Goal: Information Seeking & Learning: Learn about a topic

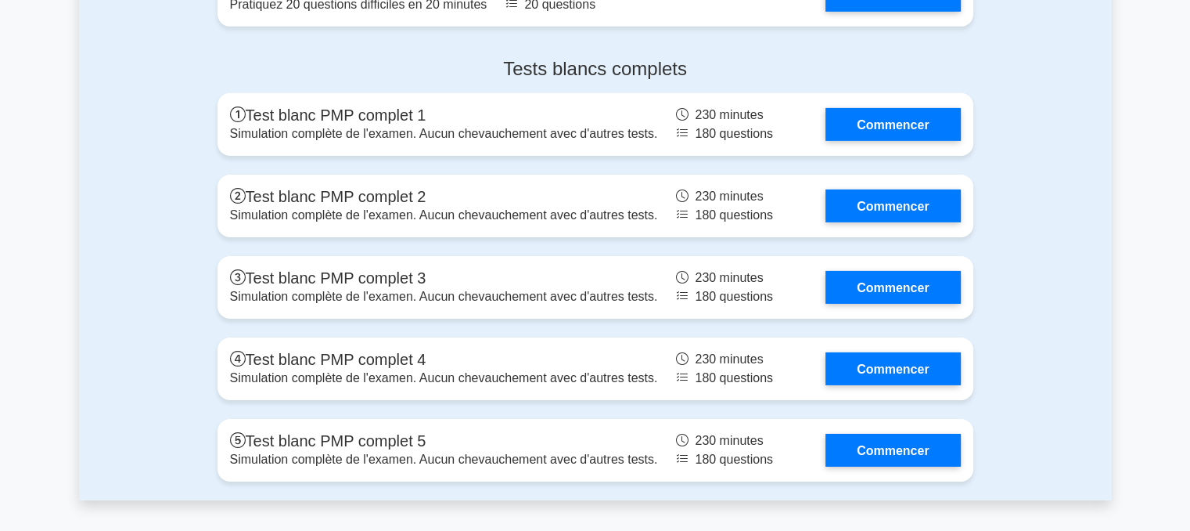
scroll to position [5087, 0]
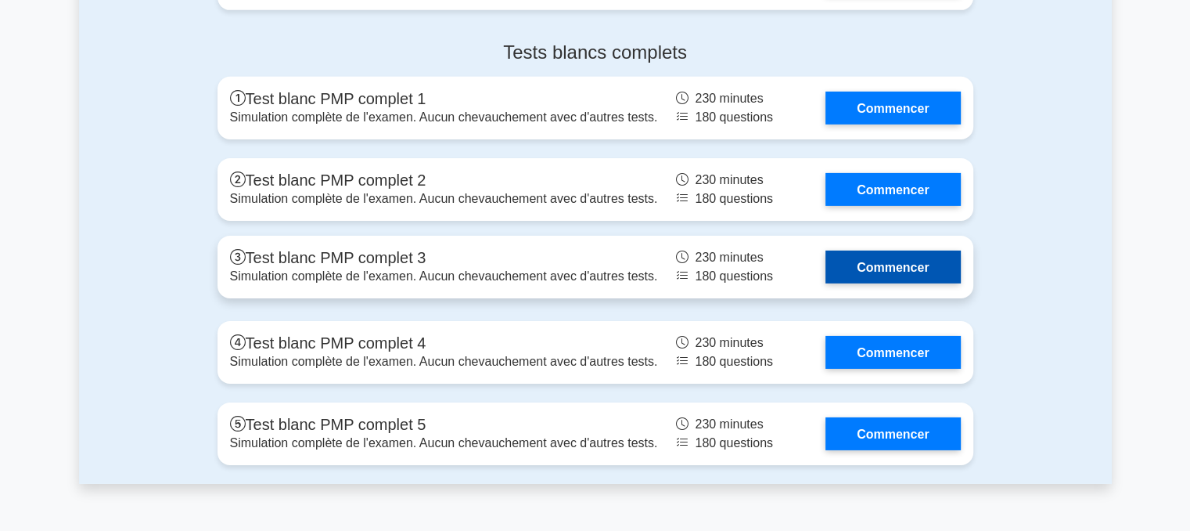
click at [867, 283] on link "Commencer" at bounding box center [893, 266] width 135 height 32
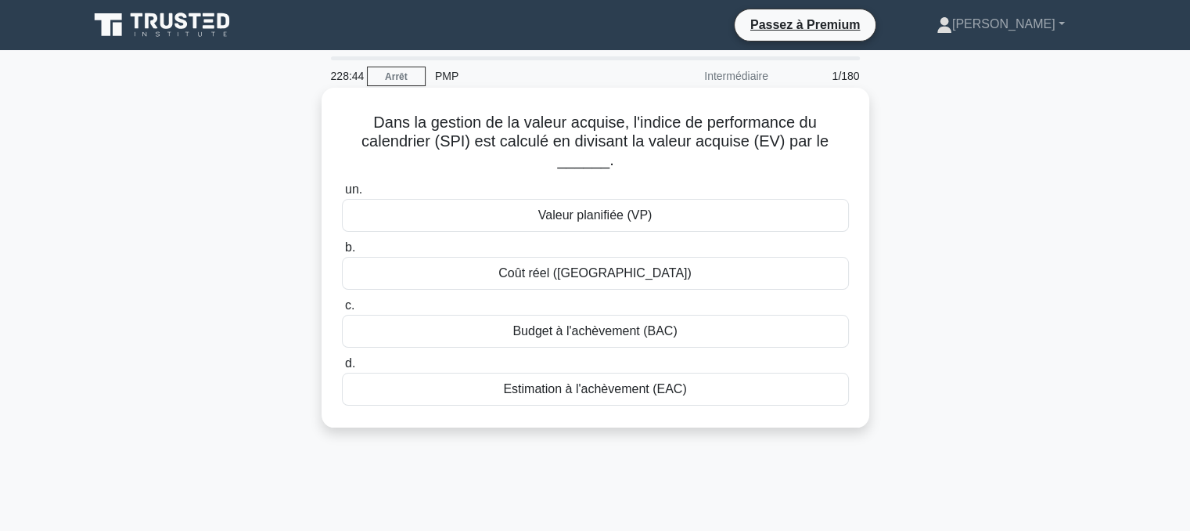
click at [579, 219] on font "Valeur planifiée (VP)" at bounding box center [595, 214] width 114 height 13
click at [342, 195] on input "un. Valeur planifiée (VP)" at bounding box center [342, 190] width 0 height 10
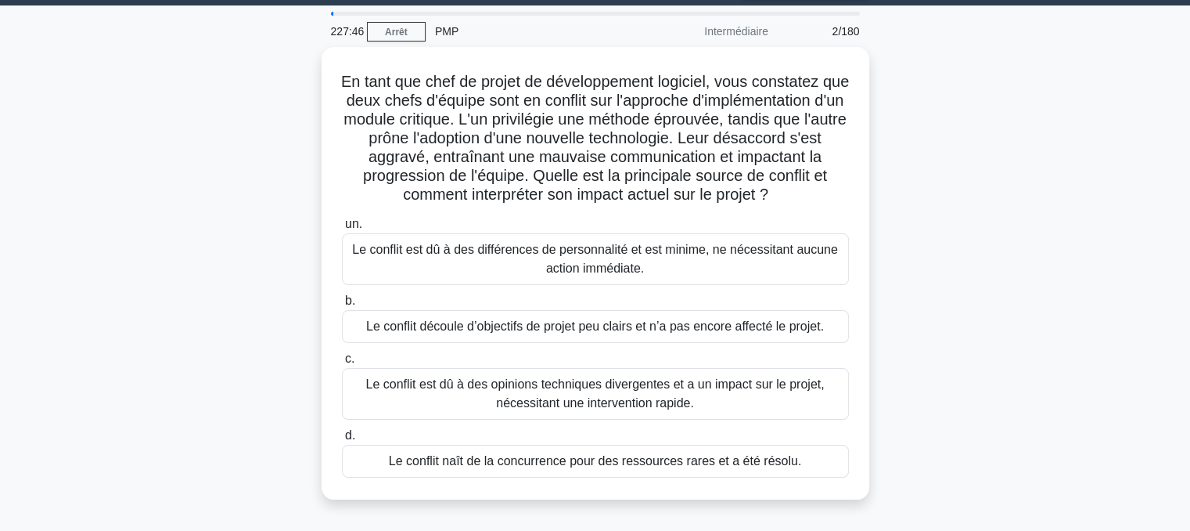
scroll to position [46, 0]
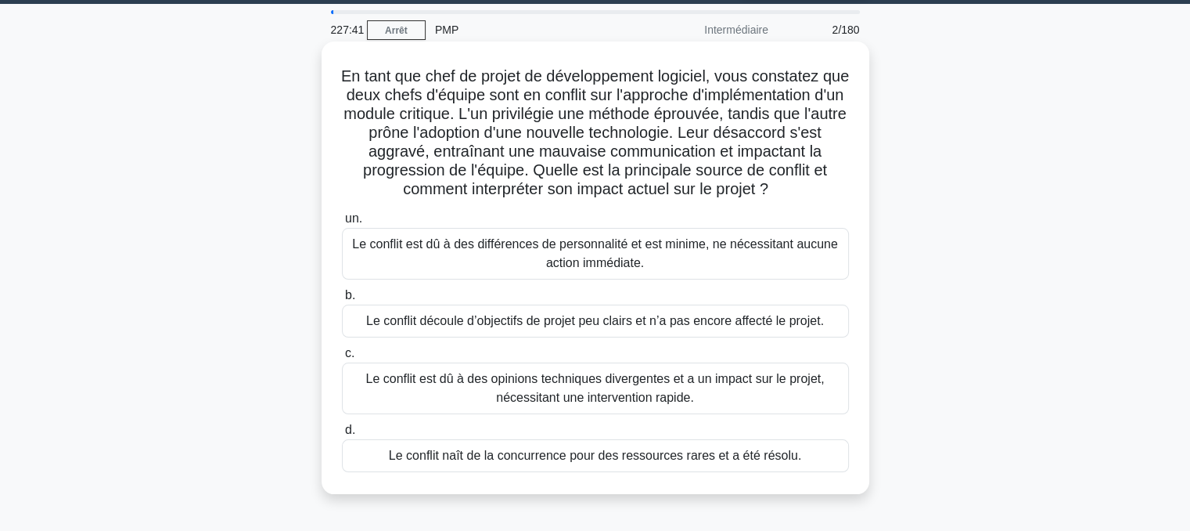
click at [574, 407] on font "Le conflit est dû à des opinions techniques divergentes et a un impact sur le p…" at bounding box center [595, 388] width 493 height 38
click at [342, 358] on input "c. Le conflit est dû à des opinions techniques divergentes et a un impact sur l…" at bounding box center [342, 353] width 0 height 10
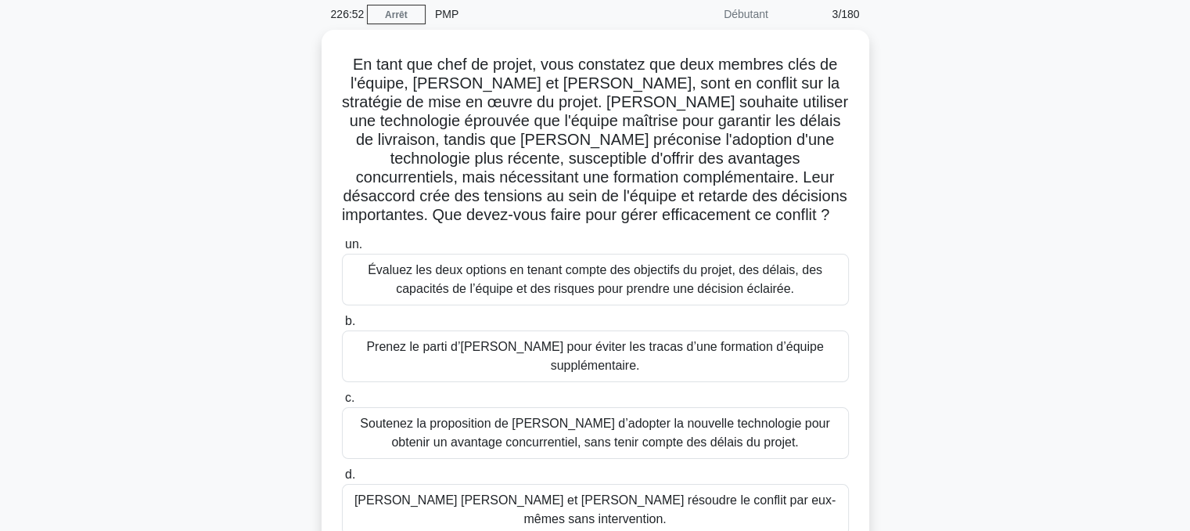
scroll to position [70, 0]
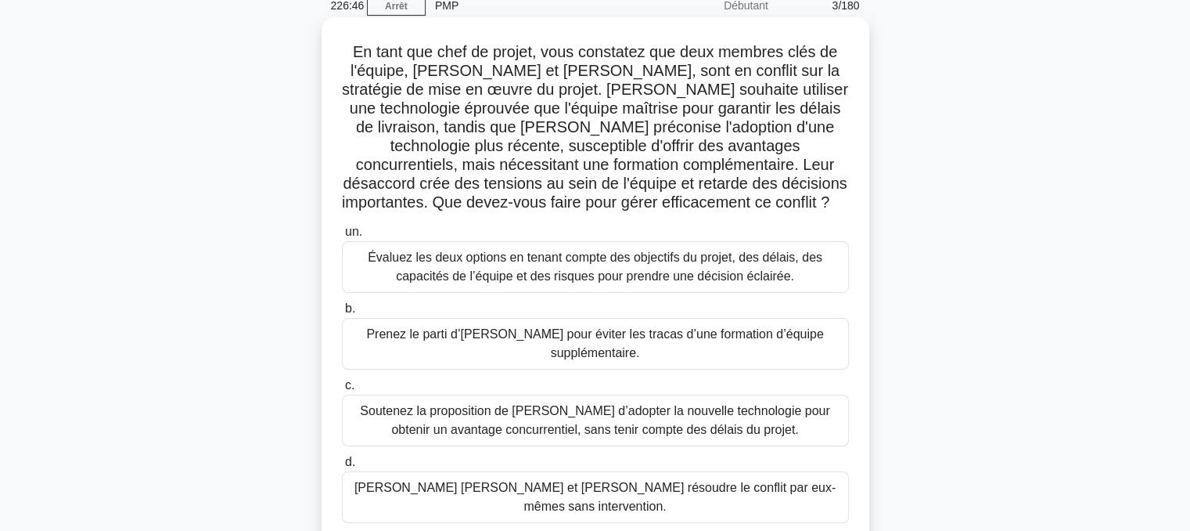
click at [523, 261] on font "Évaluez les deux options en tenant compte des objectifs du projet, des délais, …" at bounding box center [595, 266] width 455 height 32
click at [342, 237] on input "un. Évaluez les deux options en tenant compte des objectifs du projet, des déla…" at bounding box center [342, 232] width 0 height 10
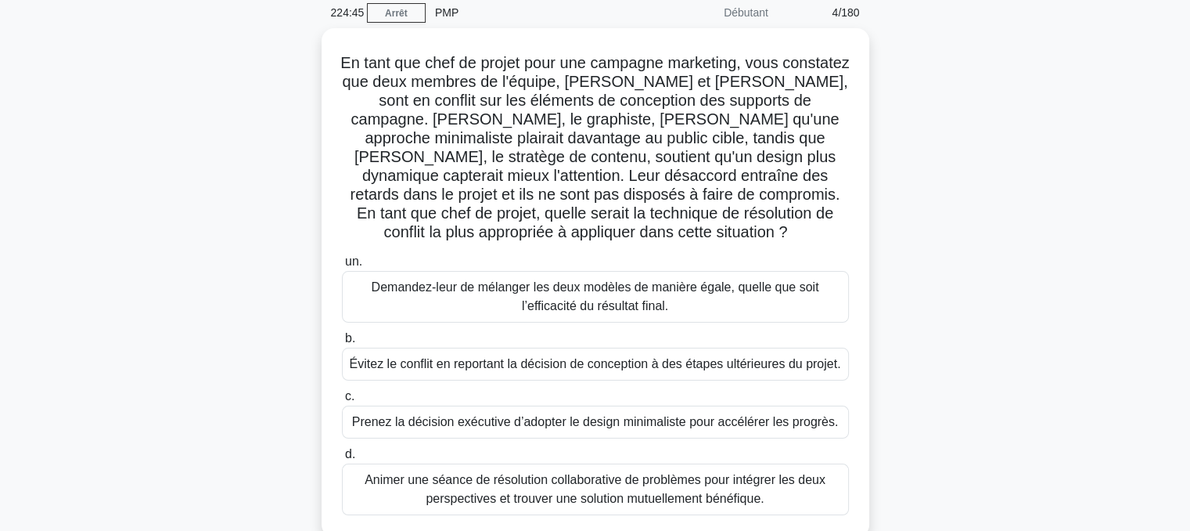
scroll to position [69, 0]
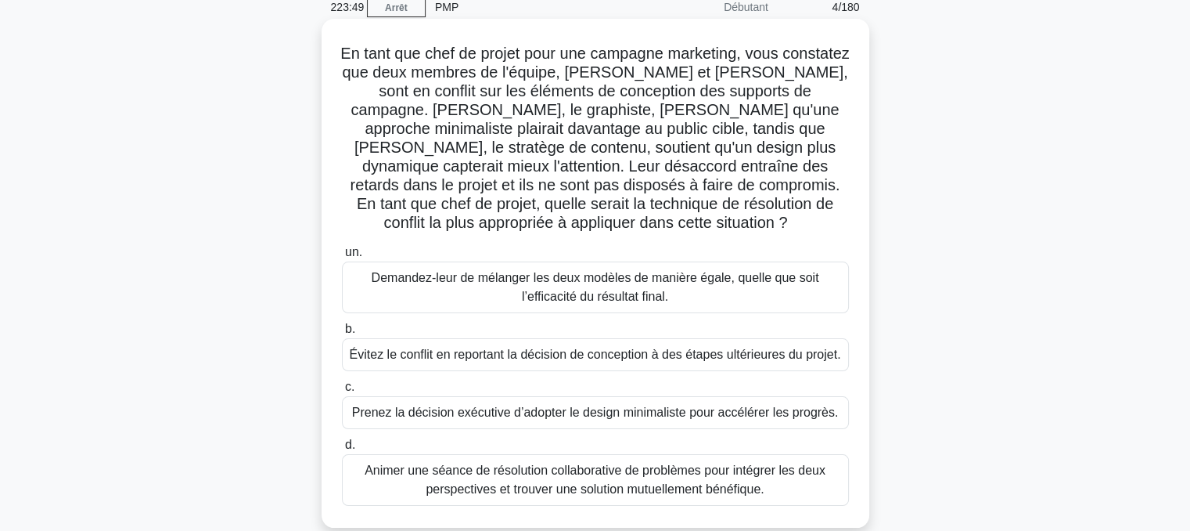
click at [586, 484] on font "Animer une séance de résolution collaborative de problèmes pour intégrer les de…" at bounding box center [595, 479] width 461 height 32
click at [342, 450] on input "d. Animer une séance de résolution collaborative de problèmes pour intégrer les…" at bounding box center [342, 445] width 0 height 10
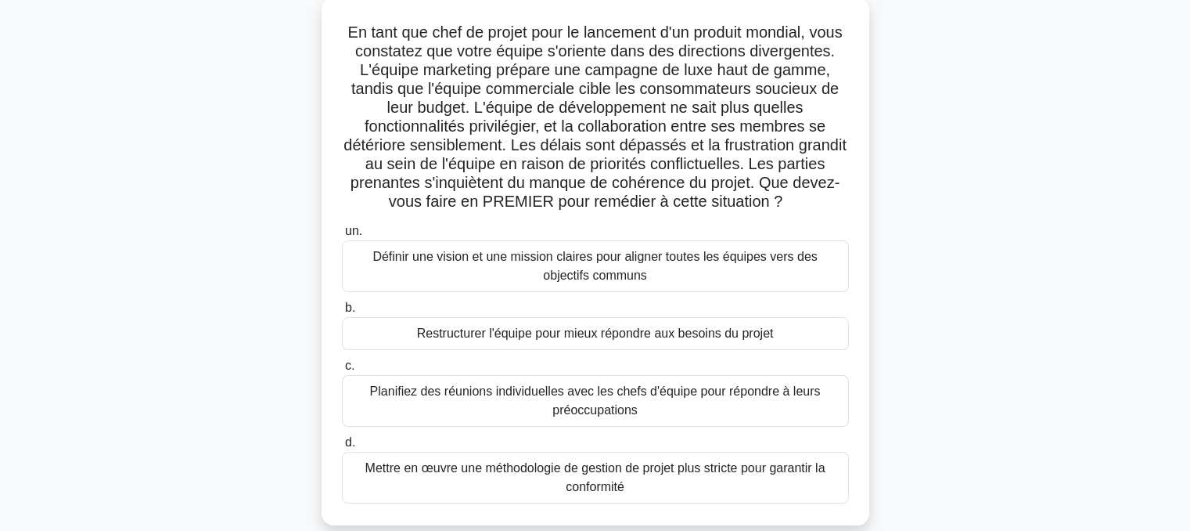
scroll to position [99, 0]
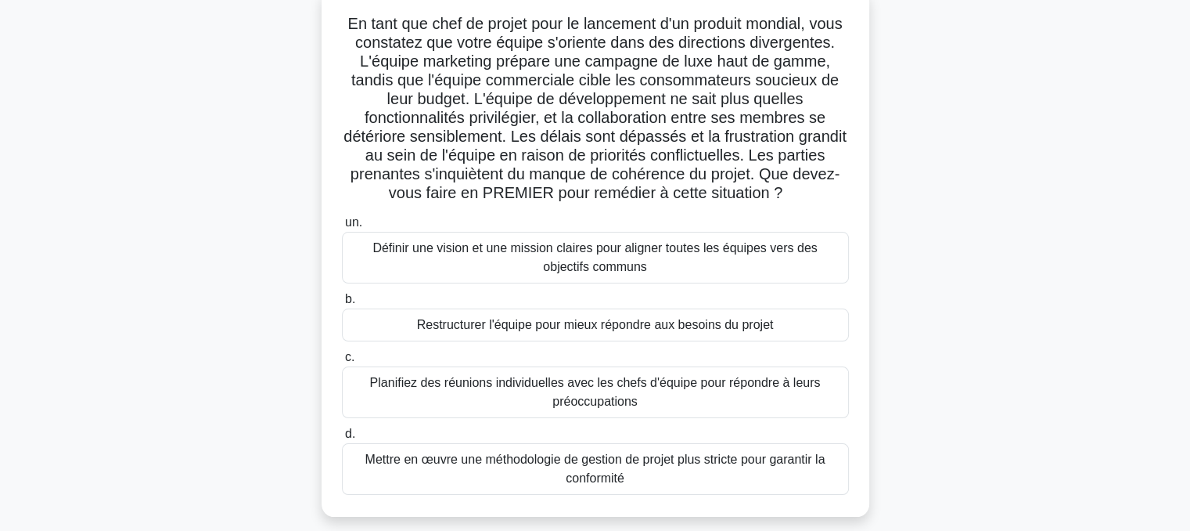
click at [579, 257] on font "Définir une vision et une mission claires pour aligner toutes les équipes vers …" at bounding box center [595, 258] width 493 height 38
click at [342, 228] on input "un. Définir une vision et une mission claires pour aligner toutes les équipes v…" at bounding box center [342, 223] width 0 height 10
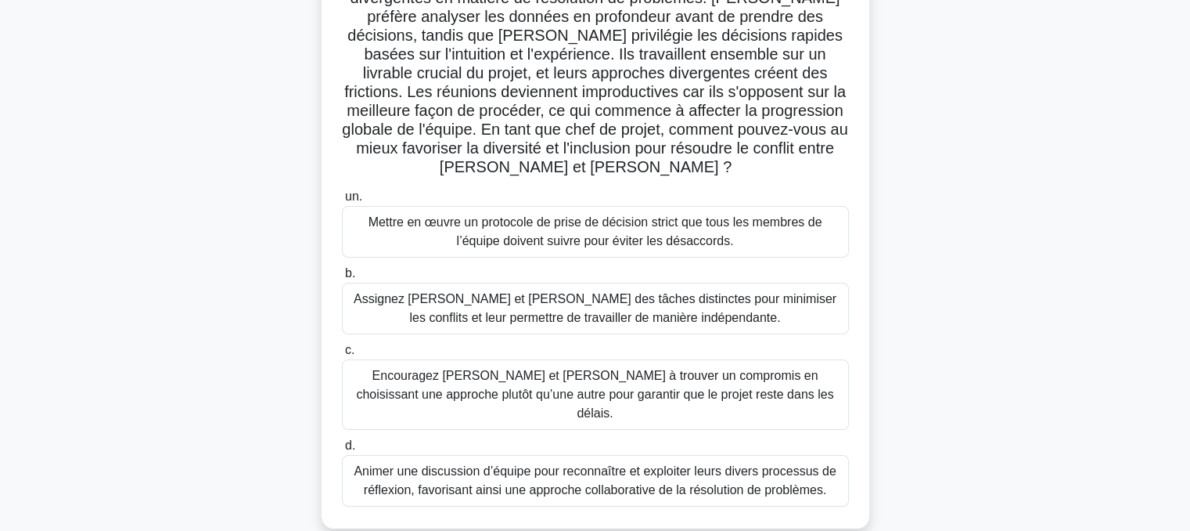
scroll to position [169, 0]
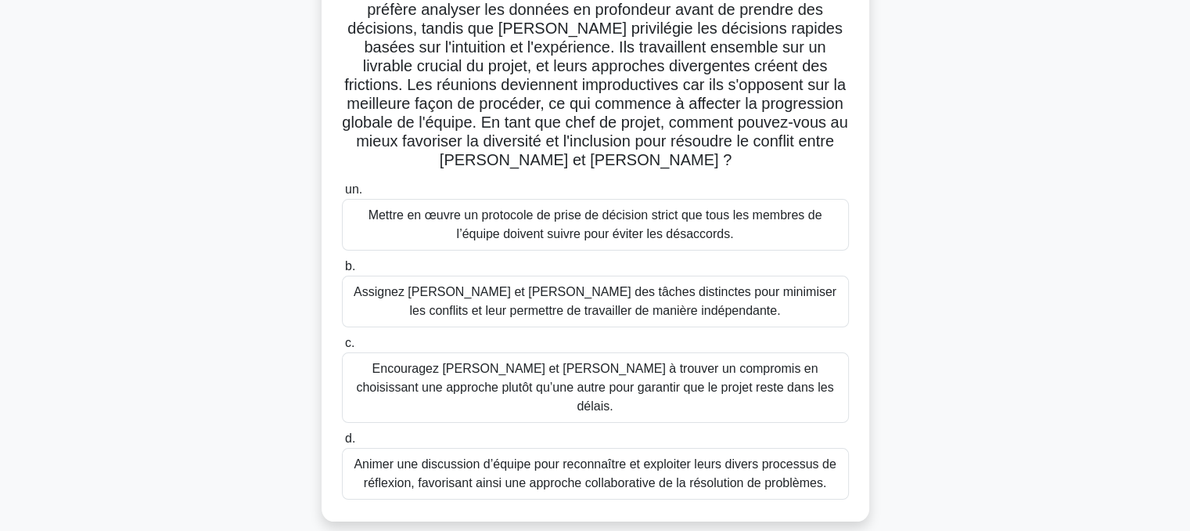
click at [556, 457] on font "Animer une discussion d’équipe pour reconnaître et exploiter leurs divers proce…" at bounding box center [595, 473] width 482 height 32
click at [342, 436] on input "d. Animer une discussion d’équipe pour reconnaître et exploiter leurs divers pr…" at bounding box center [342, 439] width 0 height 10
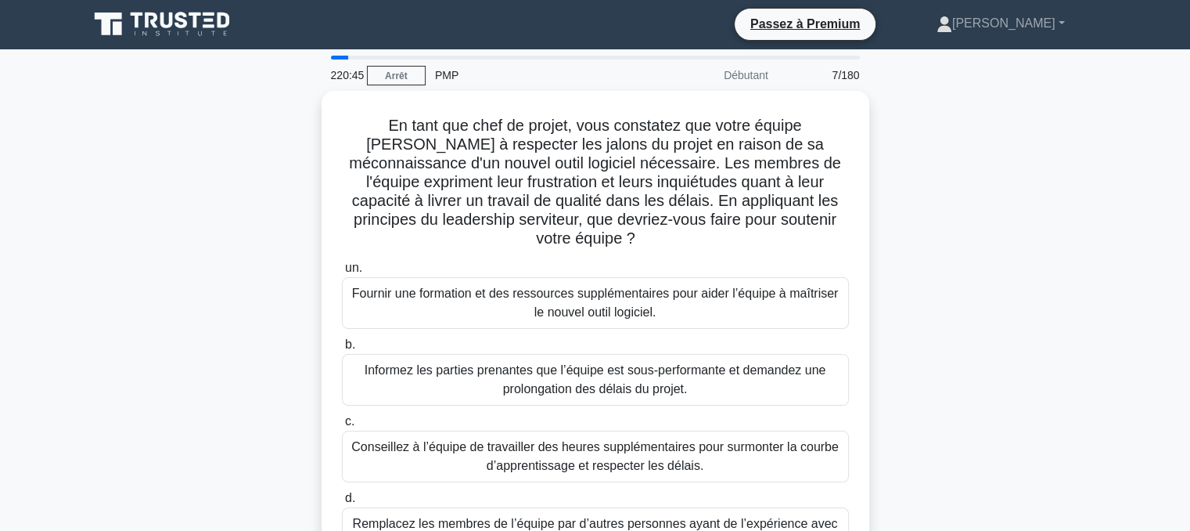
scroll to position [0, 0]
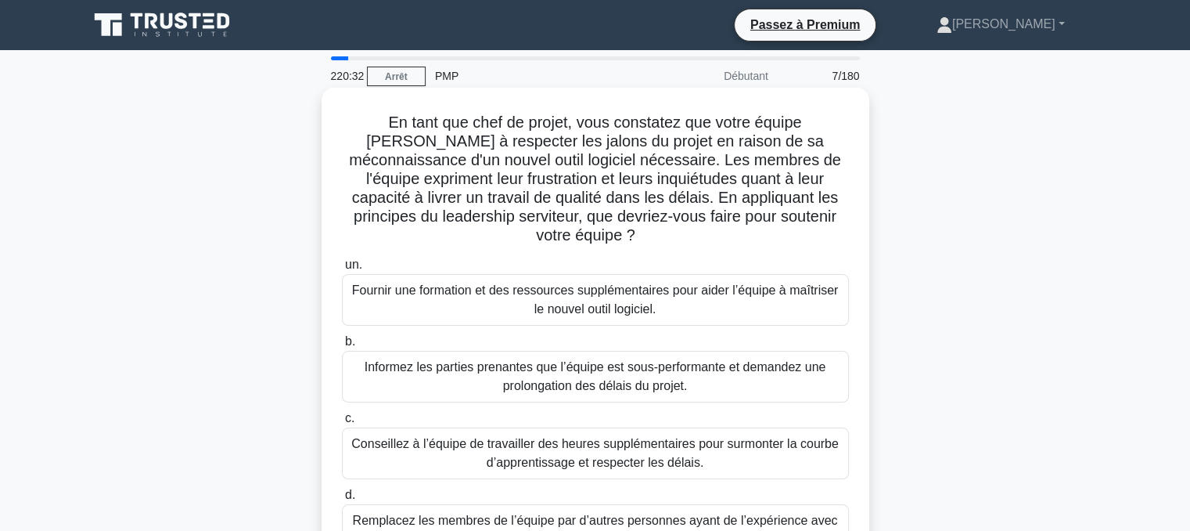
click at [588, 281] on font "Fournir une formation et des ressources supplémentaires pour aider l’équipe à m…" at bounding box center [595, 300] width 493 height 38
click at [342, 270] on input "un. Fournir une formation et des ressources supplémentaires pour aider l’équipe…" at bounding box center [342, 265] width 0 height 10
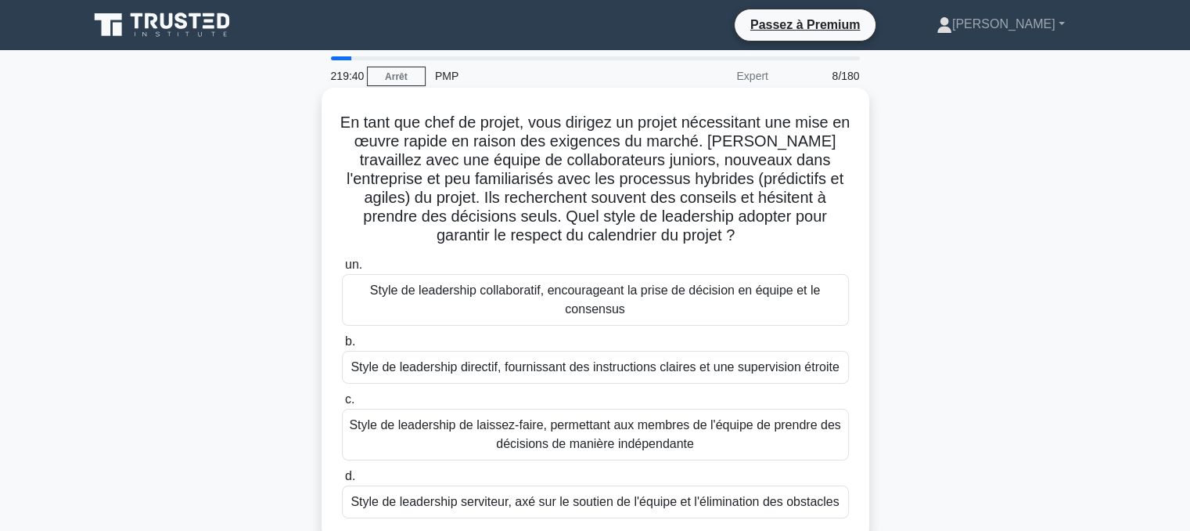
click at [576, 366] on font "Style de leadership directif, fournissant des instructions claires et une super…" at bounding box center [595, 366] width 488 height 13
click at [342, 347] on input "b. Style de leadership directif, fournissant des instructions claires et une su…" at bounding box center [342, 342] width 0 height 10
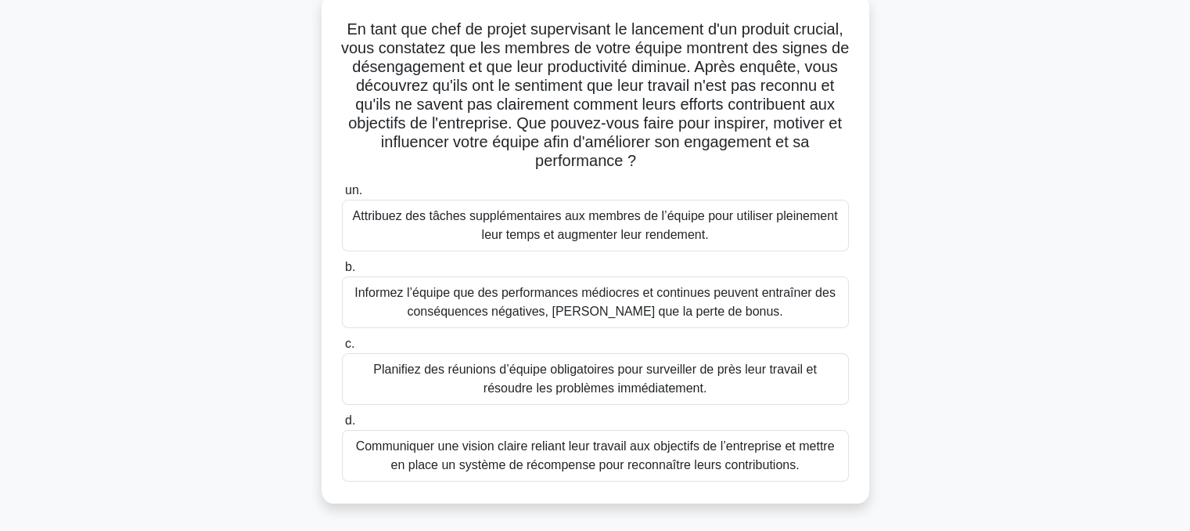
scroll to position [100, 0]
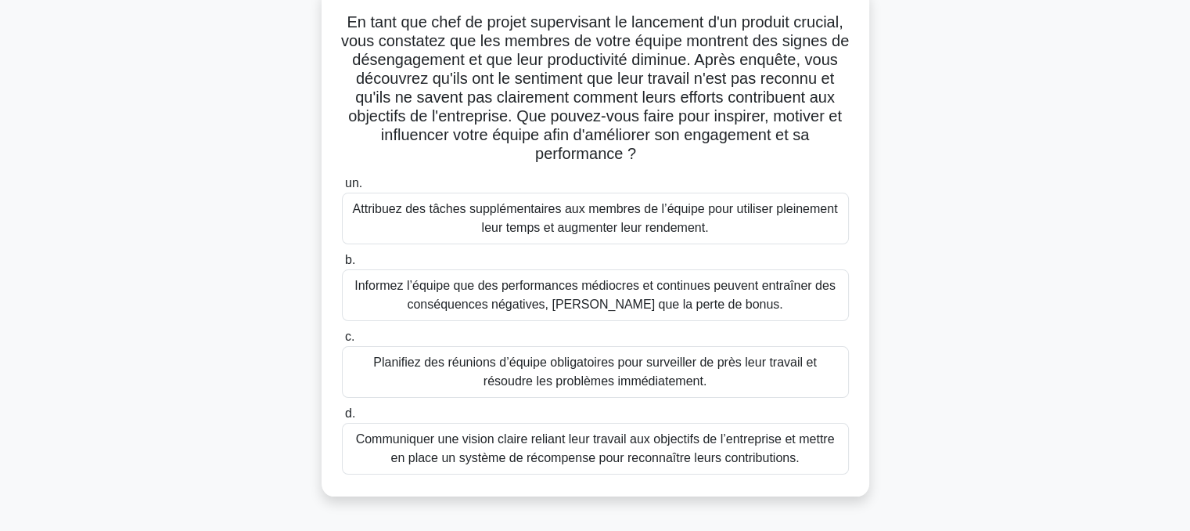
click at [578, 450] on font "Communiquer une vision claire reliant leur travail aux objectifs de l’entrepris…" at bounding box center [595, 448] width 479 height 32
click at [342, 419] on input "d. Communiquer une vision claire reliant leur travail aux objectifs de l’entrep…" at bounding box center [342, 413] width 0 height 10
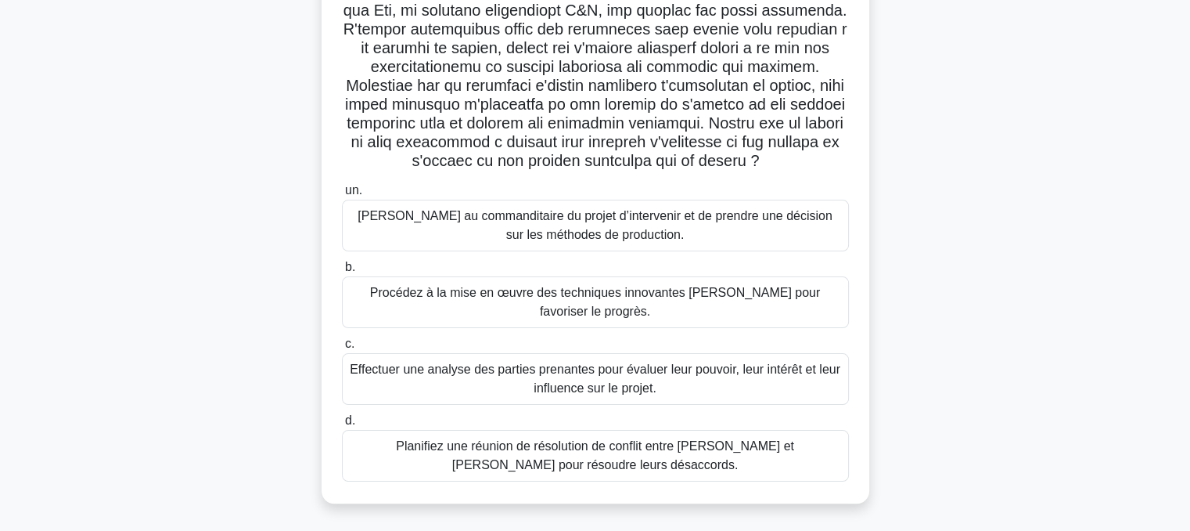
scroll to position [261, 0]
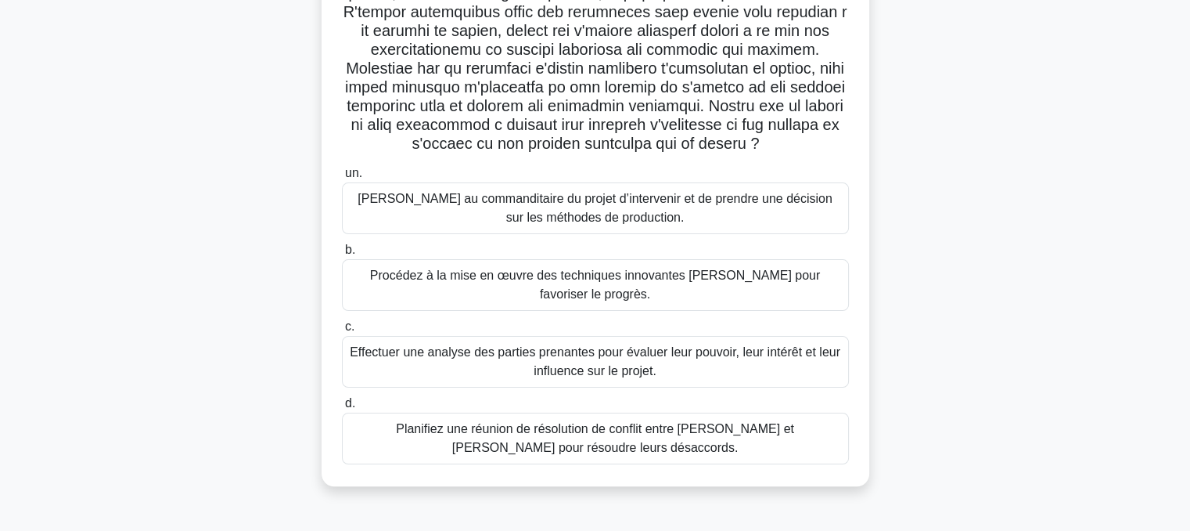
click at [559, 345] on font "Effectuer une analyse des parties prenantes pour évaluer leur pouvoir, leur int…" at bounding box center [595, 361] width 491 height 32
click at [342, 332] on input "c. Effectuer une analyse des parties prenantes pour évaluer leur pouvoir, leur …" at bounding box center [342, 327] width 0 height 10
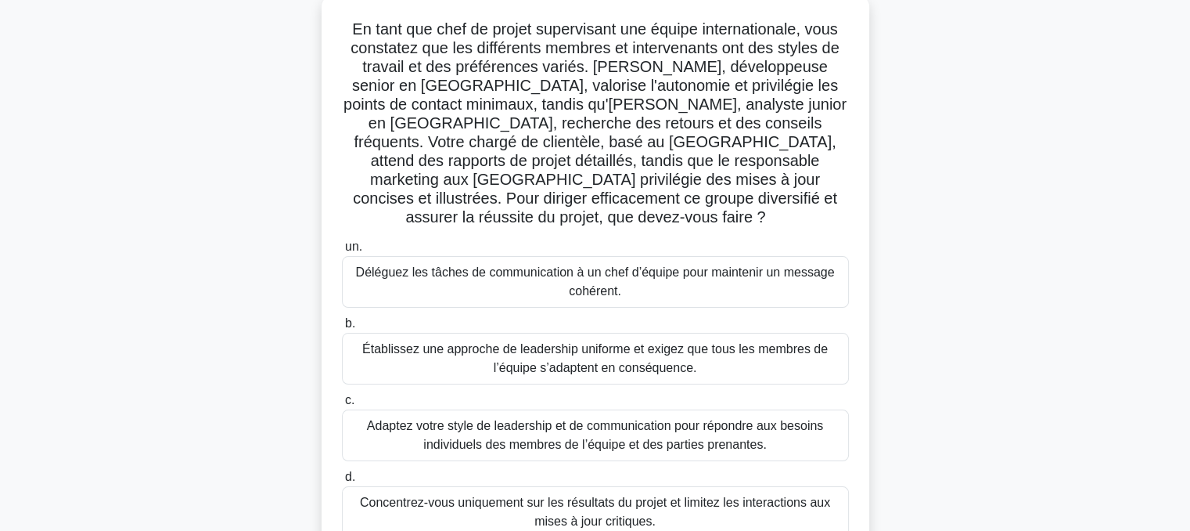
scroll to position [103, 0]
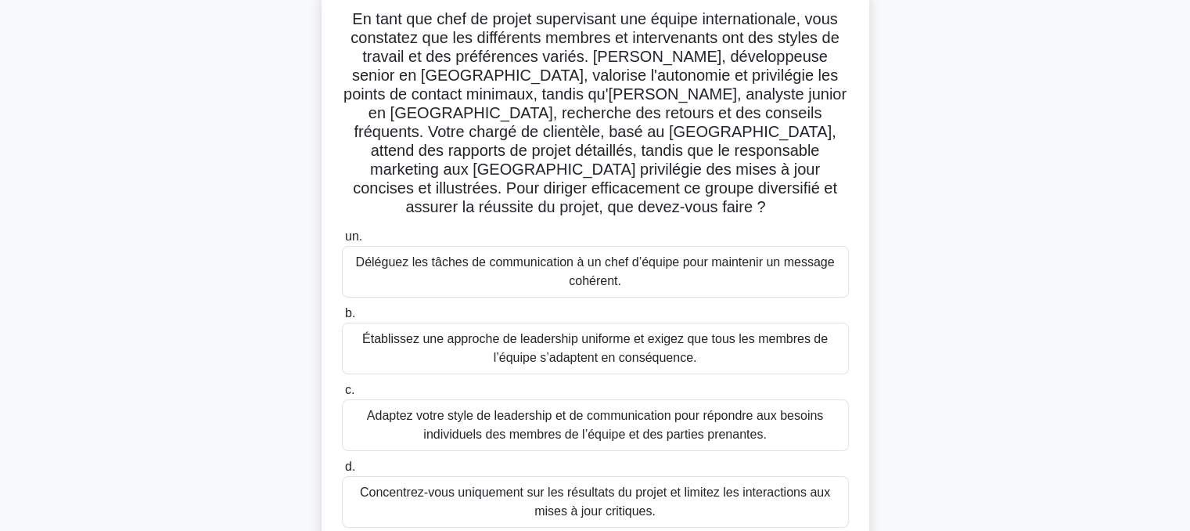
click at [551, 408] on font "Adaptez votre style de leadership et de communication pour répondre aux besoins…" at bounding box center [595, 424] width 456 height 32
click at [342, 395] on input "c. Adaptez votre style de leadership et de communication pour répondre aux beso…" at bounding box center [342, 390] width 0 height 10
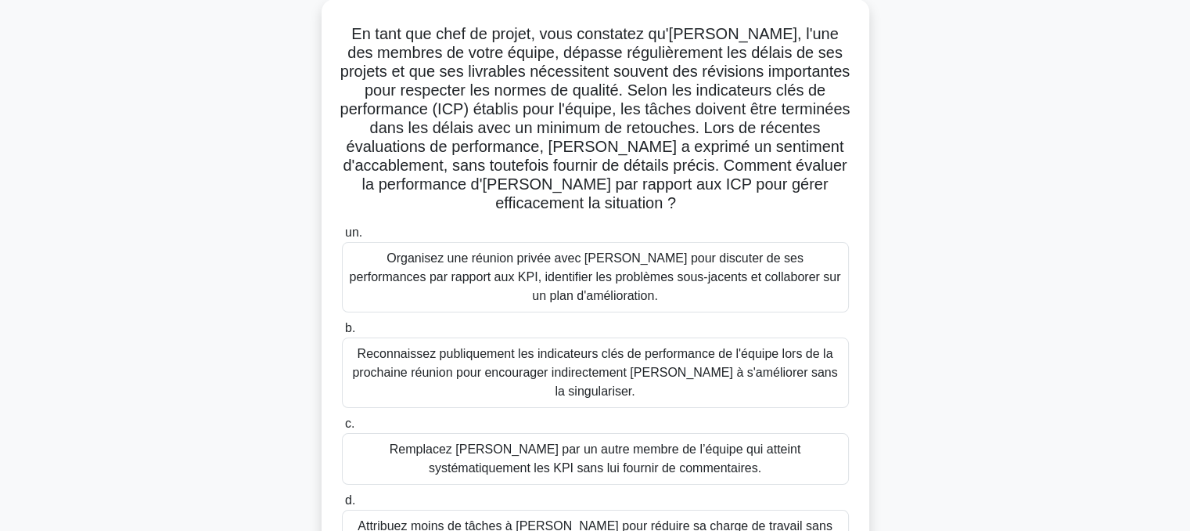
scroll to position [88, 0]
click at [578, 272] on font "Organisez une réunion privée avec [PERSON_NAME] pour discuter de ses performanc…" at bounding box center [595, 277] width 491 height 51
click at [342, 239] on input "un. Organisez une réunion privée avec [PERSON_NAME] pour discuter de ses perfor…" at bounding box center [342, 234] width 0 height 10
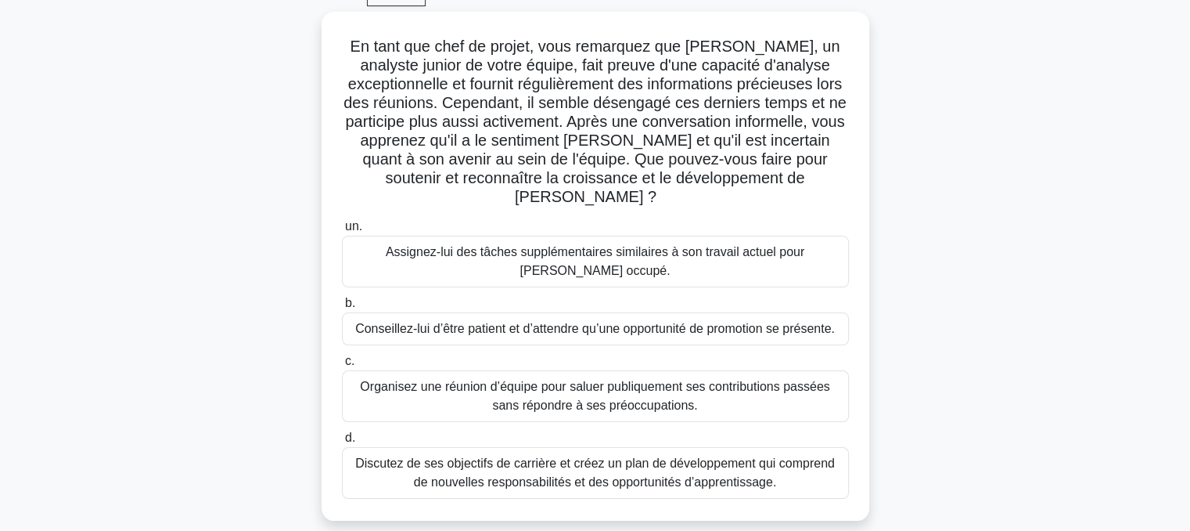
scroll to position [100, 0]
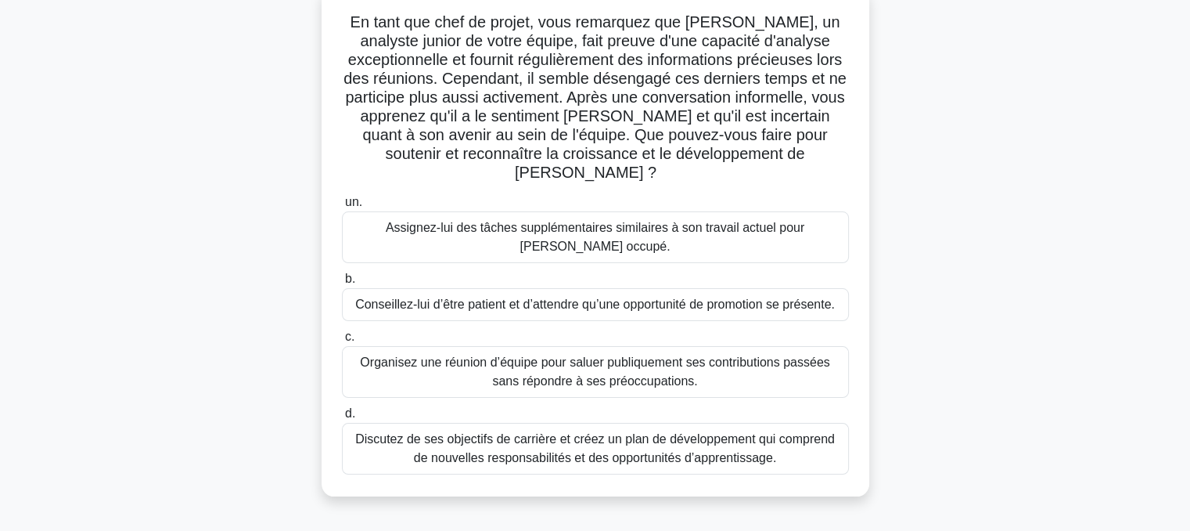
click at [585, 434] on font "Discutez de ses objectifs de carrière et créez un plan de développement qui com…" at bounding box center [595, 448] width 480 height 32
click at [342, 419] on input "d. Discutez de ses objectifs de carrière et créez un plan de développement qui …" at bounding box center [342, 413] width 0 height 10
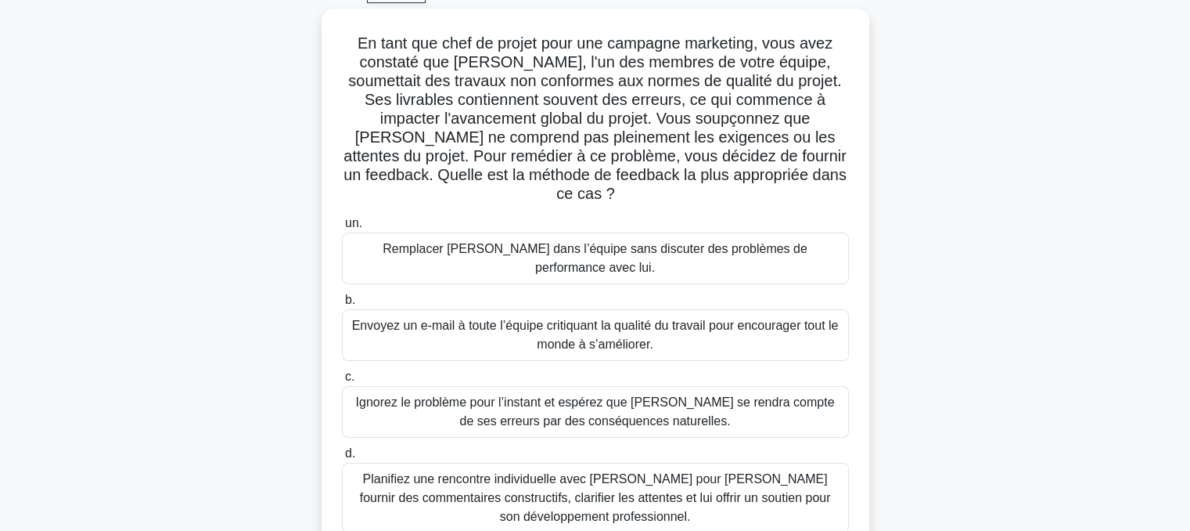
scroll to position [87, 0]
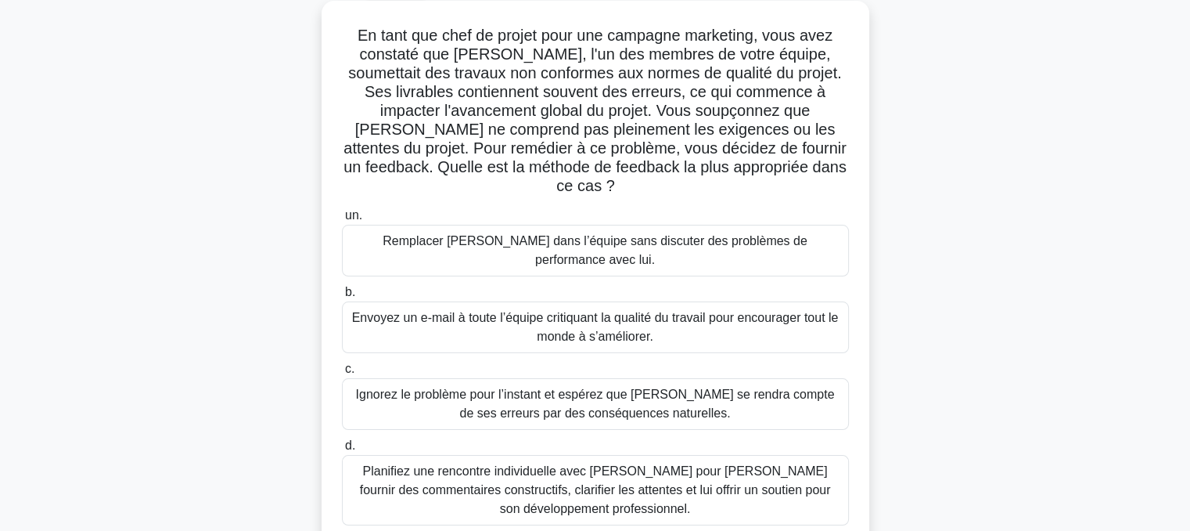
click at [612, 464] on font "Planifiez une rencontre individuelle avec [PERSON_NAME] pour [PERSON_NAME] four…" at bounding box center [595, 489] width 471 height 51
click at [342, 451] on input "d. Planifiez une rencontre individuelle avec [PERSON_NAME] pour lui fournir des…" at bounding box center [342, 446] width 0 height 10
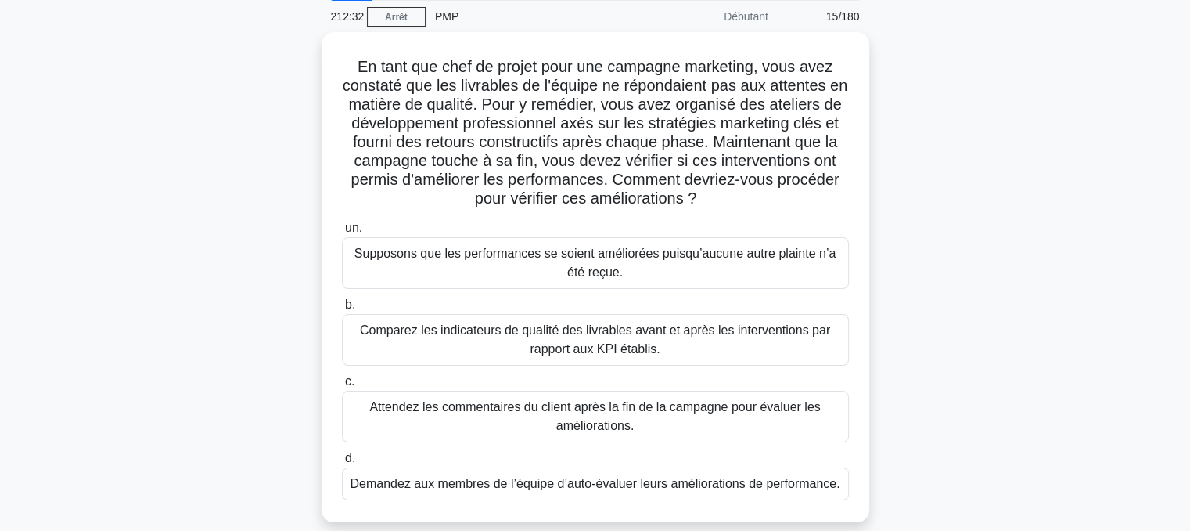
scroll to position [57, 0]
click at [588, 338] on font "Comparez les indicateurs de qualité des livrables avant et après les interventi…" at bounding box center [595, 338] width 493 height 38
click at [342, 308] on input "b. Comparez les indicateurs de qualité des livrables avant et après les interve…" at bounding box center [342, 303] width 0 height 10
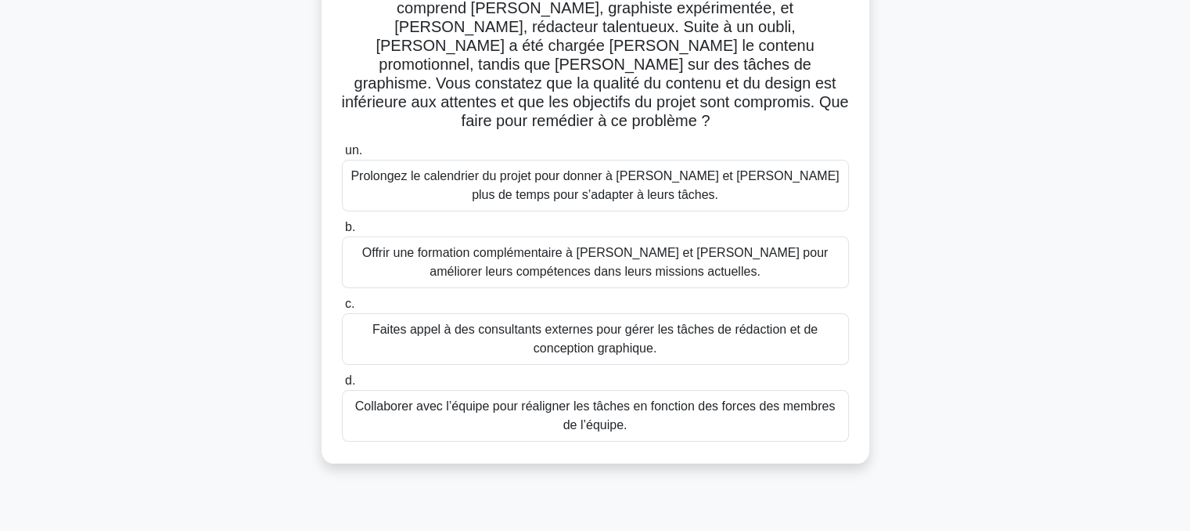
scroll to position [178, 0]
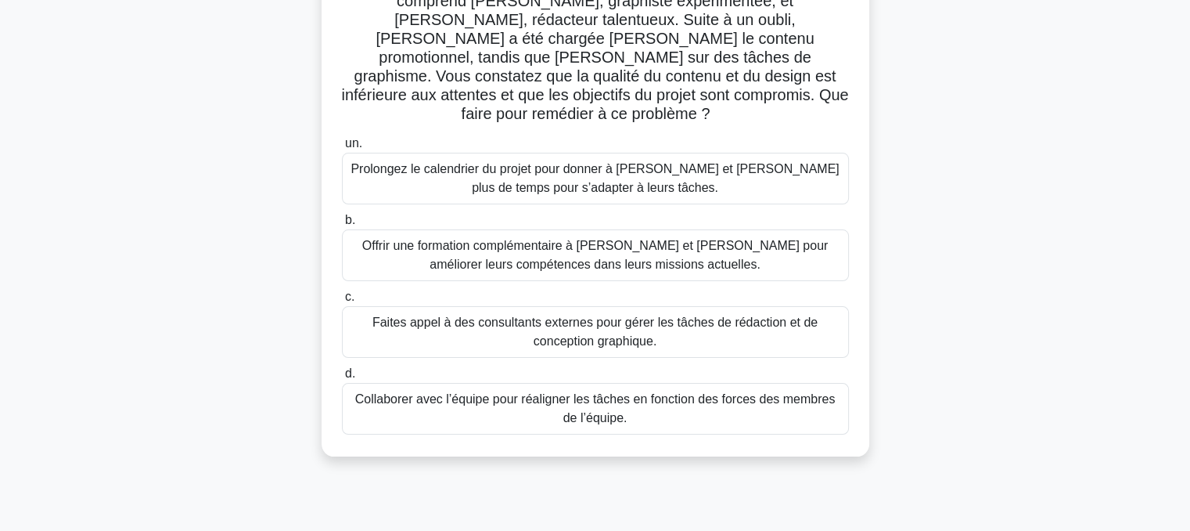
click at [620, 392] on font "Collaborer avec l’équipe pour réaligner les tâches en fonction des forces des m…" at bounding box center [595, 409] width 493 height 38
click at [342, 379] on input "d. Collaborer avec l’équipe pour réaligner les tâches en fonction des forces de…" at bounding box center [342, 374] width 0 height 10
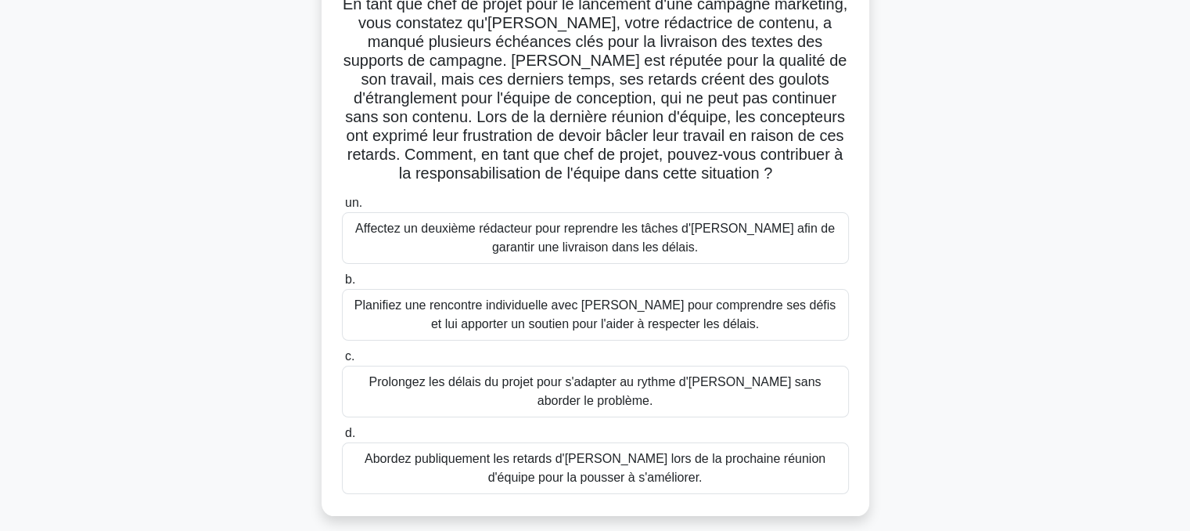
scroll to position [138, 0]
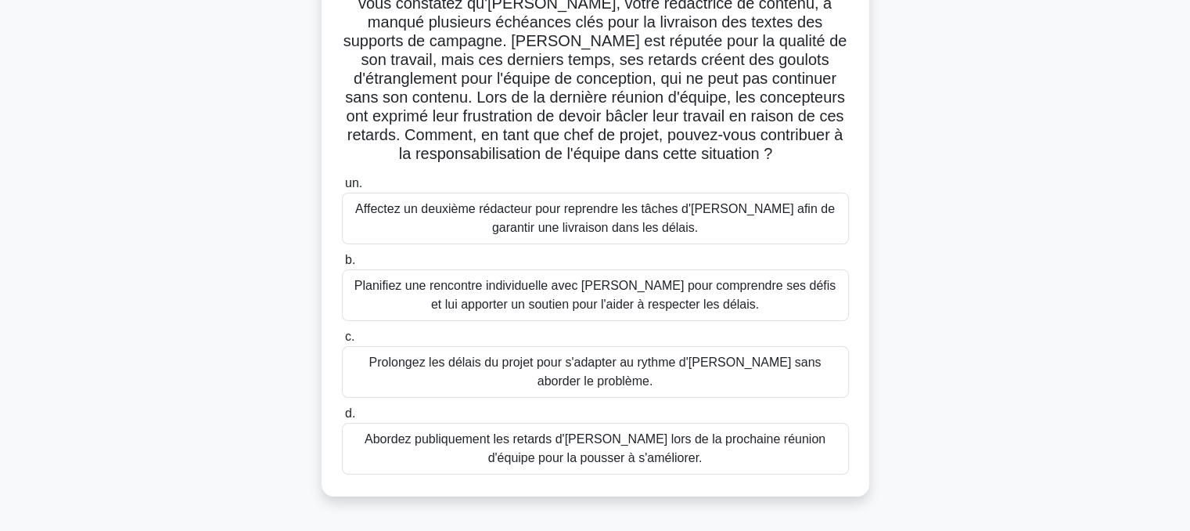
click at [642, 298] on font "Planifiez une rencontre individuelle avec [PERSON_NAME] pour comprendre ses déf…" at bounding box center [594, 295] width 481 height 32
click at [342, 265] on input "b. Planifiez une rencontre individuelle avec [PERSON_NAME] pour comprendre ses …" at bounding box center [342, 260] width 0 height 10
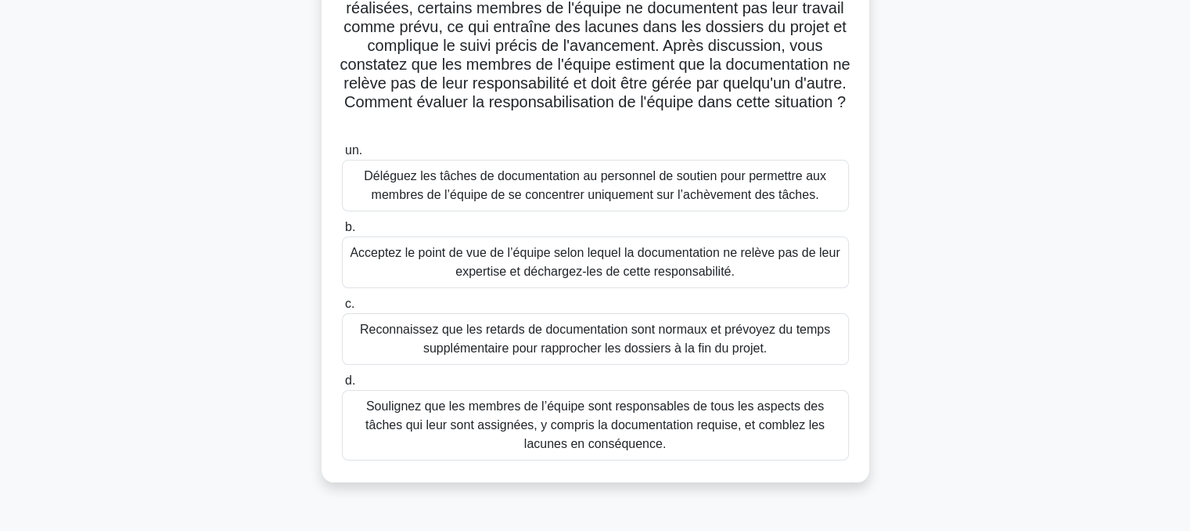
scroll to position [185, 0]
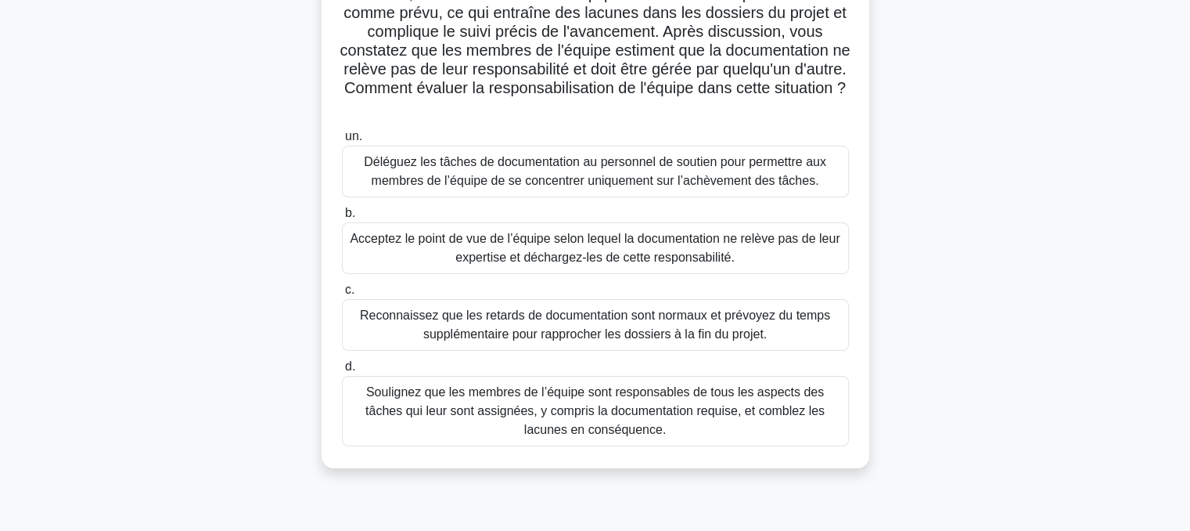
click at [569, 385] on font "Soulignez que les membres de l’équipe sont responsables de tous les aspects des…" at bounding box center [594, 410] width 459 height 51
click at [342, 372] on input "d. Soulignez que les membres de l’équipe sont responsables de tous les aspects …" at bounding box center [342, 367] width 0 height 10
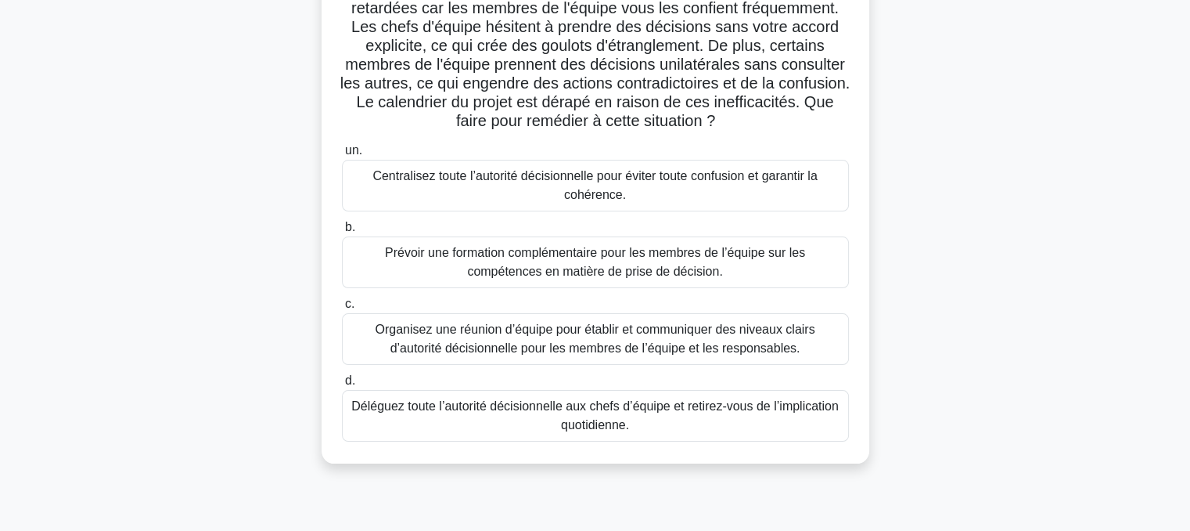
scroll to position [160, 0]
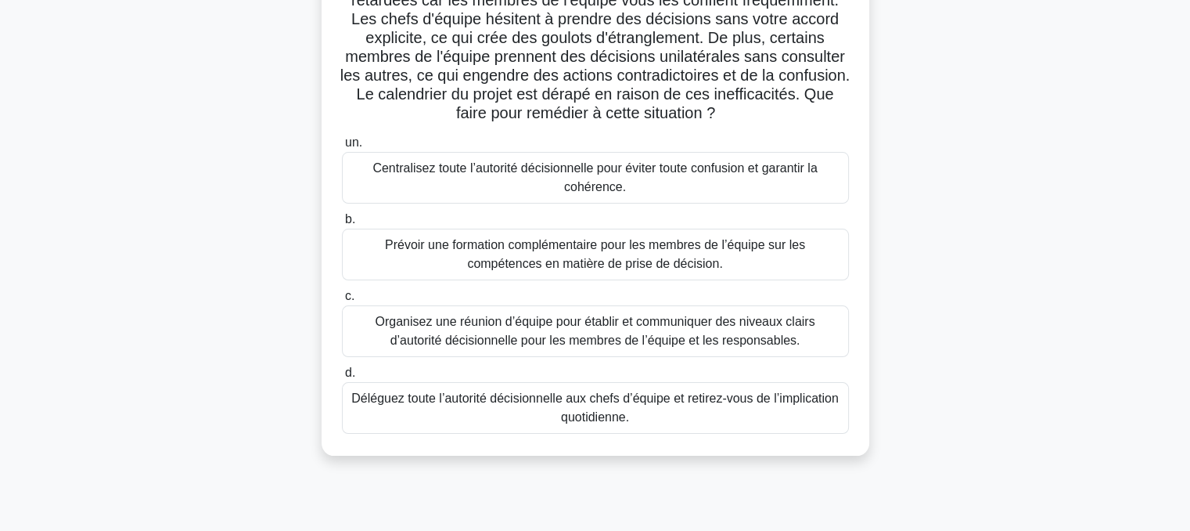
click at [617, 336] on font "Organisez une réunion d’équipe pour établir et communiquer des niveaux clairs d…" at bounding box center [595, 331] width 440 height 32
click at [342, 301] on input "c. Organisez une réunion d’équipe pour établir et communiquer des niveaux clair…" at bounding box center [342, 296] width 0 height 10
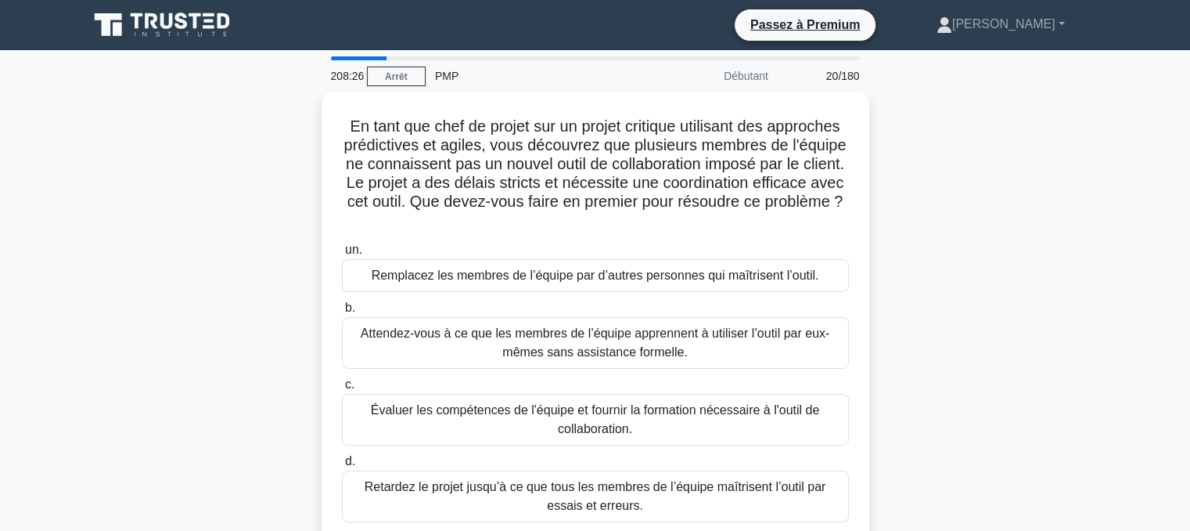
scroll to position [0, 0]
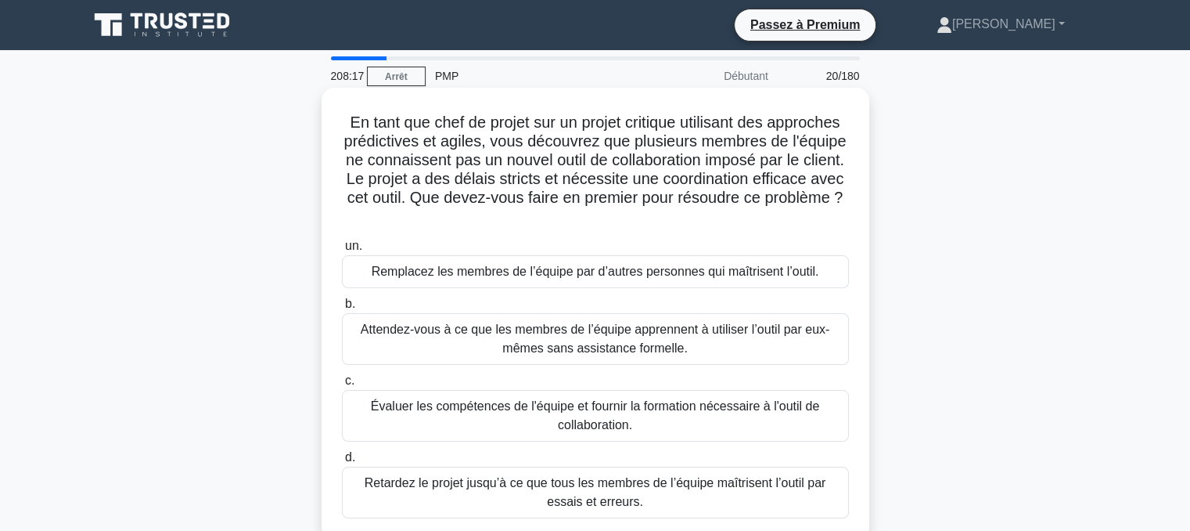
click at [557, 412] on font "Évaluer les compétences de l'équipe et fournir la formation nécessaire à l'outi…" at bounding box center [595, 415] width 449 height 32
click at [342, 386] on input "c. Évaluer les compétences de l'équipe et fournir la formation nécessaire à l'o…" at bounding box center [342, 381] width 0 height 10
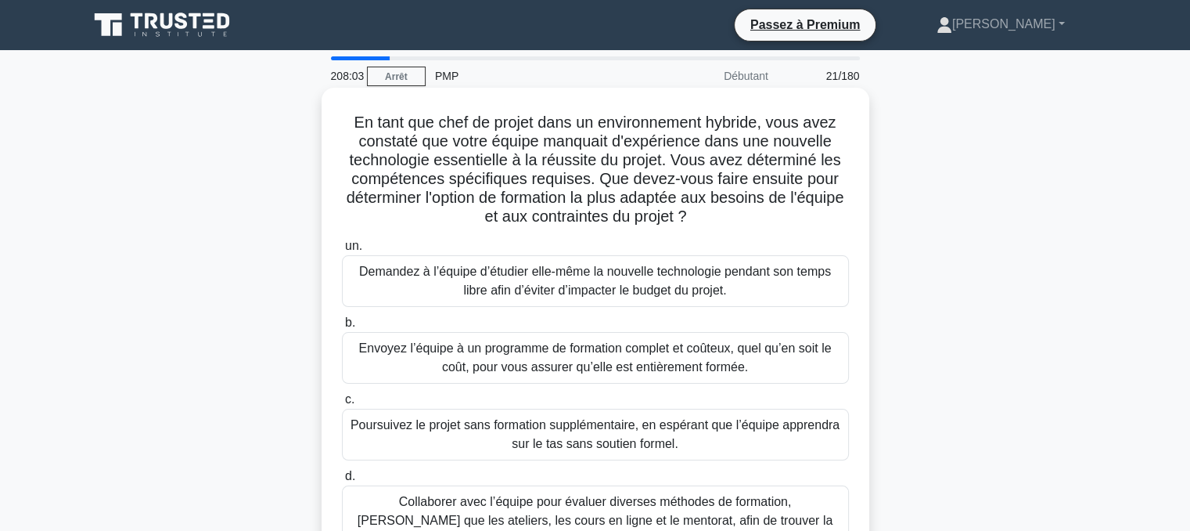
click at [628, 510] on font "Collaborer avec l’équipe pour évaluer diverses méthodes de formation, [PERSON_N…" at bounding box center [595, 520] width 493 height 56
click at [342, 481] on input "d. Collaborer avec l’équipe pour évaluer diverses méthodes de formation, telles…" at bounding box center [342, 476] width 0 height 10
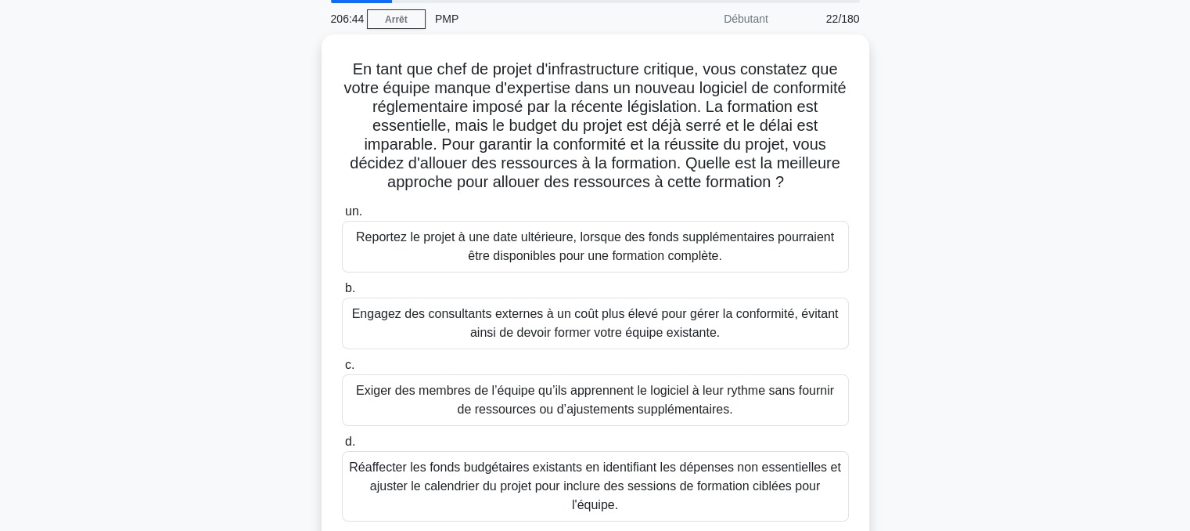
scroll to position [59, 0]
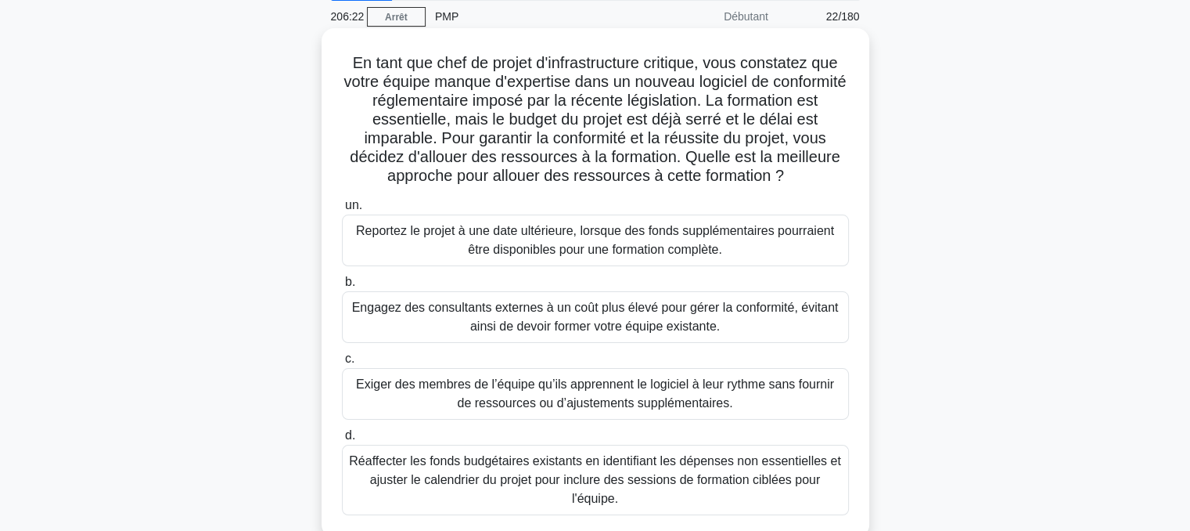
click at [614, 469] on font "Réaffecter les fonds budgétaires existants en identifiant les dépenses non esse…" at bounding box center [595, 480] width 493 height 56
click at [342, 441] on input "d. Réaffecter les fonds budgétaires existants en identifiant les dépenses non e…" at bounding box center [342, 435] width 0 height 10
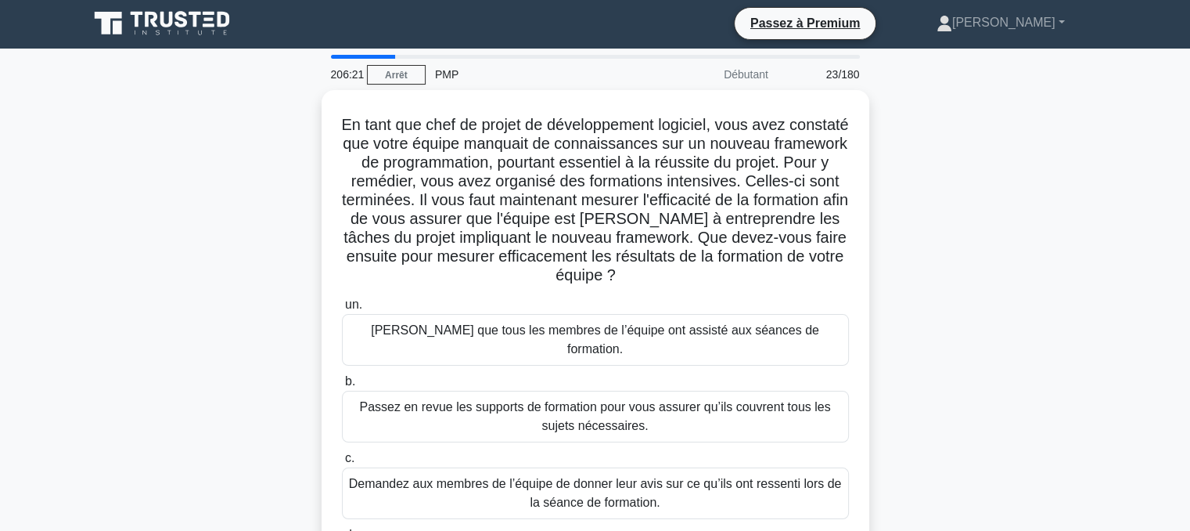
scroll to position [0, 0]
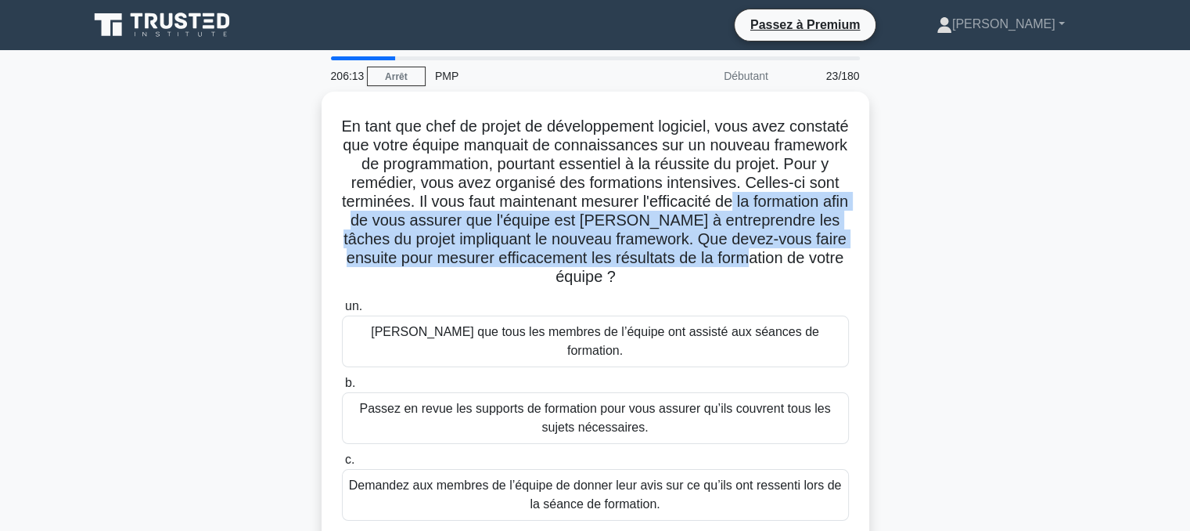
drag, startPoint x: 1189, startPoint y: 204, endPoint x: 1195, endPoint y: 251, distance: 47.4
click at [1189, 251] on html "Passez à Premium Sylvestre" at bounding box center [595, 422] width 1190 height 845
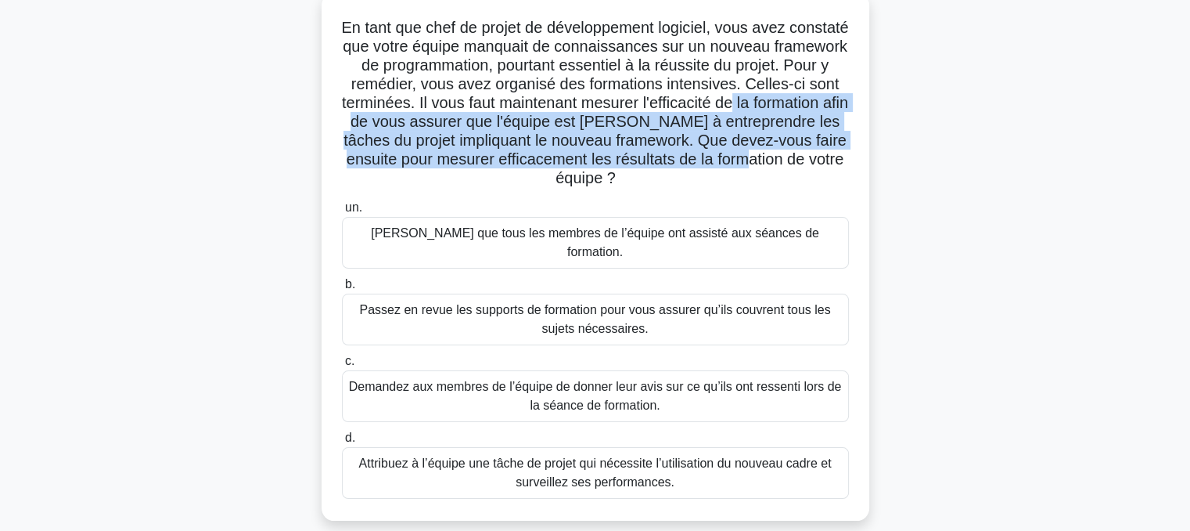
scroll to position [100, 0]
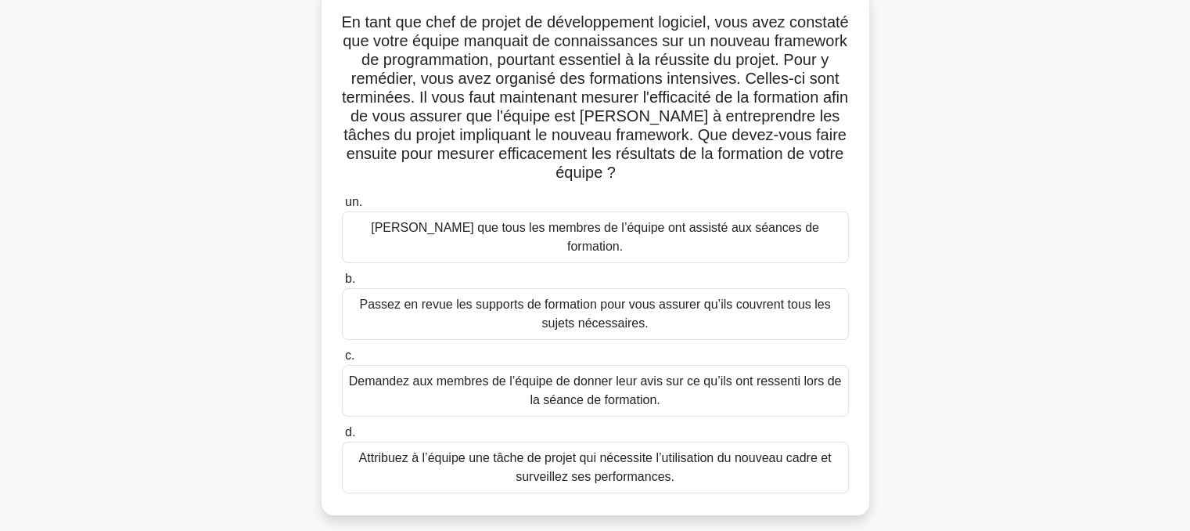
click at [579, 451] on font "Attribuez à l’équipe une tâche de projet qui nécessite l’utilisation du nouveau…" at bounding box center [595, 467] width 473 height 32
click at [342, 437] on input "d. Attribuez à l’équipe une tâche de projet qui nécessite l’utilisation du nouv…" at bounding box center [342, 432] width 0 height 10
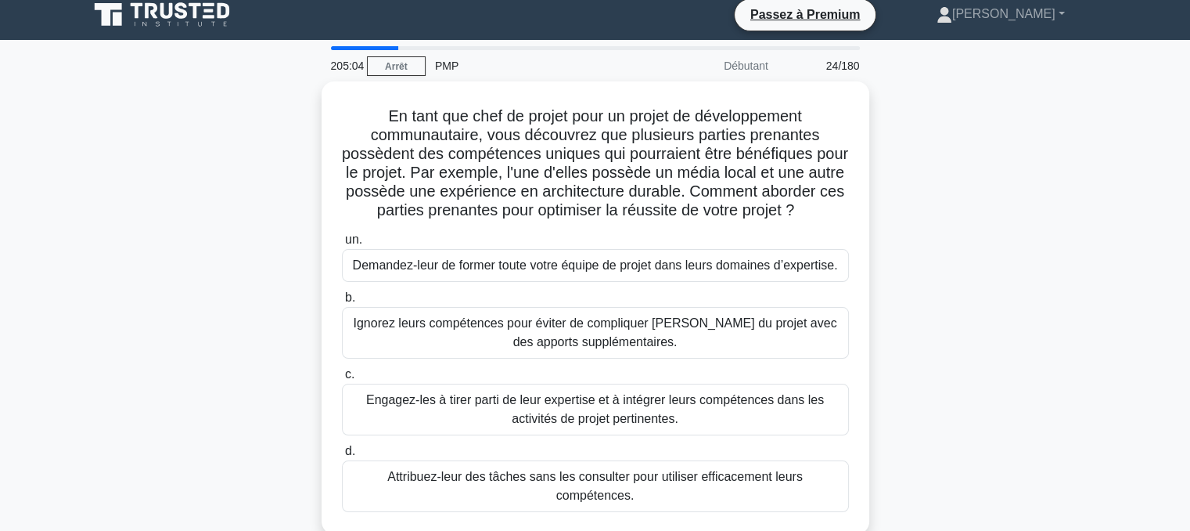
scroll to position [0, 0]
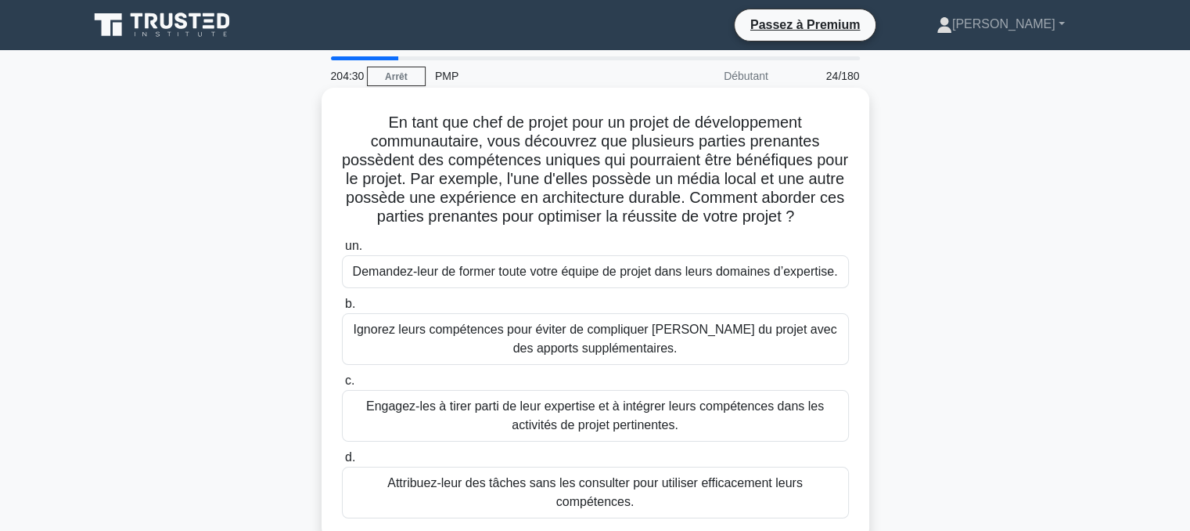
click at [599, 431] on font "Engagez-les à tirer parti de leur expertise et à intégrer leurs compétences dan…" at bounding box center [595, 415] width 458 height 32
click at [342, 386] on input "c. Engagez-les à tirer parti de leur expertise et à intégrer leurs compétences …" at bounding box center [342, 381] width 0 height 10
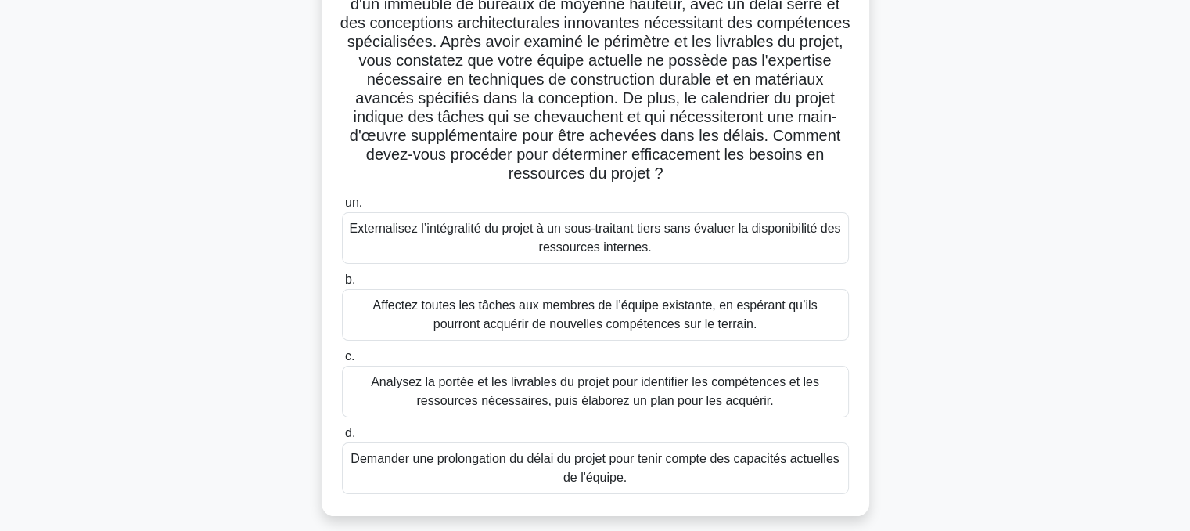
scroll to position [143, 0]
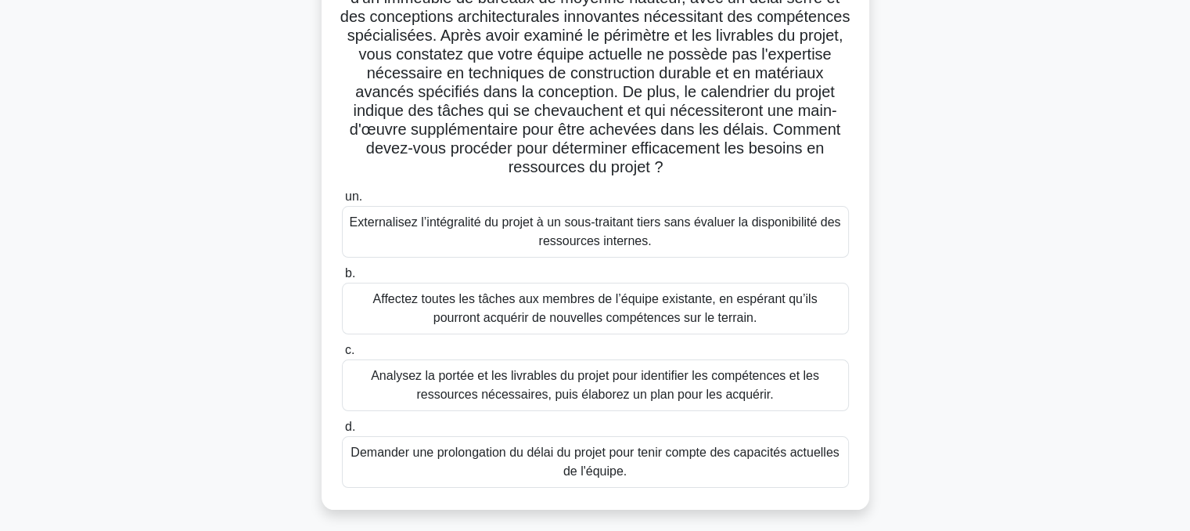
click at [519, 385] on font "Analysez la portée et les livrables du projet pour identifier les compétences e…" at bounding box center [595, 385] width 493 height 38
click at [342, 355] on input "c. Analysez la portée et les livrables du projet pour identifier les compétence…" at bounding box center [342, 350] width 0 height 10
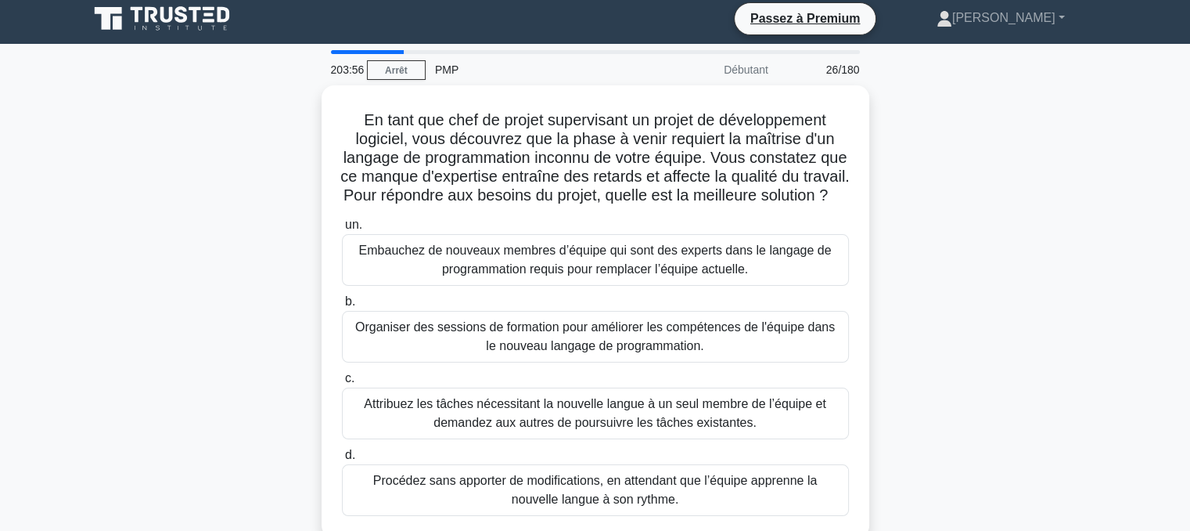
scroll to position [0, 0]
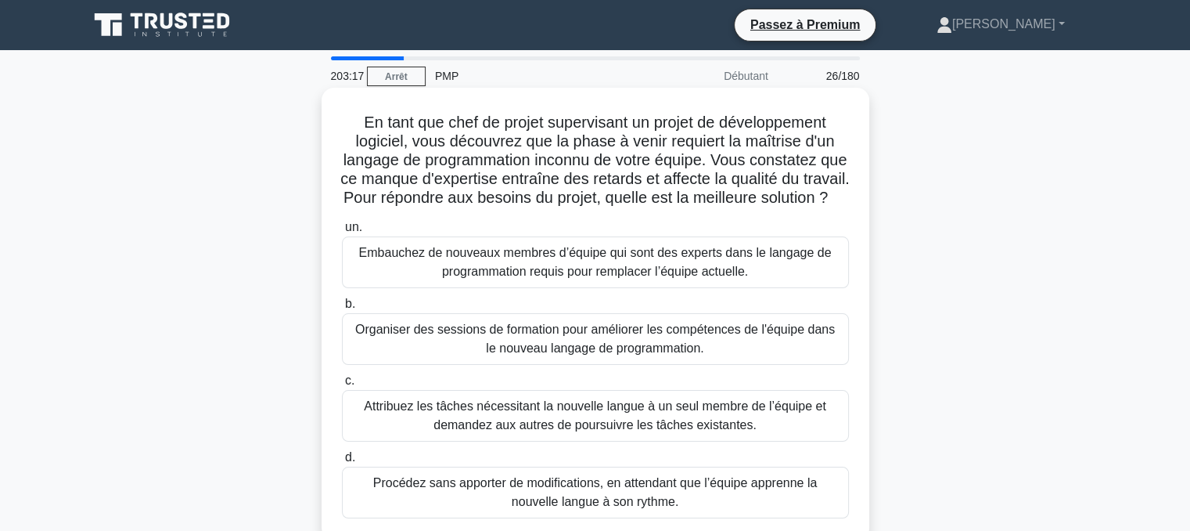
click at [571, 358] on font "Organiser des sessions de formation pour améliorer les compétences de l'équipe …" at bounding box center [595, 339] width 493 height 38
click at [342, 309] on input "b. Organiser des sessions de formation pour améliorer les compétences de l'équi…" at bounding box center [342, 304] width 0 height 10
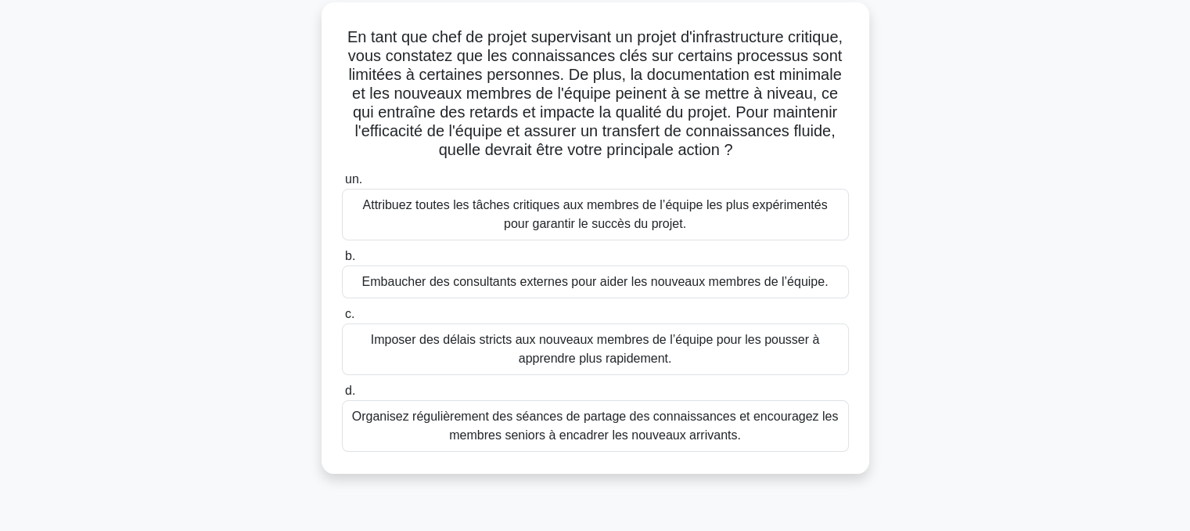
scroll to position [94, 0]
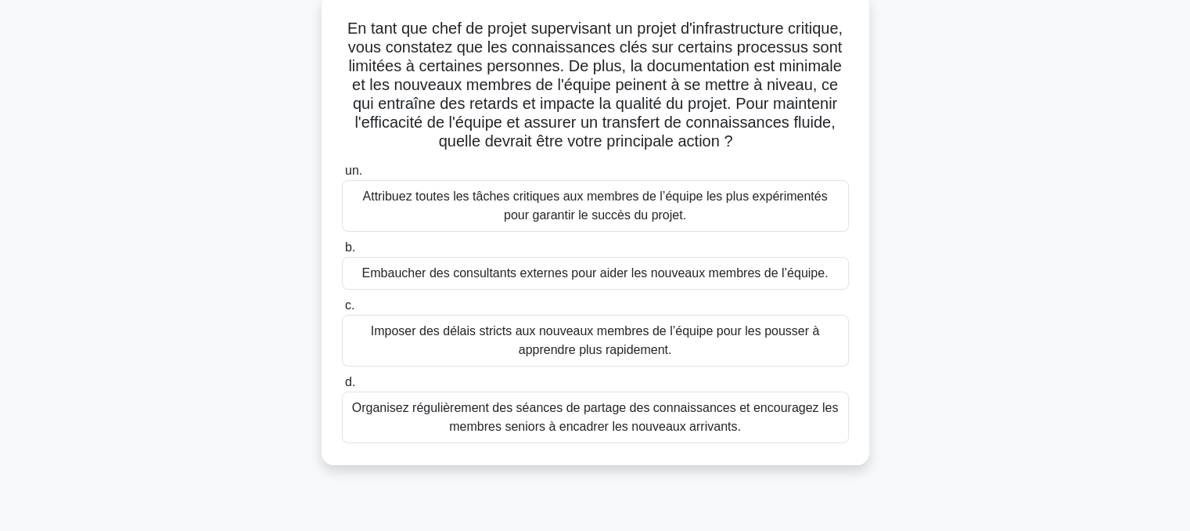
click at [592, 433] on font "Organisez régulièrement des séances de partage des connaissances et encouragez …" at bounding box center [595, 417] width 487 height 32
click at [342, 387] on input "d. Organisez régulièrement des séances de partage des connaissances et encourag…" at bounding box center [342, 382] width 0 height 10
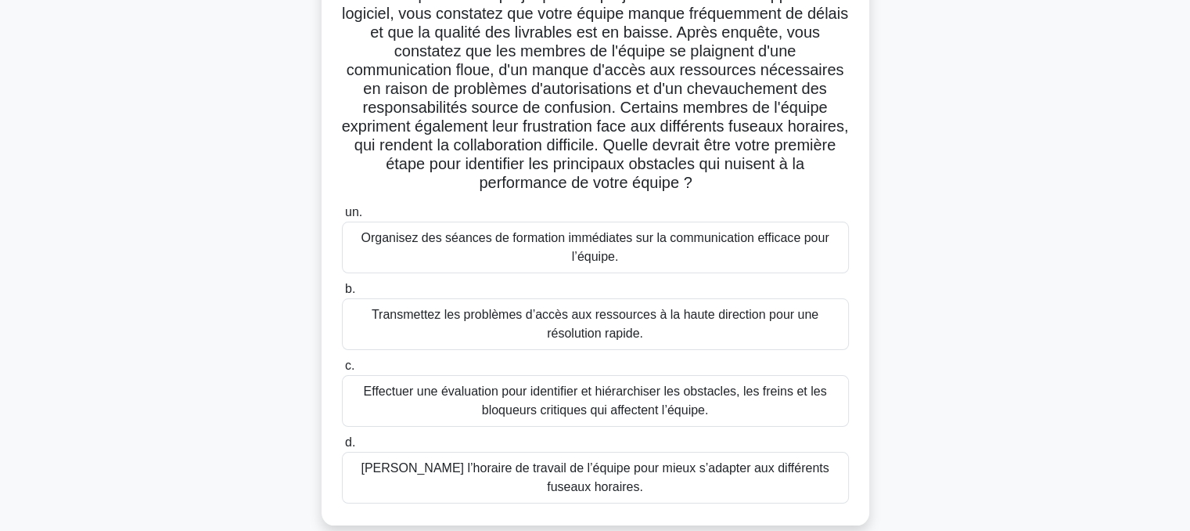
scroll to position [113, 0]
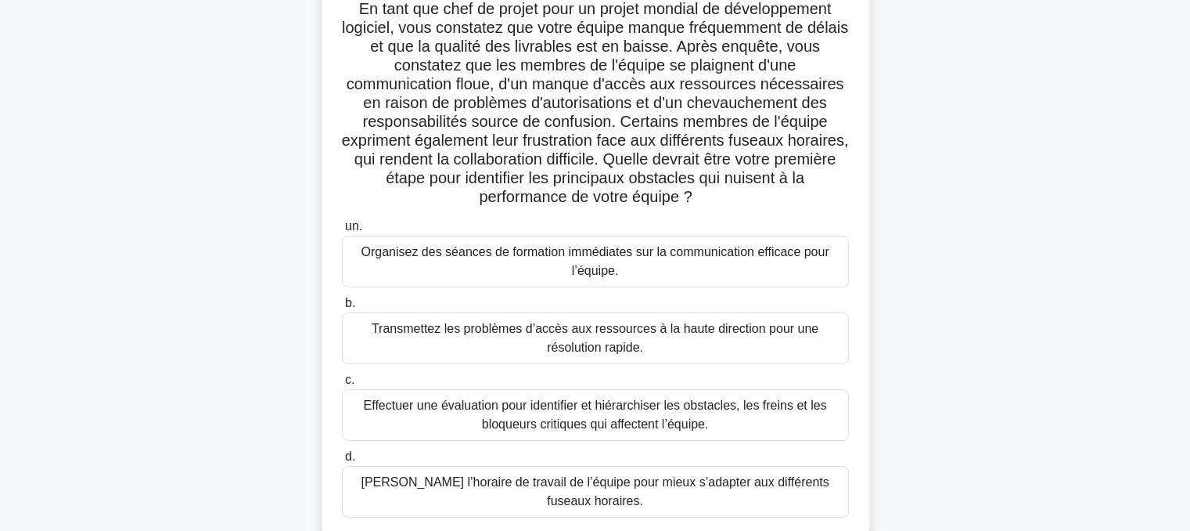
click at [610, 414] on font "Effectuer une évaluation pour identifier et hiérarchiser les obstacles, les fre…" at bounding box center [595, 415] width 493 height 38
click at [342, 385] on input "c. Effectuer une évaluation pour identifier et hiérarchiser les obstacles, les …" at bounding box center [342, 380] width 0 height 10
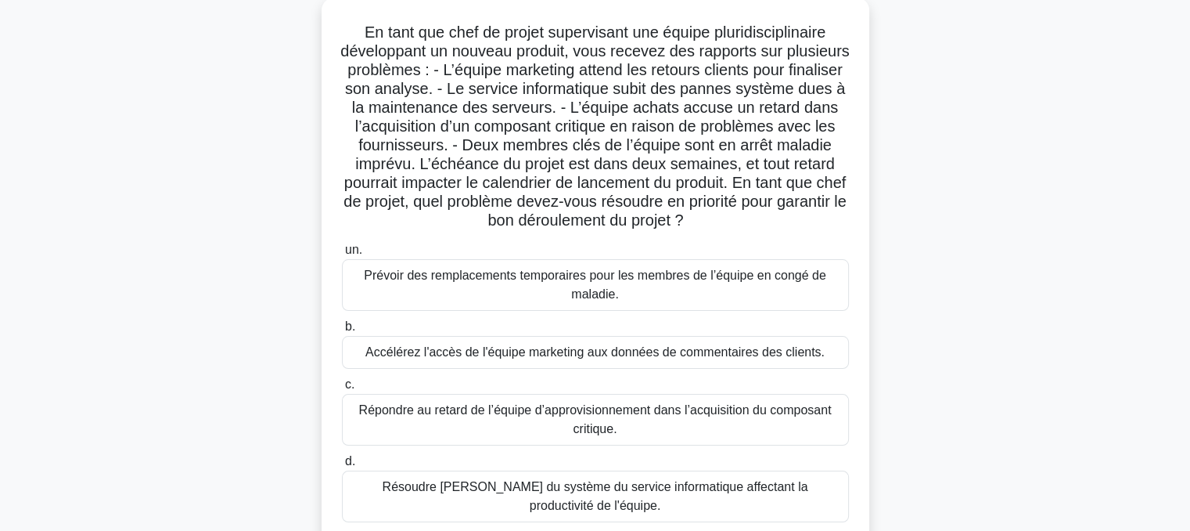
scroll to position [92, 0]
click at [576, 276] on font "Prévoir des remplacements temporaires pour les membres de l’équipe en congé de …" at bounding box center [595, 283] width 462 height 32
click at [342, 254] on input "un. Prévoir des remplacements temporaires pour les membres de l’équipe en congé…" at bounding box center [342, 248] width 0 height 10
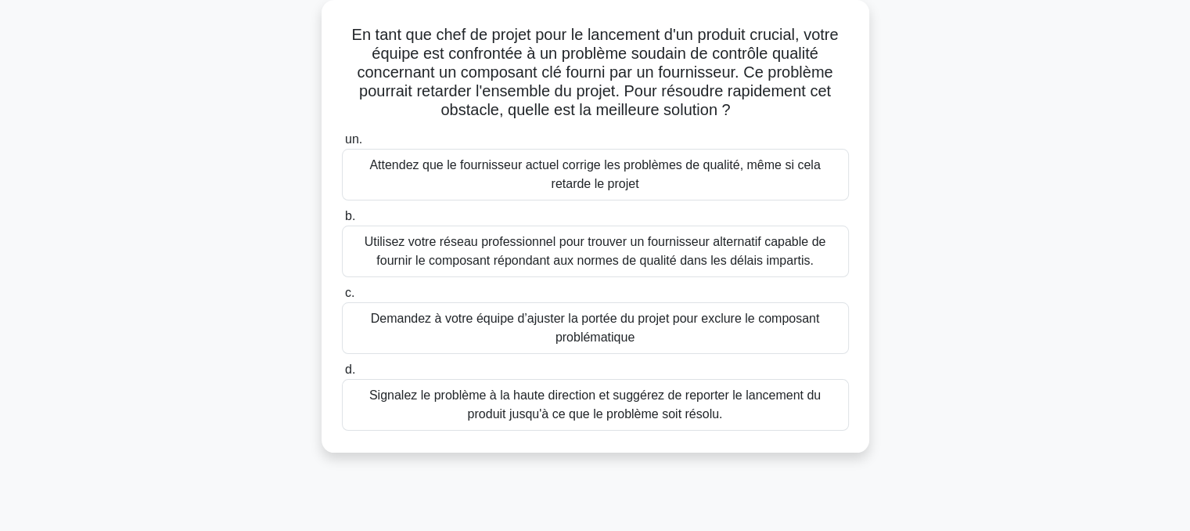
scroll to position [0, 0]
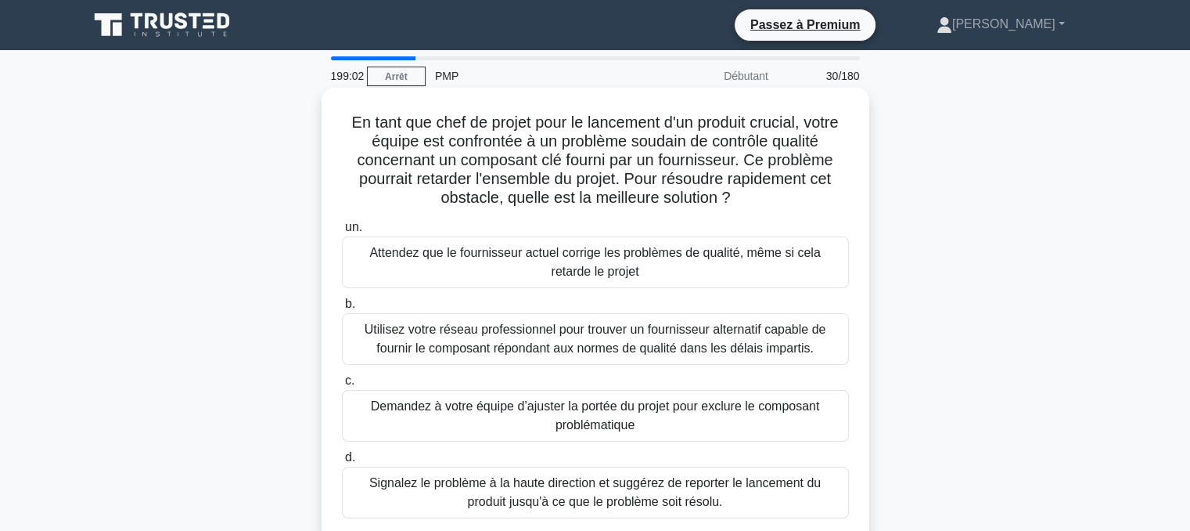
click at [580, 340] on font "Utilisez votre réseau professionnel pour trouver un fournisseur alternatif capa…" at bounding box center [596, 338] width 462 height 32
click at [342, 309] on input "b. Utilisez votre réseau professionnel pour trouver un fournisseur alternatif c…" at bounding box center [342, 304] width 0 height 10
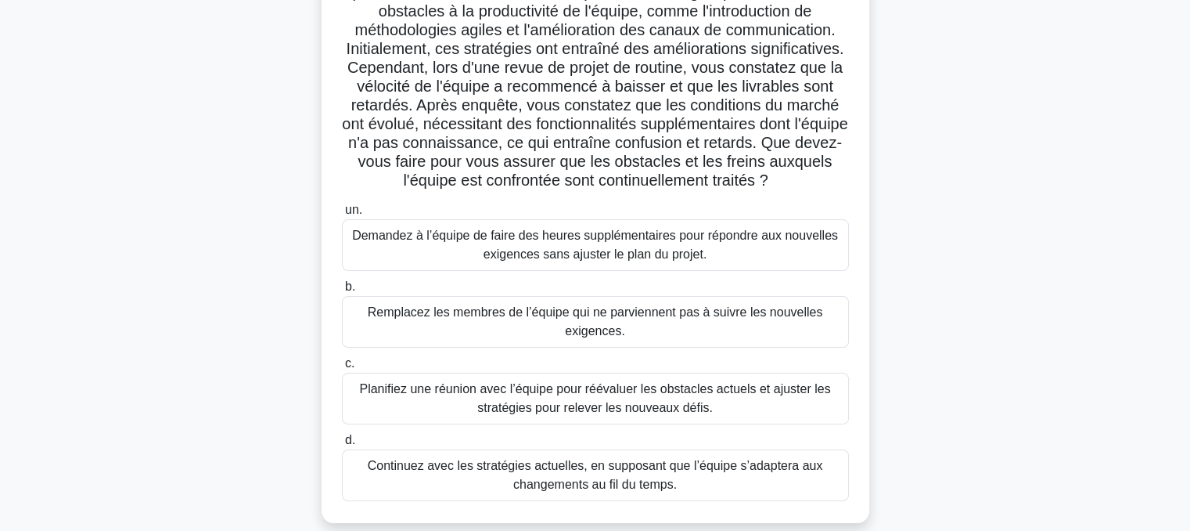
scroll to position [154, 0]
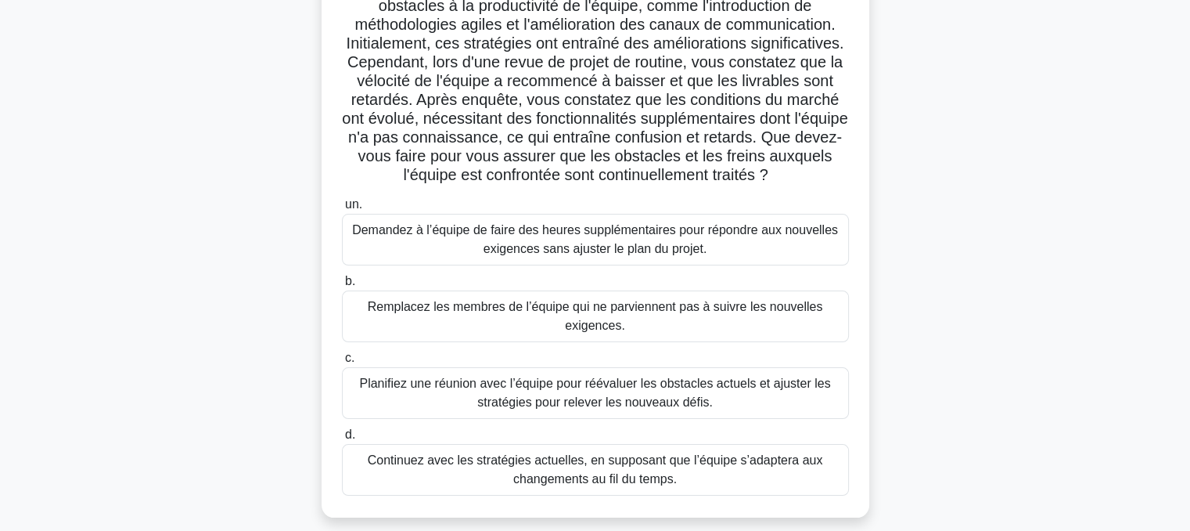
click at [568, 390] on font "Planifiez une réunion avec l’équipe pour réévaluer les obstacles actuels et aju…" at bounding box center [594, 392] width 471 height 32
click at [342, 363] on input "c. Planifiez une réunion avec l’équipe pour réévaluer les obstacles actuels et …" at bounding box center [342, 358] width 0 height 10
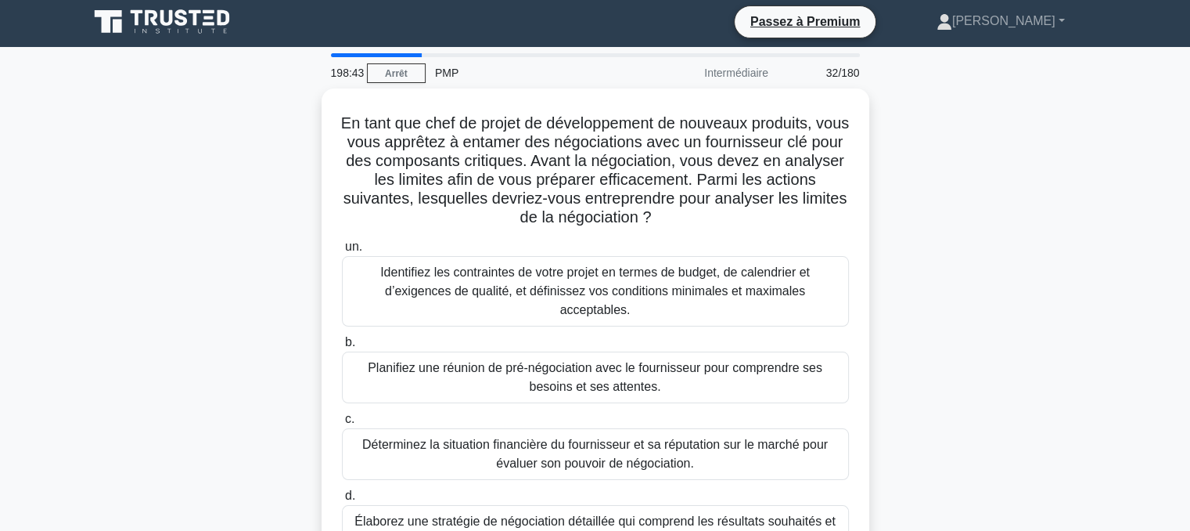
scroll to position [0, 0]
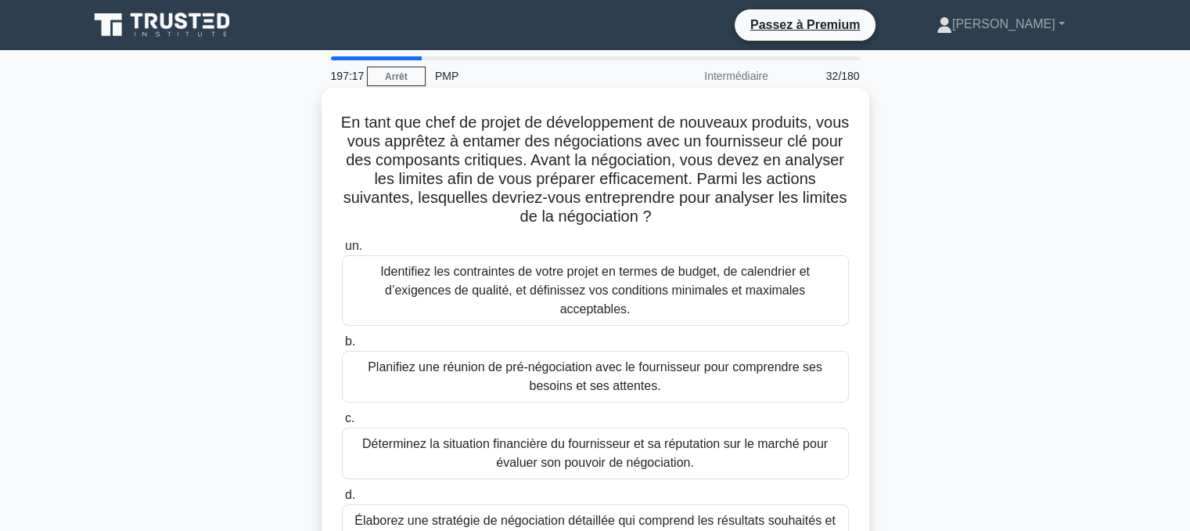
click at [534, 280] on font "Identifiez les contraintes de votre projet en termes de budget, de calendrier e…" at bounding box center [595, 290] width 430 height 51
click at [342, 251] on input "un. Identifiez les contraintes de votre projet en termes de budget, de calendri…" at bounding box center [342, 246] width 0 height 10
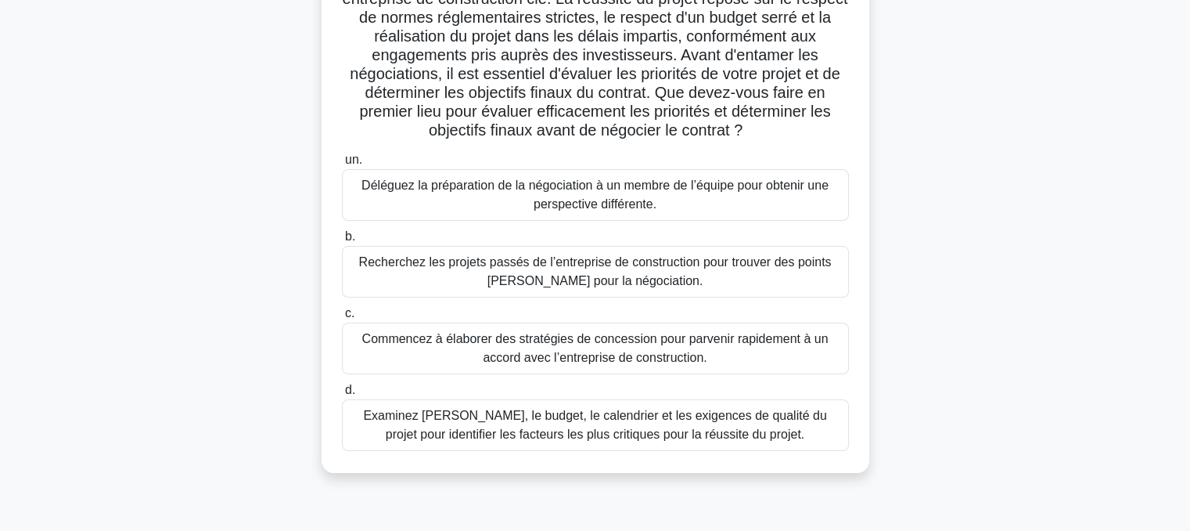
scroll to position [168, 0]
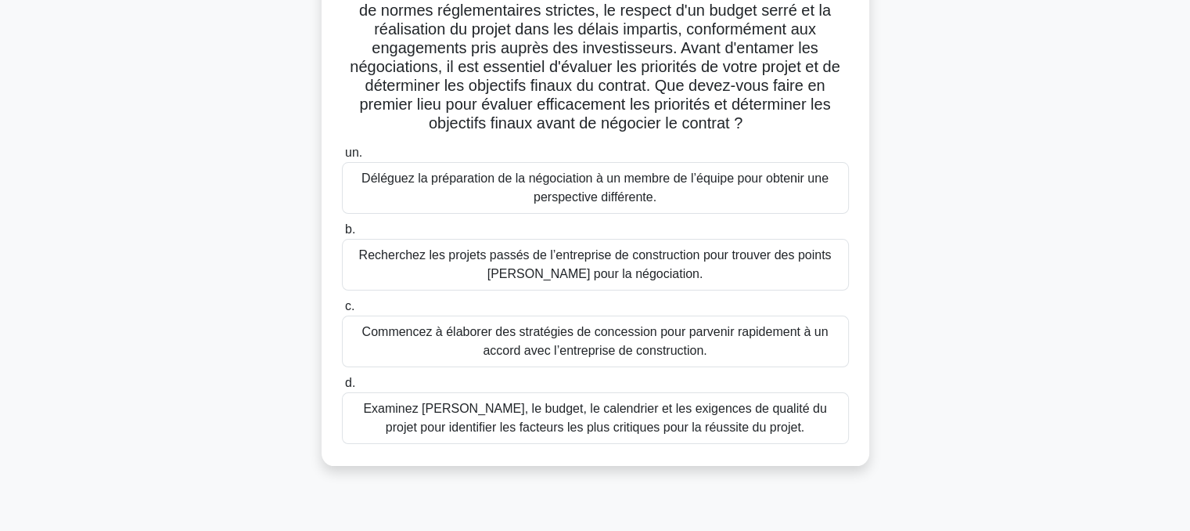
click at [608, 423] on font "Examinez [PERSON_NAME], le budget, le calendrier et les exigences de qualité du…" at bounding box center [594, 417] width 463 height 32
click at [342, 388] on input "d. Examinez [PERSON_NAME], le budget, le calendrier et les exigences de qualité…" at bounding box center [342, 383] width 0 height 10
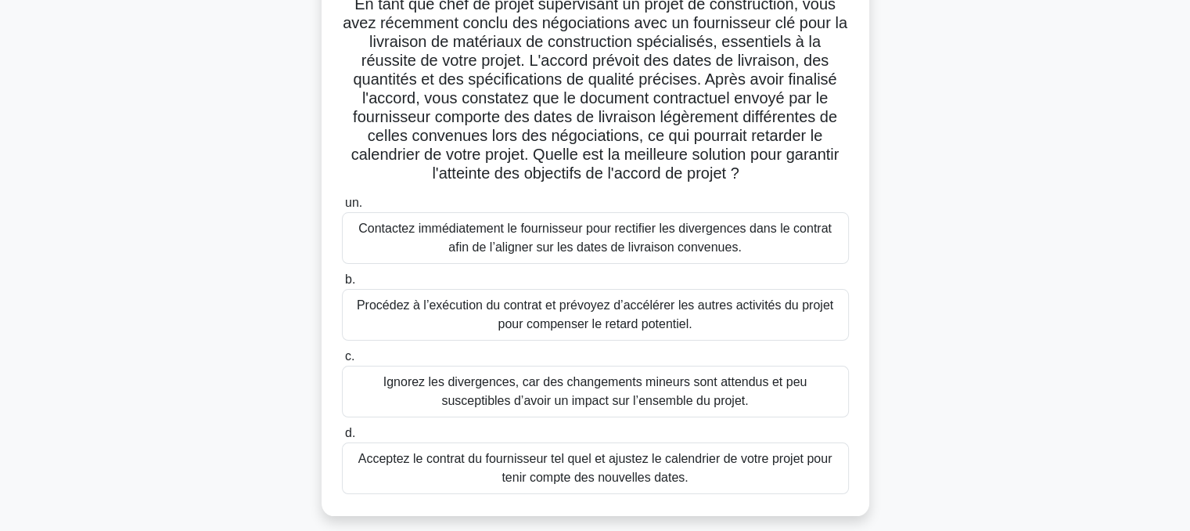
scroll to position [125, 0]
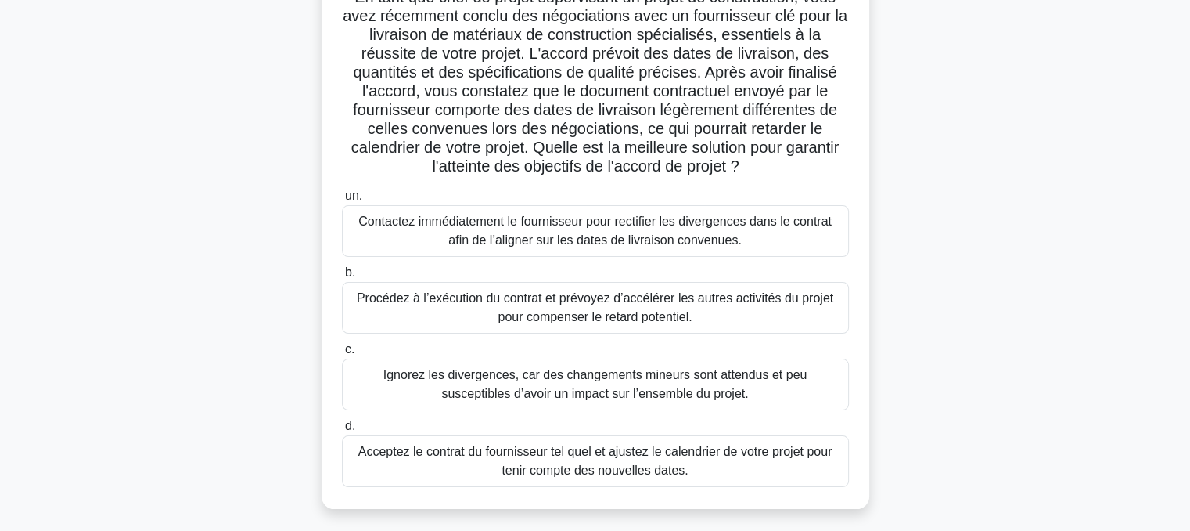
click at [597, 239] on font "Contactez immédiatement le fournisseur pour rectifier les divergences dans le c…" at bounding box center [594, 230] width 473 height 32
click at [342, 201] on input "un. Contactez immédiatement le fournisseur pour rectifier les divergences dans …" at bounding box center [342, 196] width 0 height 10
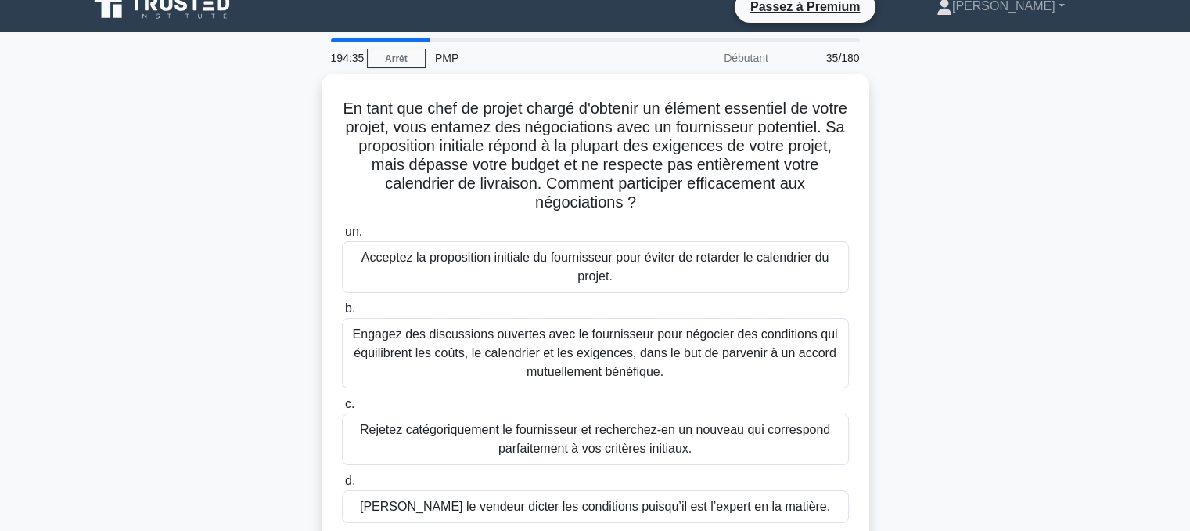
scroll to position [0, 0]
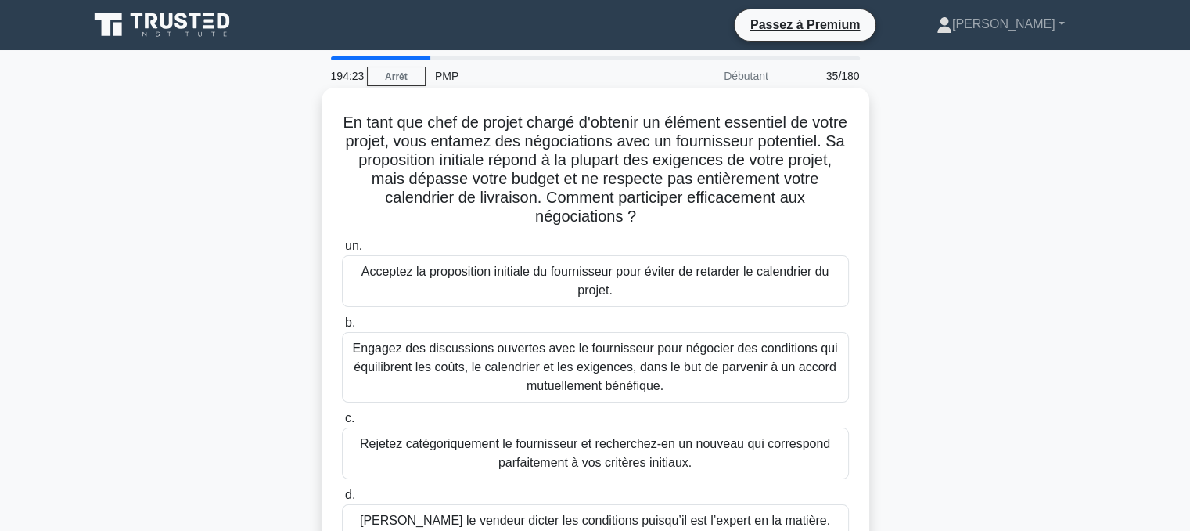
click at [591, 350] on font "Engagez des discussions ouvertes avec le fournisseur pour négocier des conditio…" at bounding box center [595, 366] width 485 height 51
click at [342, 328] on input "b. Engagez des discussions ouvertes avec le fournisseur pour négocier des condi…" at bounding box center [342, 323] width 0 height 10
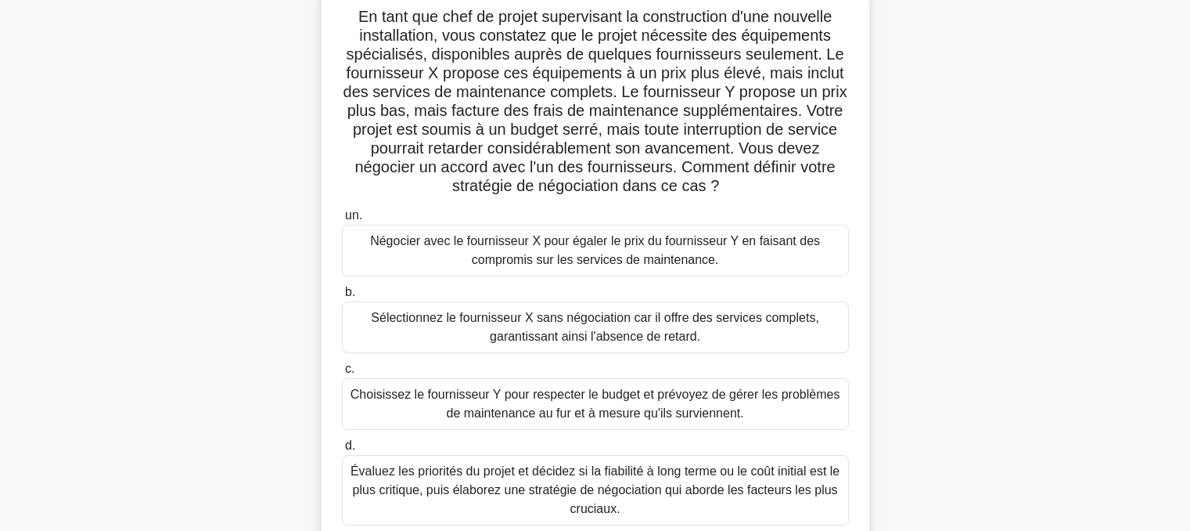
scroll to position [111, 0]
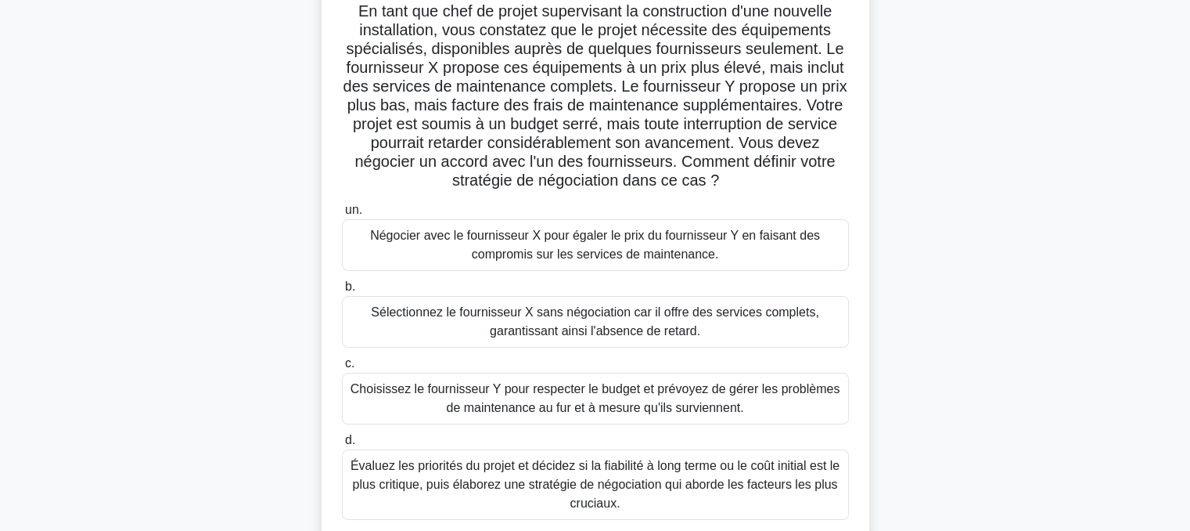
click at [549, 483] on font "Évaluez les priorités du projet et décidez si la fiabilité à long terme ou le c…" at bounding box center [595, 484] width 489 height 51
click at [342, 445] on input "d. Évaluez les priorités du projet et décidez si la fiabilité à long terme ou l…" at bounding box center [342, 440] width 0 height 10
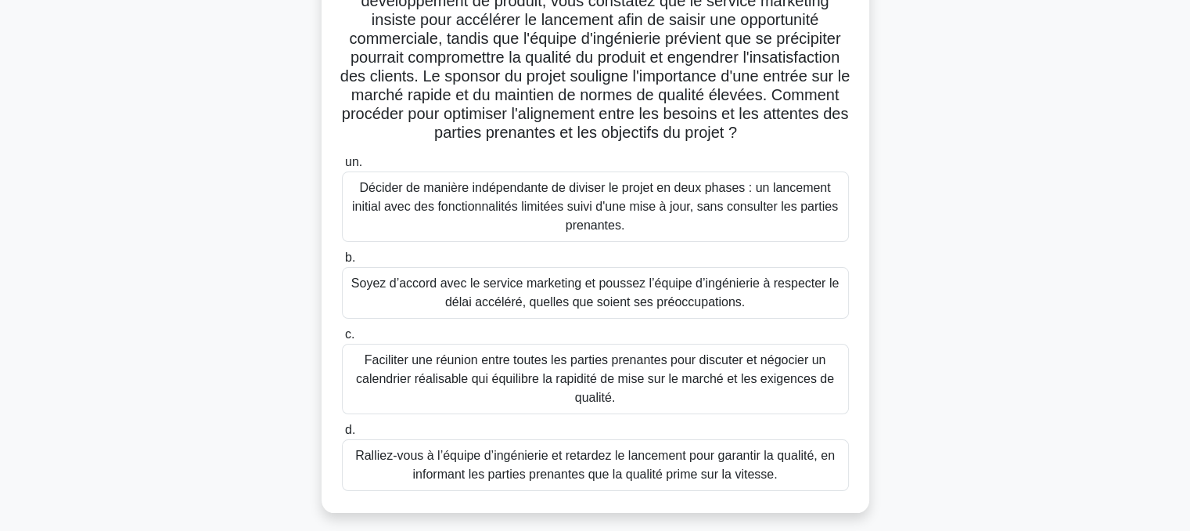
scroll to position [145, 0]
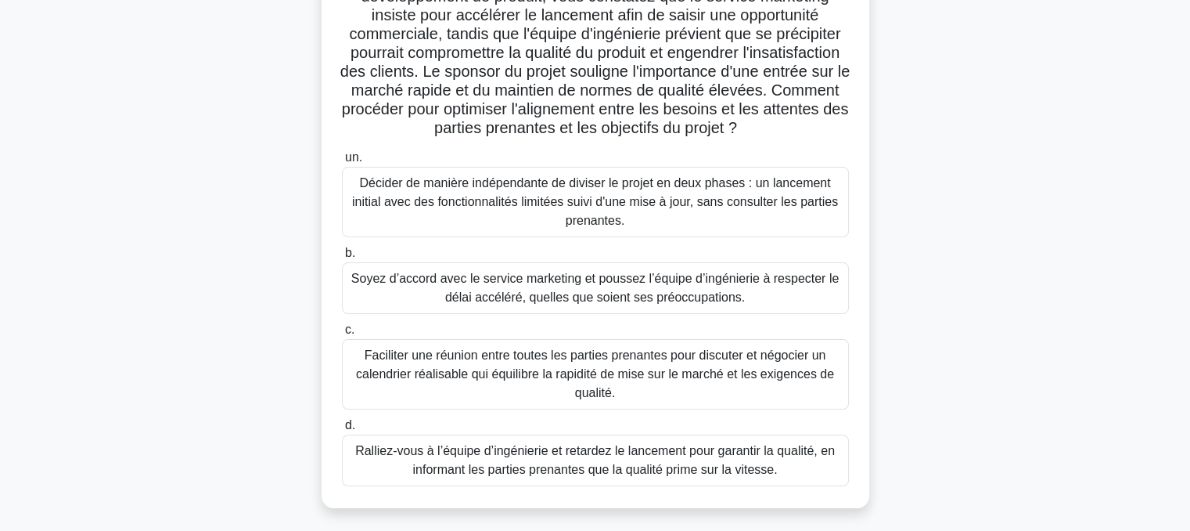
click at [601, 383] on font "Faciliter une réunion entre toutes les parties prenantes pour discuter et négoc…" at bounding box center [595, 374] width 493 height 56
click at [342, 335] on input "c. Faciliter une réunion entre toutes les parties prenantes pour discuter et né…" at bounding box center [342, 330] width 0 height 10
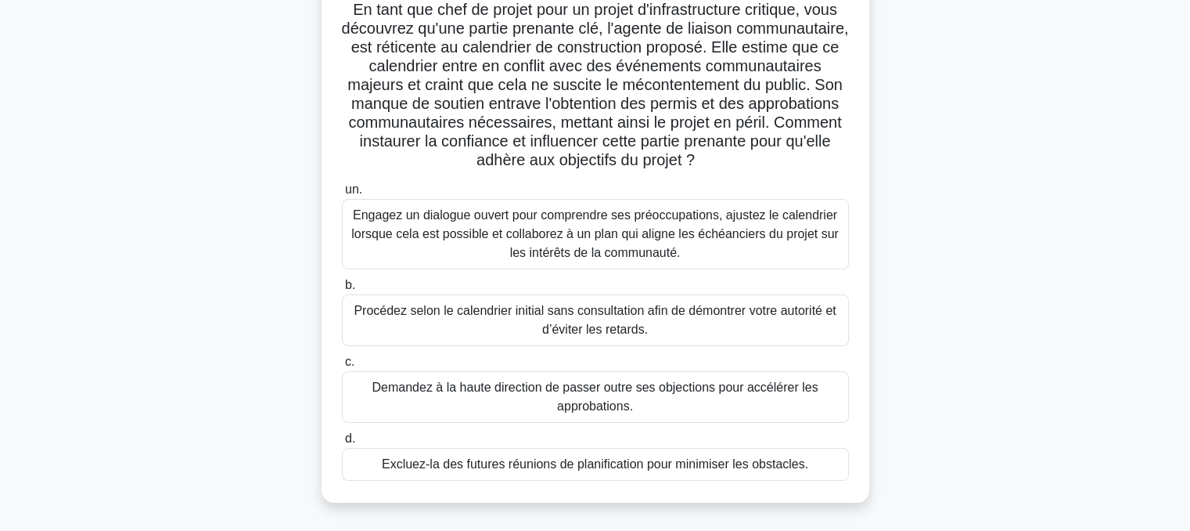
scroll to position [110, 0]
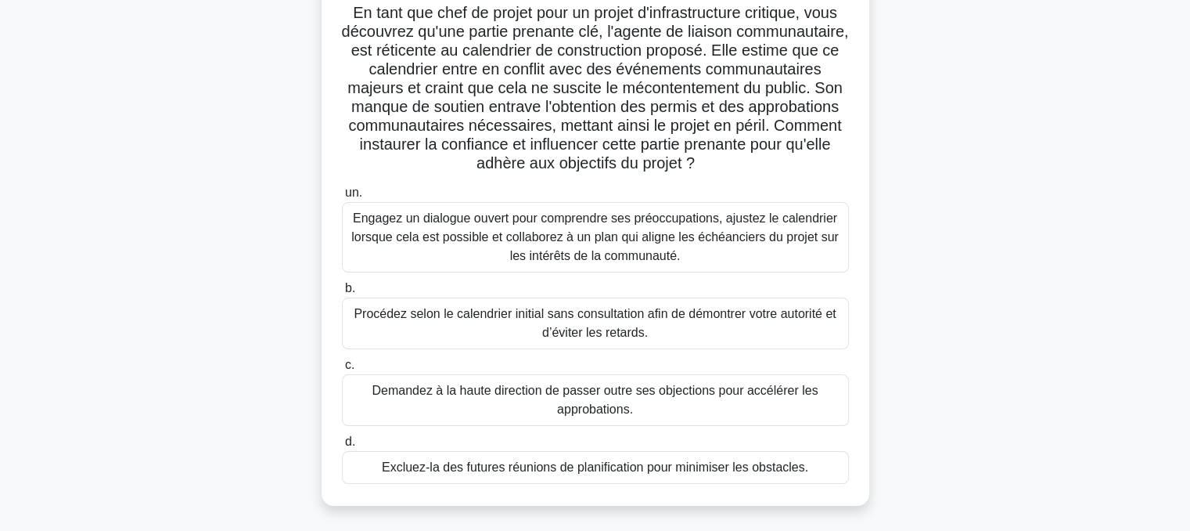
click at [615, 249] on font "Engagez un dialogue ouvert pour comprendre ses préoccupations, ajustez le calen…" at bounding box center [595, 236] width 488 height 51
click at [342, 198] on input "un. Engagez un dialogue ouvert pour comprendre ses préoccupations, ajustez le c…" at bounding box center [342, 193] width 0 height 10
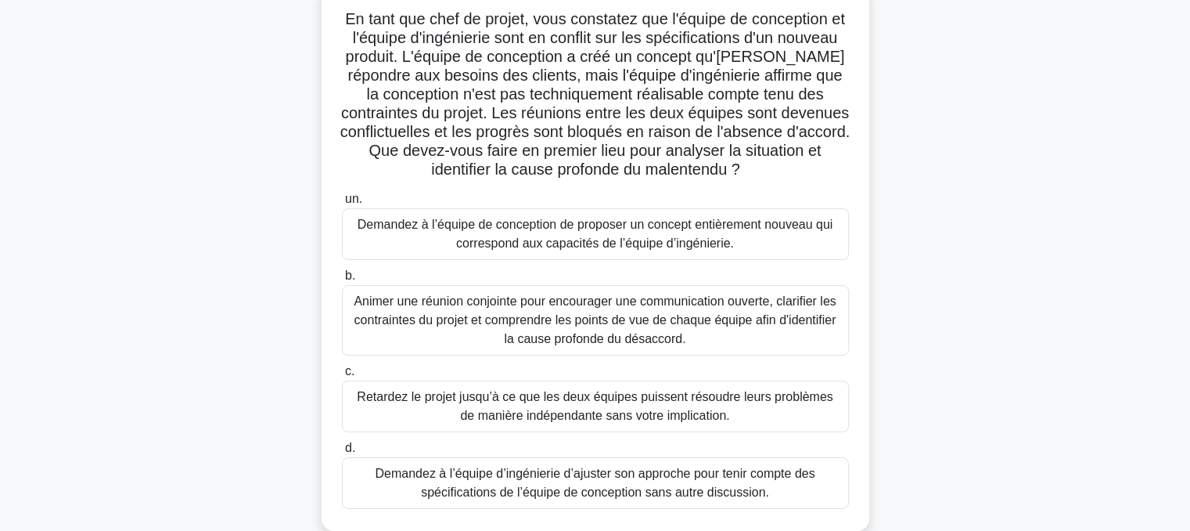
scroll to position [108, 0]
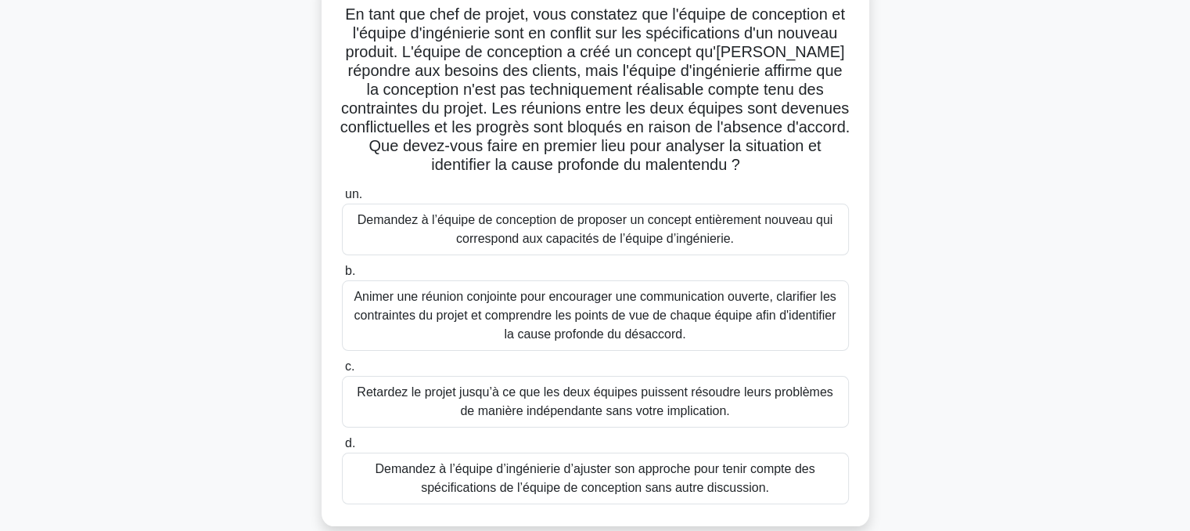
click at [596, 306] on font "Animer une réunion conjointe pour encourager une communication ouverte, clarifi…" at bounding box center [595, 315] width 493 height 56
click at [342, 276] on input "b. Animer une réunion conjointe pour encourager une communication ouverte, clar…" at bounding box center [342, 271] width 0 height 10
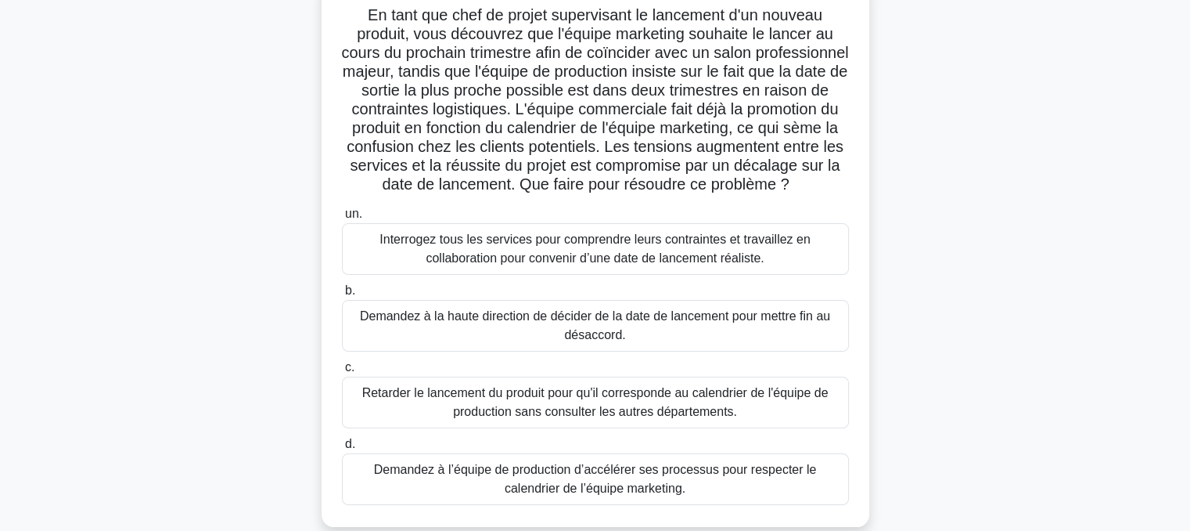
scroll to position [113, 0]
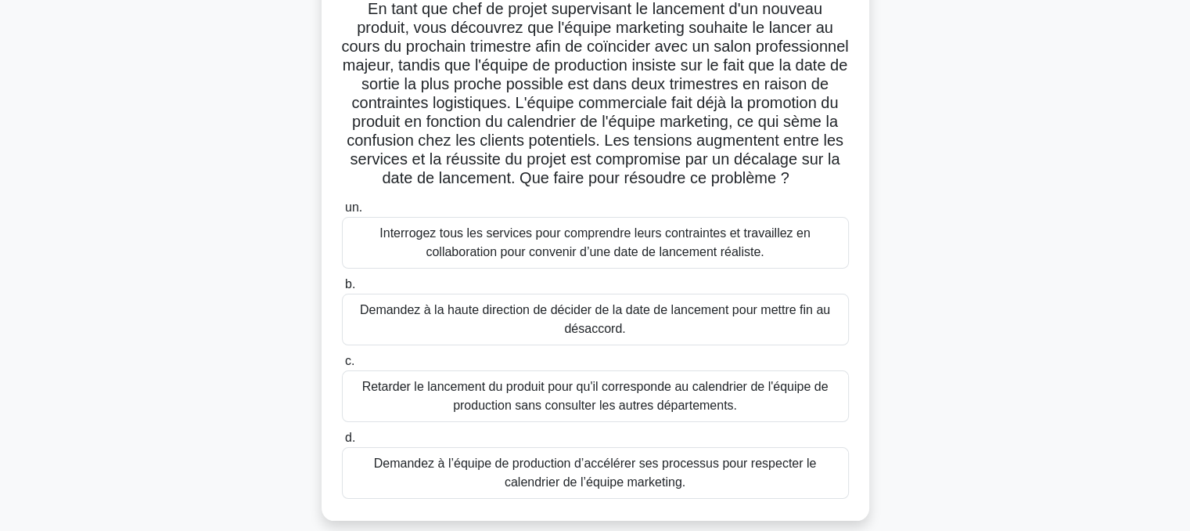
click at [561, 258] on font "Interrogez tous les services pour comprendre leurs contraintes et travaillez en…" at bounding box center [595, 242] width 430 height 32
click at [342, 213] on input "un. Interrogez tous les services pour comprendre leurs contraintes et travaille…" at bounding box center [342, 208] width 0 height 10
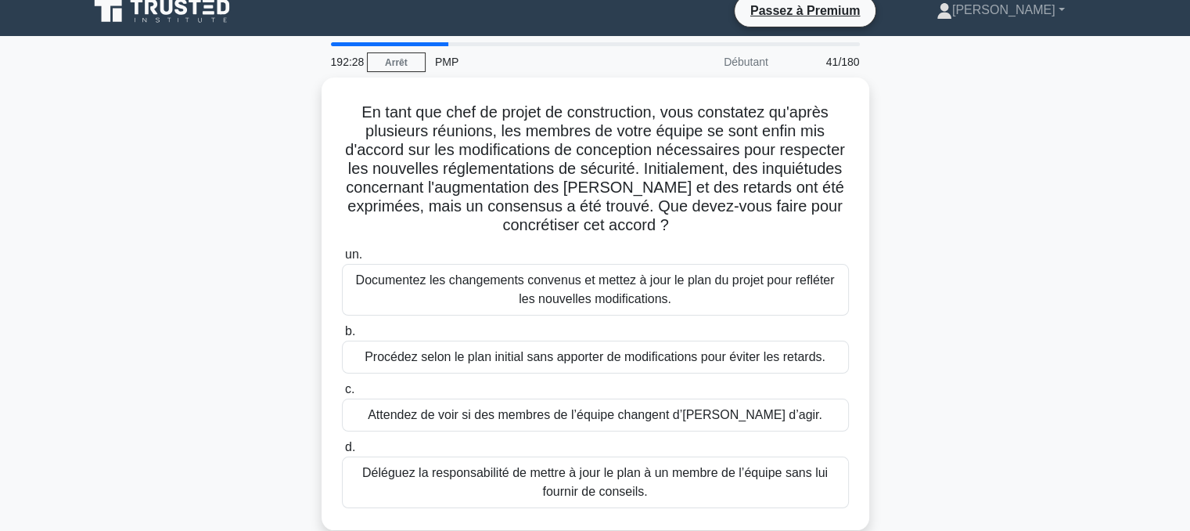
scroll to position [0, 0]
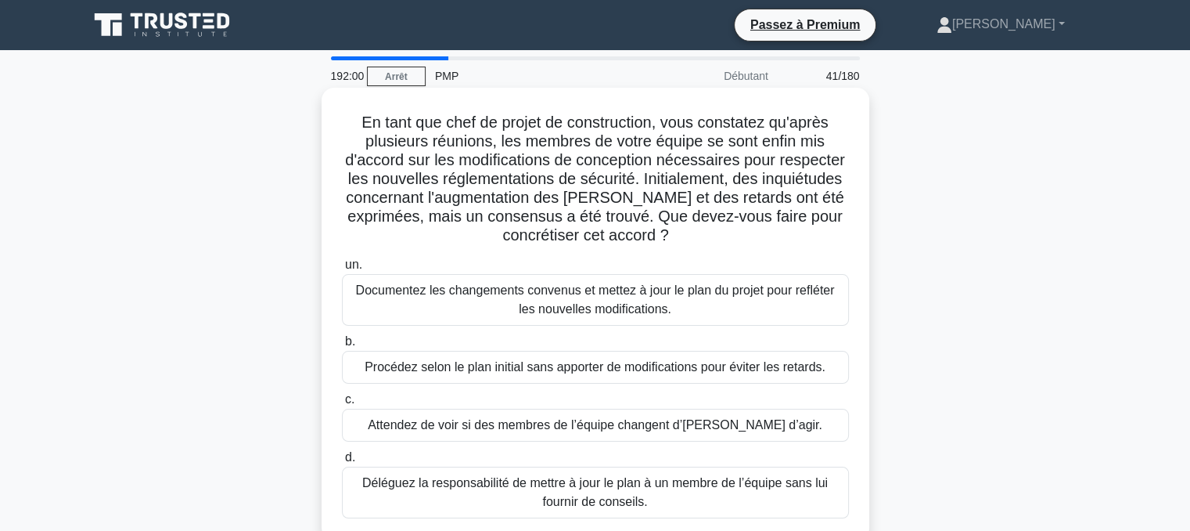
click at [563, 300] on font "Documentez les changements convenus et mettez à jour le plan du projet pour ref…" at bounding box center [595, 300] width 493 height 38
click at [342, 270] on input "un. Documentez les changements convenus et mettez à jour le plan du projet pour…" at bounding box center [342, 265] width 0 height 10
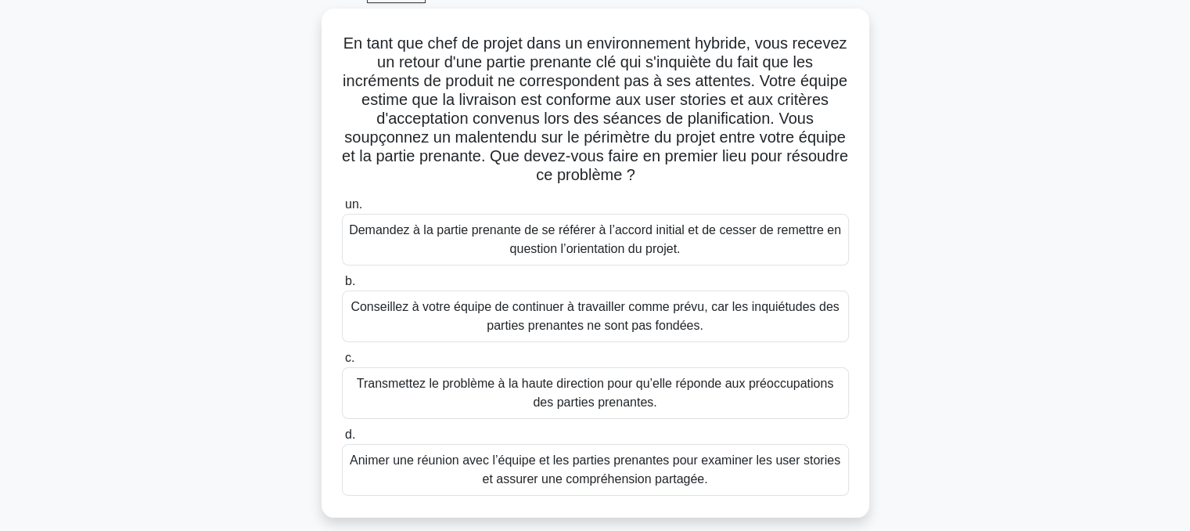
scroll to position [85, 0]
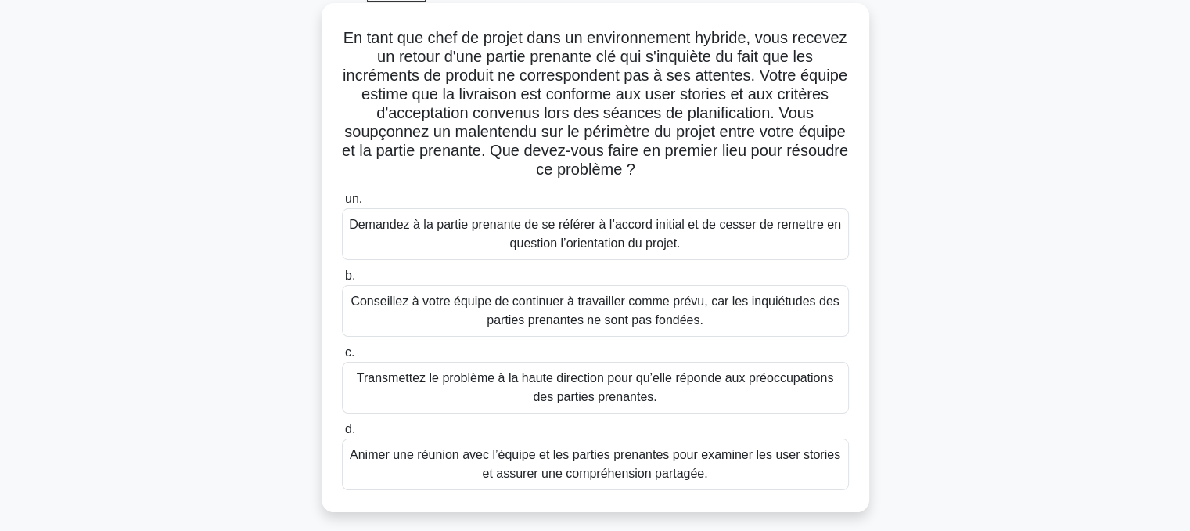
click at [623, 473] on font "Animer une réunion avec l’équipe et les parties prenantes pour examiner les use…" at bounding box center [595, 464] width 491 height 32
click at [342, 434] on input "d. Animer une réunion avec l’équipe et les parties prenantes pour examiner les …" at bounding box center [342, 429] width 0 height 10
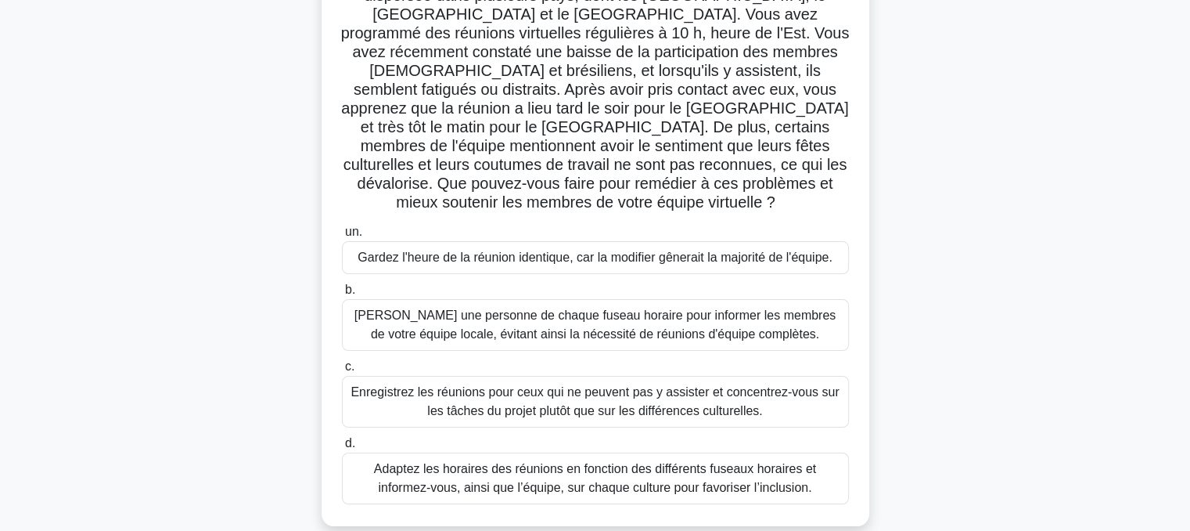
scroll to position [151, 0]
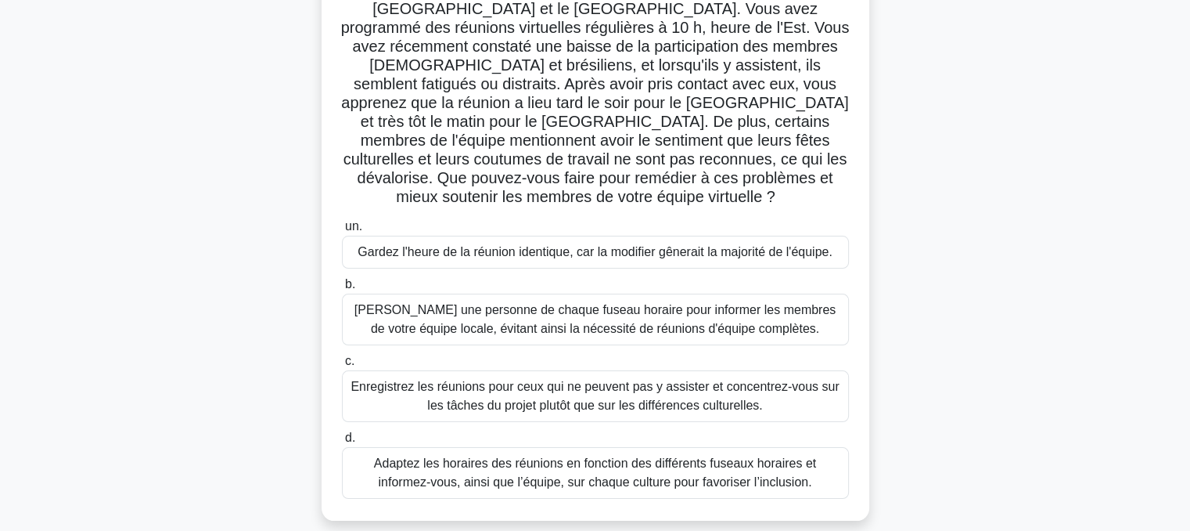
click at [629, 454] on font "Adaptez les horaires des réunions en fonction des différents fuseaux horaires e…" at bounding box center [595, 473] width 493 height 38
click at [342, 443] on input "d. Adaptez les horaires des réunions en fonction des différents fuseaux horaire…" at bounding box center [342, 438] width 0 height 10
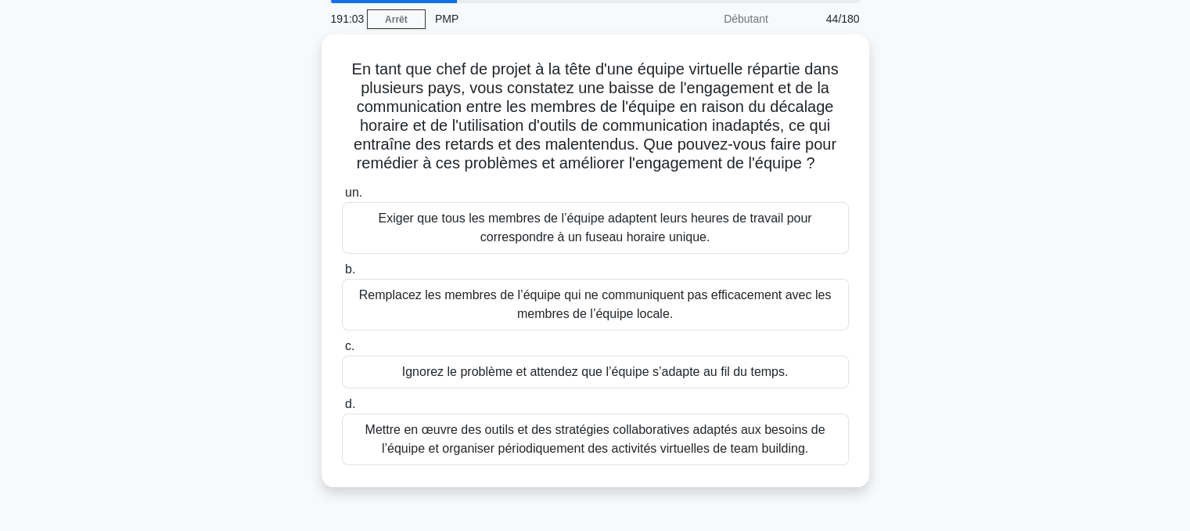
scroll to position [59, 0]
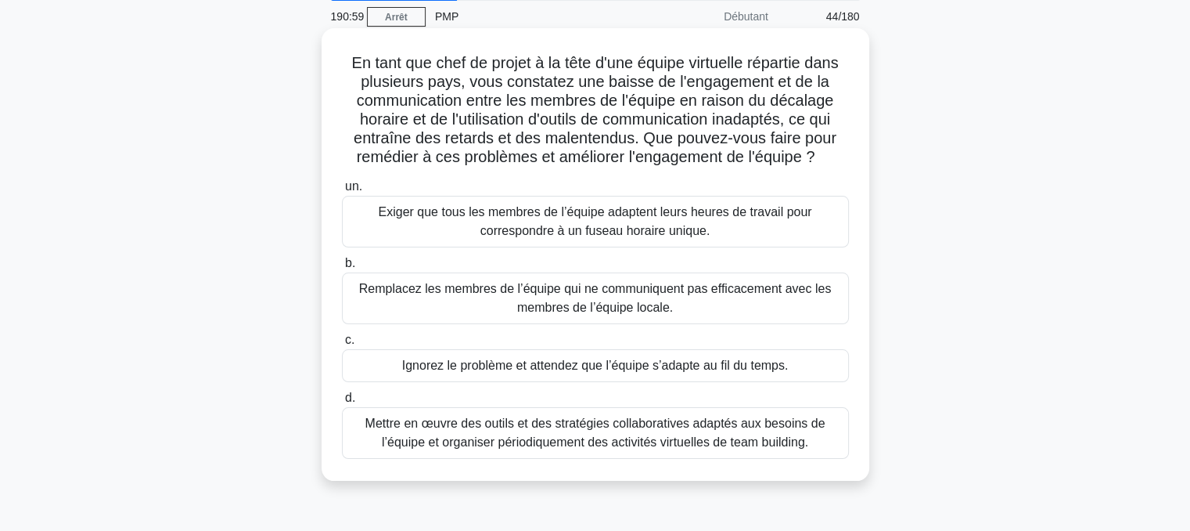
click at [585, 429] on font "Mettre en œuvre des outils et des stratégies collaboratives adaptés aux besoins…" at bounding box center [595, 432] width 460 height 32
click at [342, 403] on input "d. Mettre en œuvre des outils et des stratégies collaboratives adaptés aux beso…" at bounding box center [342, 398] width 0 height 10
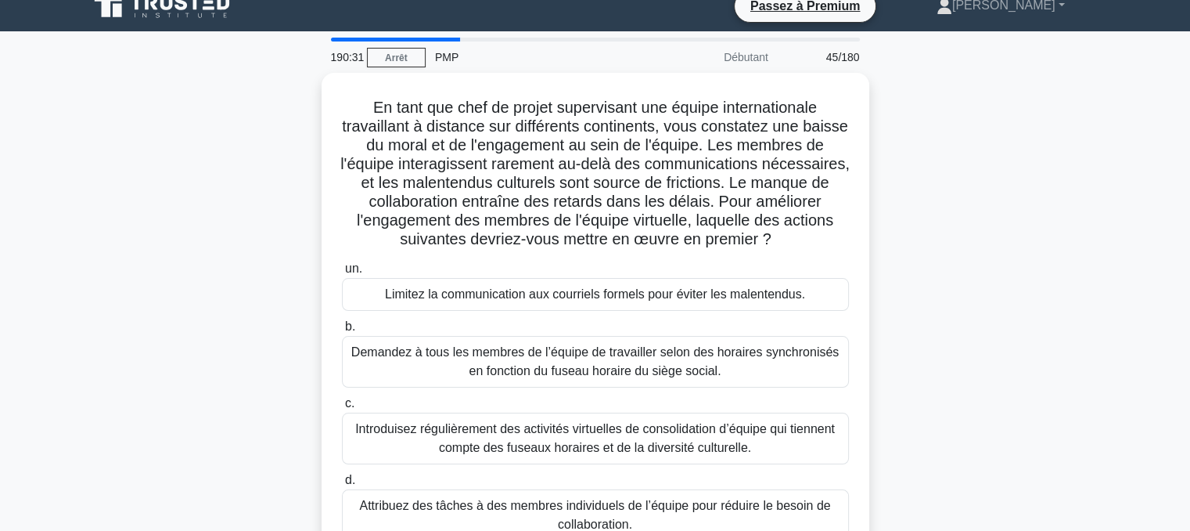
scroll to position [34, 0]
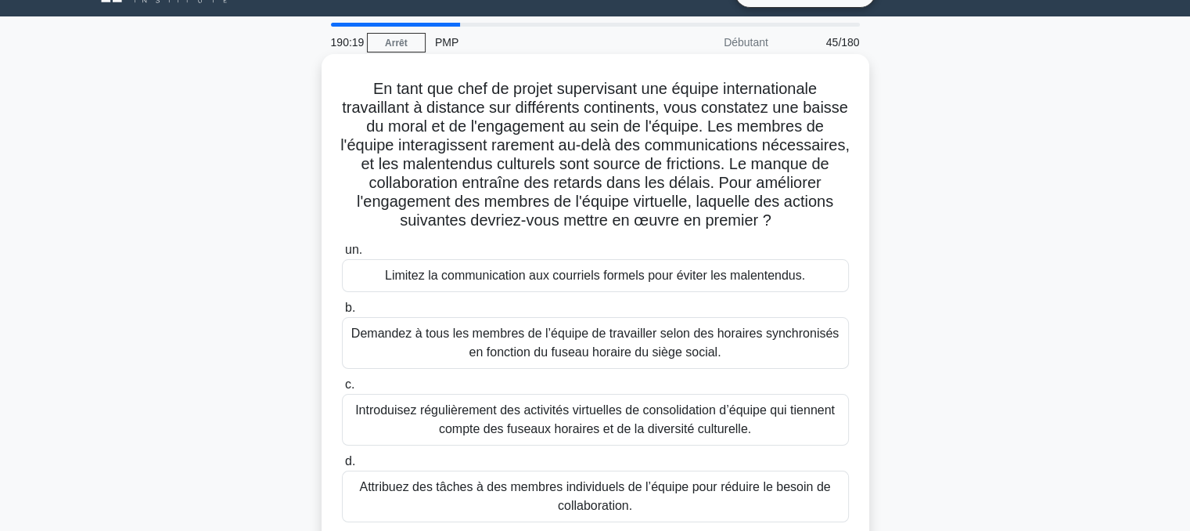
click at [525, 423] on font "Introduisez régulièrement des activités virtuelles de consolidation d’équipe qu…" at bounding box center [595, 419] width 480 height 32
click at [342, 390] on input "c. Introduisez régulièrement des activités virtuelles de consolidation d’équipe…" at bounding box center [342, 385] width 0 height 10
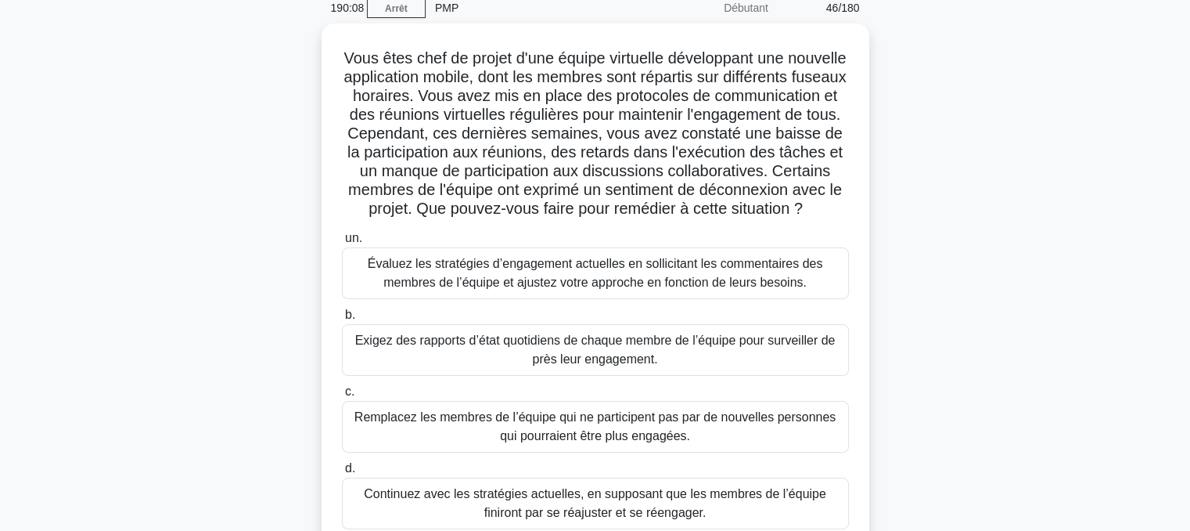
scroll to position [67, 0]
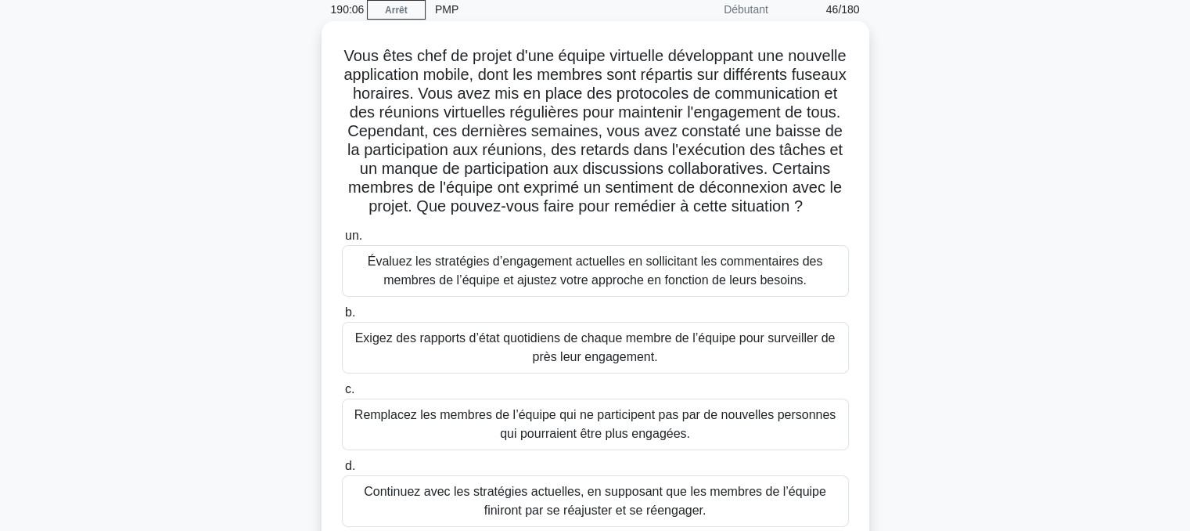
click at [576, 286] on font "Évaluez les stratégies d’engagement actuelles en sollicitant les commentaires d…" at bounding box center [595, 270] width 455 height 32
click at [342, 241] on input "un. Évaluez les stratégies d’engagement actuelles en sollicitant les commentair…" at bounding box center [342, 236] width 0 height 10
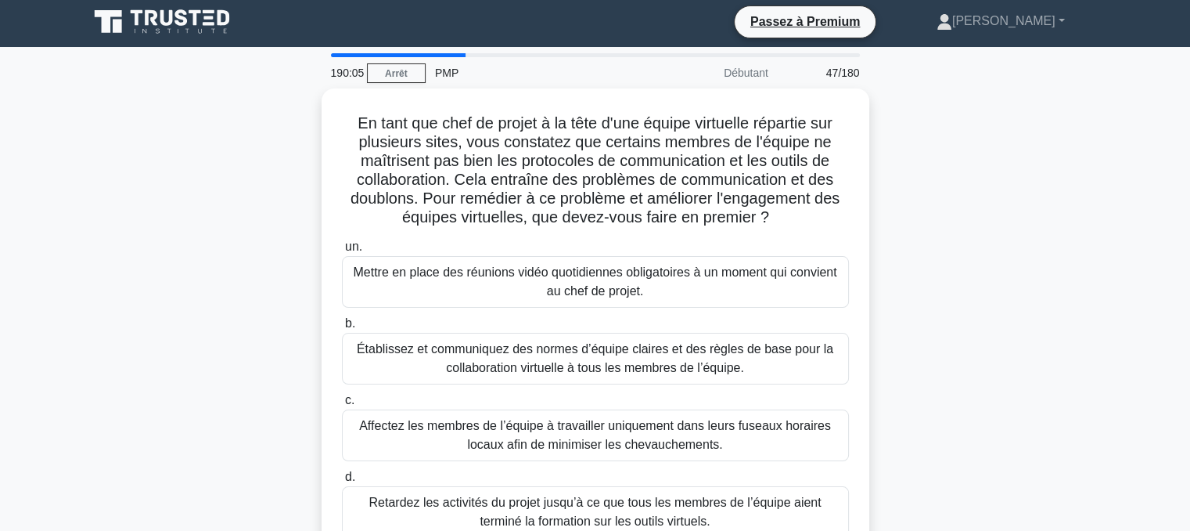
scroll to position [0, 0]
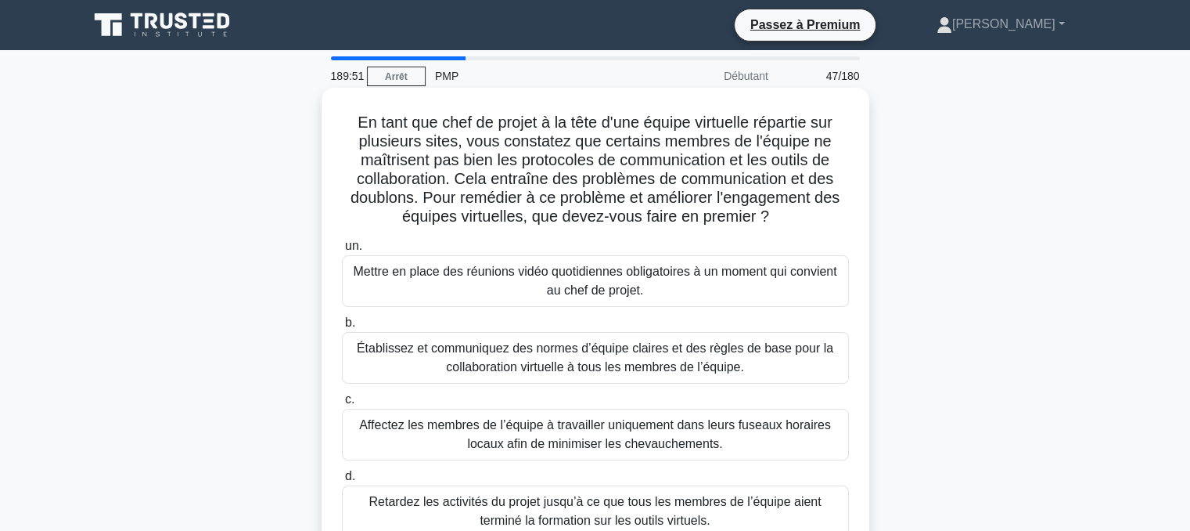
click at [584, 359] on font "Établissez et communiquez des normes d’équipe claires et des règles de base pou…" at bounding box center [595, 357] width 477 height 32
click at [342, 328] on input "b. Établissez et communiquez des normes d’équipe claires et des règles de base …" at bounding box center [342, 323] width 0 height 10
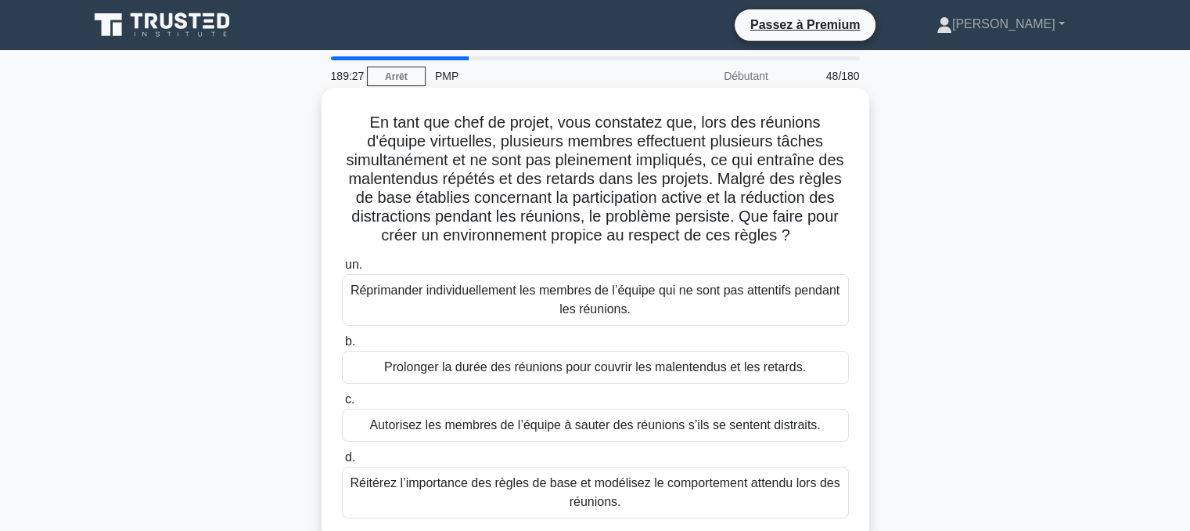
click at [523, 492] on font "Réitérez l’importance des règles de base et modélisez le comportement attendu l…" at bounding box center [595, 492] width 493 height 38
click at [342, 462] on input "d. Réitérez l’importance des règles de base et modélisez le comportement attend…" at bounding box center [342, 457] width 0 height 10
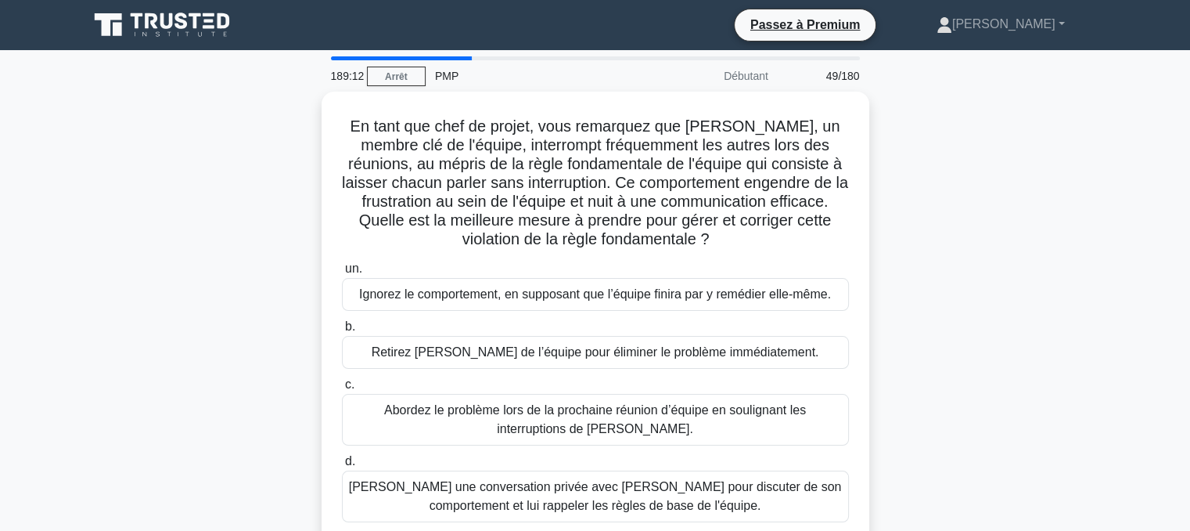
click at [523, 492] on font "[PERSON_NAME] une conversation privée avec [PERSON_NAME] pour discuter de son c…" at bounding box center [595, 496] width 493 height 32
click at [342, 466] on input "d. [PERSON_NAME] une conversation privée avec [PERSON_NAME] pour discuter de so…" at bounding box center [342, 461] width 0 height 10
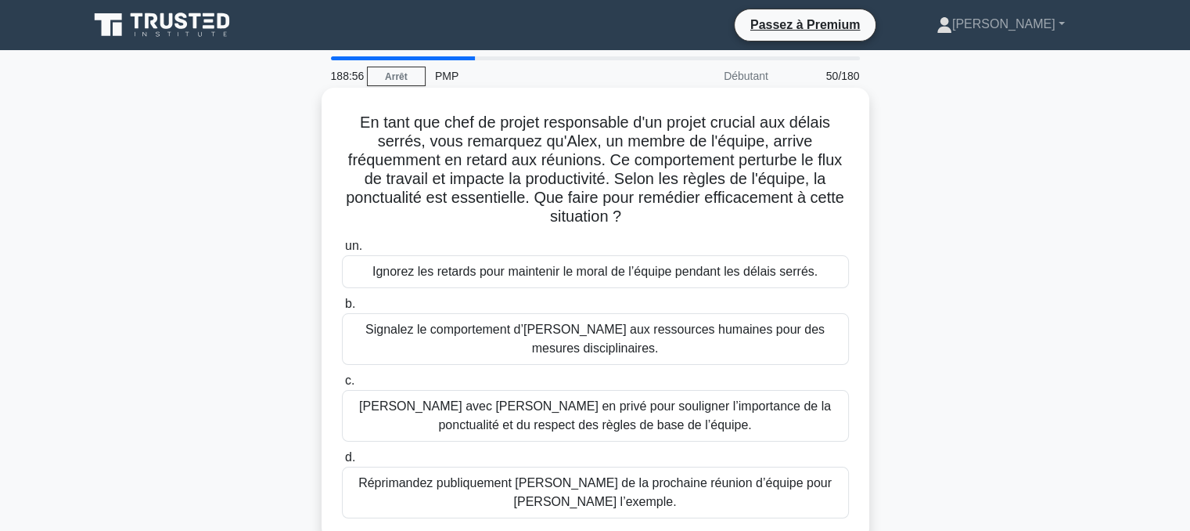
click at [555, 421] on font "[PERSON_NAME] avec [PERSON_NAME] en privé pour souligner l’importance de la pon…" at bounding box center [595, 415] width 472 height 32
click at [342, 386] on input "c. Parlez avec [PERSON_NAME] en privé pour souligner l’importance de la ponctua…" at bounding box center [342, 381] width 0 height 10
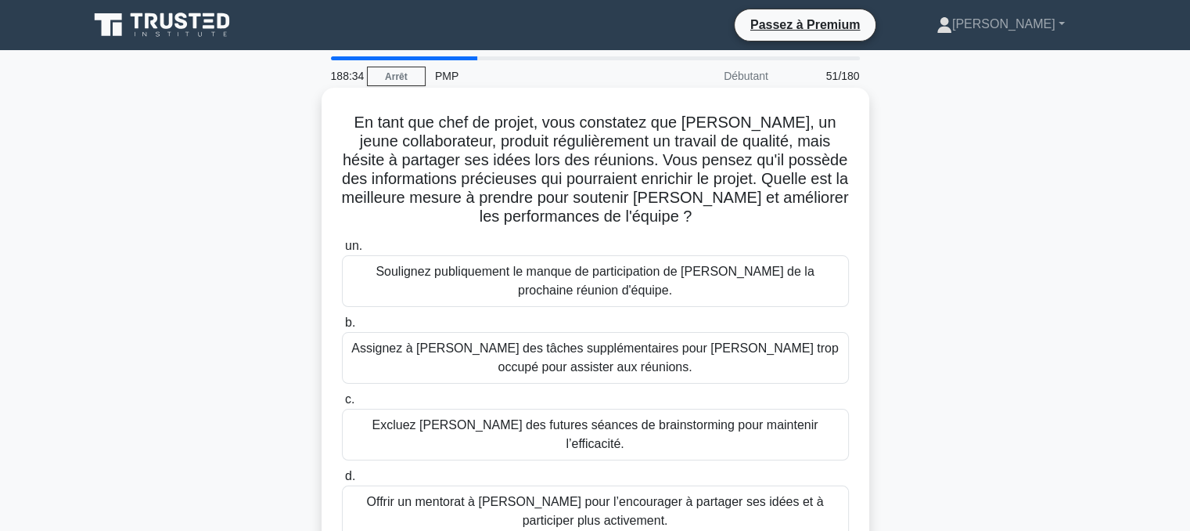
click at [603, 495] on font "Offrir un mentorat à [PERSON_NAME] pour l’encourager à partager ses idées et à …" at bounding box center [595, 511] width 457 height 32
click at [342, 481] on input "d. Offrir un mentorat à [PERSON_NAME] pour l’encourager à partager ses idées et…" at bounding box center [342, 476] width 0 height 10
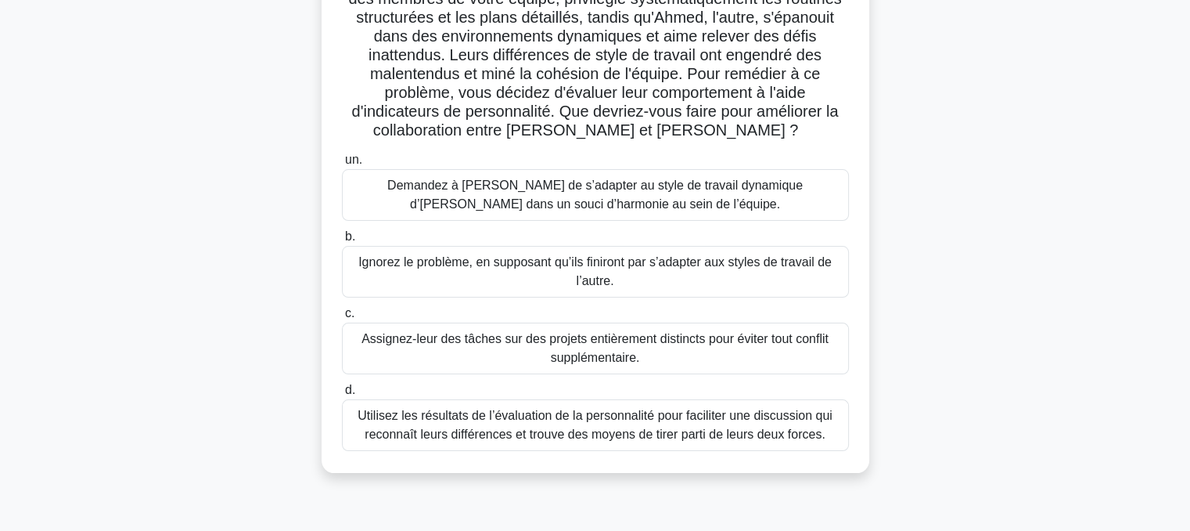
scroll to position [147, 0]
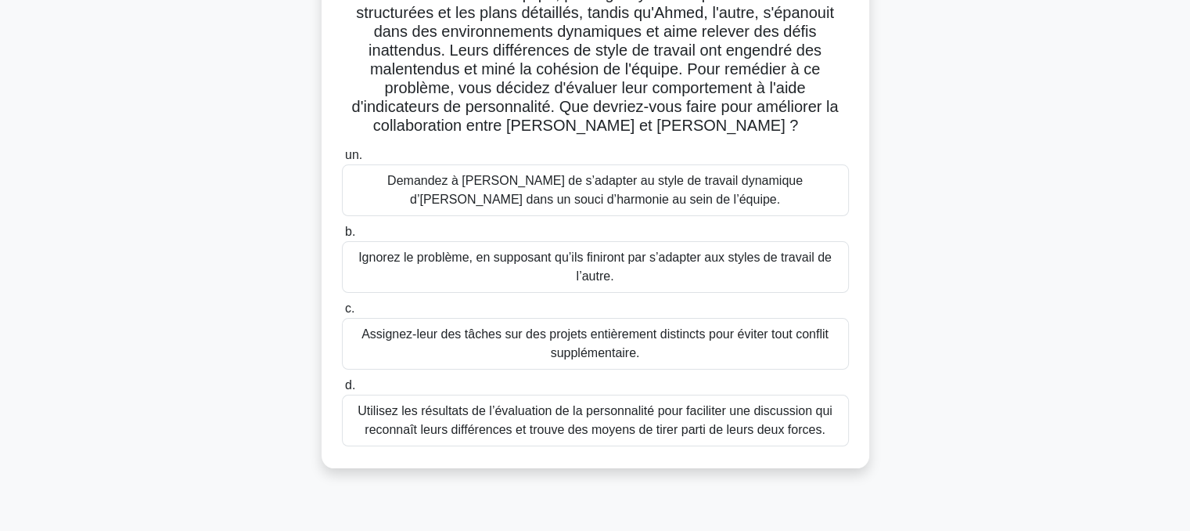
click at [568, 427] on font "Utilisez les résultats de l’évaluation de la personnalité pour faciliter une di…" at bounding box center [595, 420] width 475 height 32
click at [342, 390] on input "d. Utilisez les résultats de l’évaluation de la personnalité pour faciliter une…" at bounding box center [342, 385] width 0 height 10
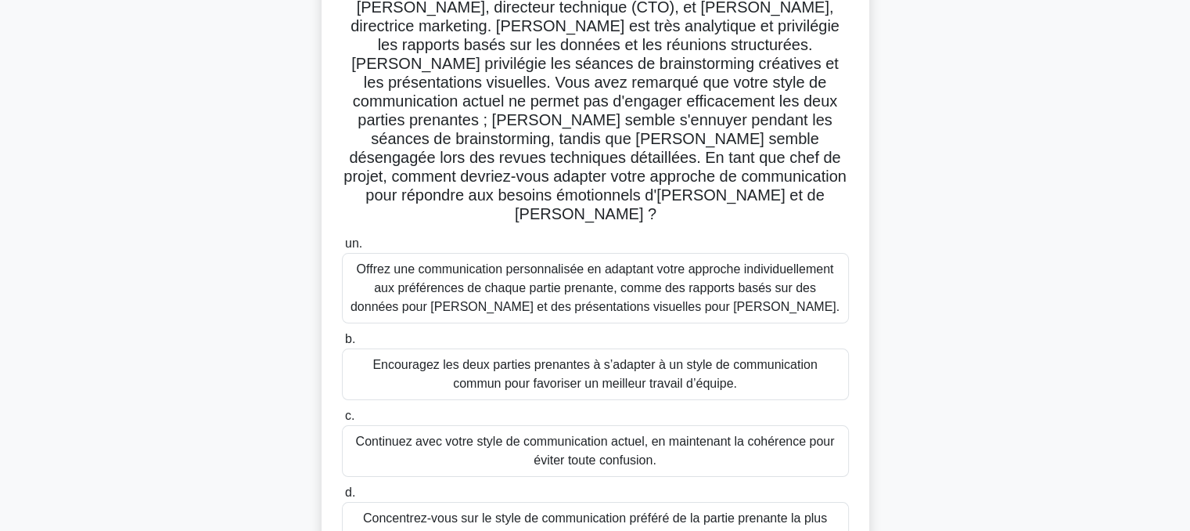
scroll to position [159, 0]
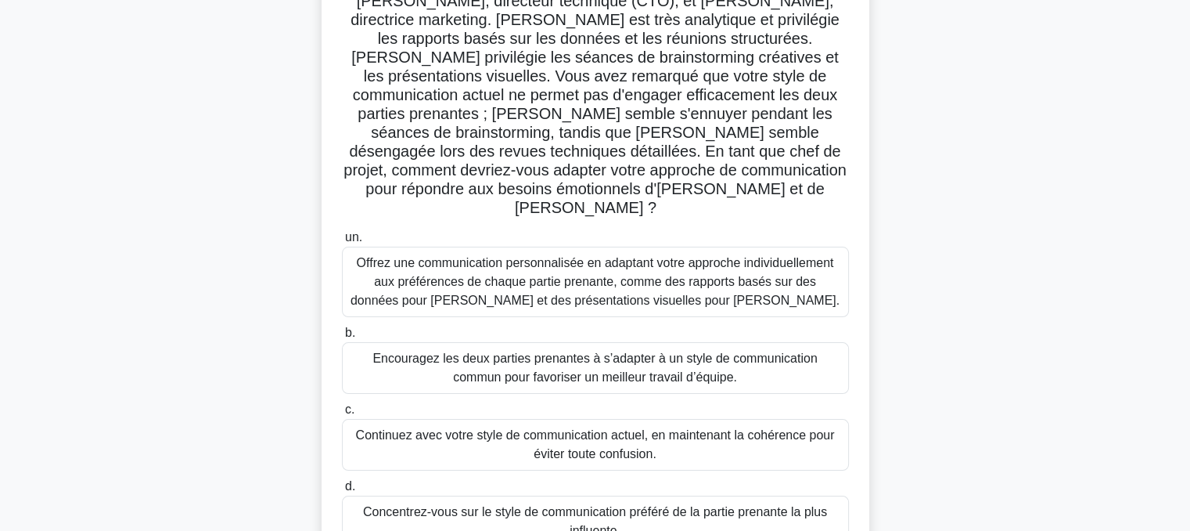
click at [588, 256] on font "Offrez une communication personnalisée en adaptant votre approche individuellem…" at bounding box center [595, 281] width 489 height 51
click at [342, 243] on input "un. Offrez une communication personnalisée en adaptant votre approche individue…" at bounding box center [342, 237] width 0 height 10
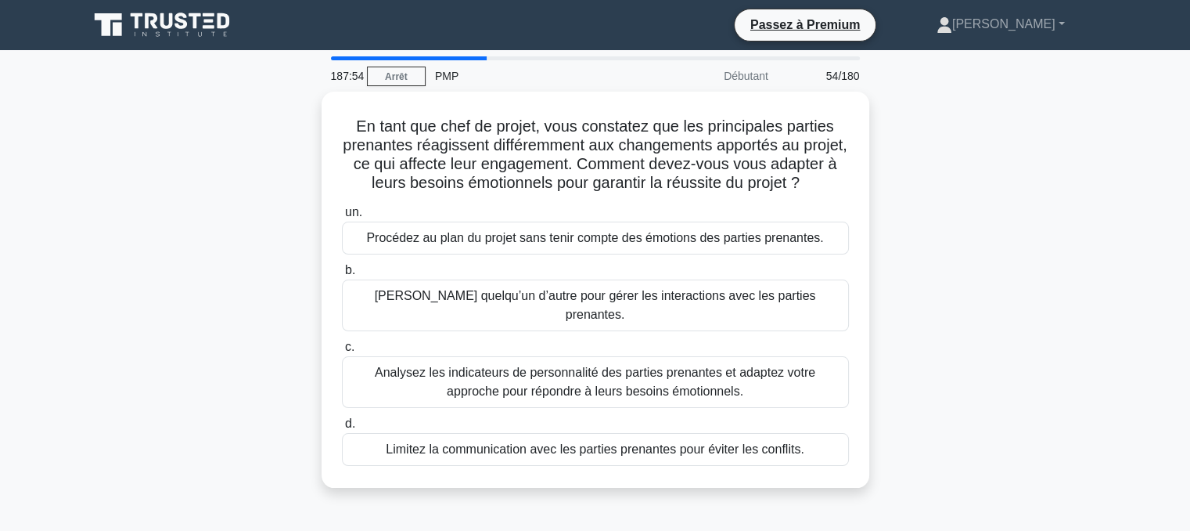
scroll to position [0, 0]
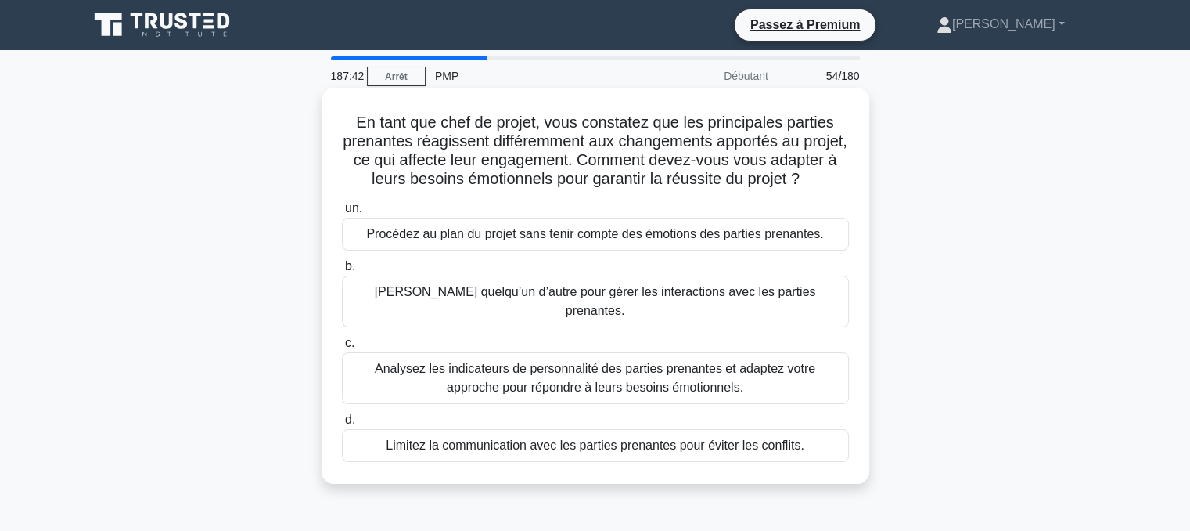
click at [551, 381] on font "Analysez les indicateurs de personnalité des parties prenantes et adaptez votre…" at bounding box center [595, 378] width 441 height 32
click at [342, 348] on input "c. Analysez les indicateurs de personnalité des parties prenantes et adaptez vo…" at bounding box center [342, 343] width 0 height 10
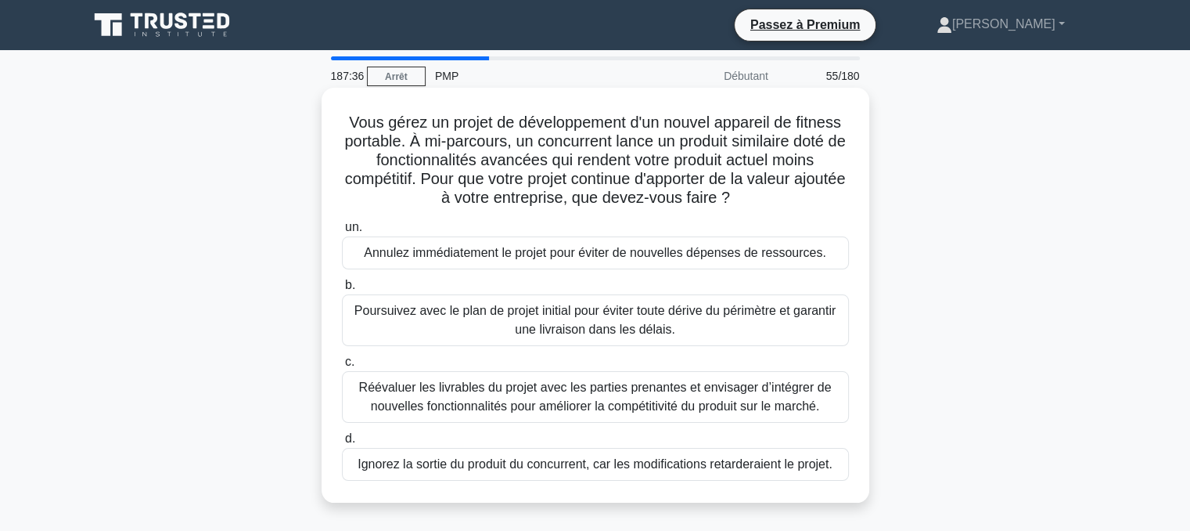
click at [503, 401] on font "Réévaluer les livrables du projet avec les parties prenantes et envisager d’int…" at bounding box center [595, 396] width 473 height 32
click at [342, 367] on input "c. Réévaluer les livrables du projet avec les parties prenantes et envisager d’…" at bounding box center [342, 362] width 0 height 10
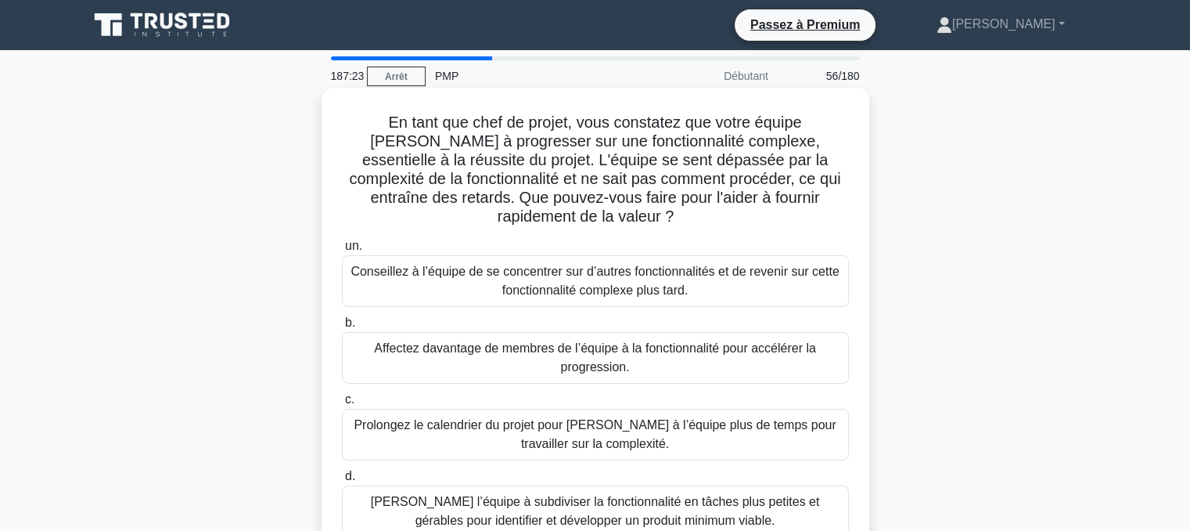
click at [588, 498] on font "[PERSON_NAME] l’équipe à subdiviser la fonctionnalité en tâches plus petites et…" at bounding box center [595, 511] width 449 height 32
click at [342, 481] on input "d. [PERSON_NAME] l’équipe à subdiviser la fonctionnalité en tâches plus petites…" at bounding box center [342, 476] width 0 height 10
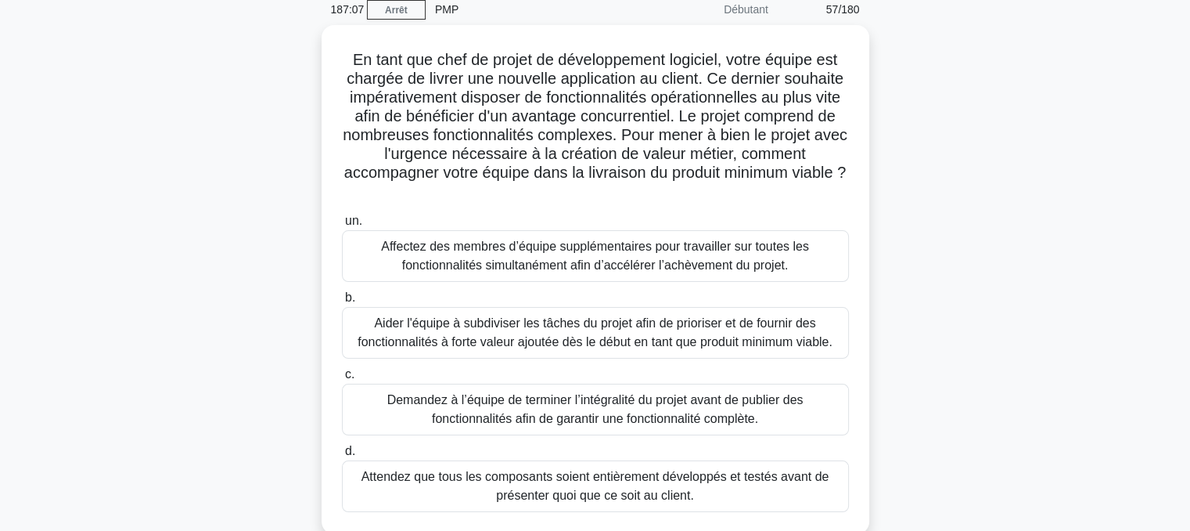
scroll to position [66, 0]
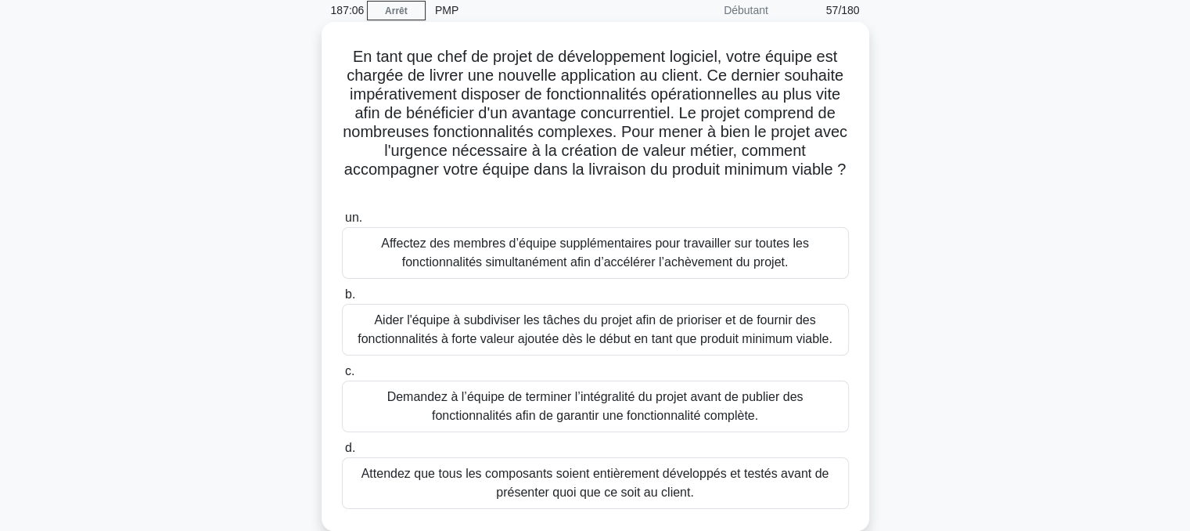
click at [583, 333] on font "Aider l'équipe à subdiviser les tâches du projet afin de prioriser et de fourni…" at bounding box center [595, 329] width 475 height 32
click at [342, 300] on input "b. [PERSON_NAME] l'équipe à subdiviser les tâches du projet afin de prioriser e…" at bounding box center [342, 295] width 0 height 10
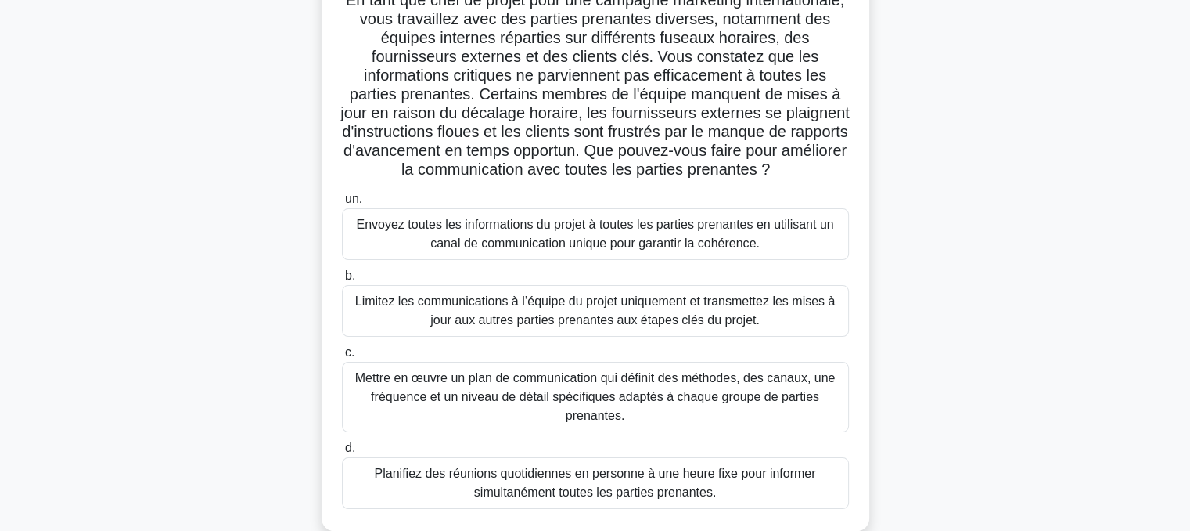
scroll to position [129, 0]
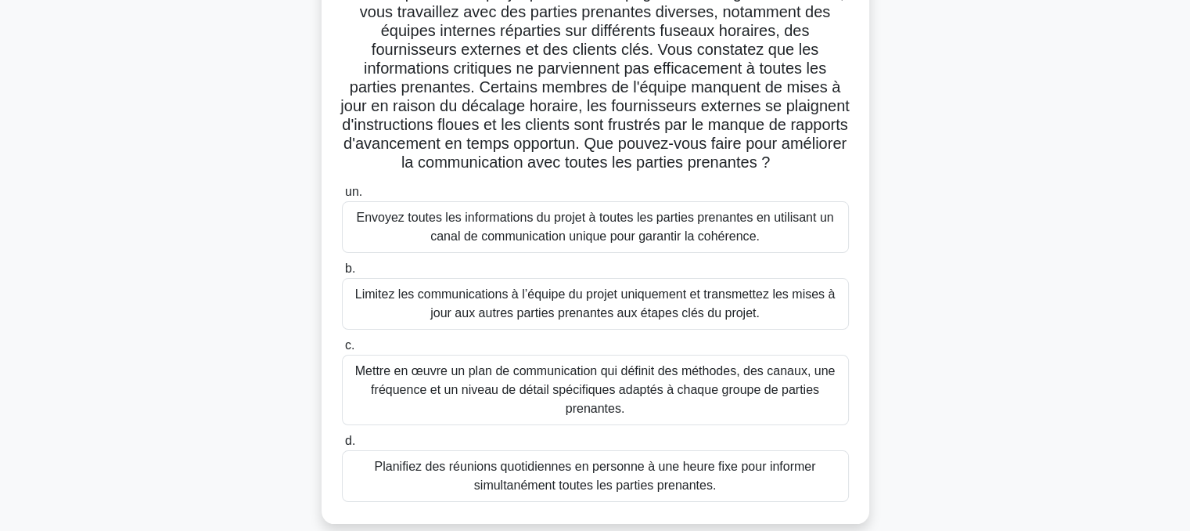
click at [575, 379] on font "Mettre en œuvre un plan de communication qui définit des méthodes, des canaux, …" at bounding box center [595, 389] width 480 height 51
click at [342, 351] on input "c. Mettre en œuvre un plan de communication qui définit des méthodes, des canau…" at bounding box center [342, 345] width 0 height 10
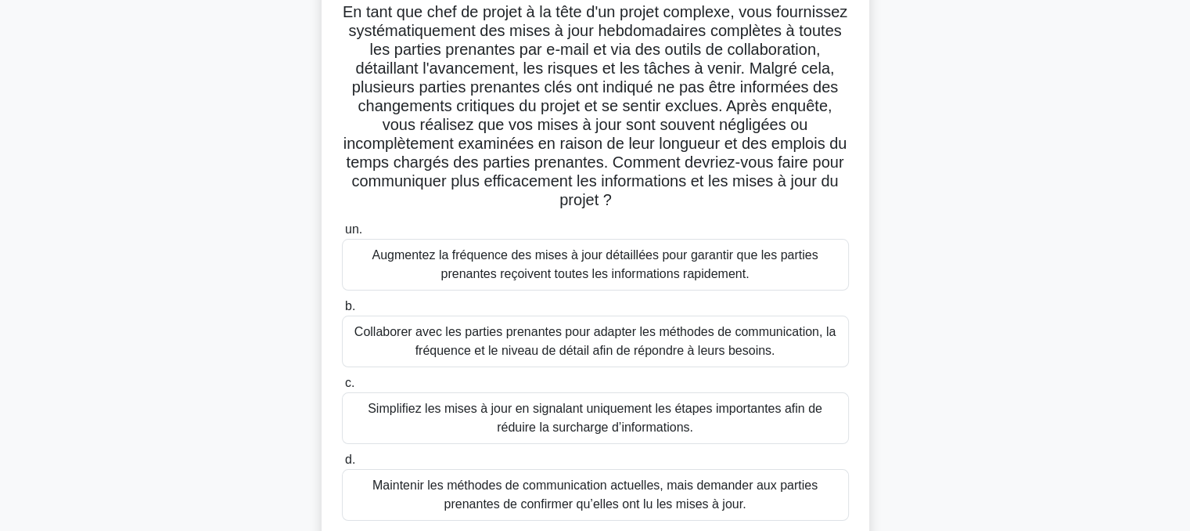
scroll to position [119, 0]
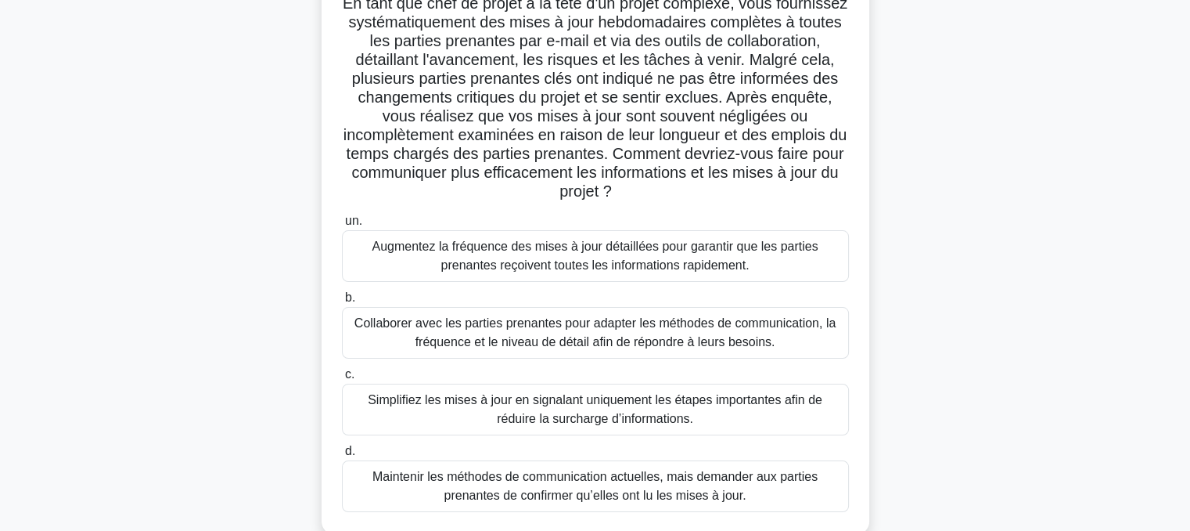
click at [578, 337] on font "Collaborer avec les parties prenantes pour adapter les méthodes de communicatio…" at bounding box center [594, 332] width 481 height 32
click at [342, 303] on input "b. Collaborer avec les parties prenantes pour adapter les méthodes de communica…" at bounding box center [342, 298] width 0 height 10
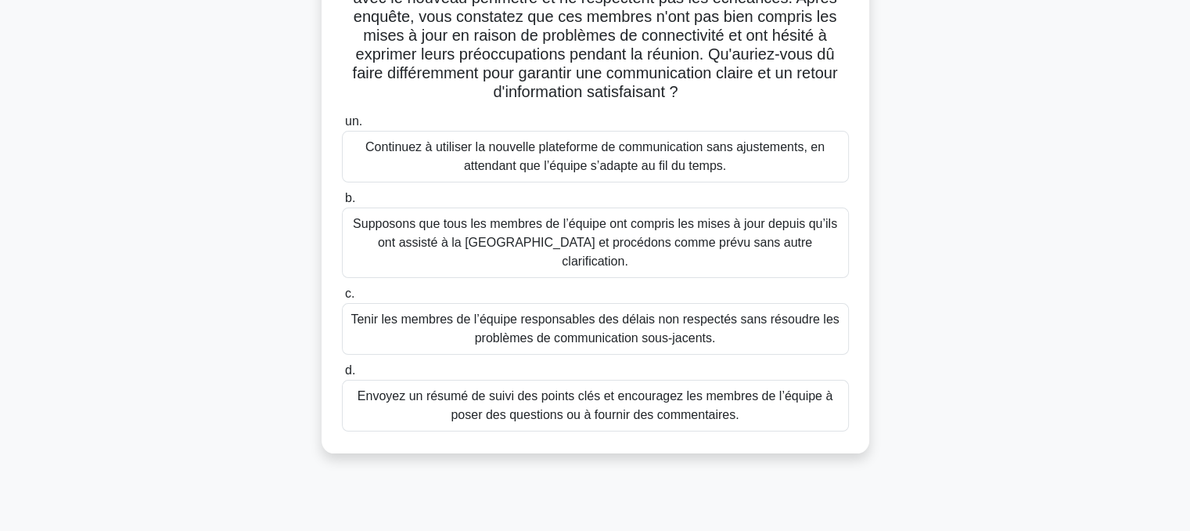
scroll to position [242, 0]
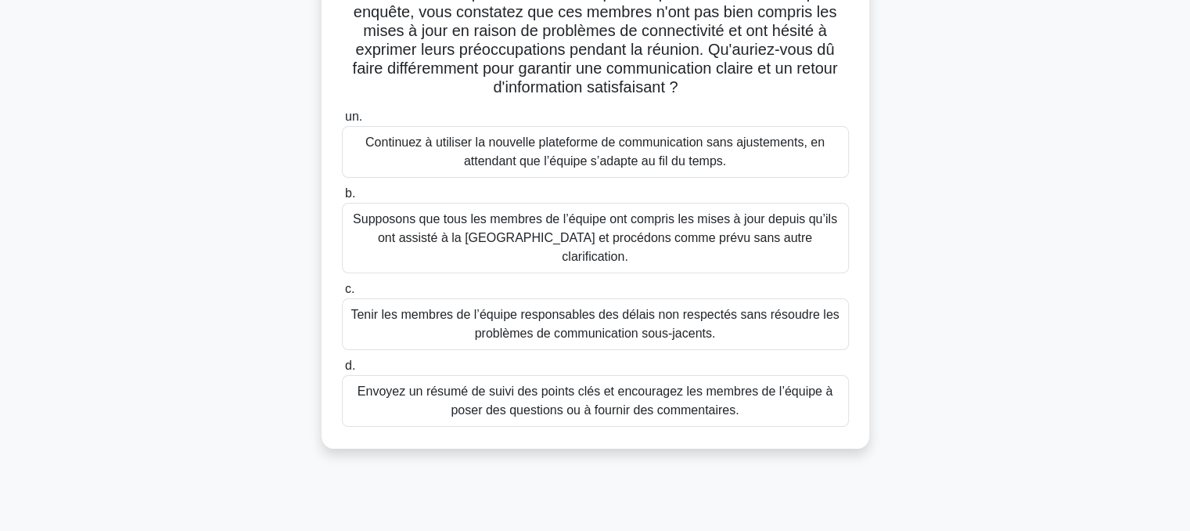
click at [621, 384] on font "Envoyez un résumé de suivi des points clés et encouragez les membres de l’équip…" at bounding box center [595, 400] width 475 height 32
click at [342, 371] on input "d. Envoyez un résumé de suivi des points clés et encouragez les membres de l’éq…" at bounding box center [342, 366] width 0 height 10
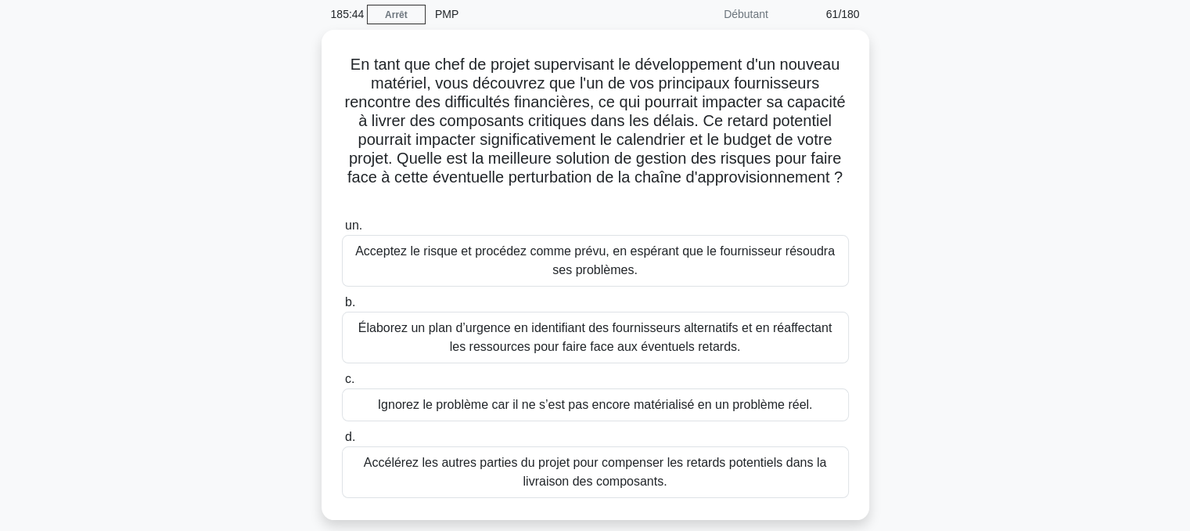
scroll to position [60, 0]
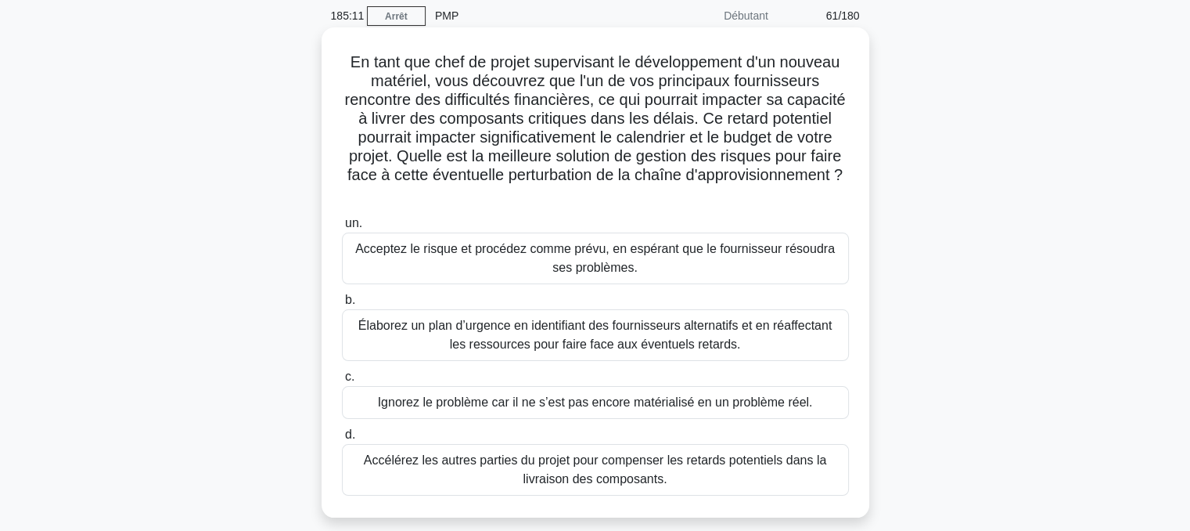
click at [594, 337] on font "Élaborez un plan d’urgence en identifiant des fournisseurs alternatifs et en ré…" at bounding box center [594, 335] width 473 height 32
click at [342, 305] on input "b. Élaborez un plan d’urgence en identifiant des fournisseurs alternatifs et en…" at bounding box center [342, 300] width 0 height 10
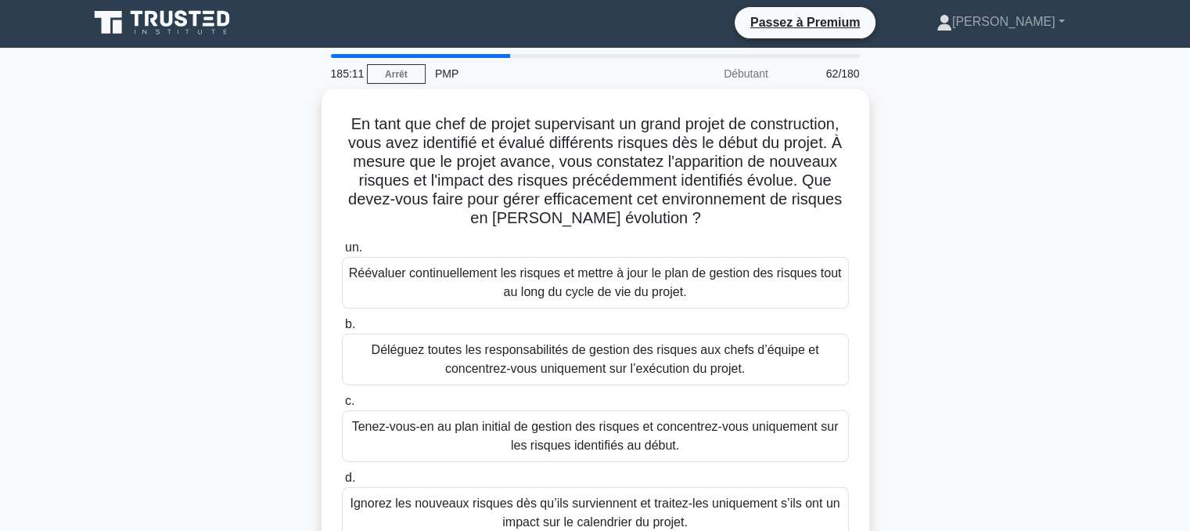
scroll to position [0, 0]
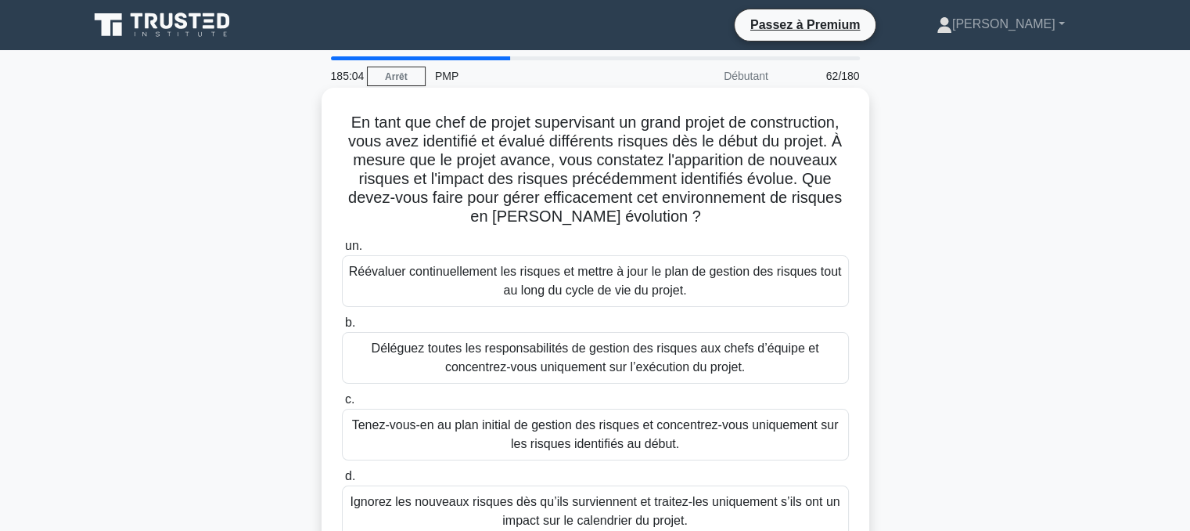
click at [577, 286] on font "Réévaluer continuellement les risques et mettre à jour le plan de gestion des r…" at bounding box center [595, 281] width 493 height 32
click at [342, 251] on input "un. Réévaluer continuellement les risques et mettre à jour le plan de gestion d…" at bounding box center [342, 246] width 0 height 10
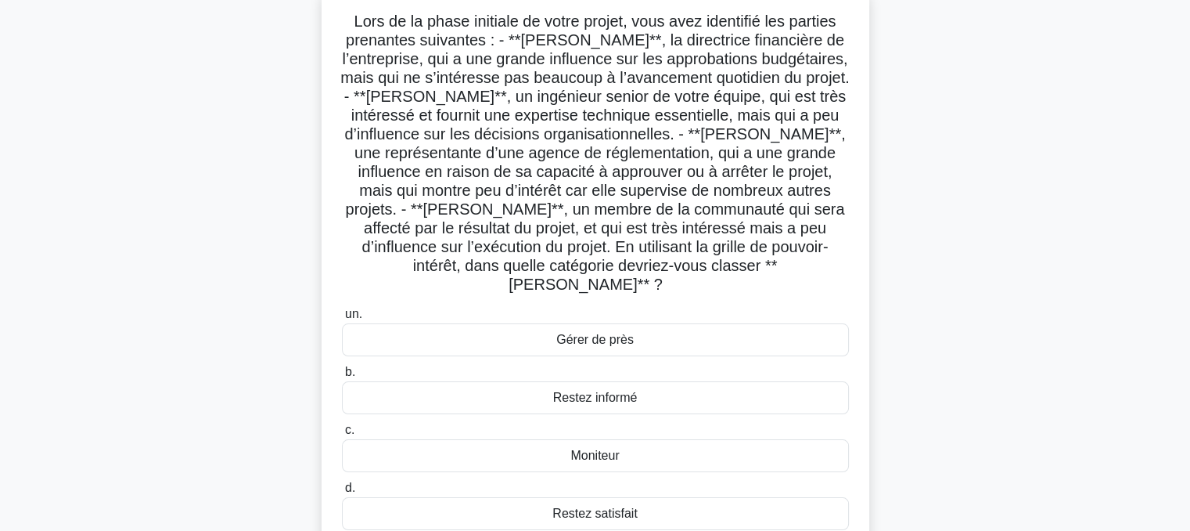
scroll to position [106, 0]
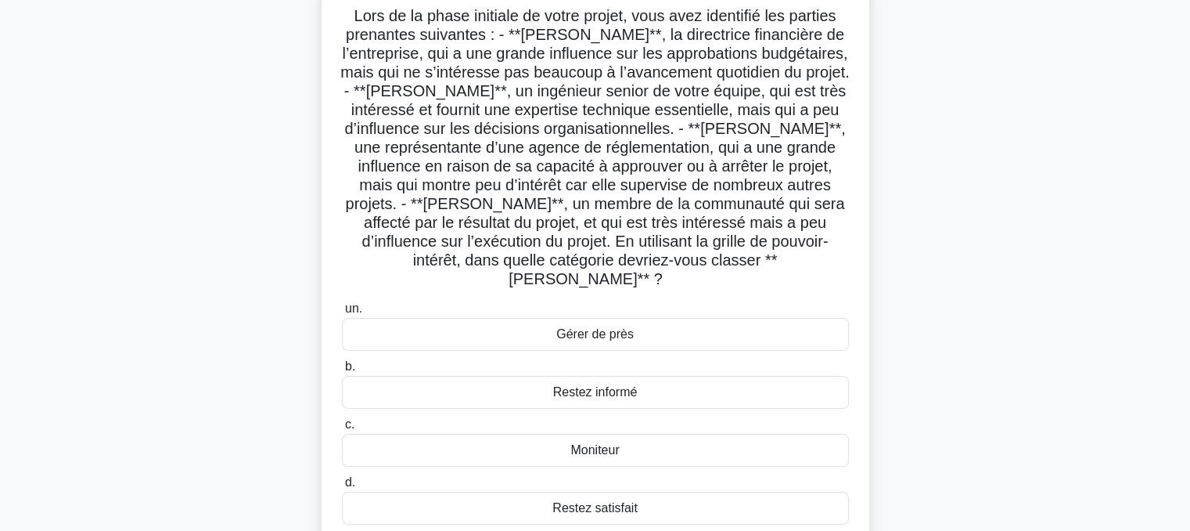
click at [588, 501] on font "Restez satisfait" at bounding box center [594, 507] width 85 height 13
click at [342, 484] on input "d. Restez satisfait" at bounding box center [342, 482] width 0 height 10
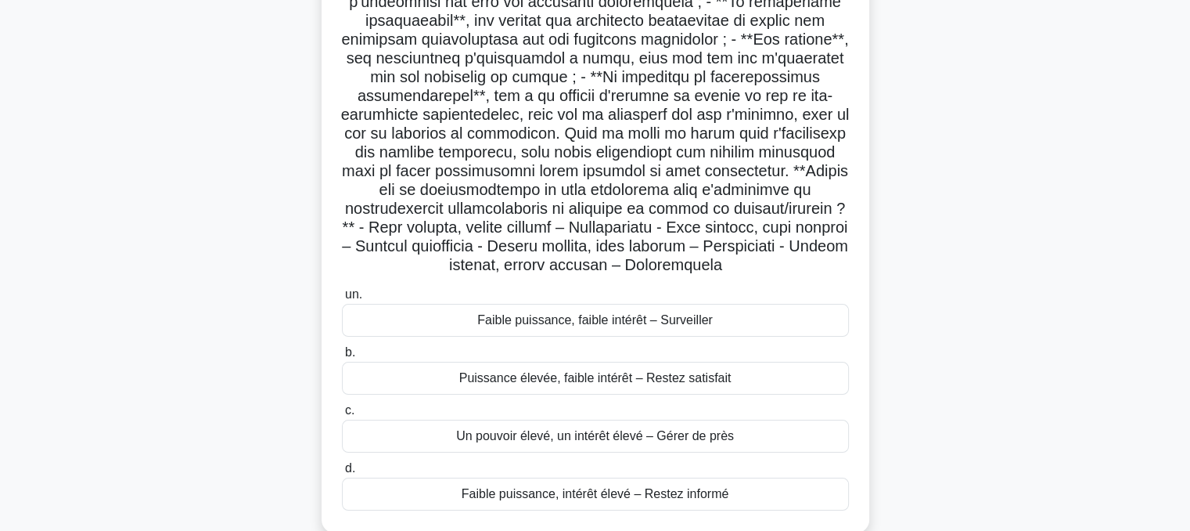
scroll to position [201, 0]
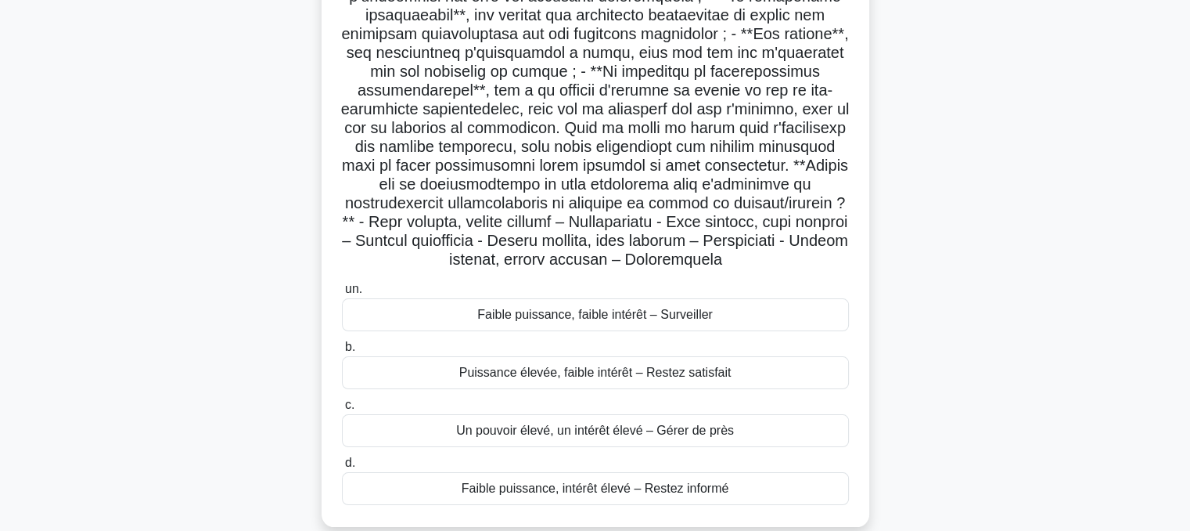
click at [557, 372] on font "Puissance élevée, faible intérêt – Restez satisfait" at bounding box center [595, 371] width 272 height 13
click at [342, 352] on input "b. Puissance élevée, faible intérêt – Restez satisfait" at bounding box center [342, 347] width 0 height 10
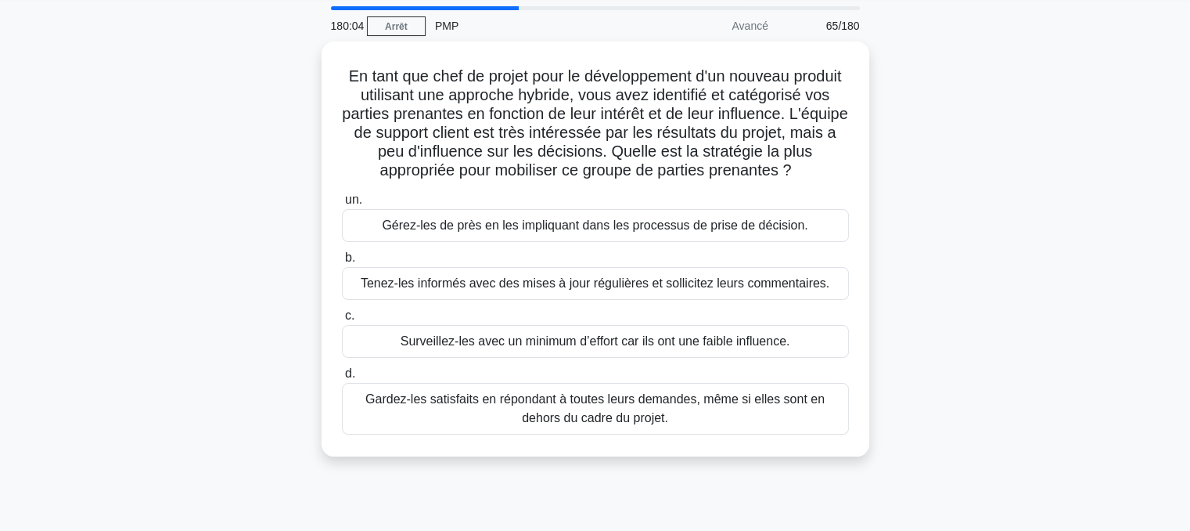
scroll to position [0, 0]
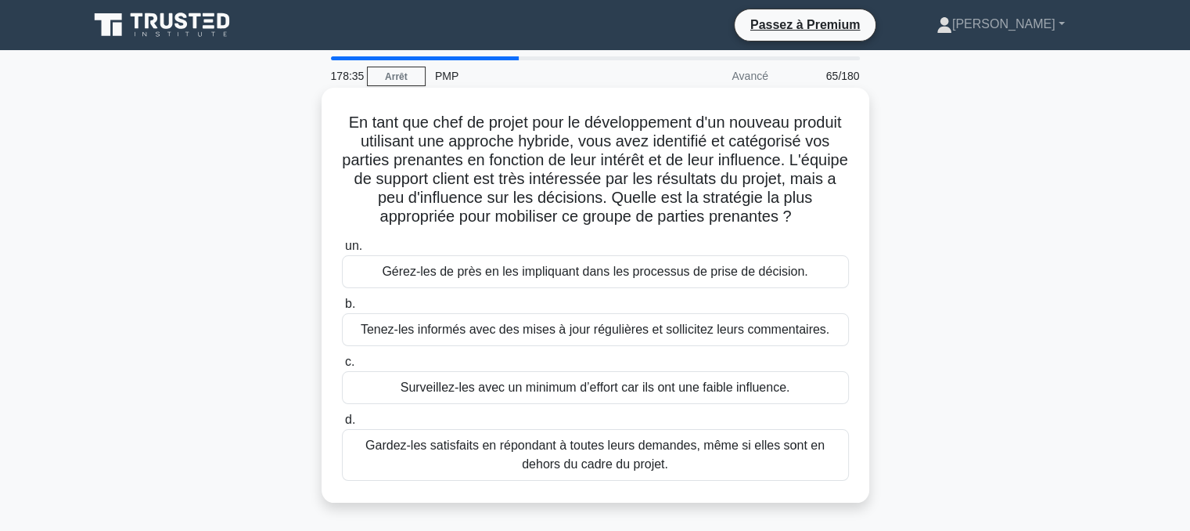
click at [589, 326] on font "Tenez-les informés avec des mises à jour régulières et sollicitez leurs comment…" at bounding box center [595, 328] width 469 height 13
click at [342, 309] on input "b. Tenez-les informés avec des mises à jour régulières et sollicitez leurs comm…" at bounding box center [342, 304] width 0 height 10
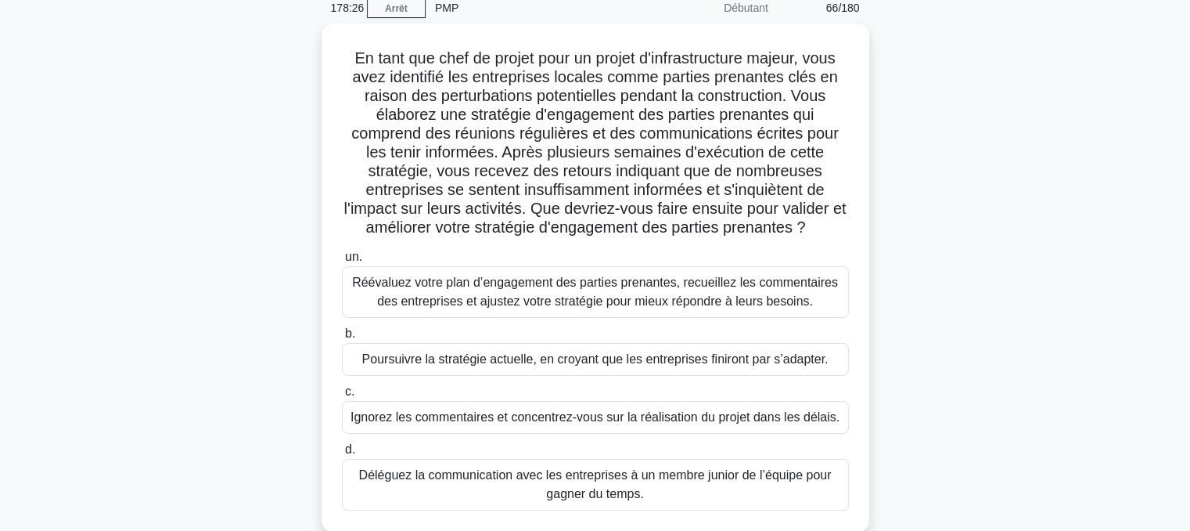
scroll to position [67, 0]
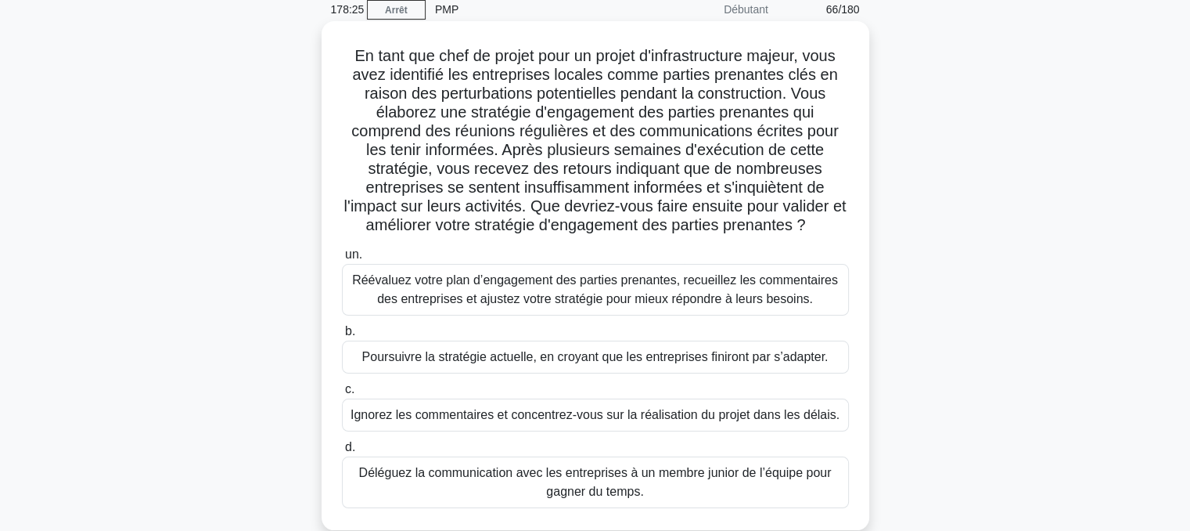
click at [586, 288] on font "Réévaluez votre plan d’engagement des parties prenantes, recueillez les comment…" at bounding box center [595, 289] width 486 height 32
click at [342, 260] on input "un. Réévaluez votre plan d’engagement des parties prenantes, recueillez les com…" at bounding box center [342, 255] width 0 height 10
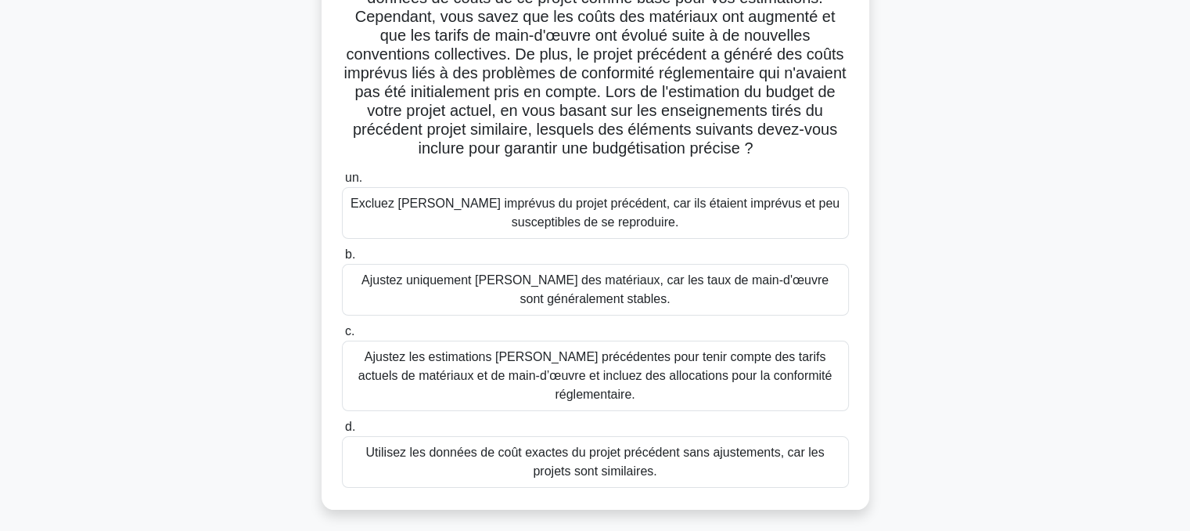
scroll to position [186, 0]
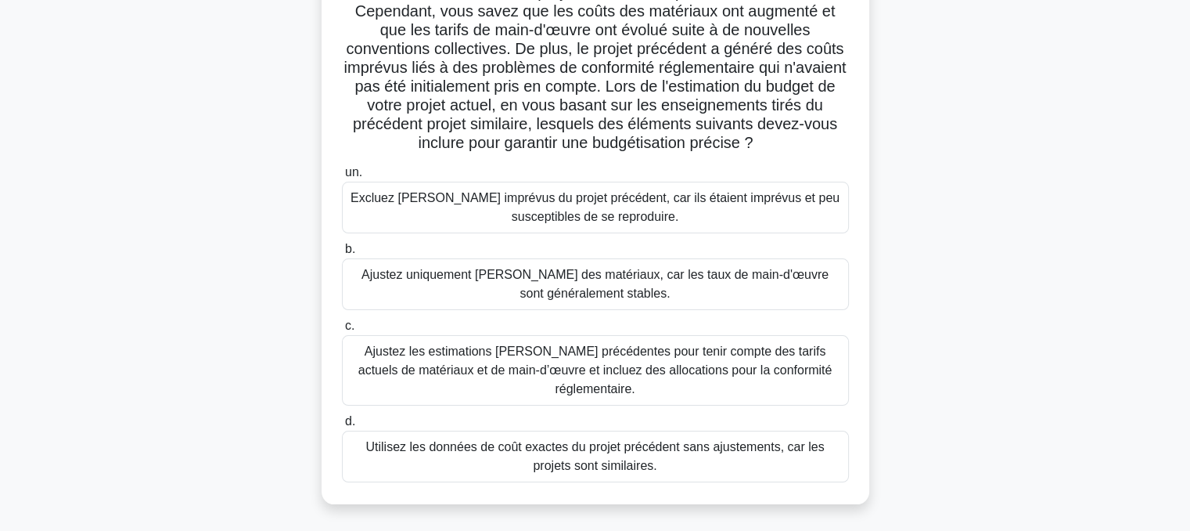
click at [596, 358] on font "Ajustez les estimations [PERSON_NAME] précédentes pour tenir compte des tarifs …" at bounding box center [595, 369] width 474 height 51
click at [342, 331] on input "c. Ajustez les estimations de coûts précédentes pour tenir compte des tarifs ac…" at bounding box center [342, 326] width 0 height 10
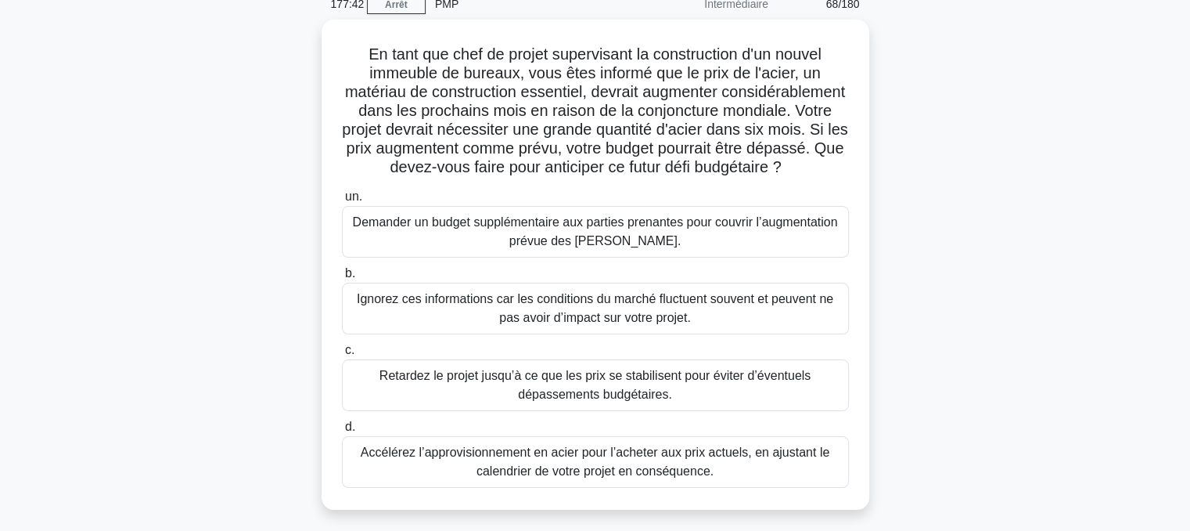
scroll to position [71, 0]
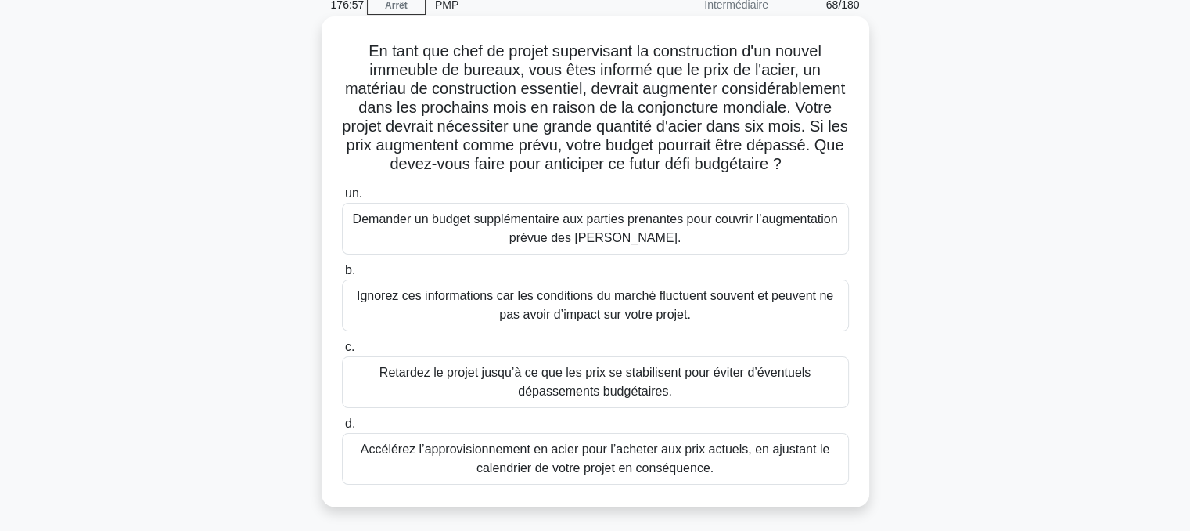
click at [607, 474] on font "Accélérez l’approvisionnement en acier pour l’acheter aux prix actuels, en ajus…" at bounding box center [595, 458] width 469 height 32
click at [342, 429] on input "d. Accélérez l’approvisionnement en acier pour l’acheter aux prix actuels, en a…" at bounding box center [342, 424] width 0 height 10
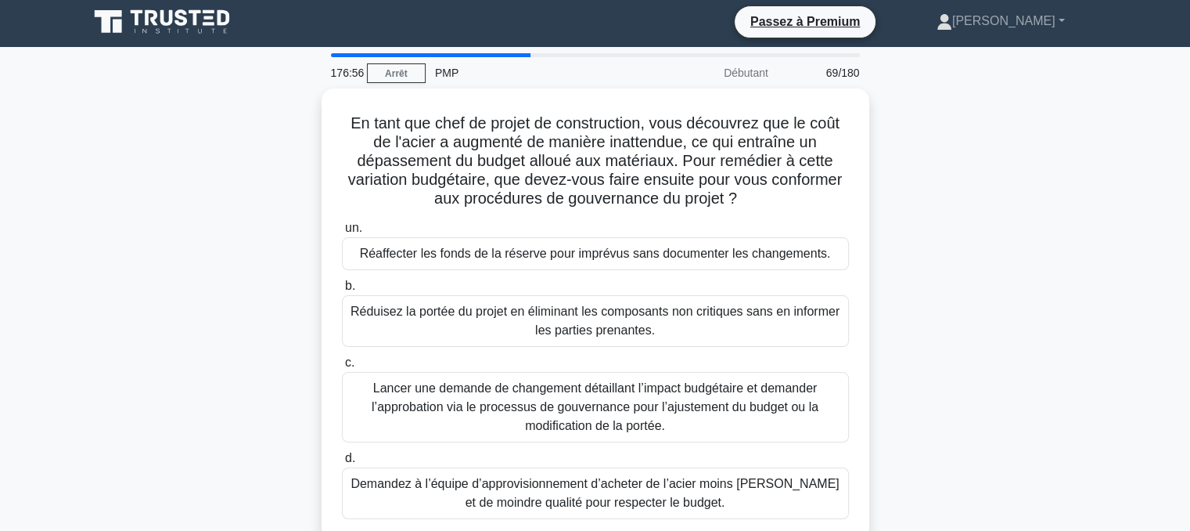
scroll to position [0, 0]
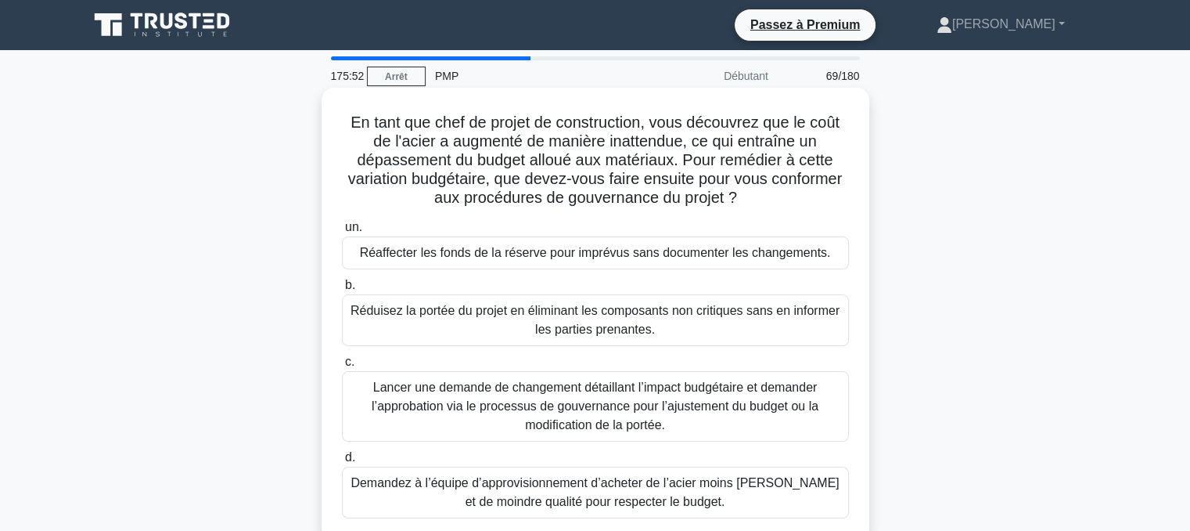
click at [588, 393] on font "Lancer une demande de changement détaillant l’impact budgétaire et demander l’a…" at bounding box center [595, 405] width 447 height 51
click at [342, 367] on input "c. Lancer une demande de changement détaillant l’impact budgétaire et demander …" at bounding box center [342, 362] width 0 height 10
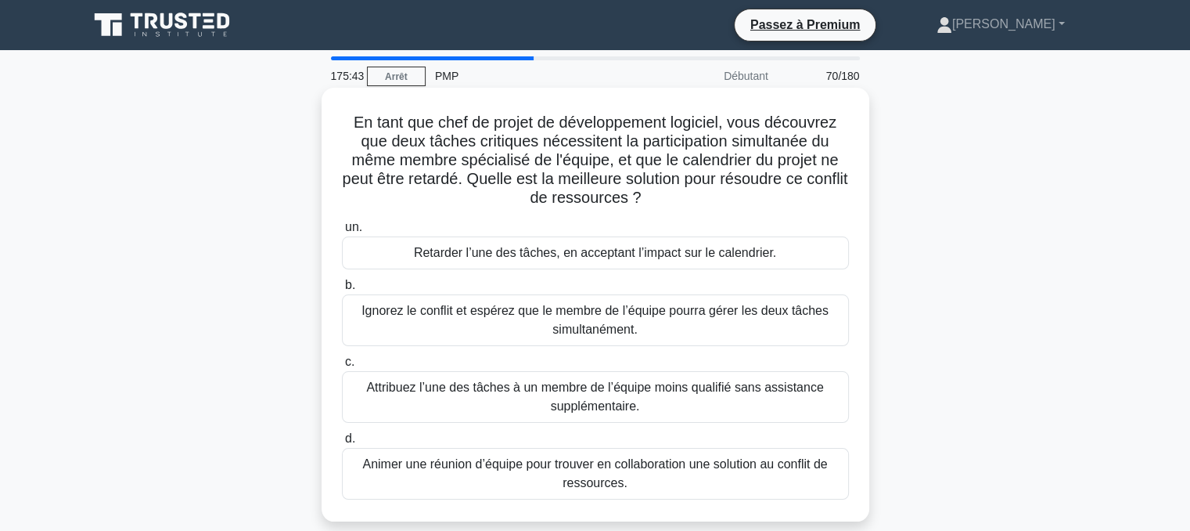
click at [588, 472] on font "Animer une réunion d’équipe pour trouver en collaboration une solution au confl…" at bounding box center [594, 473] width 465 height 32
click at [342, 444] on input "d. Animer une réunion d’équipe pour trouver en collaboration une solution au co…" at bounding box center [342, 439] width 0 height 10
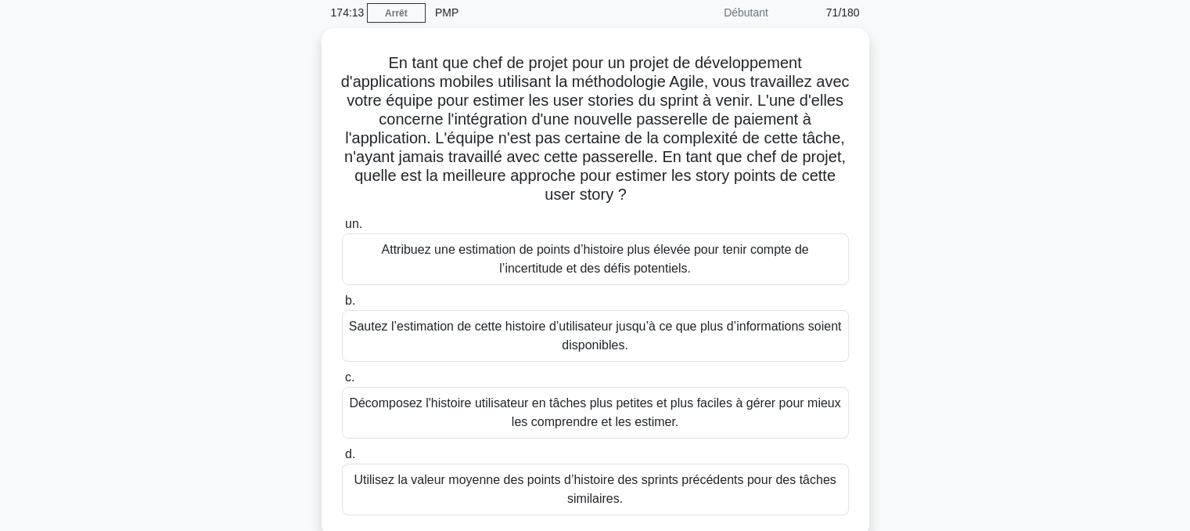
scroll to position [69, 0]
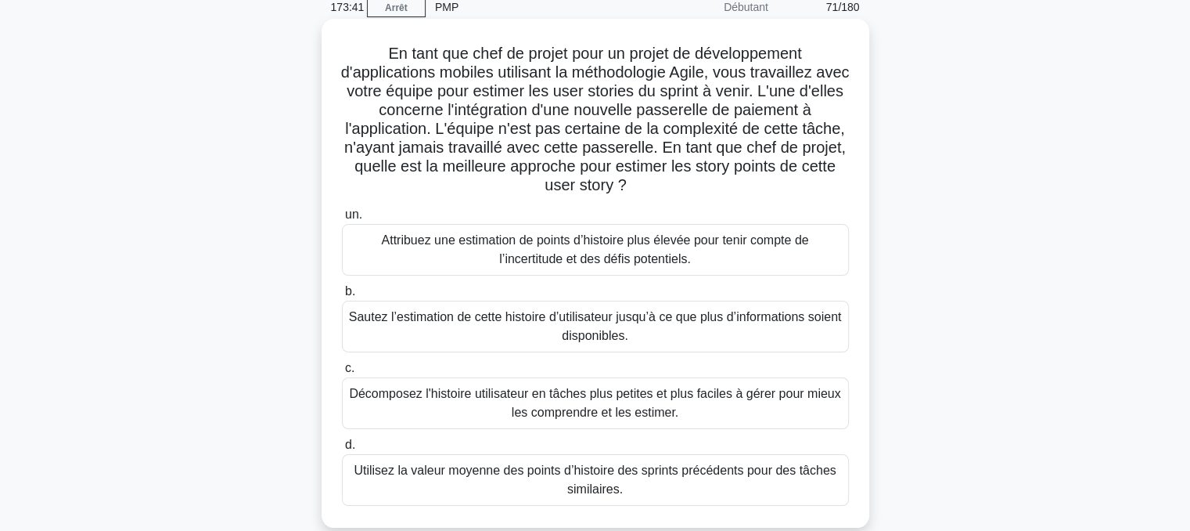
click at [618, 404] on font "Décomposez l'histoire utilisateur en tâches plus petites et plus faciles à gére…" at bounding box center [594, 403] width 491 height 32
click at [342, 373] on input "c. [PERSON_NAME] l'histoire utilisateur en tâches plus petites et plus faciles …" at bounding box center [342, 368] width 0 height 10
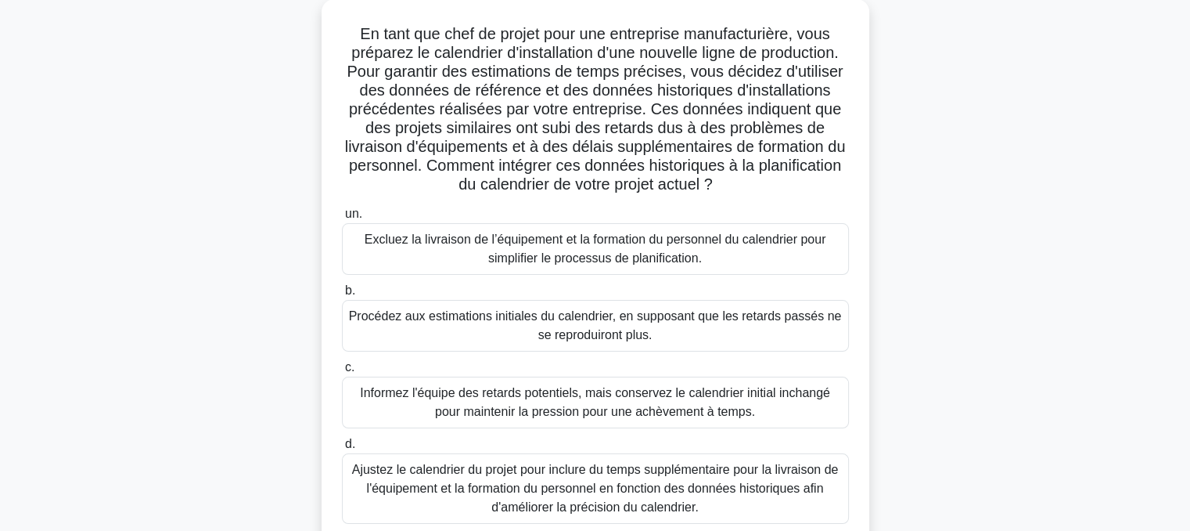
scroll to position [94, 0]
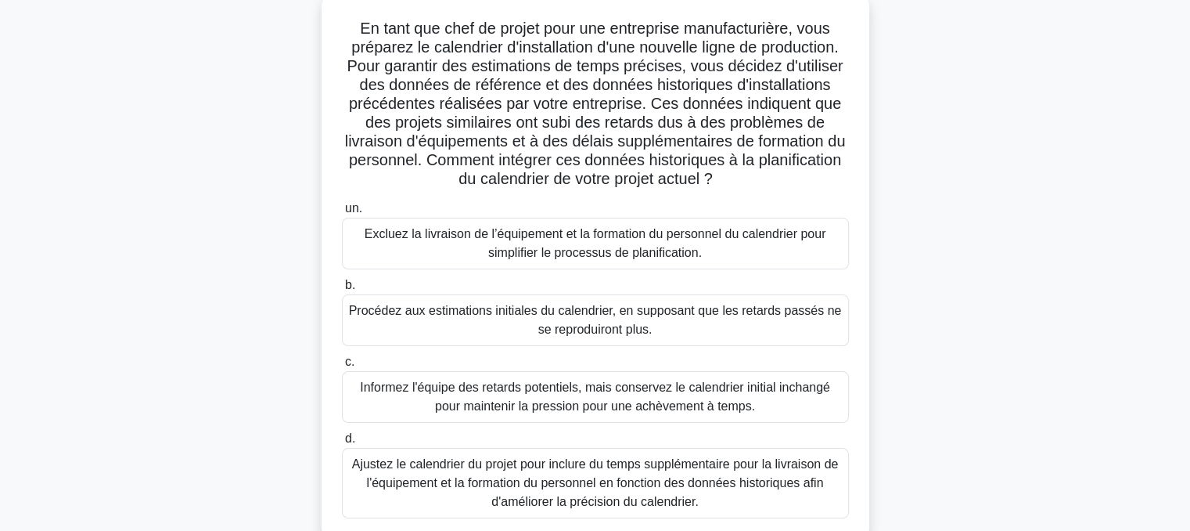
click at [587, 477] on font "Ajustez le calendrier du projet pour inclure du temps supplémentaire pour la li…" at bounding box center [595, 482] width 487 height 51
click at [342, 444] on input "d. Ajustez le calendrier du projet pour inclure du temps supplémentaire pour la…" at bounding box center [342, 439] width 0 height 10
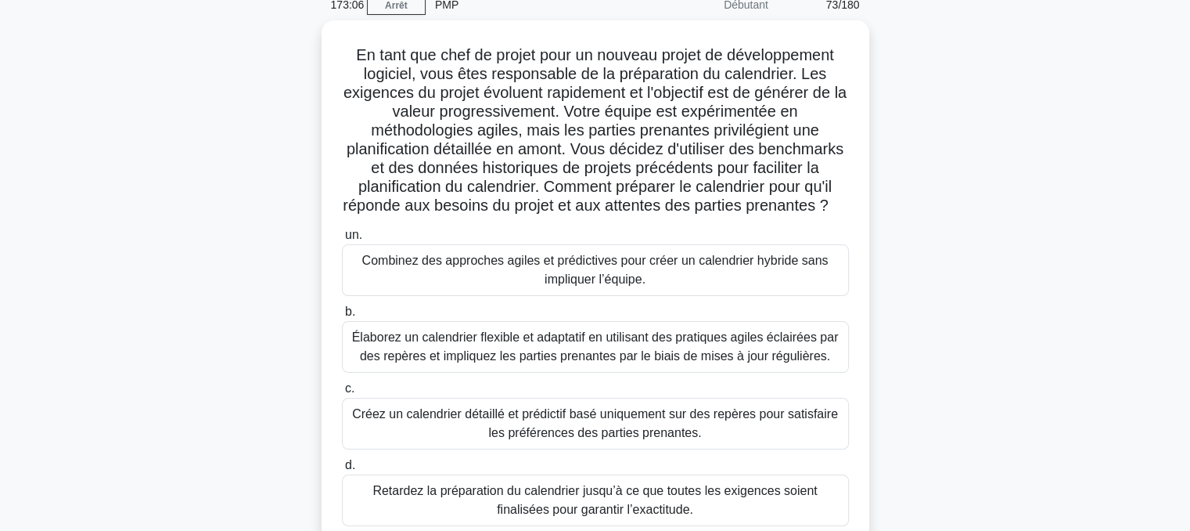
scroll to position [67, 0]
click at [584, 363] on font "Élaborez un calendrier flexible et adaptatif en utilisant des pratiques agiles …" at bounding box center [595, 347] width 487 height 32
click at [342, 318] on input "b. Élaborez un calendrier flexible et adaptatif en utilisant des pratiques agil…" at bounding box center [342, 313] width 0 height 10
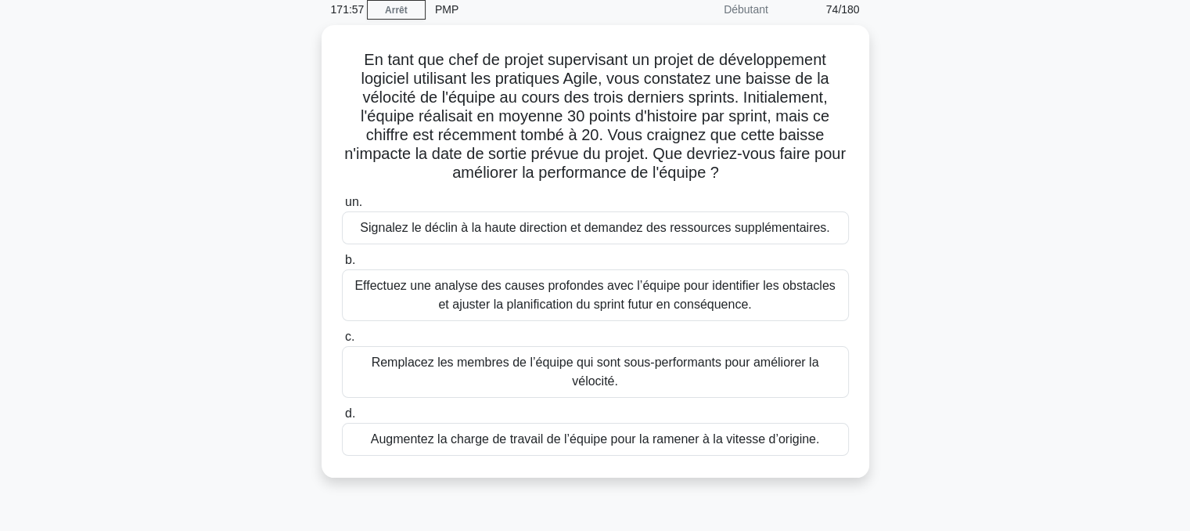
scroll to position [0, 0]
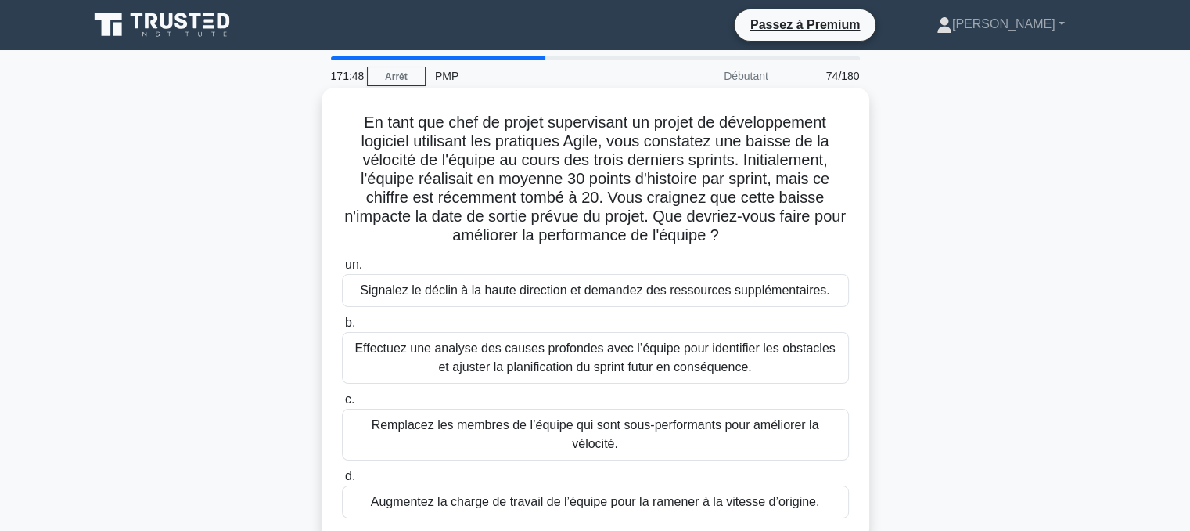
click at [573, 362] on font "Effectuez une analyse des causes profondes avec l’équipe pour identifier les ob…" at bounding box center [594, 357] width 480 height 32
click at [342, 328] on input "b. Effectuez une analyse des causes profondes avec l’équipe pour identifier les…" at bounding box center [342, 323] width 0 height 10
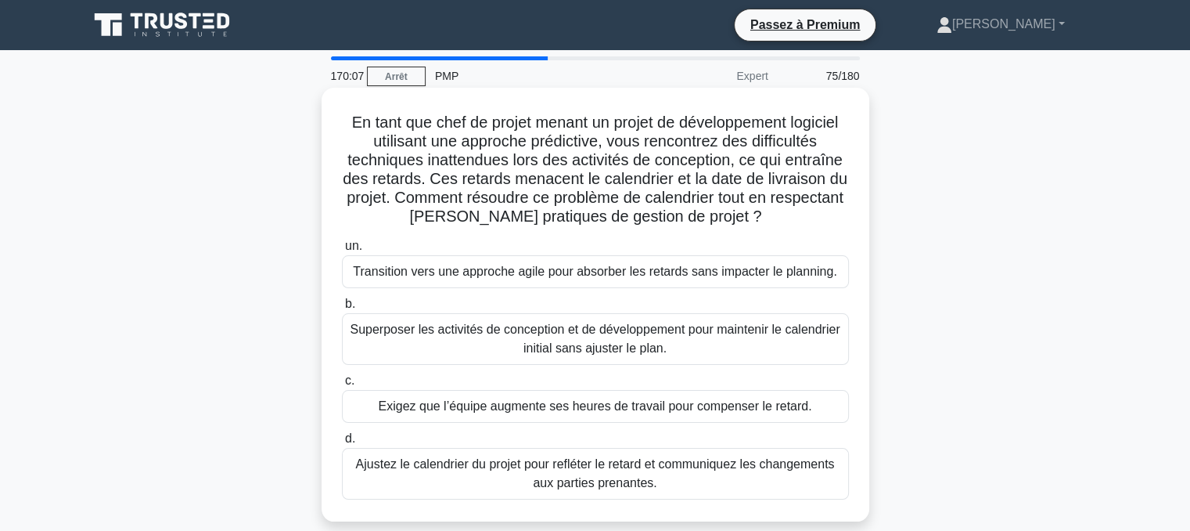
click at [561, 470] on font "Ajustez le calendrier du projet pour refléter le retard et communiquez les chan…" at bounding box center [595, 473] width 479 height 32
click at [342, 444] on input "d. Ajustez le calendrier du projet pour refléter le retard et communiquez les c…" at bounding box center [342, 439] width 0 height 10
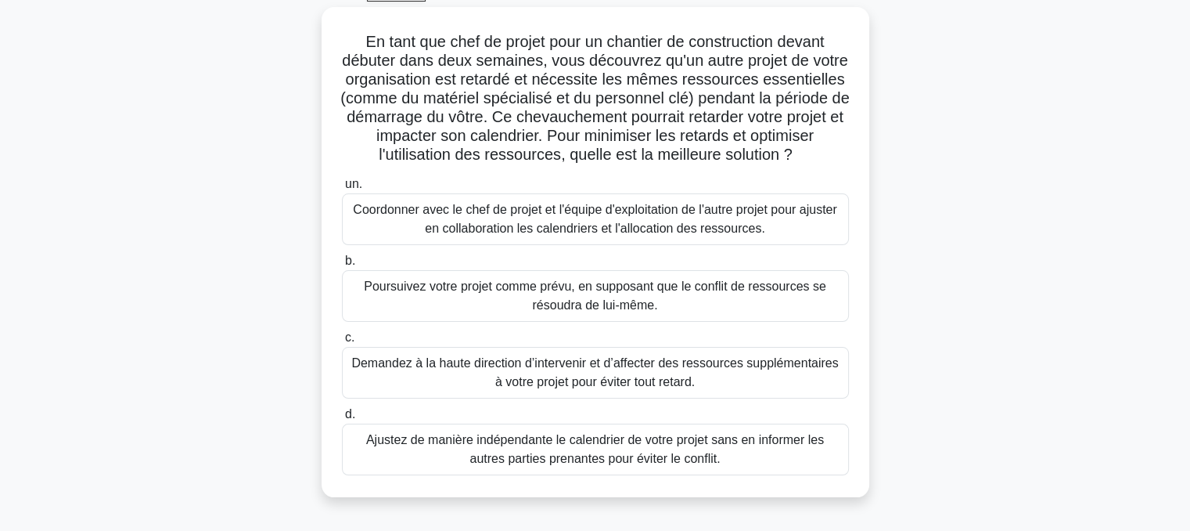
scroll to position [84, 0]
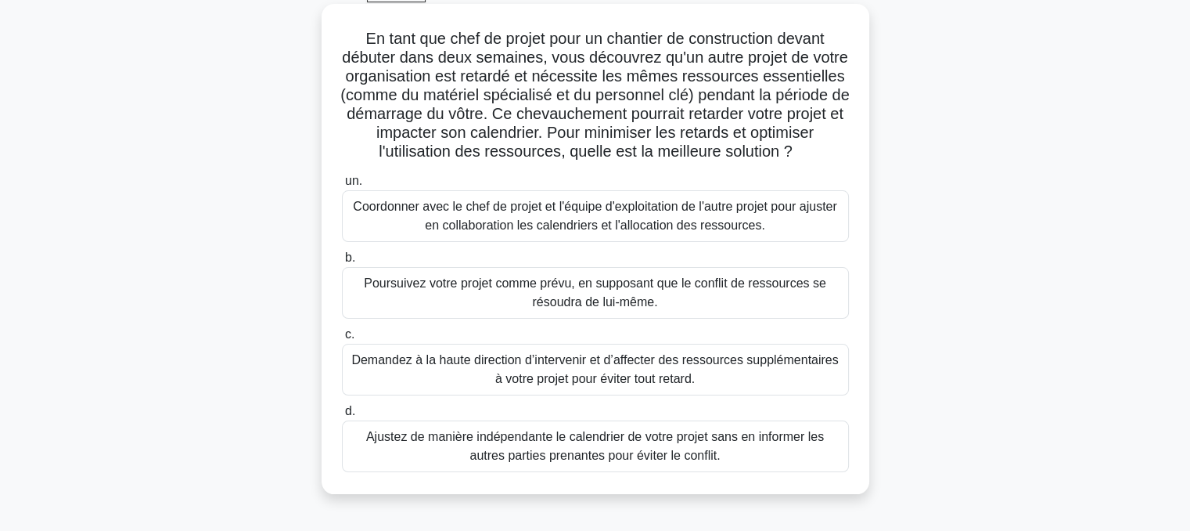
click at [596, 232] on font "Coordonner avec le chef de projet et l'équipe d'exploitation de l'autre projet …" at bounding box center [595, 216] width 484 height 32
click at [342, 186] on input "un. Coordonner avec le chef de projet et l'équipe d'exploitation de l'autre pro…" at bounding box center [342, 181] width 0 height 10
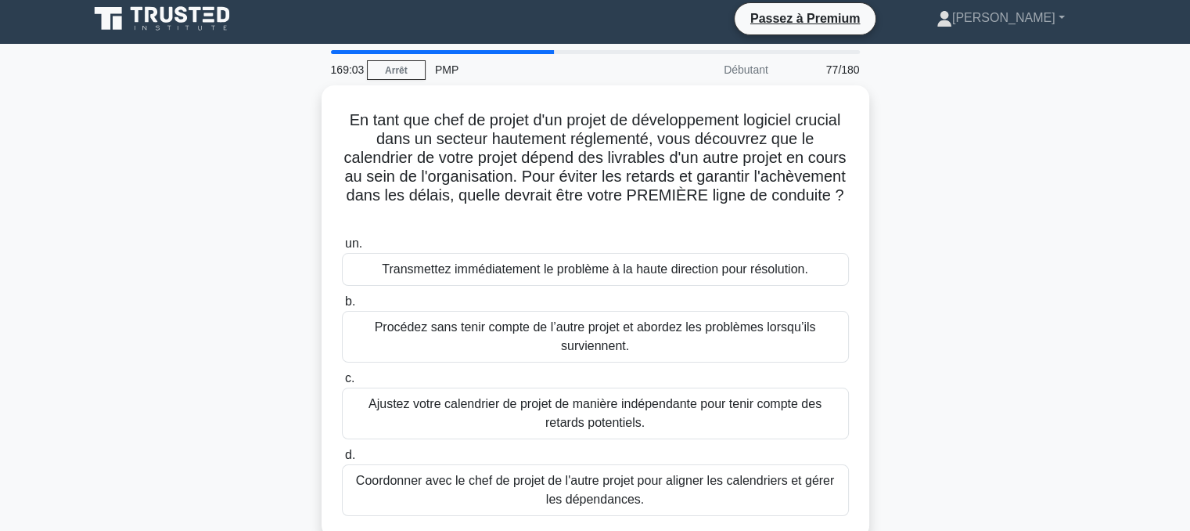
scroll to position [0, 0]
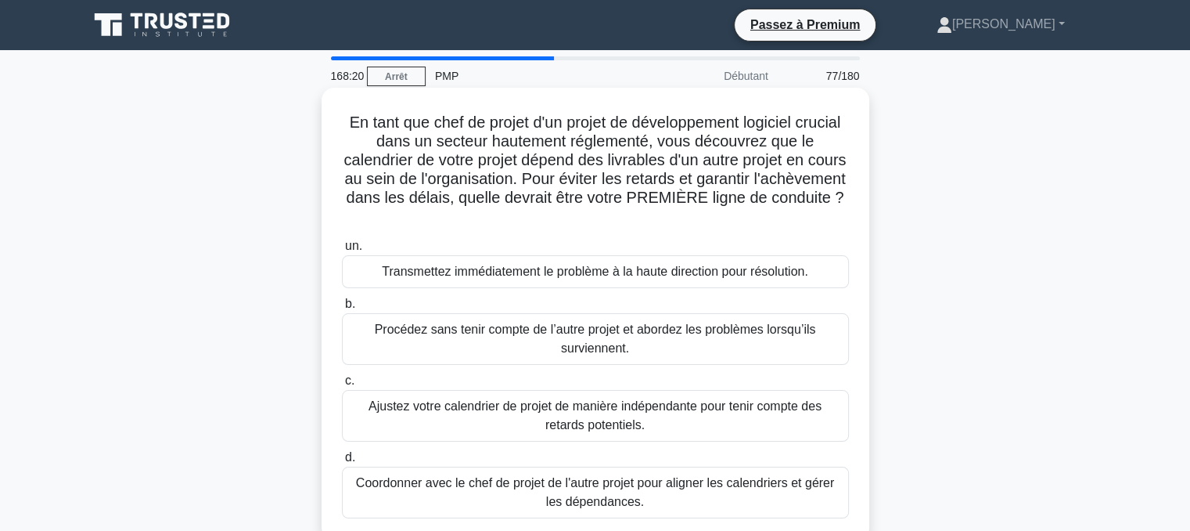
click at [595, 499] on font "Coordonner avec le chef de projet de l'autre projet pour aligner les calendrier…" at bounding box center [595, 492] width 478 height 32
click at [342, 462] on input "d. Coordonner avec le chef de projet de l'autre projet pour aligner les calendr…" at bounding box center [342, 457] width 0 height 10
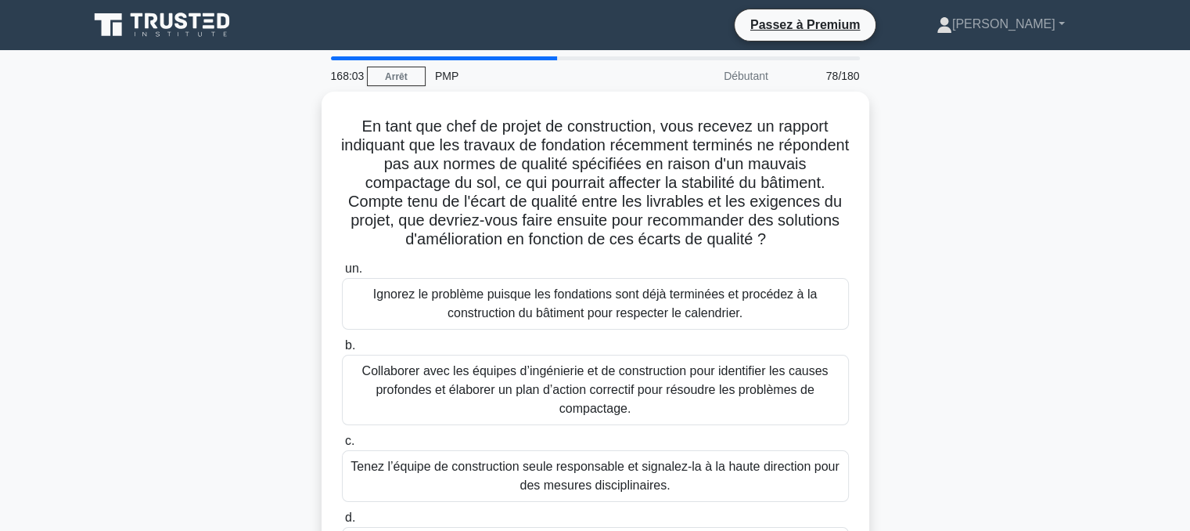
drag, startPoint x: 1189, startPoint y: 226, endPoint x: 1201, endPoint y: 293, distance: 68.5
click at [1189, 293] on html "Passez à Premium Sylvestre" at bounding box center [595, 422] width 1190 height 845
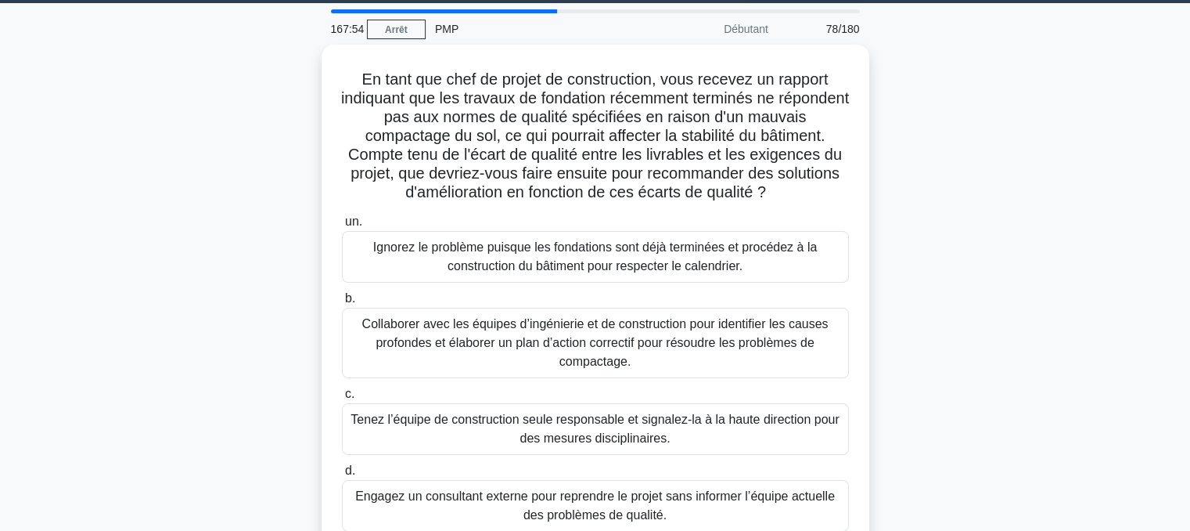
scroll to position [41, 0]
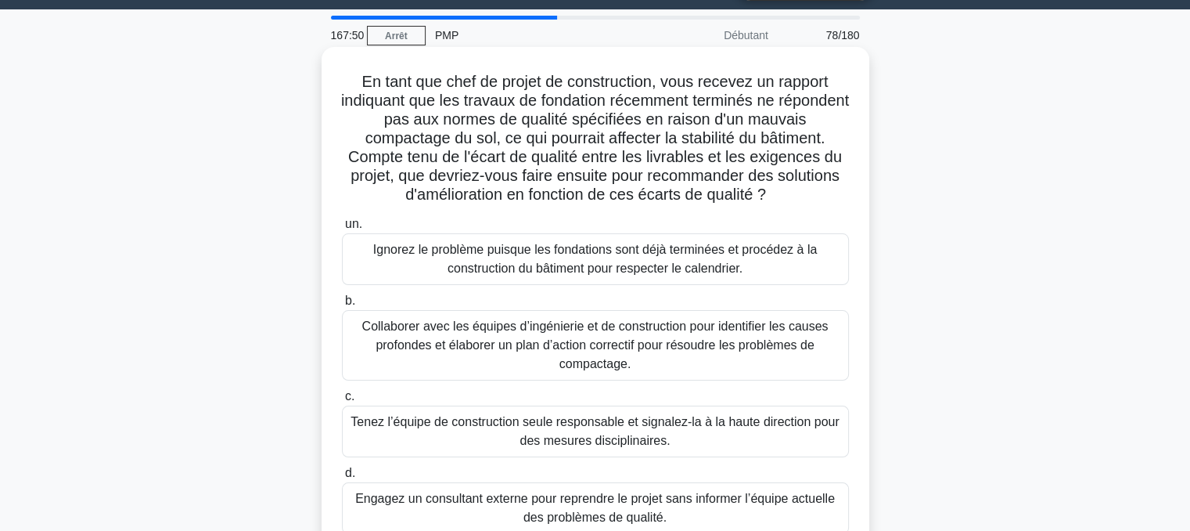
click at [557, 340] on font "Collaborer avec les équipes d’ingénierie et de construction pour identifier les…" at bounding box center [595, 344] width 466 height 51
click at [342, 306] on input "b. Collaborer avec les équipes d’ingénierie et de construction pour identifier …" at bounding box center [342, 301] width 0 height 10
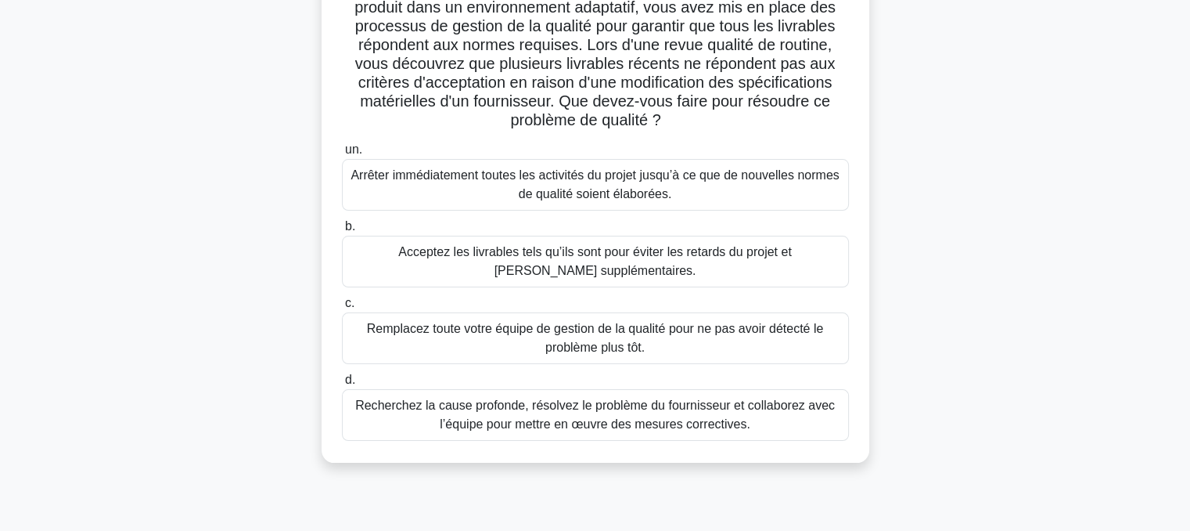
scroll to position [139, 0]
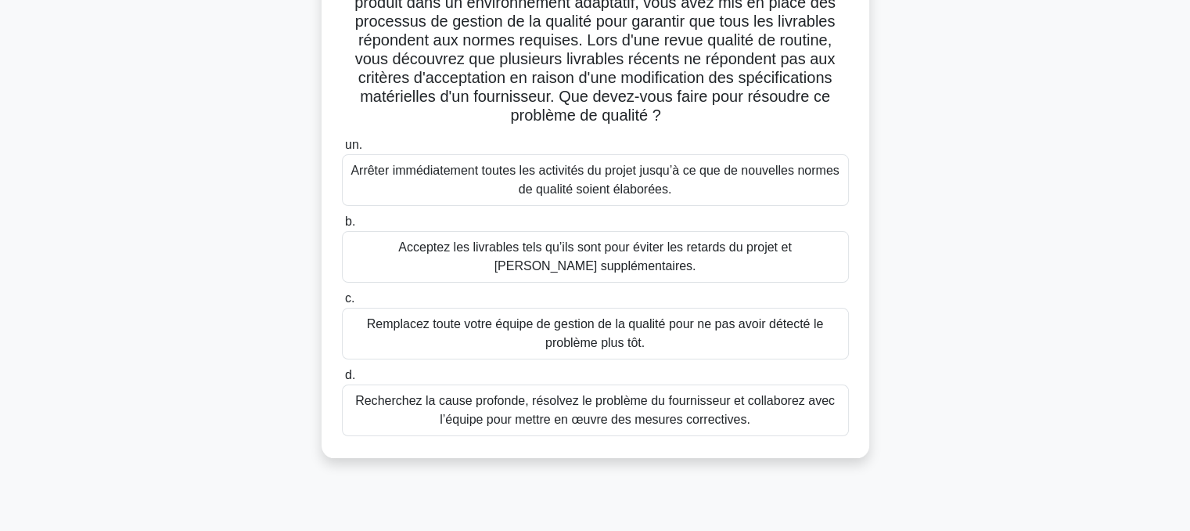
click at [615, 414] on font "Recherchez la cause profonde, résolvez le problème du fournisseur et collaborez…" at bounding box center [595, 410] width 480 height 32
click at [342, 380] on input "d. Recherchez la cause profonde, résolvez le problème du fournisseur et collabo…" at bounding box center [342, 375] width 0 height 10
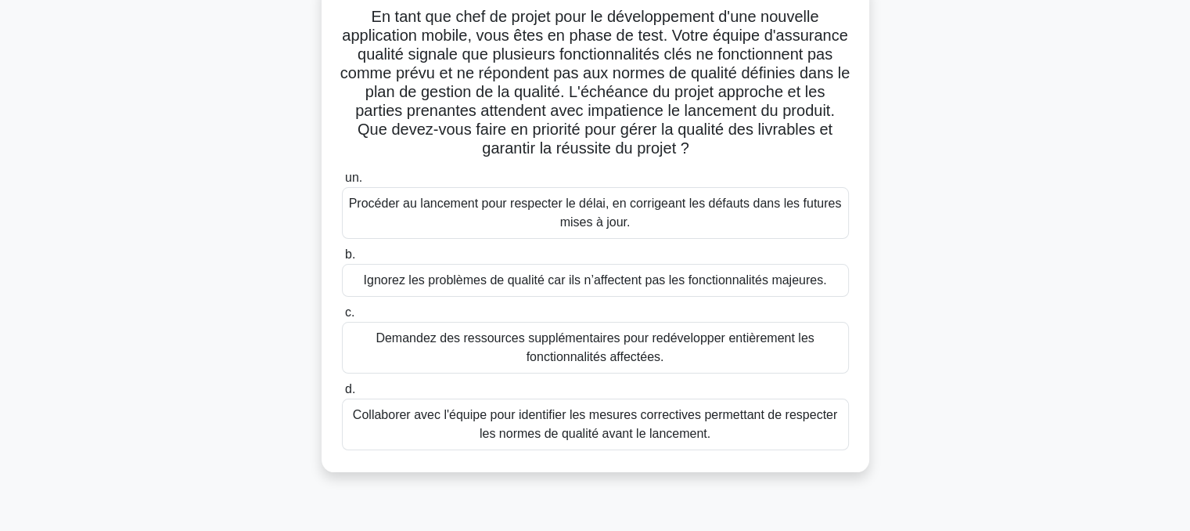
scroll to position [111, 0]
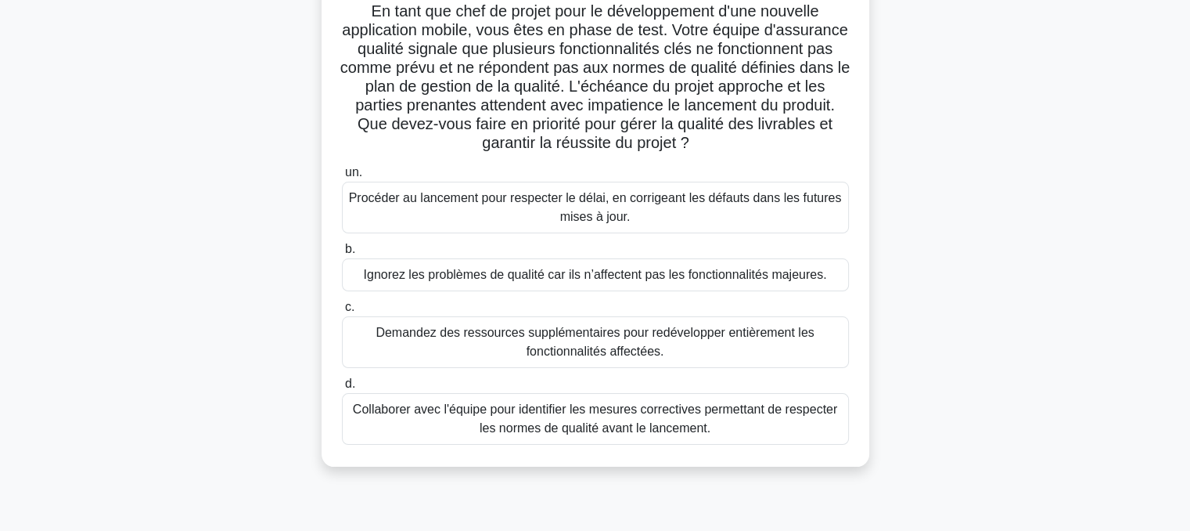
click at [573, 411] on font "Collaborer avec l'équipe pour identifier les mesures correctives permettant de …" at bounding box center [595, 418] width 484 height 32
click at [342, 389] on input "d. Collaborer avec l'équipe pour identifier les mesures correctives permettant …" at bounding box center [342, 384] width 0 height 10
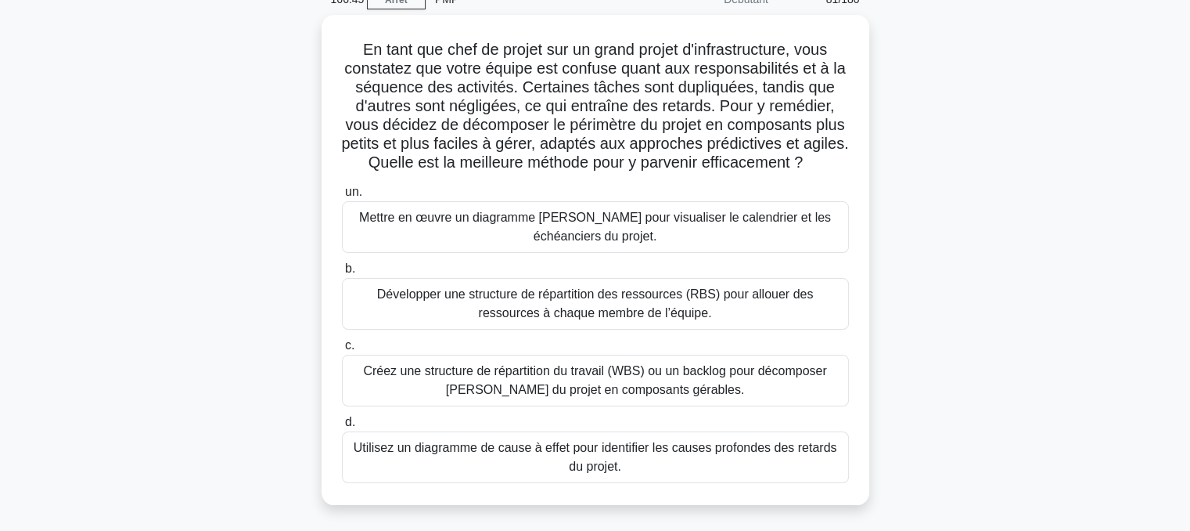
scroll to position [78, 0]
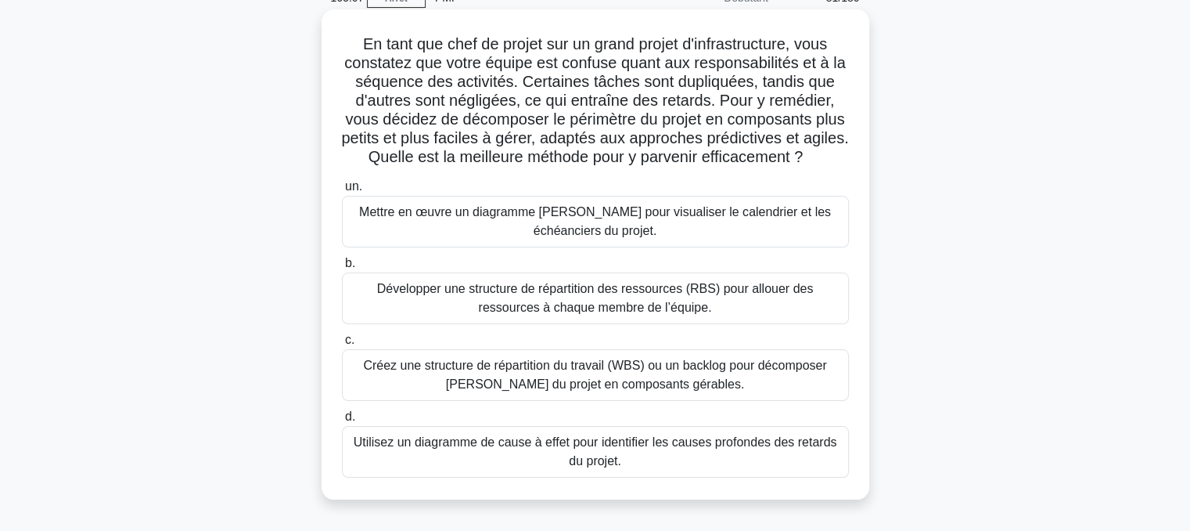
click at [590, 390] on font "Créez une structure de répartition du travail (WBS) ou un backlog pour décompos…" at bounding box center [594, 374] width 463 height 32
click at [342, 345] on input "c. Créez une structure de répartition du travail (WBS) ou un backlog pour décom…" at bounding box center [342, 340] width 0 height 10
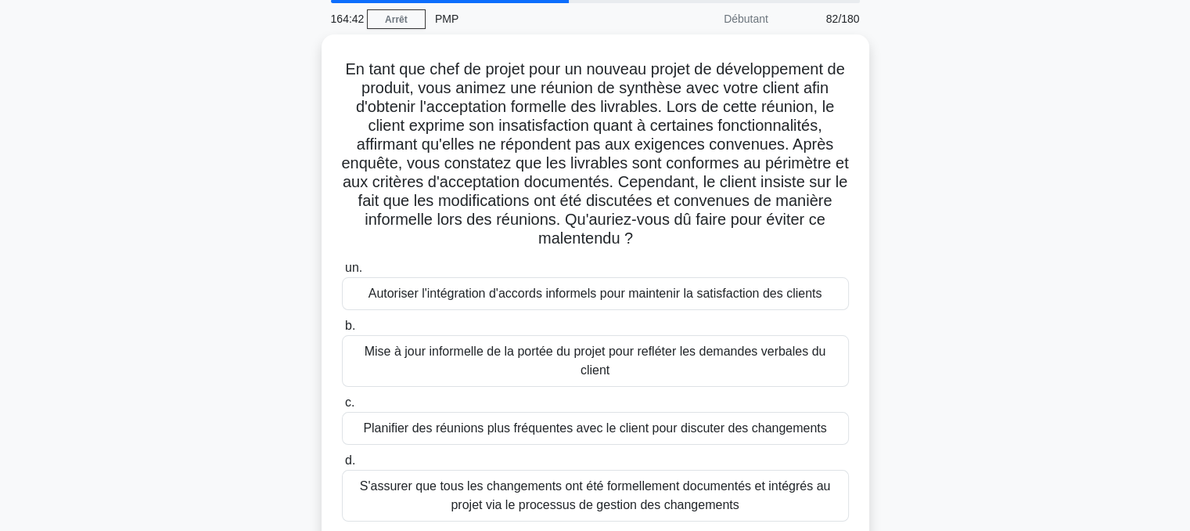
scroll to position [56, 0]
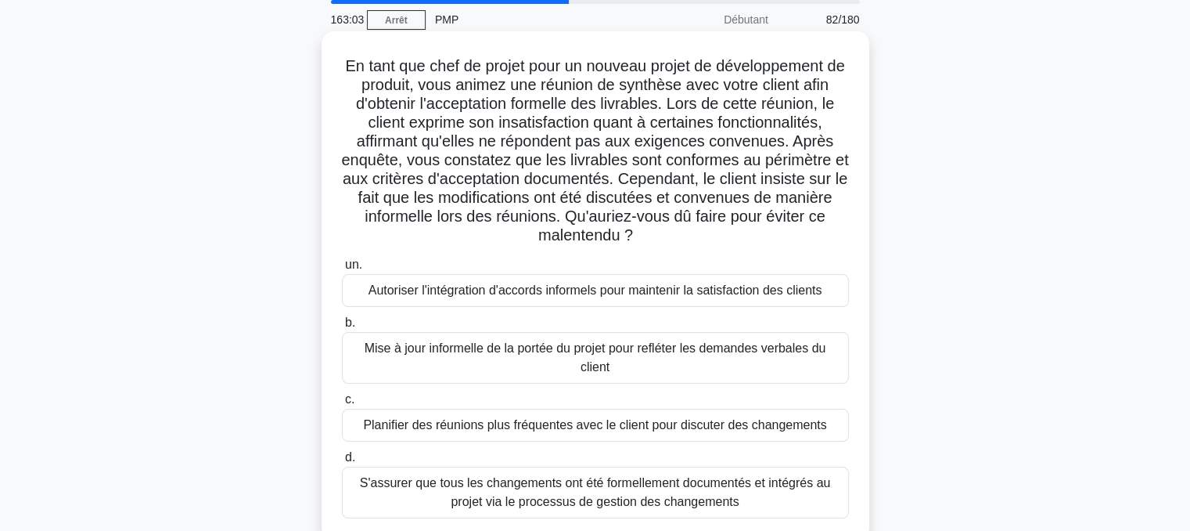
click at [535, 485] on font "S'assurer que tous les changements ont été formellement documentés et intégrés …" at bounding box center [595, 492] width 471 height 32
click at [342, 462] on input "d. S'assurer que tous les changements ont été formellement documentés et intégr…" at bounding box center [342, 457] width 0 height 10
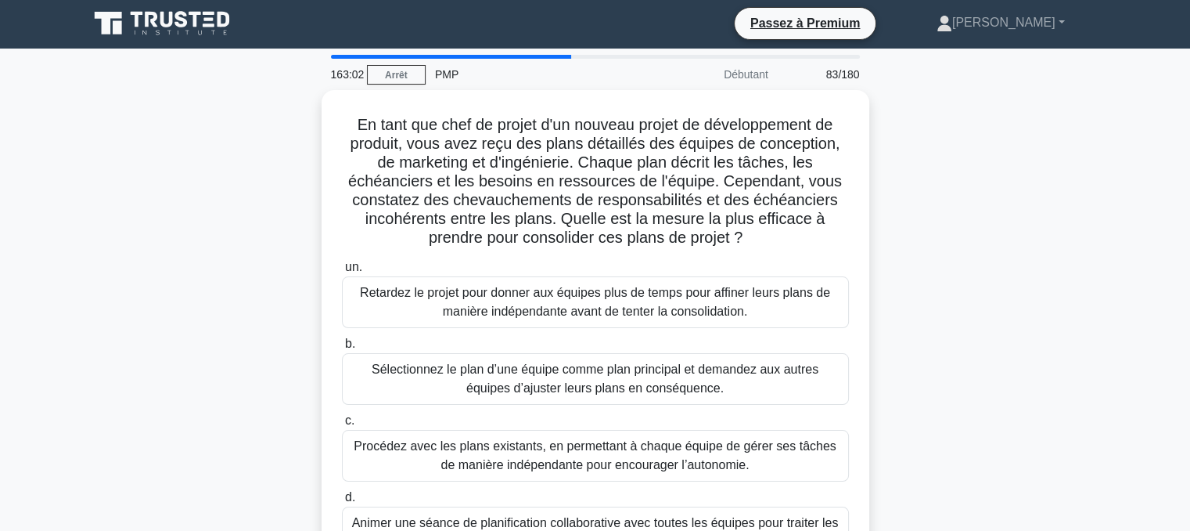
scroll to position [0, 0]
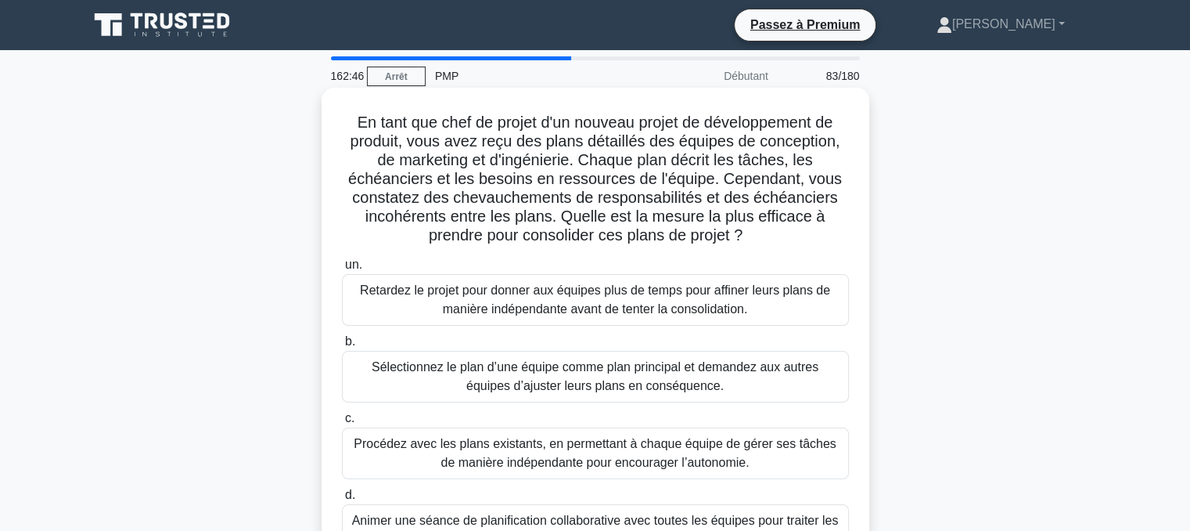
click at [461, 524] on font "Animer une séance de planification collaborative avec toutes les équipes pour t…" at bounding box center [595, 538] width 487 height 51
click at [342, 500] on input "d. Animer une séance de planification collaborative avec toutes les équipes pou…" at bounding box center [342, 495] width 0 height 10
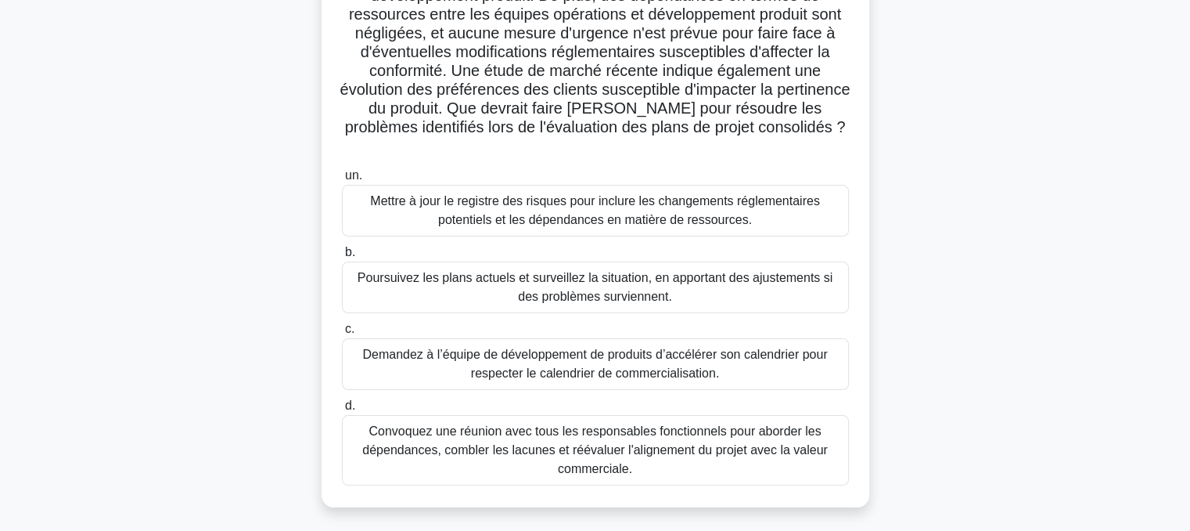
scroll to position [232, 0]
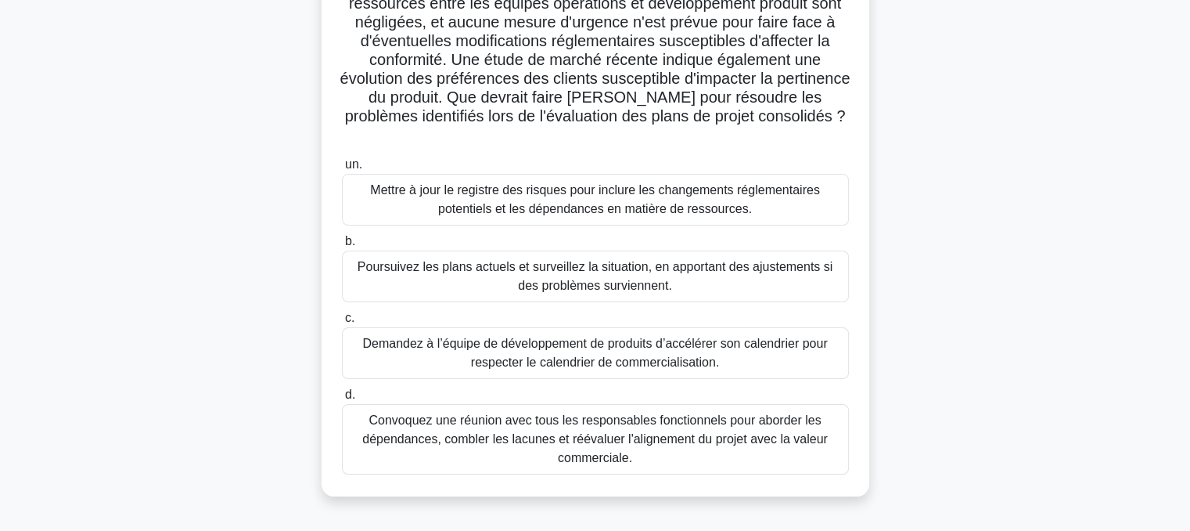
click at [550, 432] on font "Convoquez une réunion avec tous les responsables fonctionnels pour aborder les …" at bounding box center [595, 438] width 466 height 51
click at [342, 400] on input "d. Convoquez une réunion avec tous les responsables fonctionnels pour aborder l…" at bounding box center [342, 395] width 0 height 10
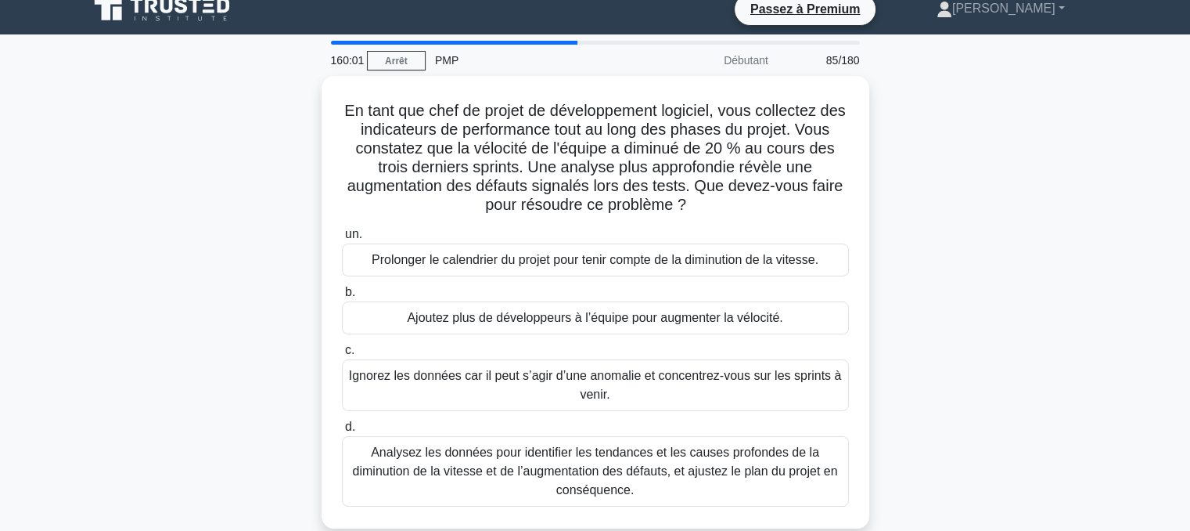
scroll to position [0, 0]
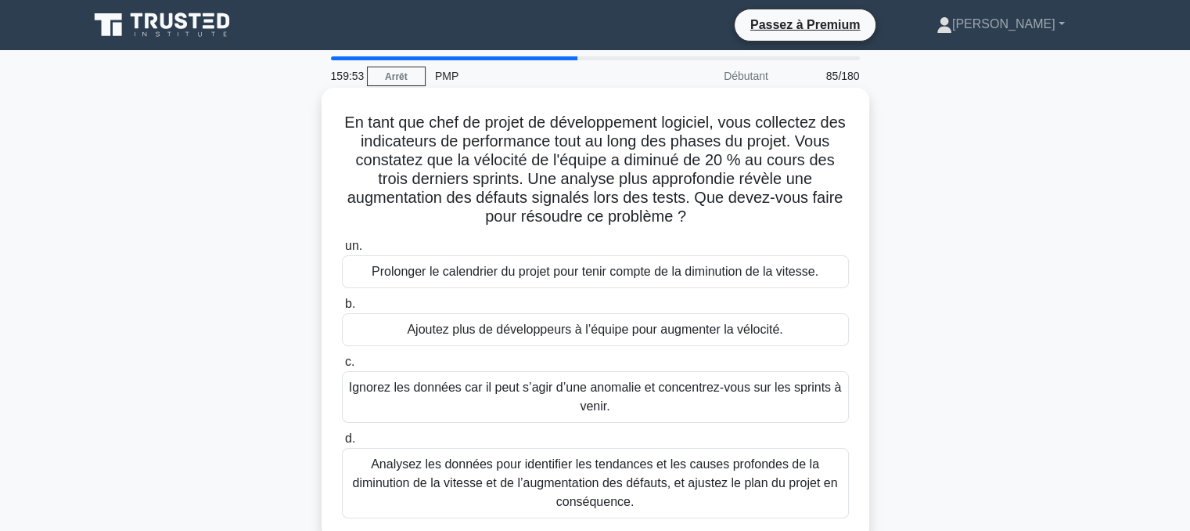
click at [585, 486] on font "Analysez les données pour identifier les tendances et les causes profondes de l…" at bounding box center [595, 482] width 485 height 51
click at [342, 444] on input "d. Analysez les données pour identifier les tendances et les causes profondes d…" at bounding box center [342, 439] width 0 height 10
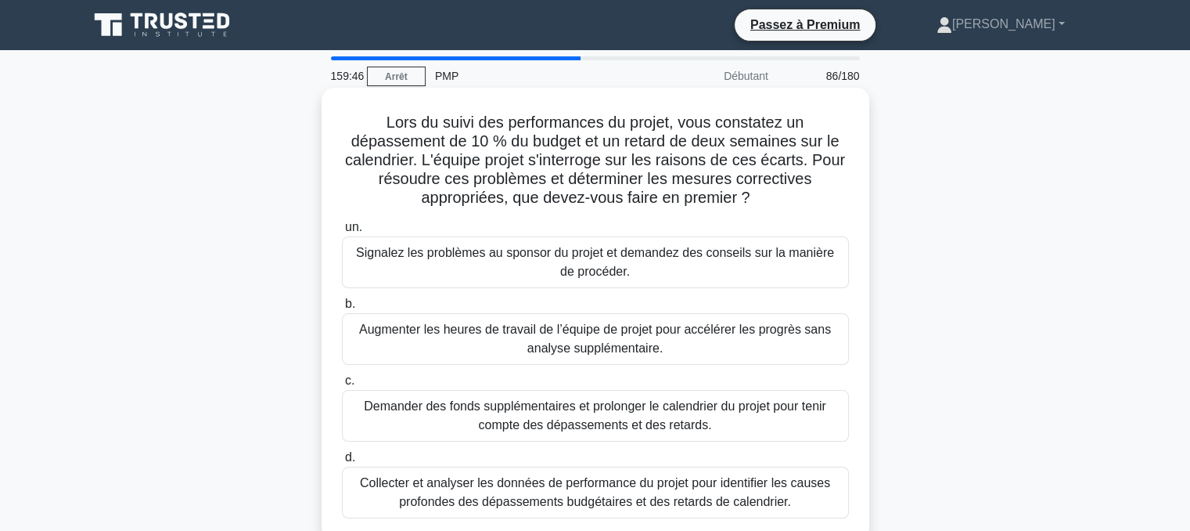
click at [596, 489] on font "Collecter et analyser les données de performance du projet pour identifier les …" at bounding box center [595, 492] width 470 height 32
click at [342, 462] on input "d. Collecter et analyser les données de performance du projet pour identifier l…" at bounding box center [342, 457] width 0 height 10
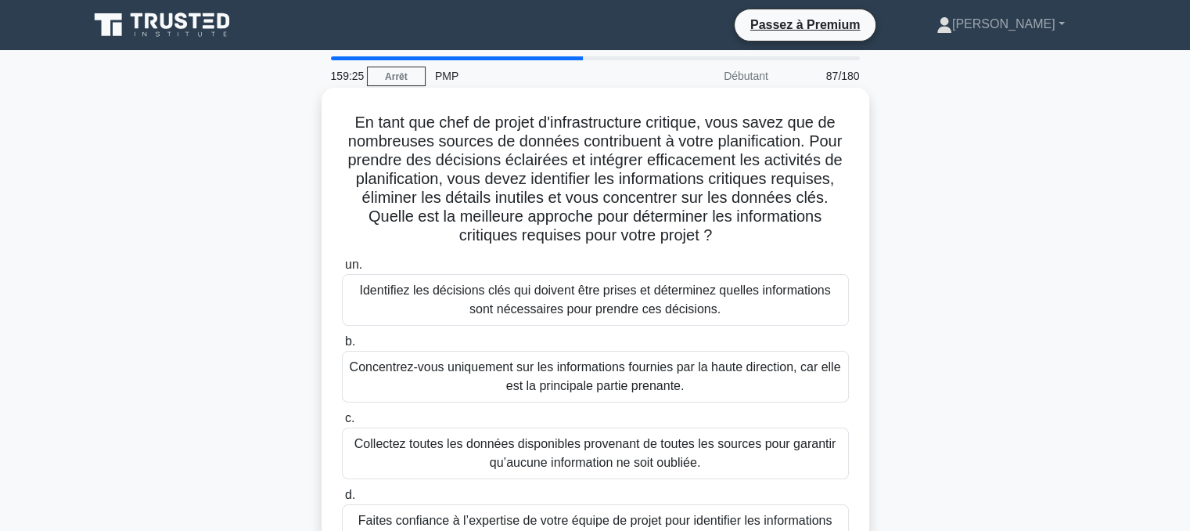
click at [527, 286] on font "Identifiez les décisions clés qui doivent être prises et déterminez quelles inf…" at bounding box center [594, 299] width 471 height 32
click at [342, 270] on input "un. Identifiez les décisions clés qui doivent être prises et déterminez quelles…" at bounding box center [342, 265] width 0 height 10
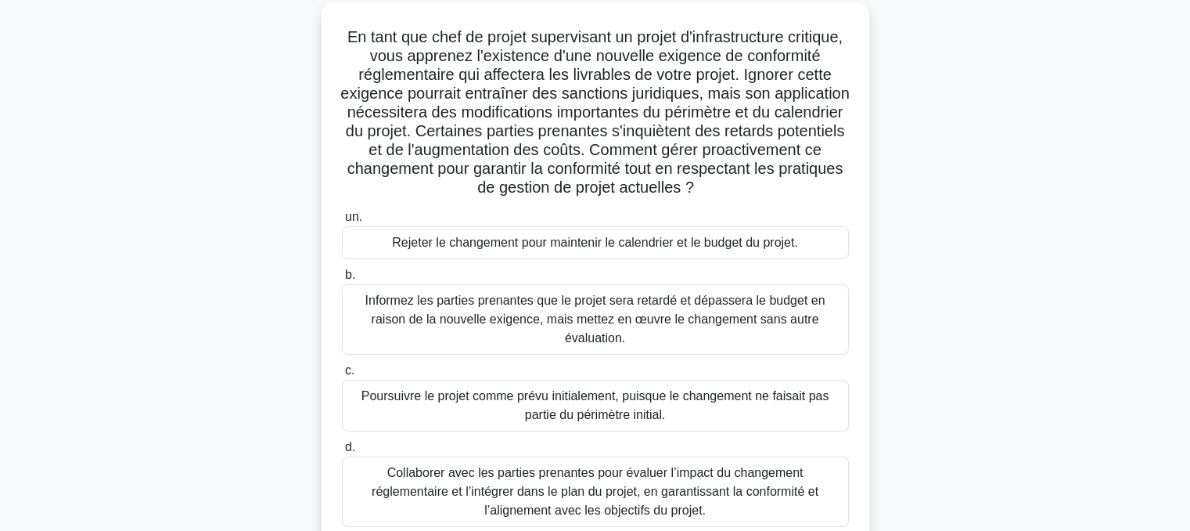
scroll to position [94, 0]
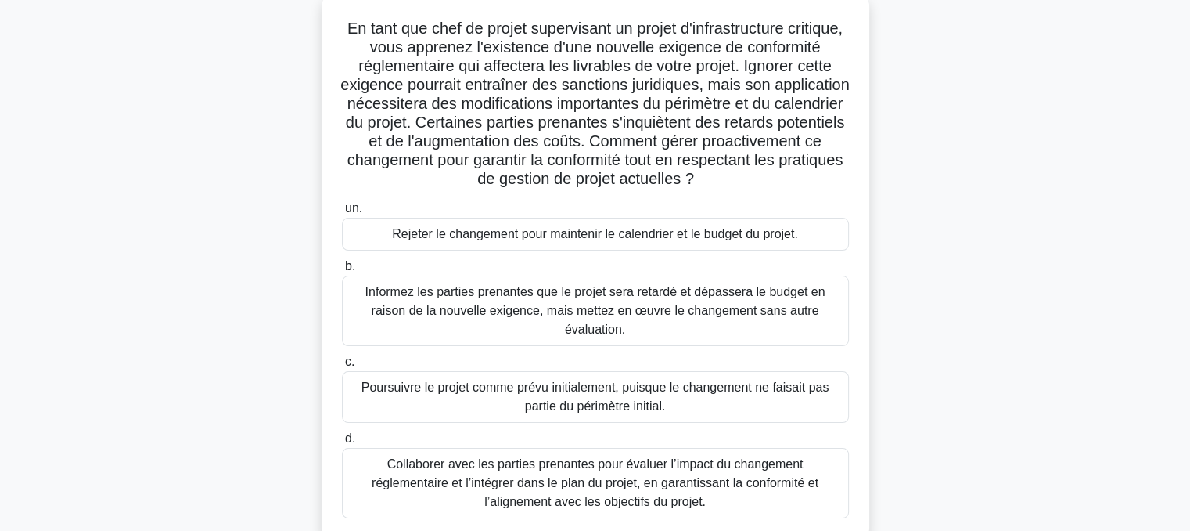
click at [570, 466] on font "Collaborer avec les parties prenantes pour évaluer l’impact du changement régle…" at bounding box center [595, 482] width 447 height 51
click at [342, 444] on input "d. Collaborer avec les parties prenantes pour évaluer l’impact du changement ré…" at bounding box center [342, 439] width 0 height 10
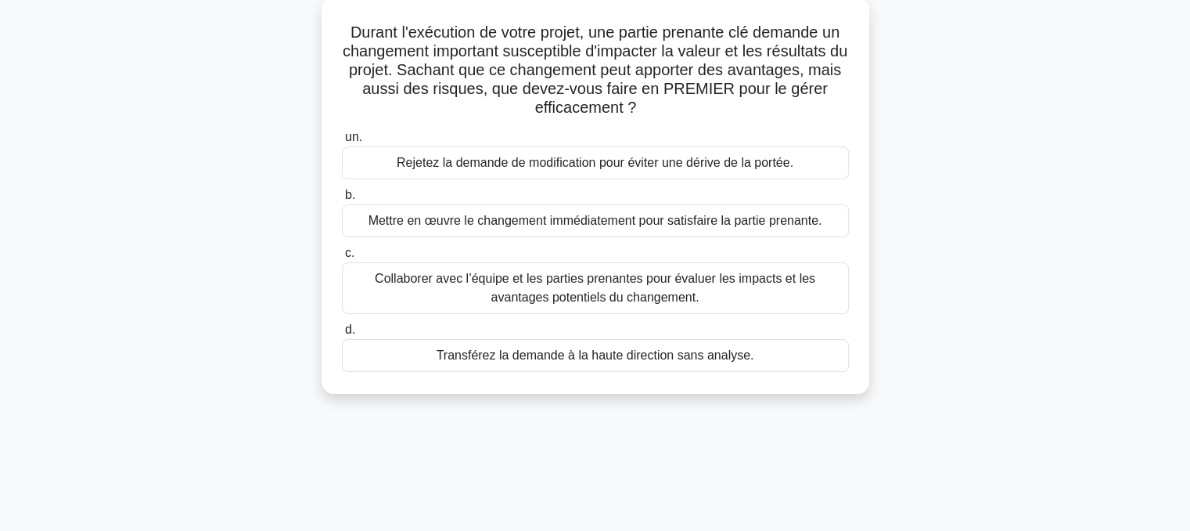
scroll to position [0, 0]
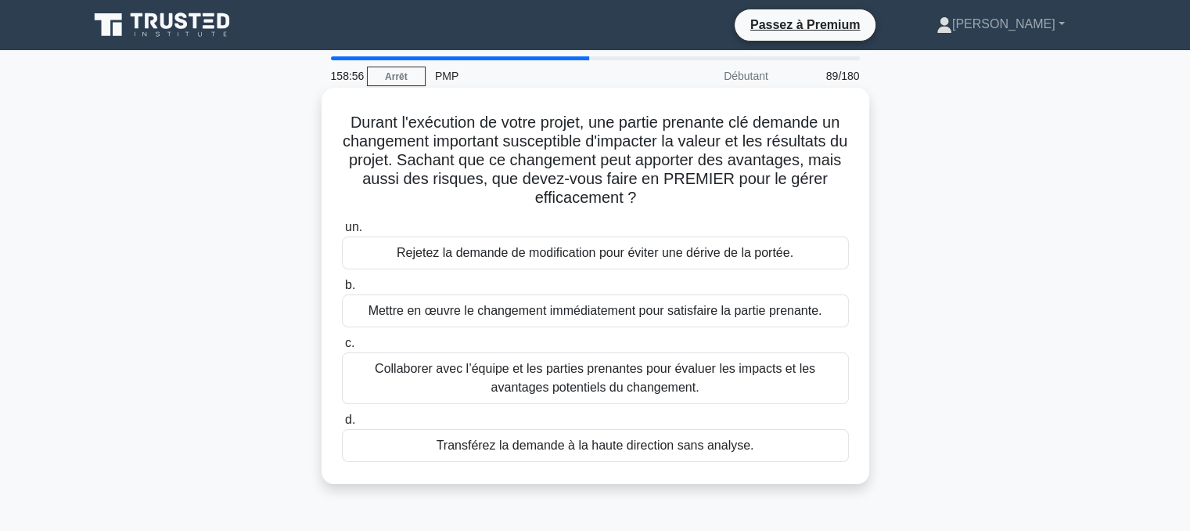
click at [570, 381] on font "Collaborer avec l’équipe et les parties prenantes pour évaluer les impacts et l…" at bounding box center [595, 378] width 441 height 32
click at [342, 348] on input "c. Collaborer avec l’équipe et les parties prenantes pour évaluer les impacts e…" at bounding box center [342, 343] width 0 height 10
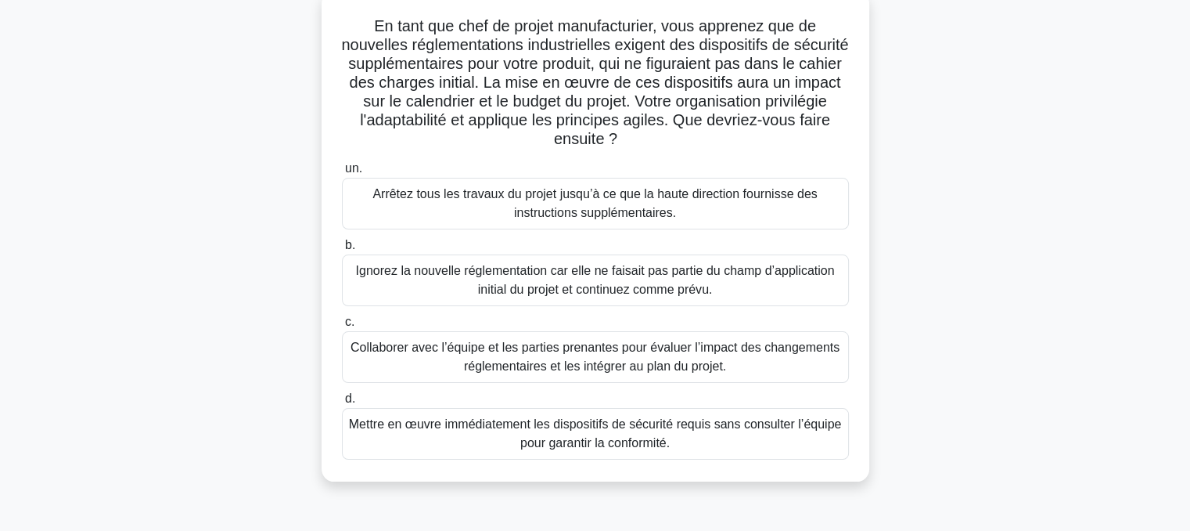
scroll to position [102, 0]
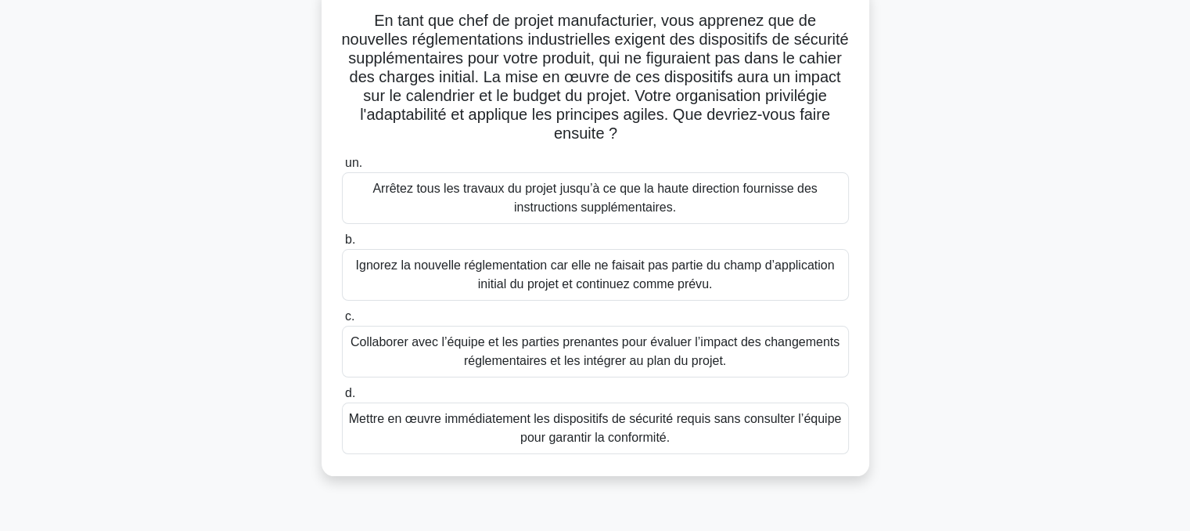
click at [639, 347] on font "Collaborer avec l’équipe et les parties prenantes pour évaluer l’impact des cha…" at bounding box center [595, 351] width 489 height 32
click at [342, 322] on input "c. Collaborer avec l’équipe et les parties prenantes pour évaluer l’impact des …" at bounding box center [342, 316] width 0 height 10
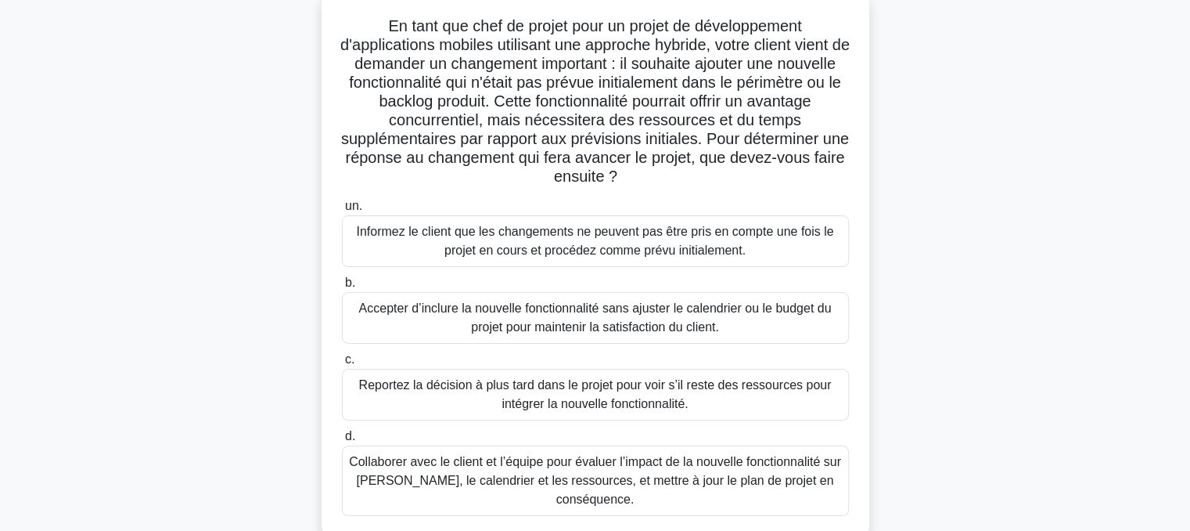
scroll to position [103, 0]
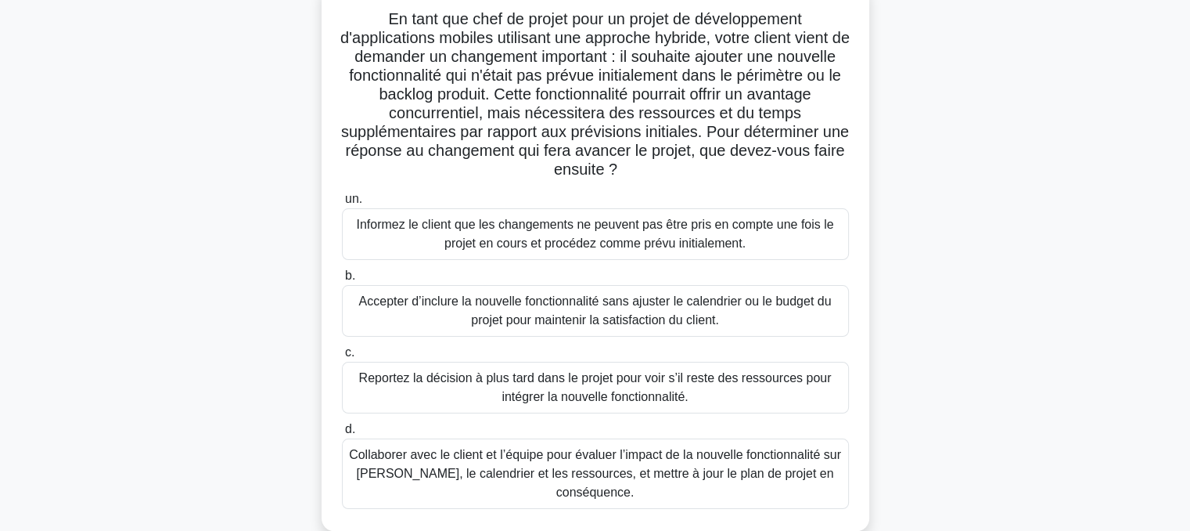
click at [616, 473] on font "Collaborer avec le client et l’équipe pour évaluer l’impact de la nouvelle fonc…" at bounding box center [595, 473] width 492 height 51
click at [342, 434] on input "d. Collaborer avec le client et l’équipe pour évaluer l’impact de la nouvelle f…" at bounding box center [342, 429] width 0 height 10
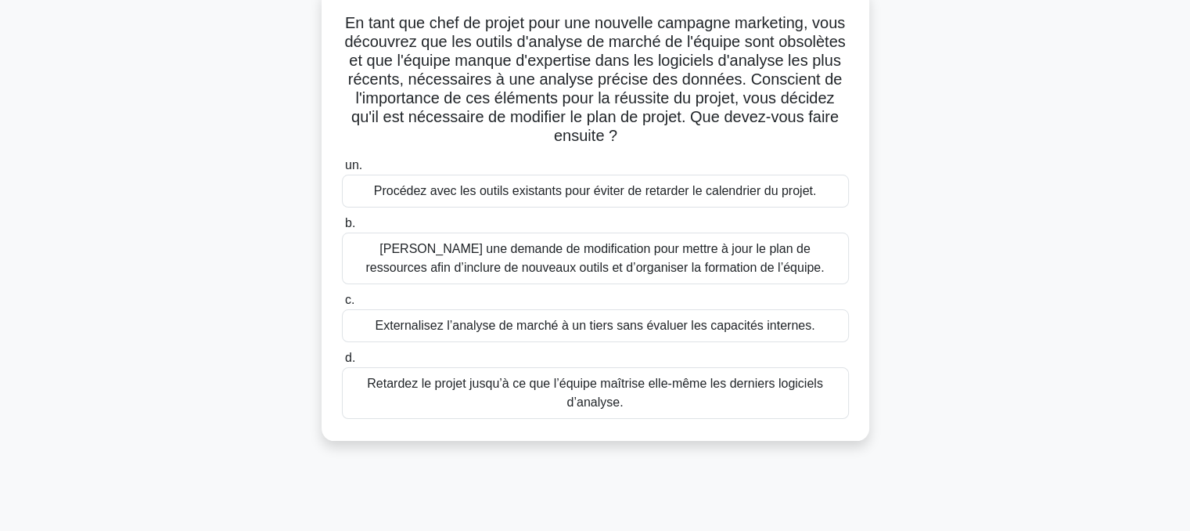
scroll to position [0, 0]
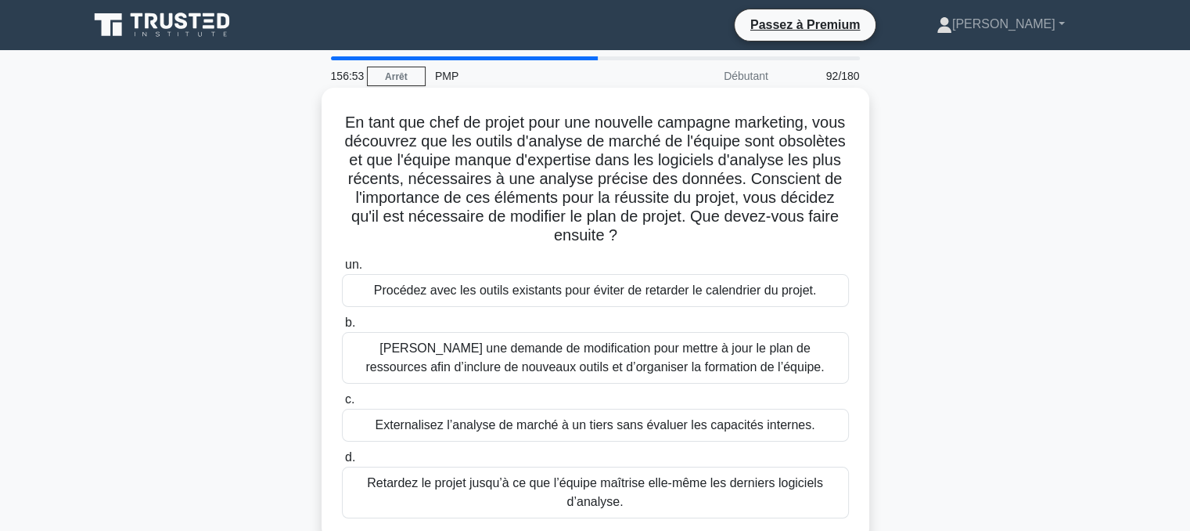
click at [605, 364] on font "[PERSON_NAME] une demande de modification pour mettre à jour le plan de ressour…" at bounding box center [594, 357] width 459 height 32
click at [342, 328] on input "b. [PERSON_NAME] une demande de modification pour mettre à jour le plan de ress…" at bounding box center [342, 323] width 0 height 10
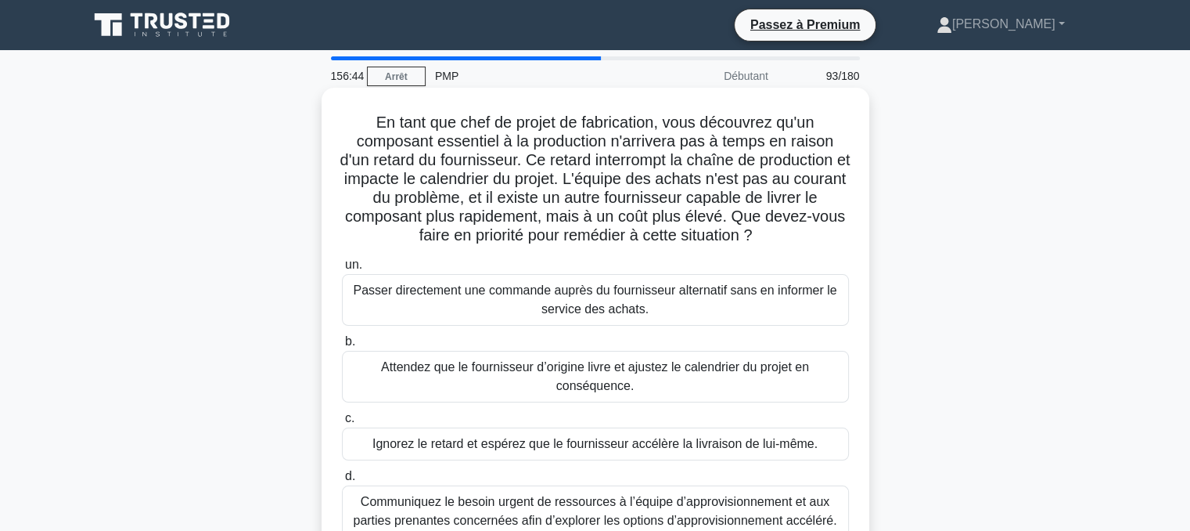
click at [522, 516] on font "Communiquez le besoin urgent de ressources à l’équipe d’approvisionnement et au…" at bounding box center [595, 511] width 484 height 32
click at [342, 481] on input "d. Communiquez le besoin urgent de ressources à l’équipe d’approvisionnement et…" at bounding box center [342, 476] width 0 height 10
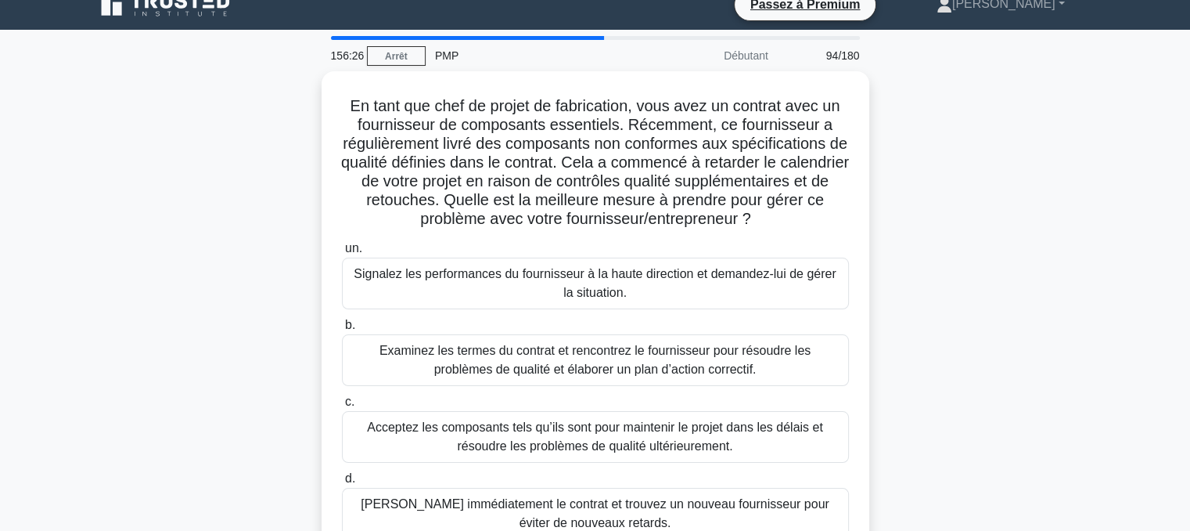
scroll to position [16, 0]
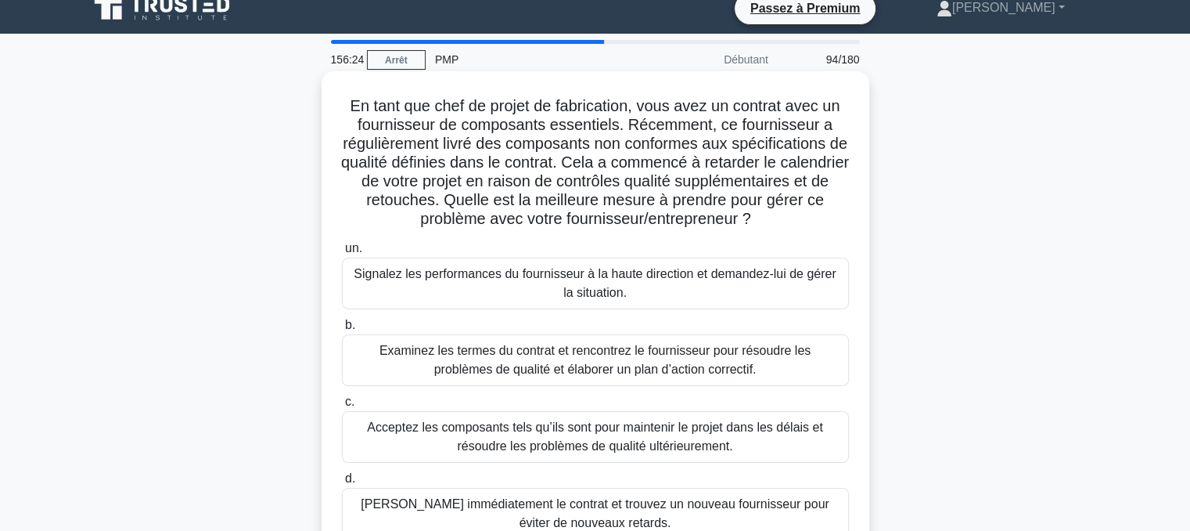
click at [551, 376] on font "Examinez les termes du contrat et rencontrez le fournisseur pour résoudre les p…" at bounding box center [595, 360] width 431 height 32
click at [342, 330] on input "b. Examinez les termes du contrat et rencontrez le fournisseur pour résoudre le…" at bounding box center [342, 325] width 0 height 10
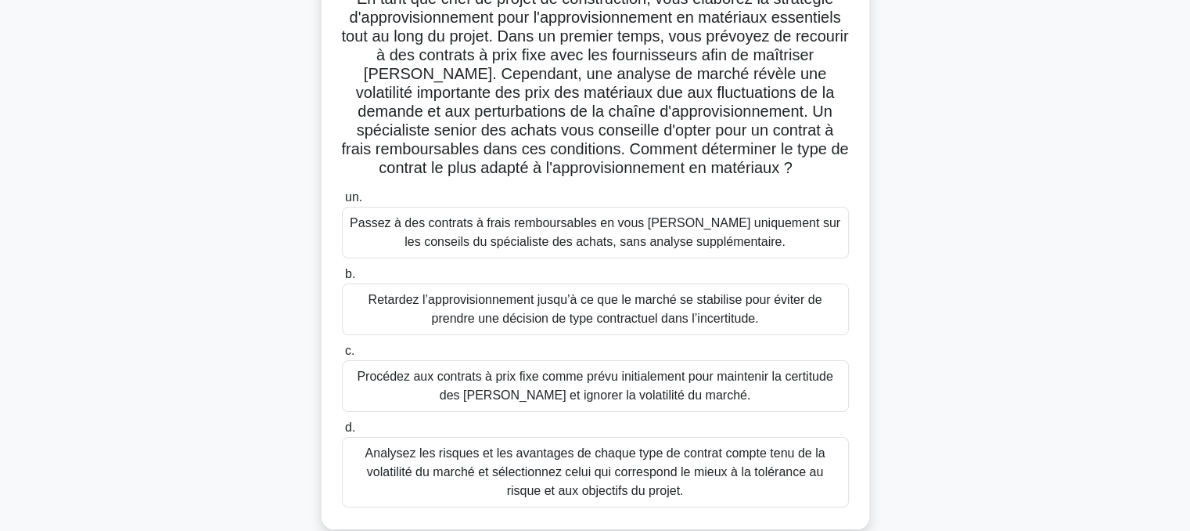
scroll to position [132, 0]
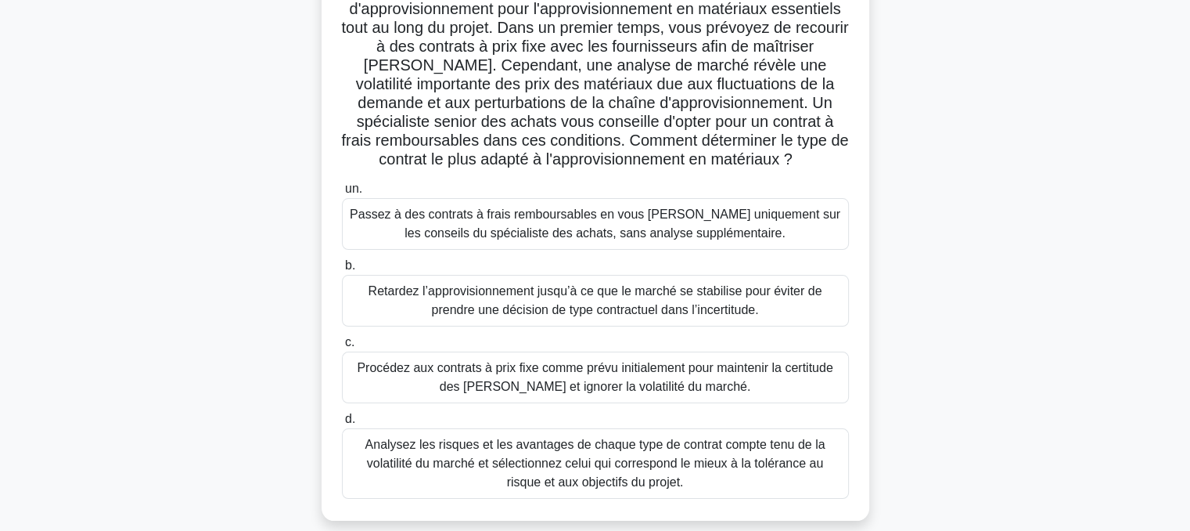
click at [534, 458] on font "Analysez les risques et les avantages de chaque type de contrat compte tenu de …" at bounding box center [595, 462] width 460 height 51
click at [342, 424] on input "d. Analysez les risques et les avantages de chaque type de contrat compte tenu …" at bounding box center [342, 419] width 0 height 10
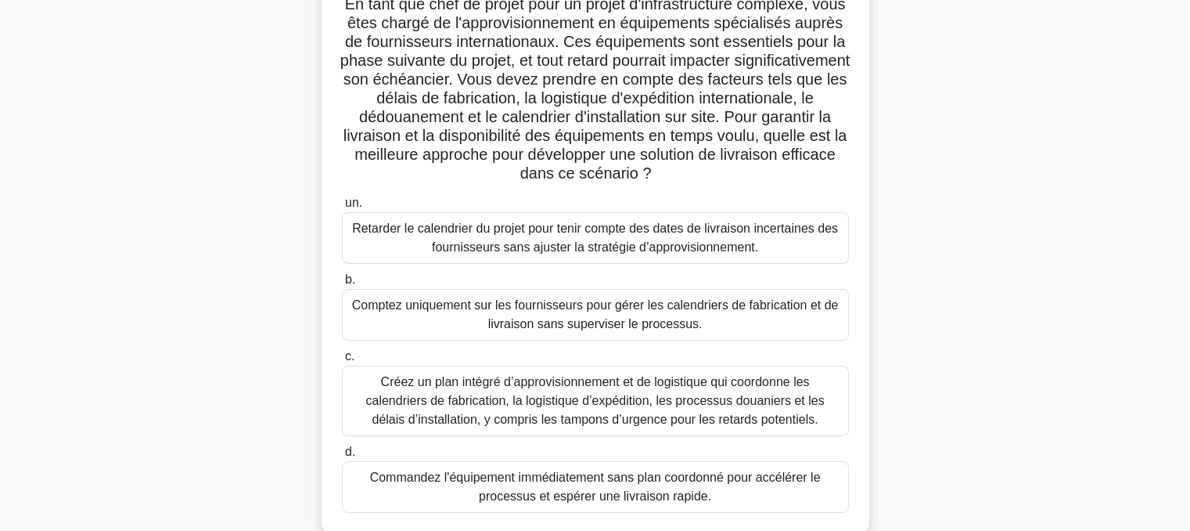
scroll to position [125, 0]
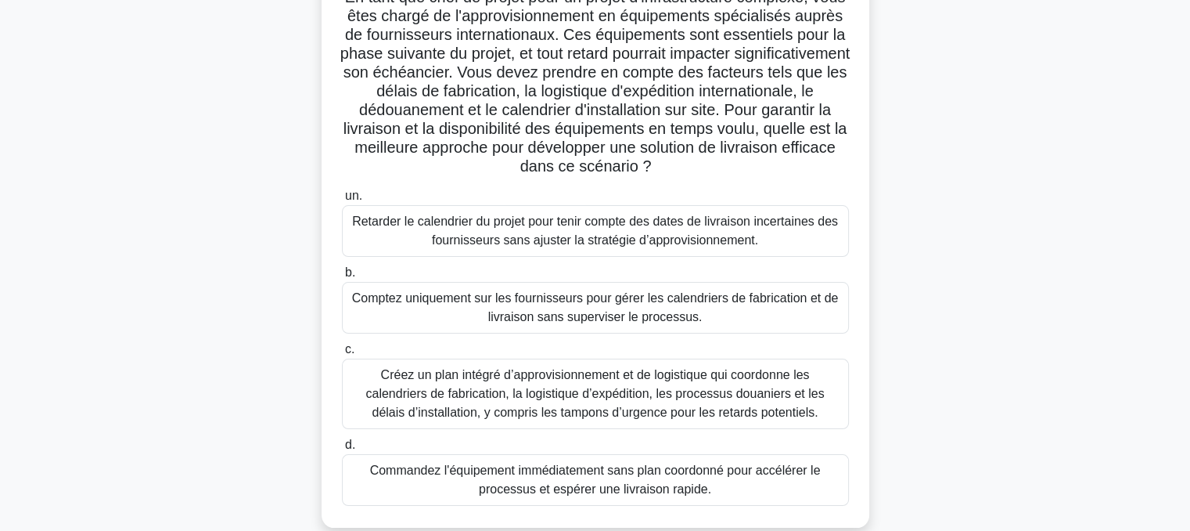
click at [651, 394] on font "Créez un plan intégré d’approvisionnement et de logistique qui coordonne les ca…" at bounding box center [594, 393] width 459 height 51
click at [342, 354] on input "c. Créez un plan intégré d’approvisionnement et de logistique qui coordonne les…" at bounding box center [342, 349] width 0 height 10
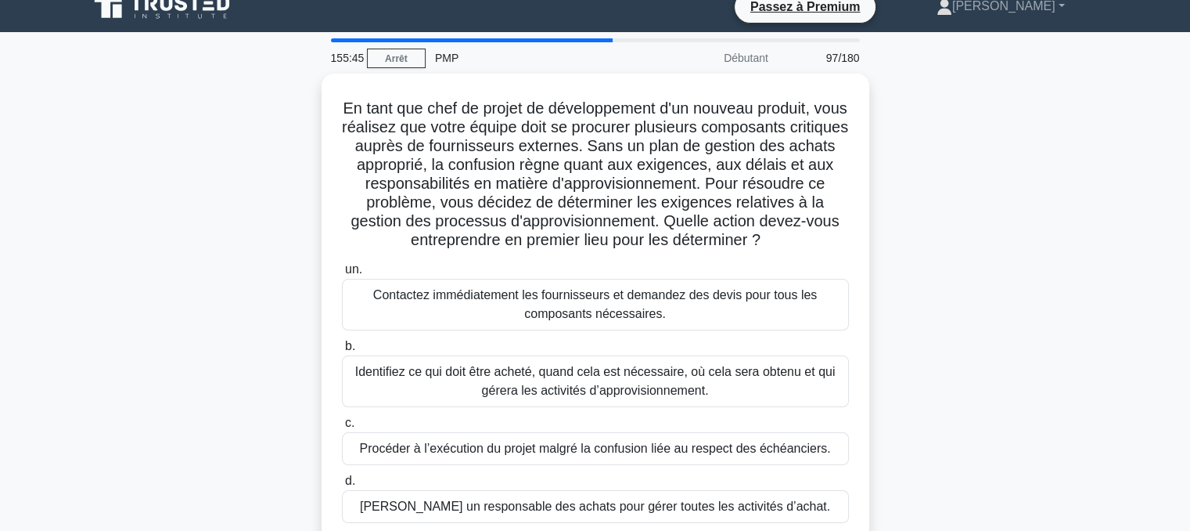
scroll to position [0, 0]
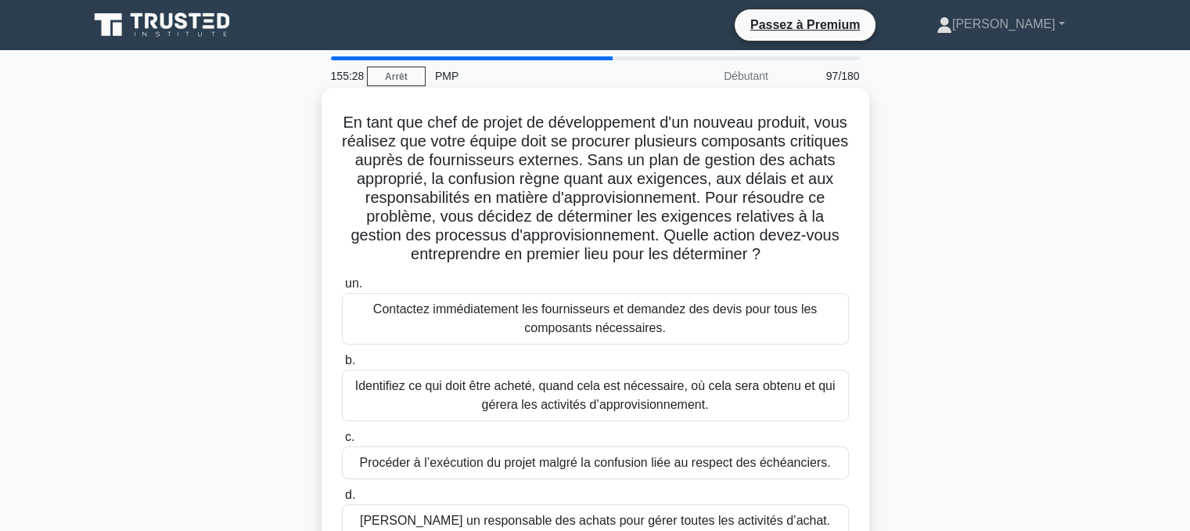
click at [592, 399] on font "Identifiez ce qui doit être acheté, quand cela est nécessaire, où cela sera obt…" at bounding box center [595, 395] width 480 height 32
click at [342, 365] on input "b. Identifiez ce qui doit être acheté, quand cela est nécessaire, où cela sera …" at bounding box center [342, 360] width 0 height 10
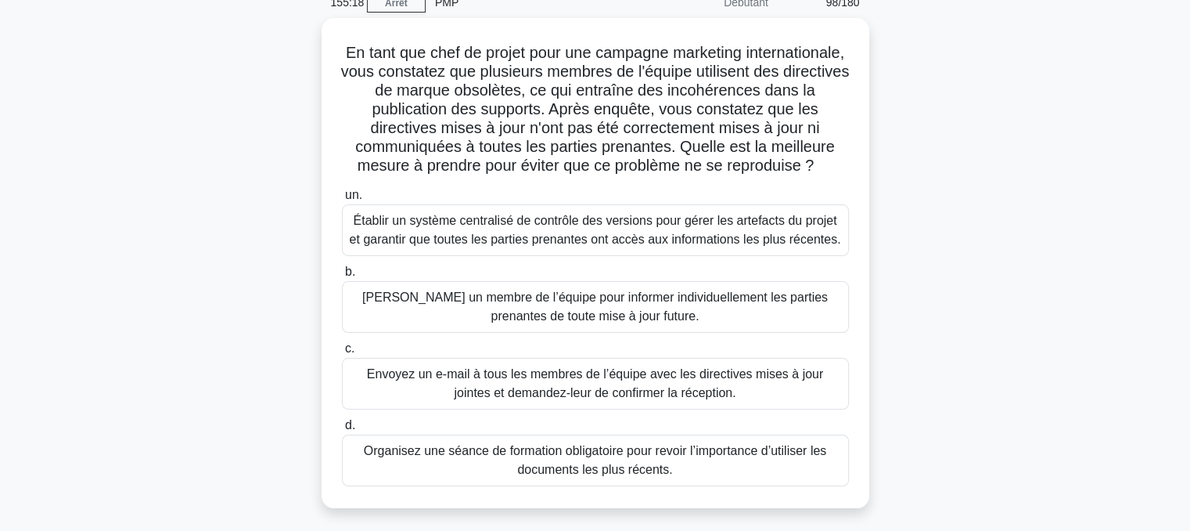
scroll to position [77, 0]
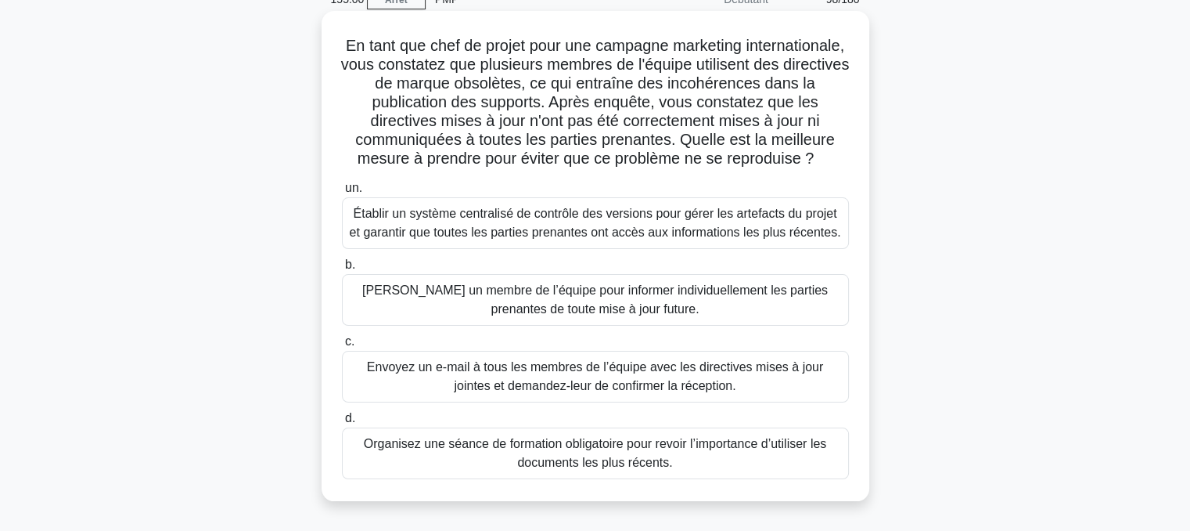
click at [596, 242] on font "Établir un système centralisé de contrôle des versions pour gérer les artefacts…" at bounding box center [595, 223] width 493 height 38
click at [342, 193] on input "un. Établir un système centralisé de contrôle des versions pour gérer les artef…" at bounding box center [342, 188] width 0 height 10
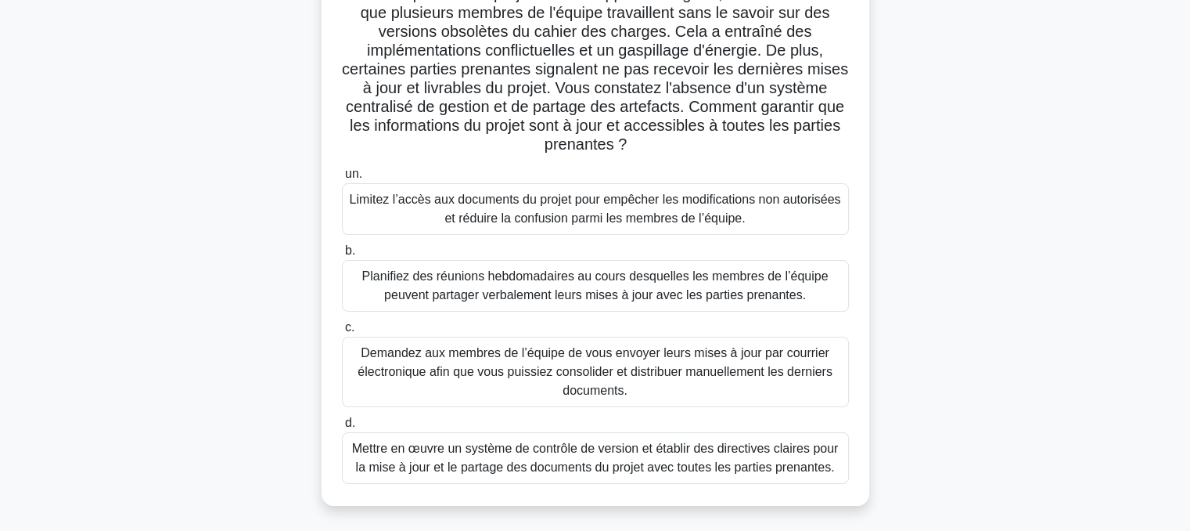
scroll to position [135, 0]
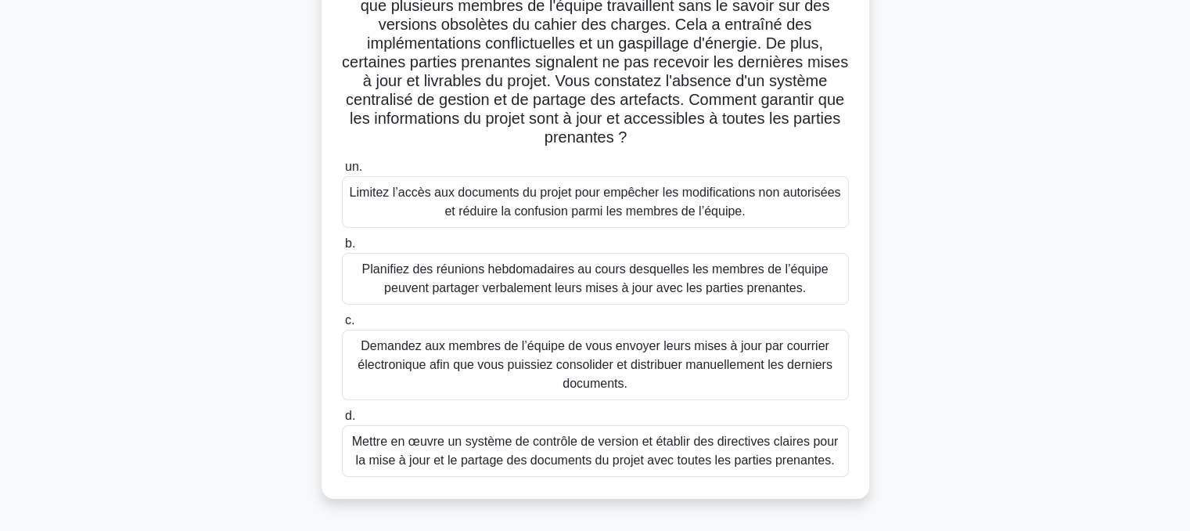
click at [594, 451] on font "Mettre en œuvre un système de contrôle de version et établir des directives cla…" at bounding box center [595, 450] width 487 height 32
click at [342, 421] on input "d. Mettre en œuvre un système de contrôle de version et établir des directives …" at bounding box center [342, 416] width 0 height 10
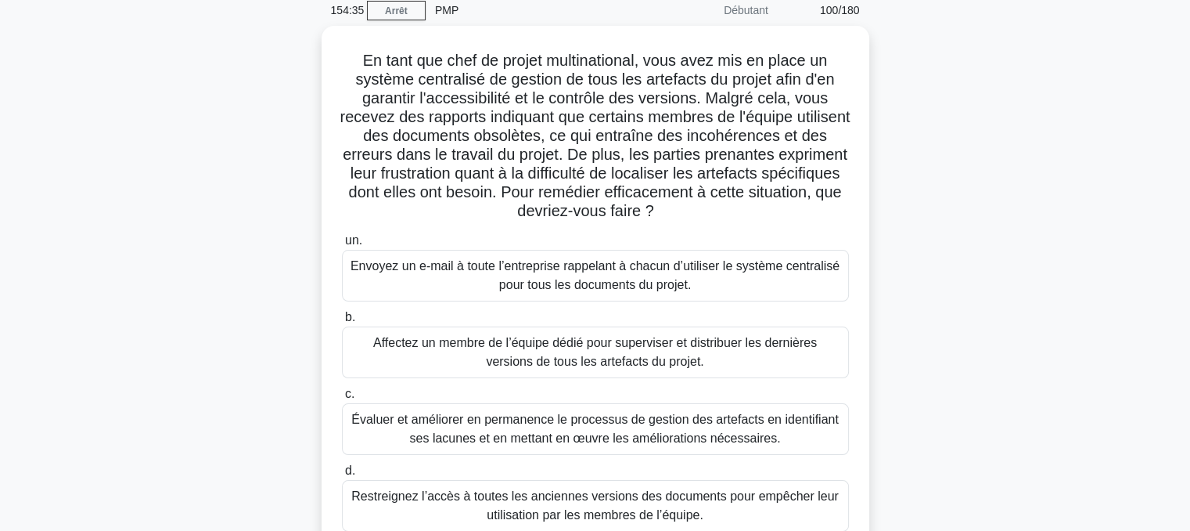
scroll to position [87, 0]
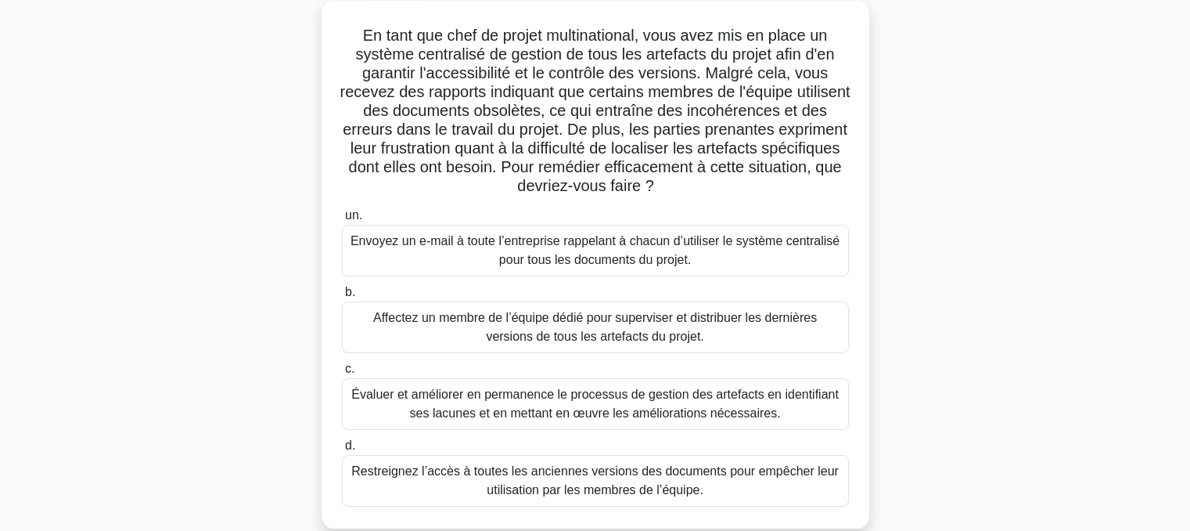
click at [567, 408] on font "Évaluer et améliorer en permanence le processus de gestion des artefacts en ide…" at bounding box center [595, 403] width 488 height 32
click at [342, 374] on input "c. Évaluer et améliorer en permanence le processus de gestion des artefacts en …" at bounding box center [342, 369] width 0 height 10
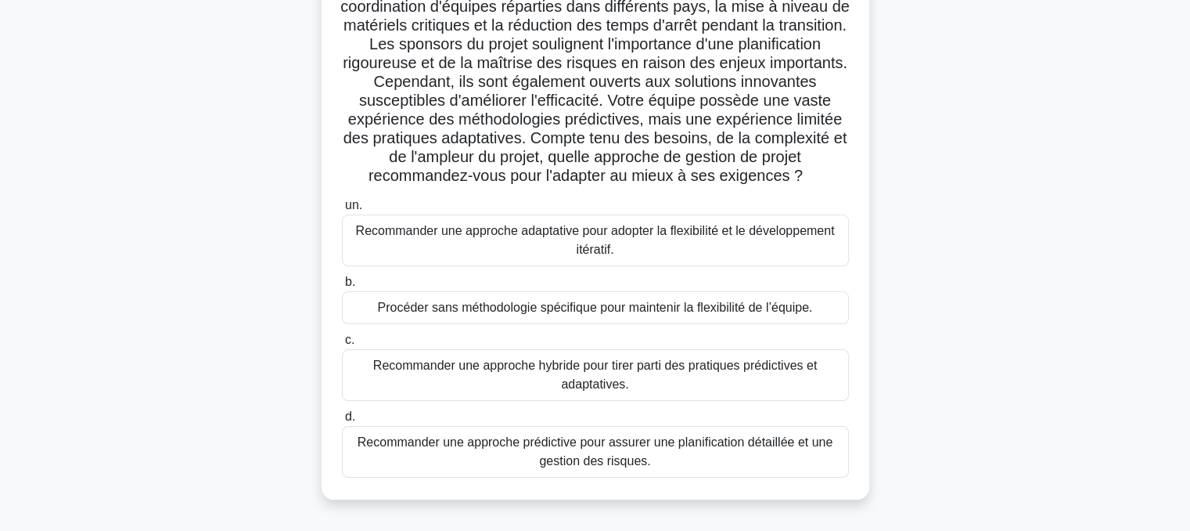
scroll to position [170, 0]
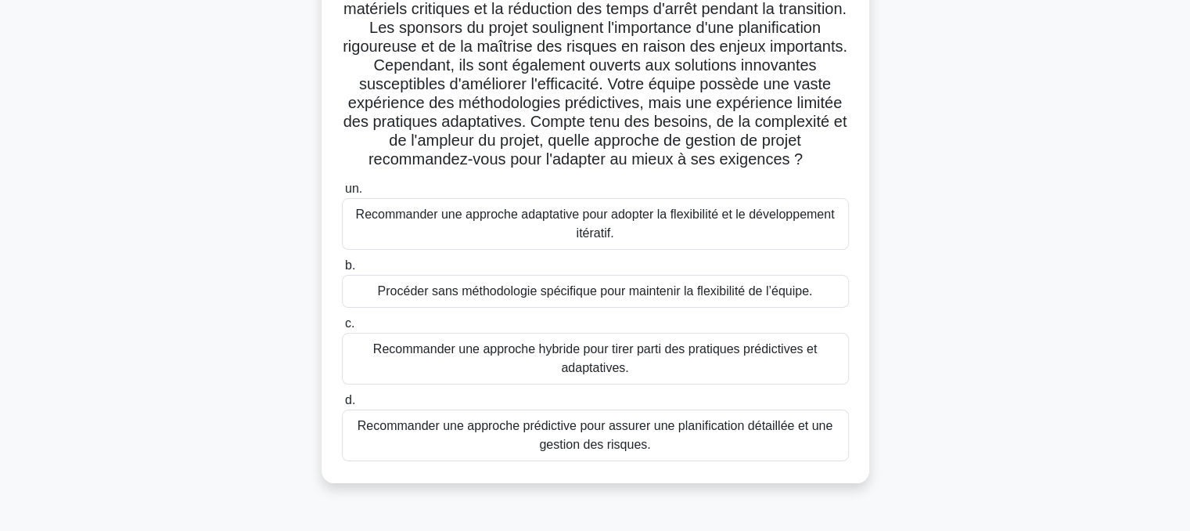
click at [595, 376] on font "Recommander une approche hybride pour tirer parti des pratiques prédictives et …" at bounding box center [595, 359] width 493 height 38
click at [342, 329] on input "c. Recommander une approche hybride pour tirer parti des pratiques prédictives …" at bounding box center [342, 324] width 0 height 10
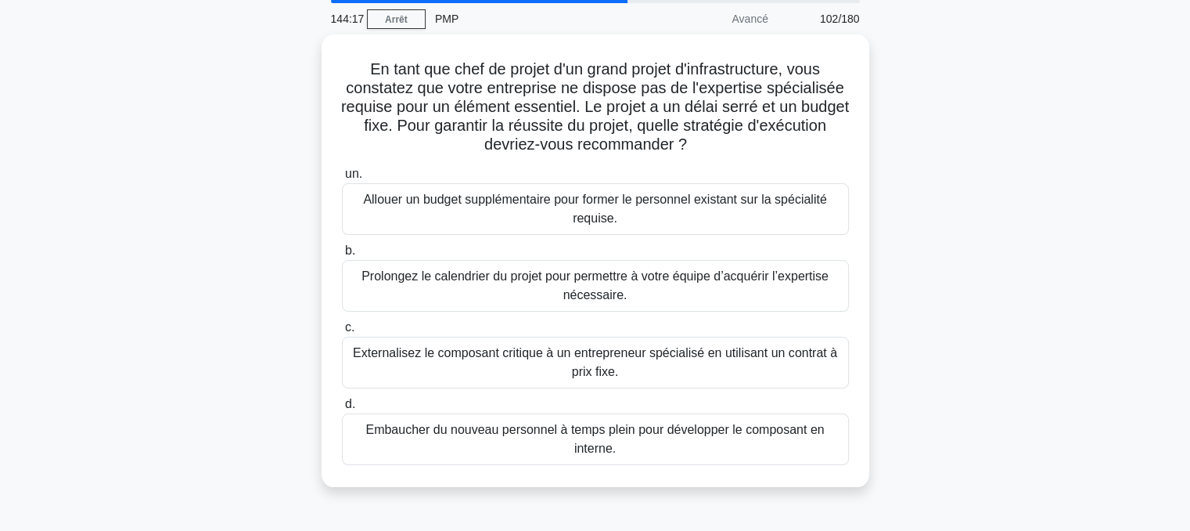
scroll to position [71, 0]
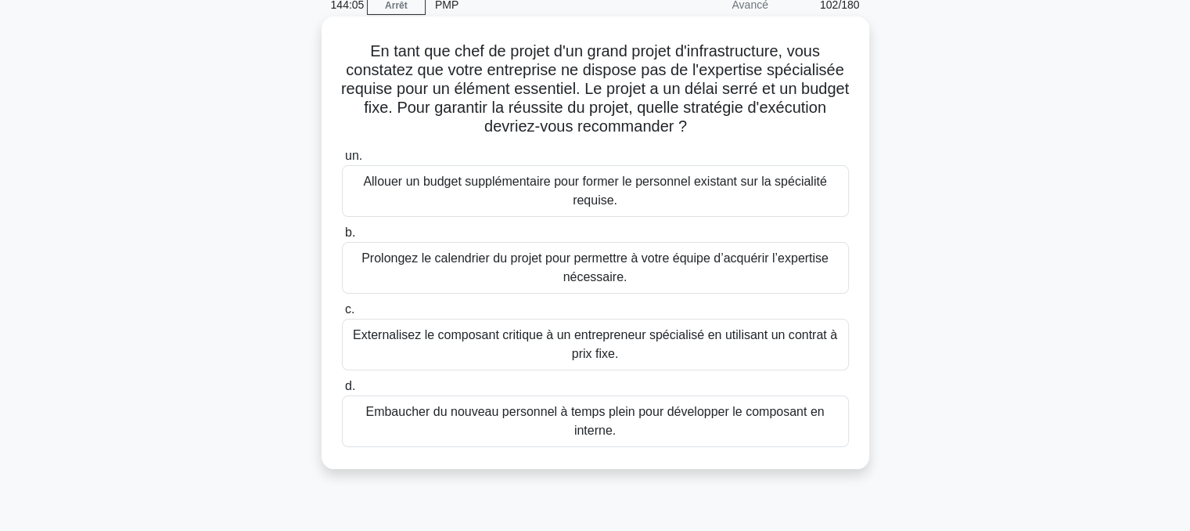
click at [610, 349] on font "Externalisez le composant critique à un entrepreneur spécialisé en utilisant un…" at bounding box center [595, 344] width 484 height 32
click at [342, 315] on input "c. Externalisez le composant critique à un entrepreneur spécialisé en utilisant…" at bounding box center [342, 309] width 0 height 10
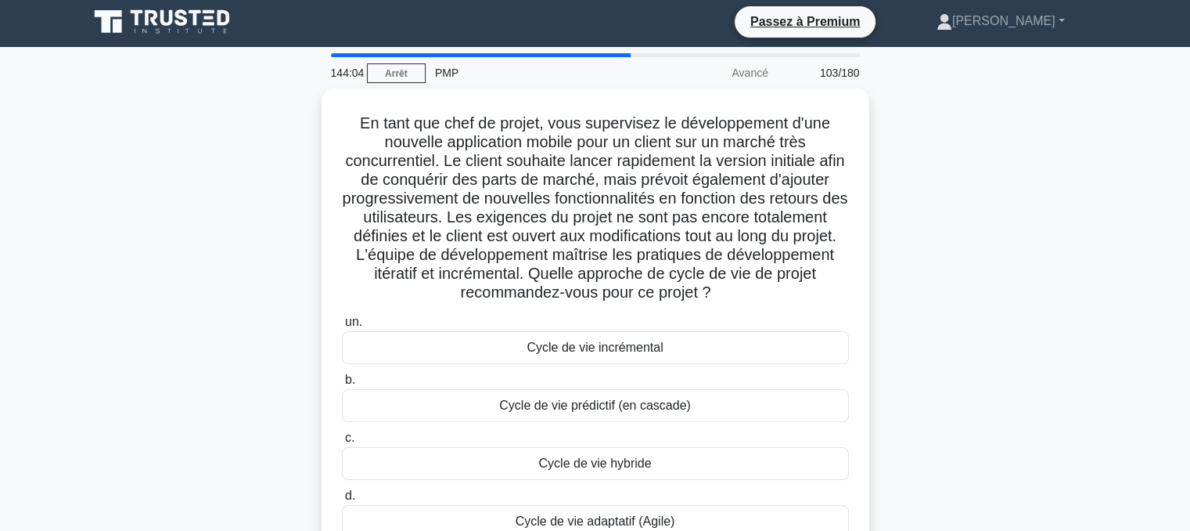
scroll to position [0, 0]
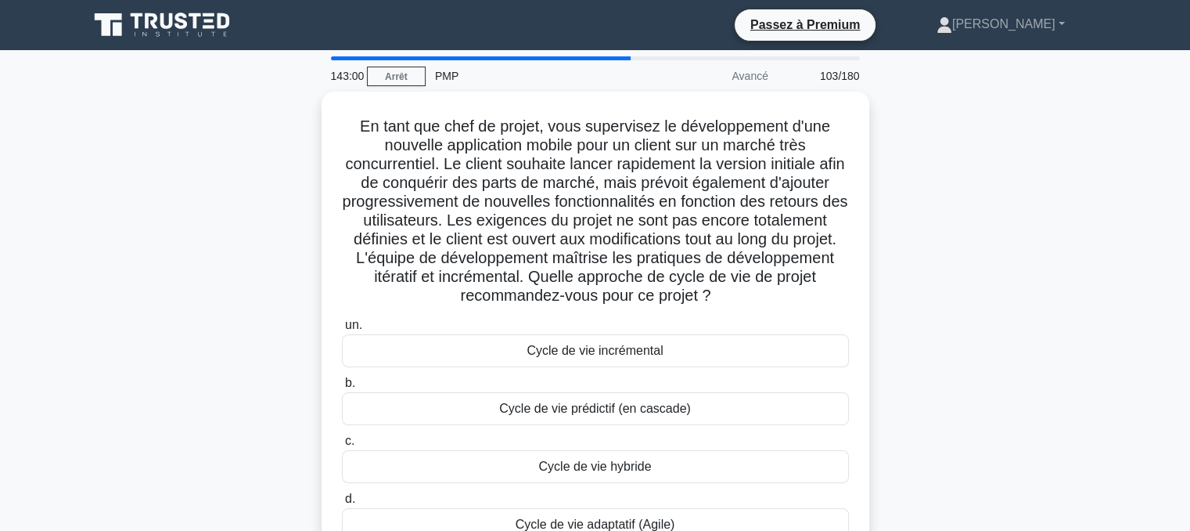
click at [610, 349] on font "Cycle de vie incrémental" at bounding box center [595, 350] width 136 height 13
click at [342, 330] on input "un. Cycle de vie incrémental" at bounding box center [342, 325] width 0 height 10
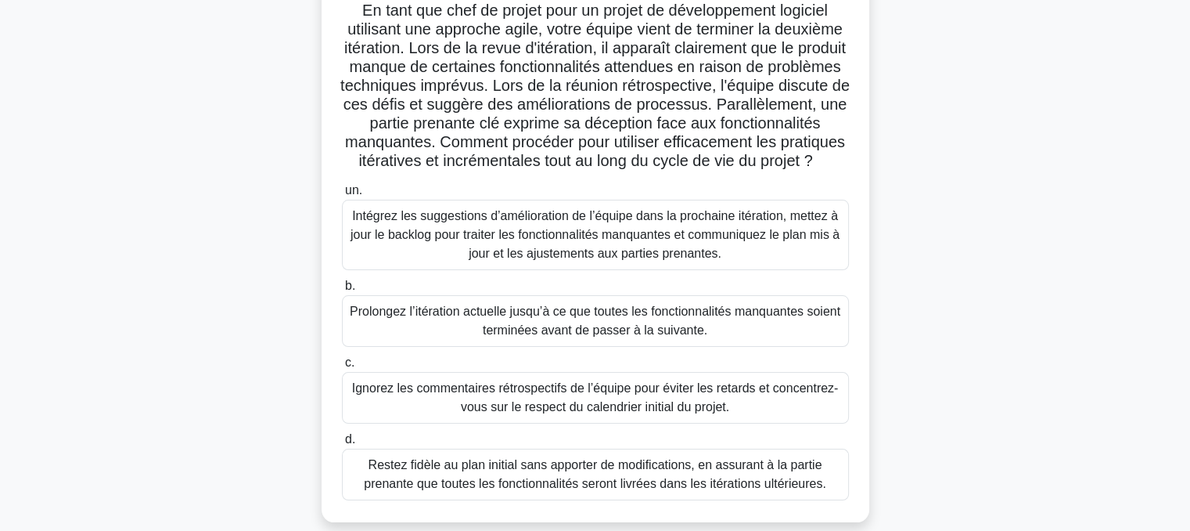
scroll to position [121, 0]
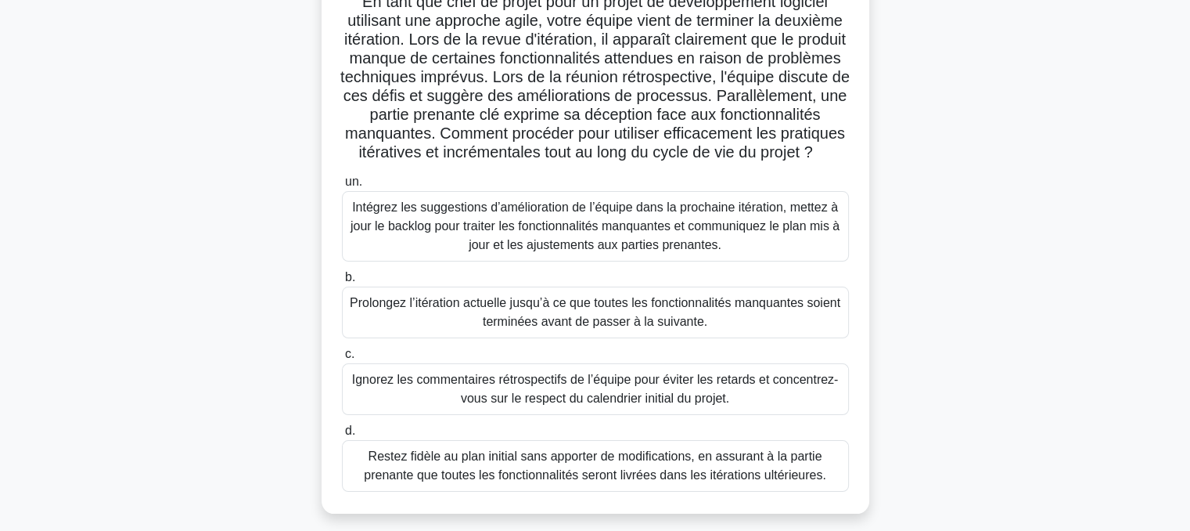
click at [585, 245] on font "Intégrez les suggestions d’amélioration de l’équipe dans la prochaine itération…" at bounding box center [595, 225] width 489 height 51
click at [342, 187] on input "un. Intégrez les suggestions d’amélioration de l’équipe dans la prochaine itéra…" at bounding box center [342, 182] width 0 height 10
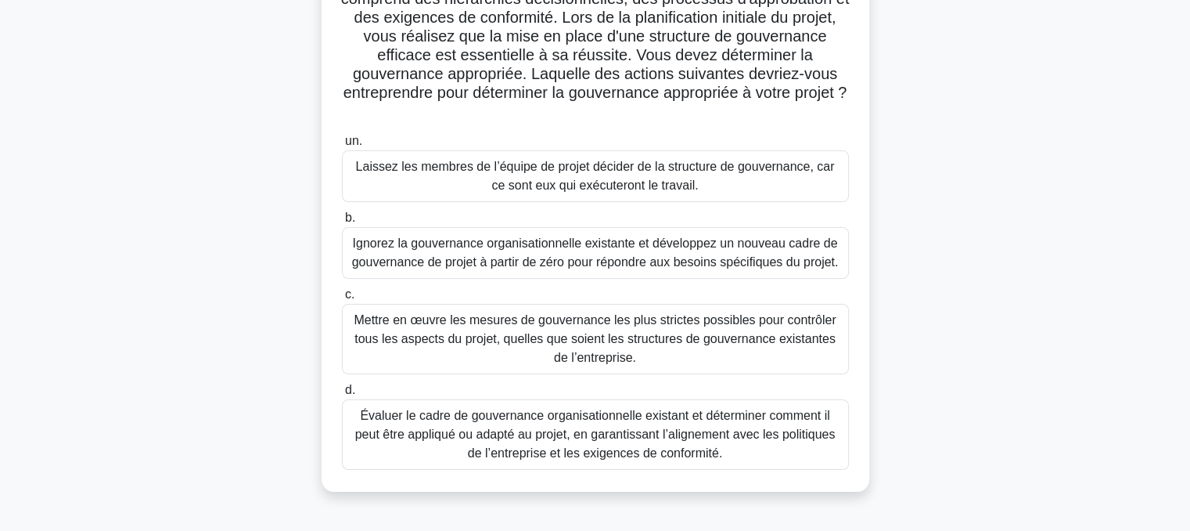
scroll to position [222, 0]
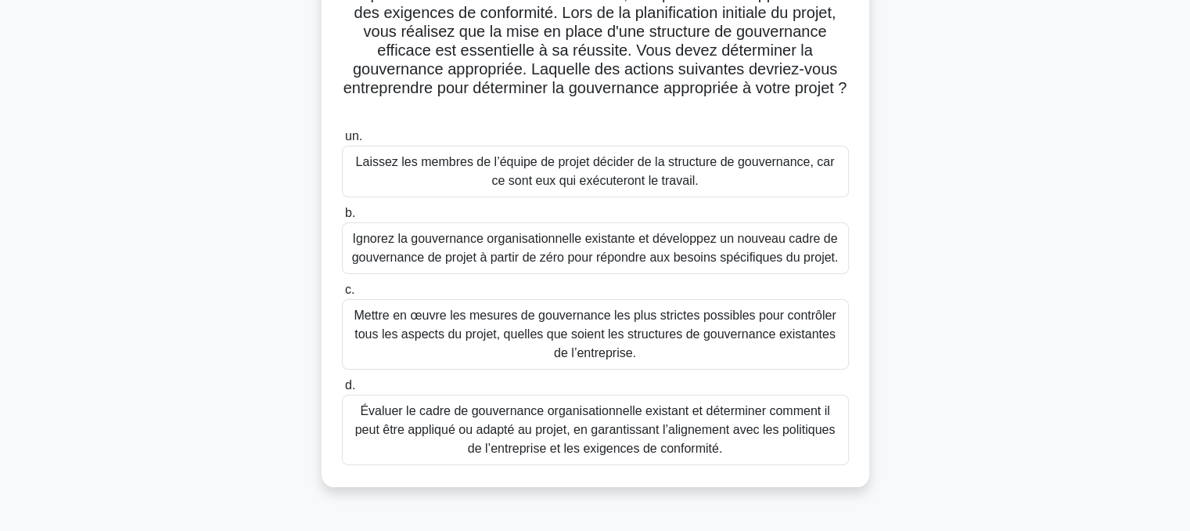
click at [642, 431] on font "Évaluer le cadre de gouvernance organisationnelle existant et déterminer commen…" at bounding box center [595, 429] width 480 height 51
click at [342, 390] on input "d. Évaluer le cadre de gouvernance organisationnelle existant et déterminer com…" at bounding box center [342, 385] width 0 height 10
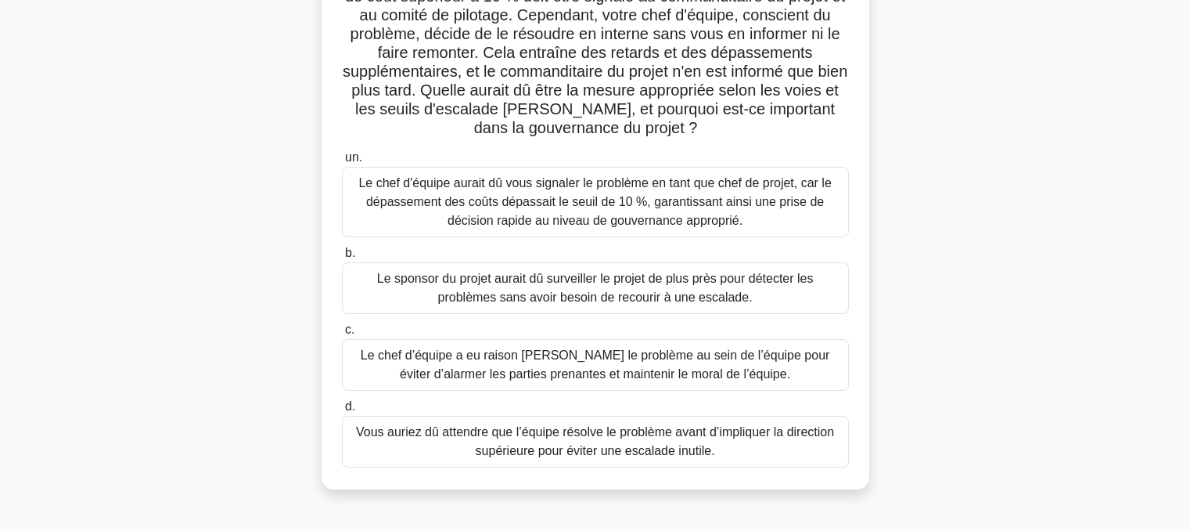
scroll to position [225, 0]
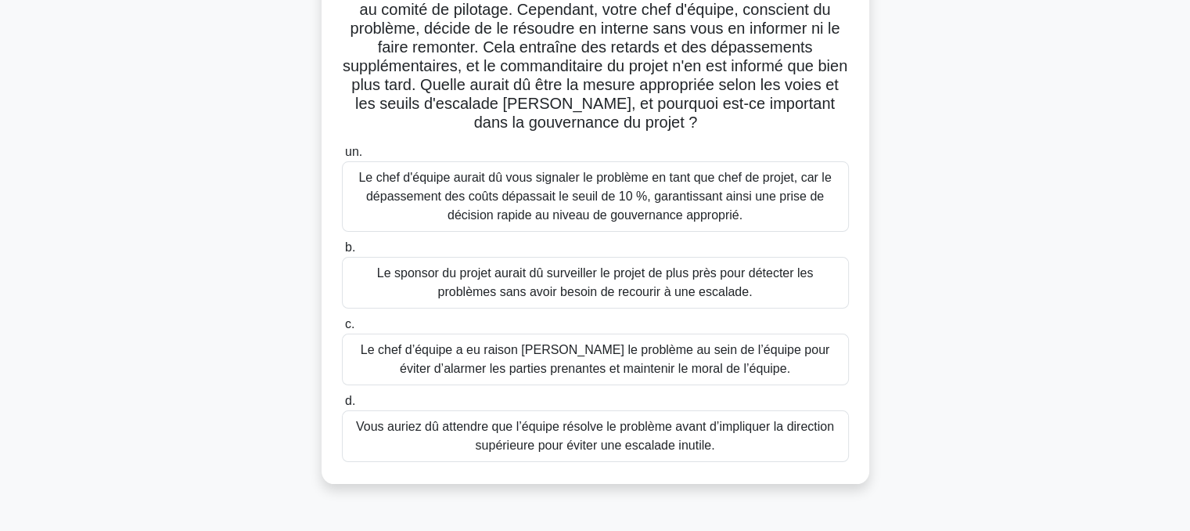
click at [588, 207] on font "Le chef d'équipe aurait dû vous signaler le problème en tant que chef de projet…" at bounding box center [594, 196] width 473 height 51
click at [342, 157] on input "un. Le chef d'équipe aurait dû vous signaler le problème en tant que chef de pr…" at bounding box center [342, 152] width 0 height 10
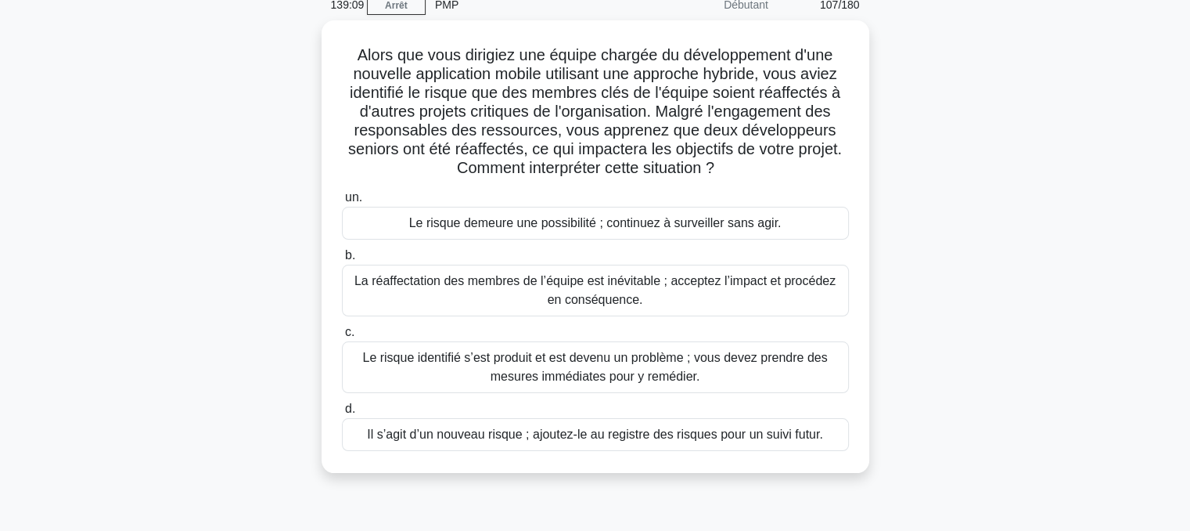
scroll to position [74, 0]
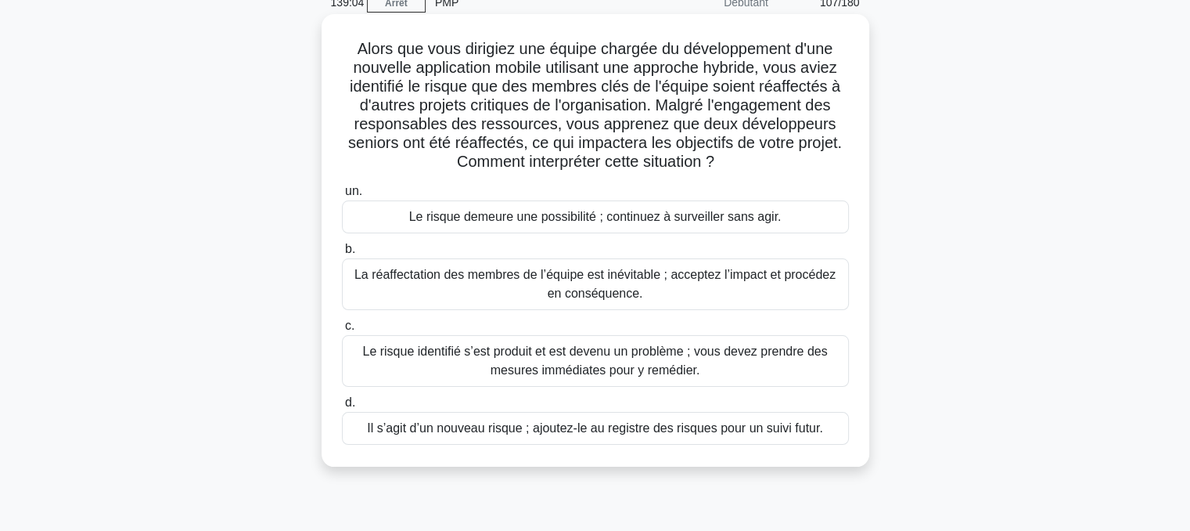
click at [533, 362] on font "Le risque identifié s’est produit et est devenu un problème ; vous devez prendr…" at bounding box center [594, 360] width 465 height 32
click at [342, 331] on input "c. Le risque identifié s’est produit et est devenu un problème ; vous devez pre…" at bounding box center [342, 326] width 0 height 10
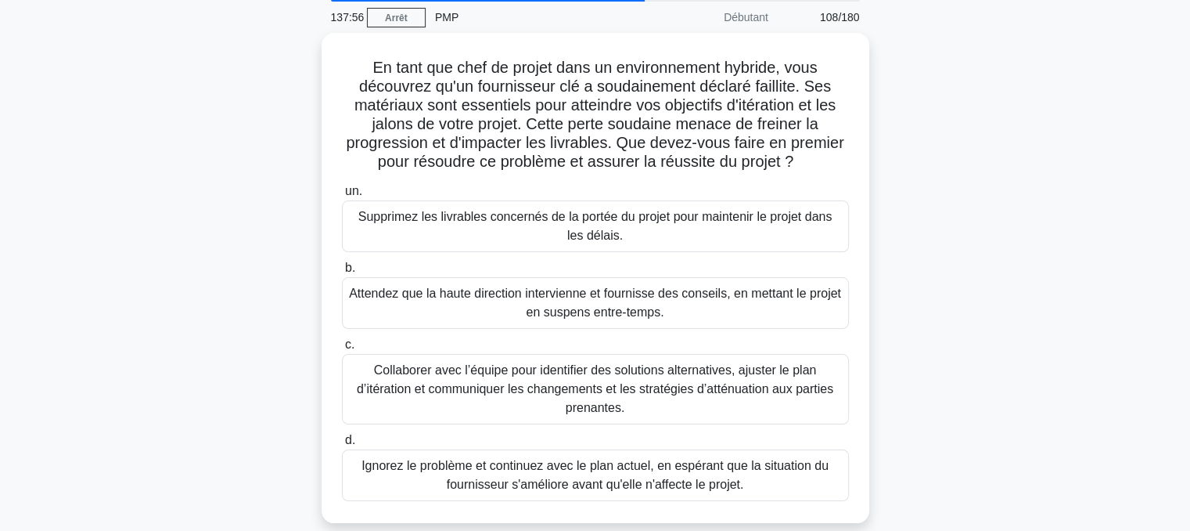
scroll to position [66, 0]
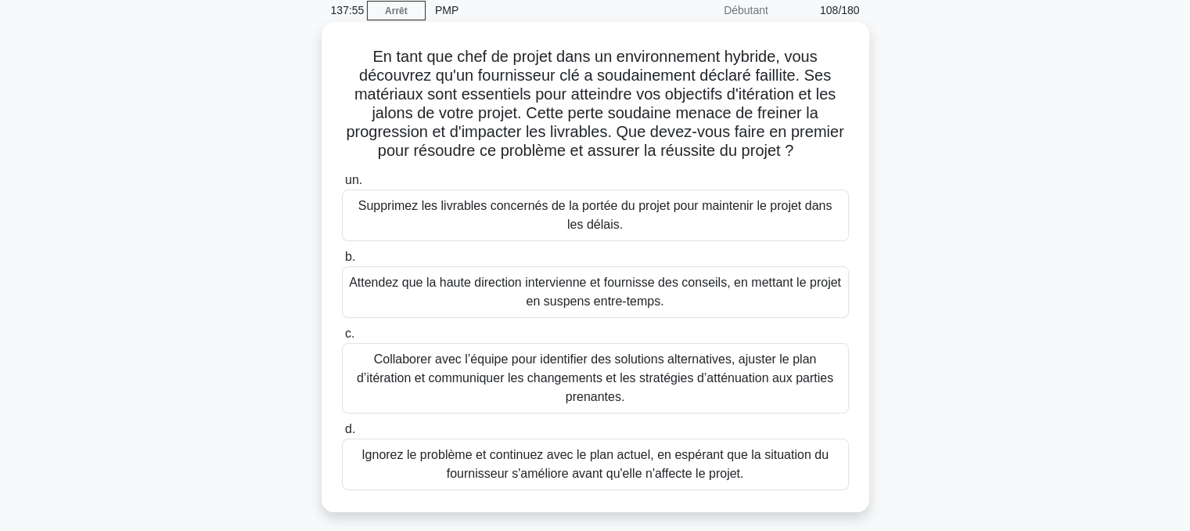
click at [557, 373] on font "Collaborer avec l’équipe pour identifier des solutions alternatives, ajuster le…" at bounding box center [595, 377] width 477 height 51
click at [342, 339] on input "c. Collaborer avec l’équipe pour identifier des solutions alternatives, ajuster…" at bounding box center [342, 334] width 0 height 10
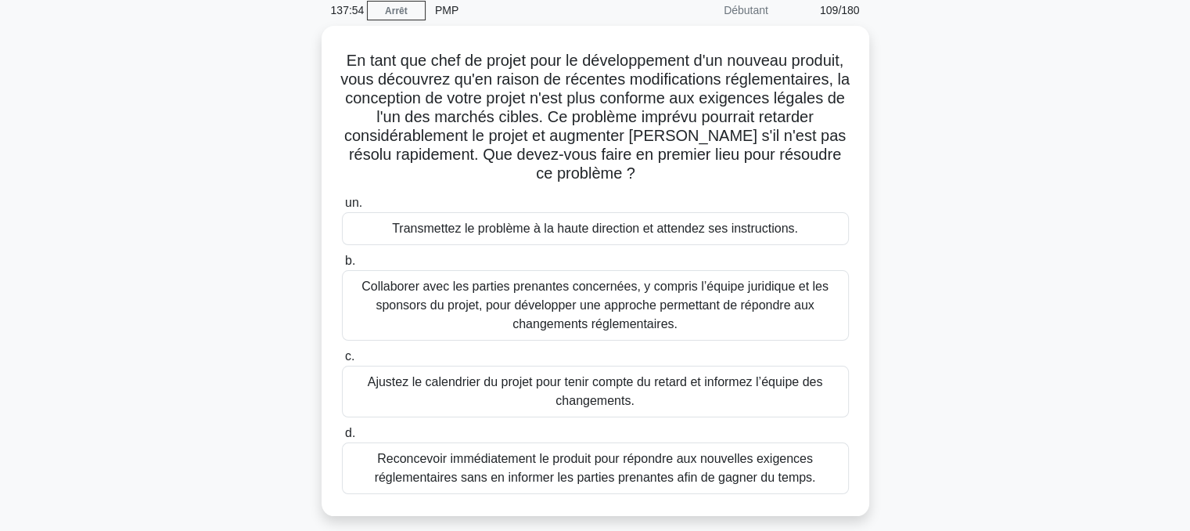
scroll to position [0, 0]
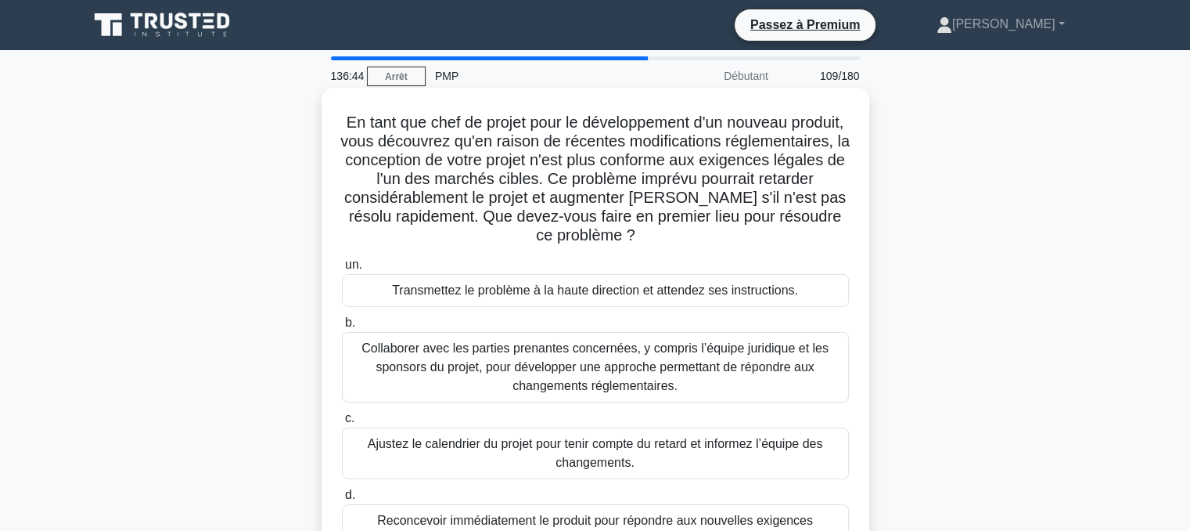
click at [498, 360] on font "Collaborer avec les parties prenantes concernées, y compris l’équipe juridique …" at bounding box center [595, 366] width 467 height 51
click at [342, 328] on input "b. Collaborer avec les parties prenantes concernées, y compris l’équipe juridiq…" at bounding box center [342, 323] width 0 height 10
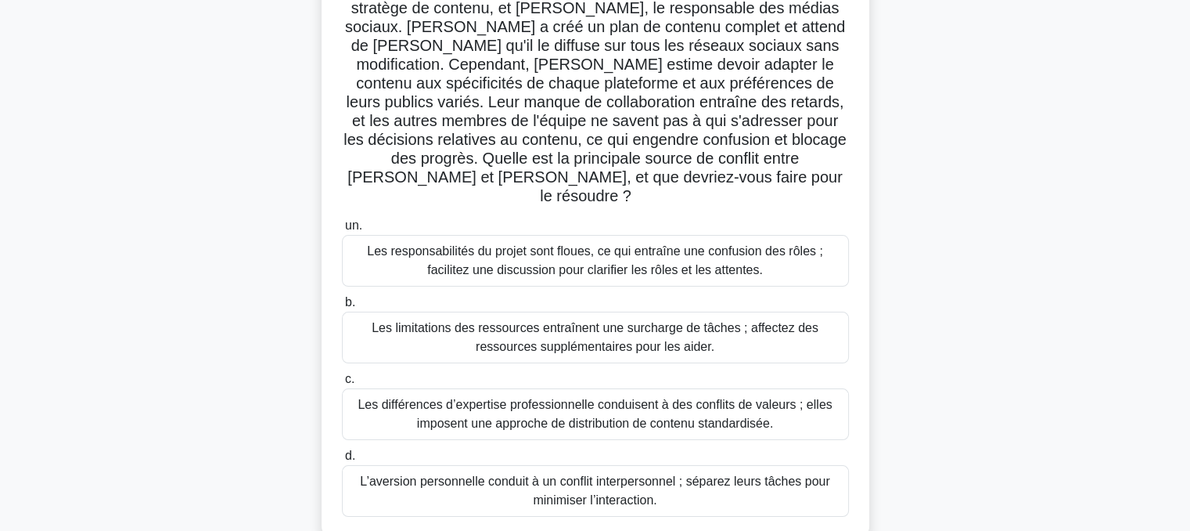
scroll to position [157, 0]
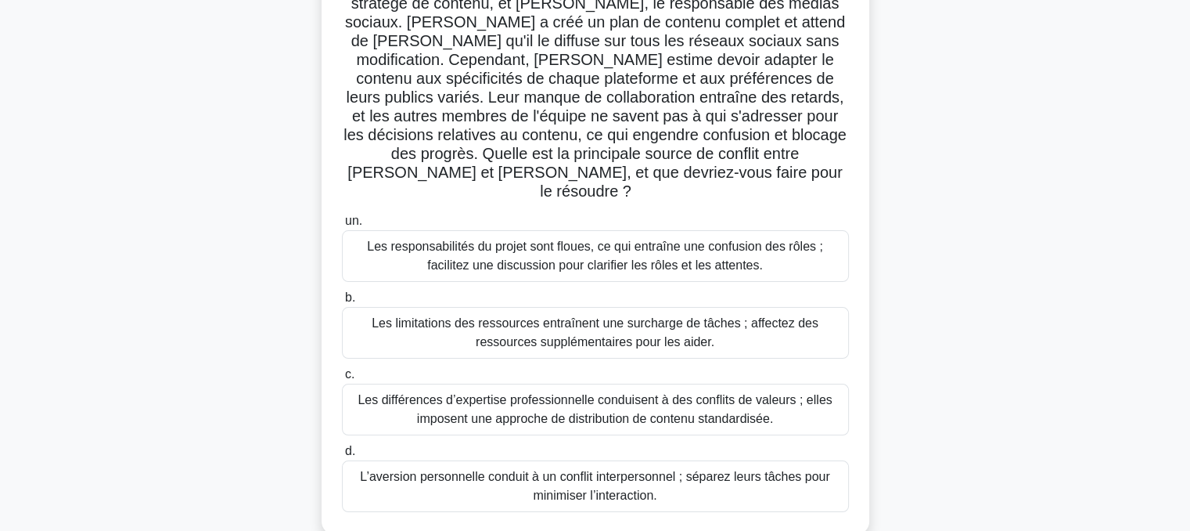
click at [706, 394] on font "Les différences d’expertise professionnelle conduisent à des conflits de valeur…" at bounding box center [595, 409] width 474 height 32
click at [342, 380] on input "c. Les différences d’expertise professionnelle conduisent à des conflits de val…" at bounding box center [342, 374] width 0 height 10
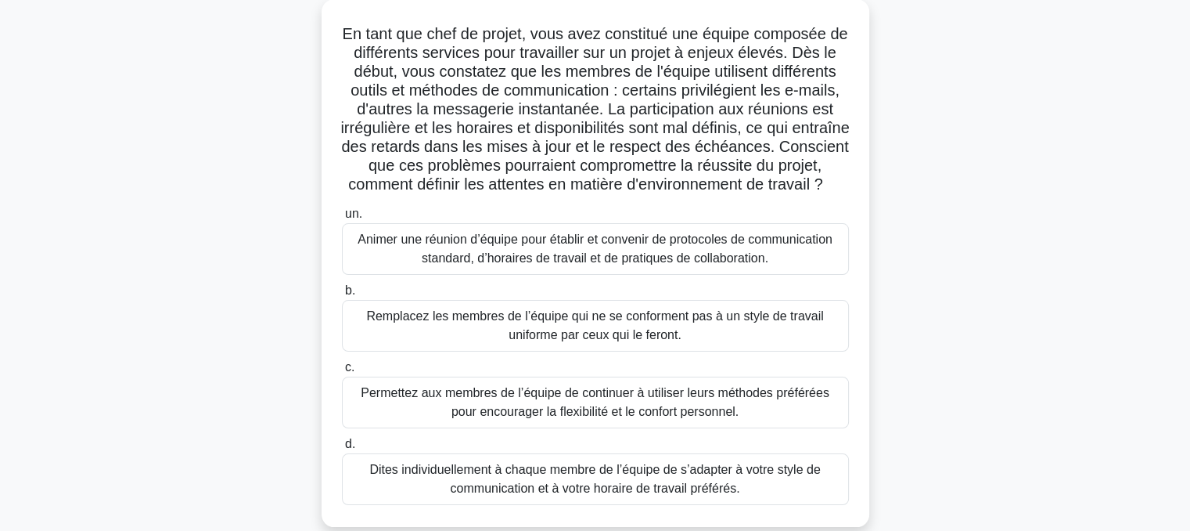
scroll to position [91, 0]
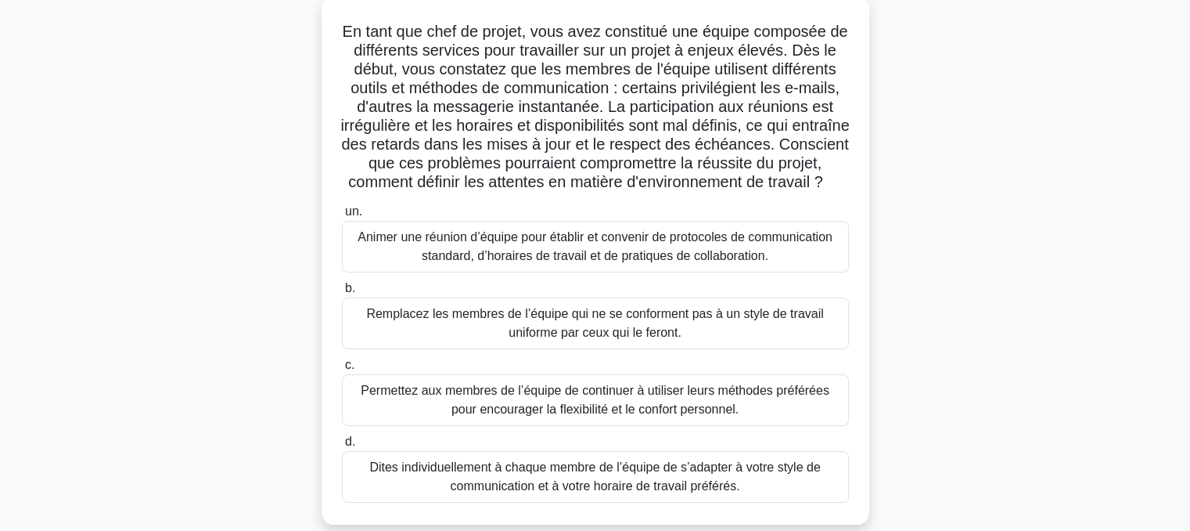
click at [558, 262] on font "Animer une réunion d’équipe pour établir et convenir de protocoles de communica…" at bounding box center [595, 246] width 475 height 32
click at [342, 217] on input "un. Animer une réunion d’équipe pour établir et convenir de protocoles de commu…" at bounding box center [342, 212] width 0 height 10
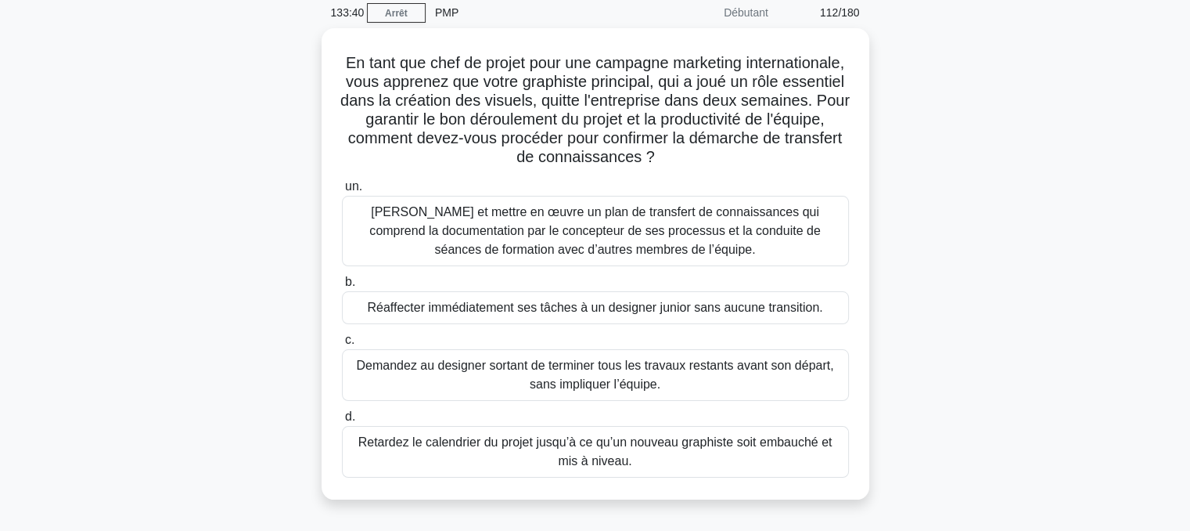
scroll to position [68, 0]
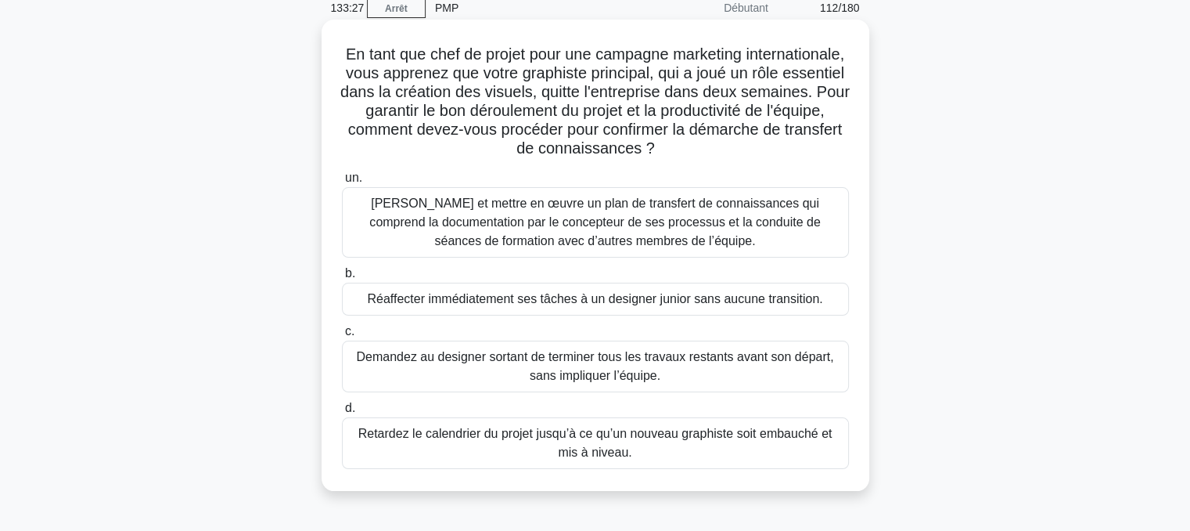
click at [588, 223] on font "[PERSON_NAME] et mettre en œuvre un plan de transfert de connaissances qui comp…" at bounding box center [594, 221] width 451 height 51
click at [342, 183] on input "un. [PERSON_NAME] et mettre en œuvre un plan de transfert de connaissances qui …" at bounding box center [342, 178] width 0 height 10
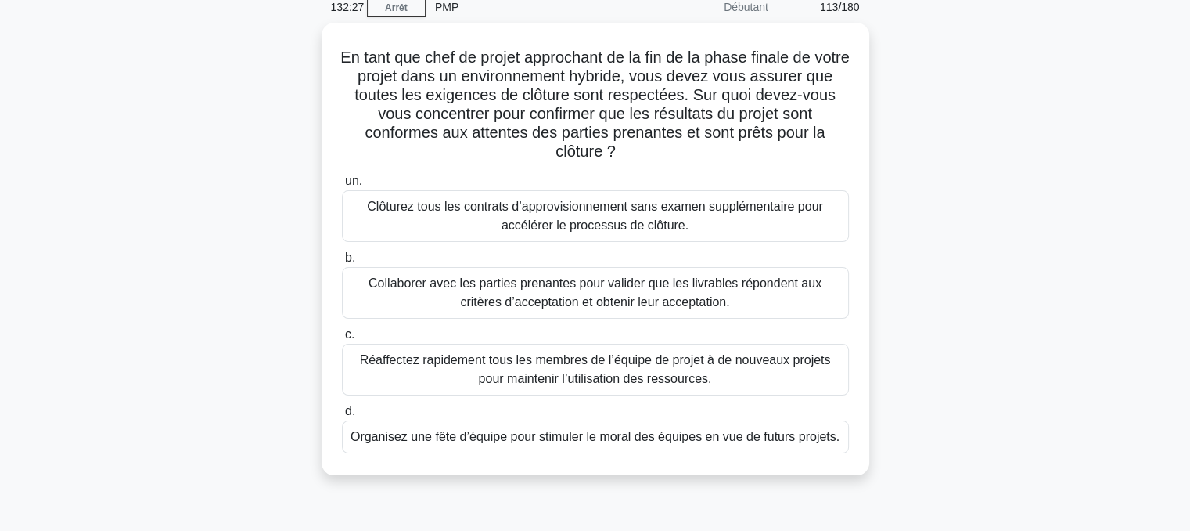
scroll to position [72, 0]
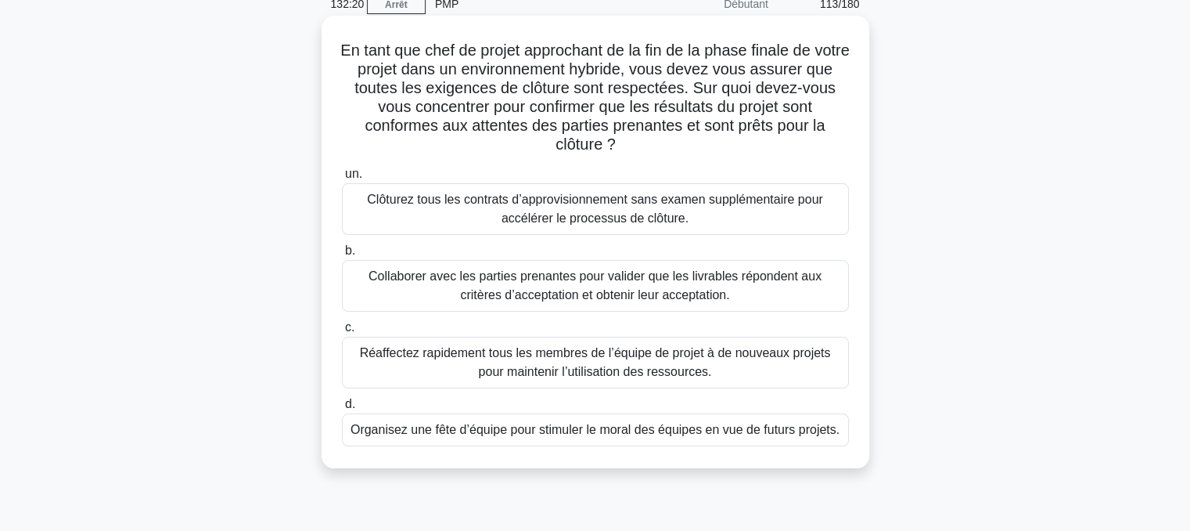
click at [550, 281] on font "Collaborer avec les parties prenantes pour valider que les livrables répondent …" at bounding box center [595, 285] width 453 height 32
click at [342, 256] on input "b. Collaborer avec les parties prenantes pour valider que les livrables réponde…" at bounding box center [342, 251] width 0 height 10
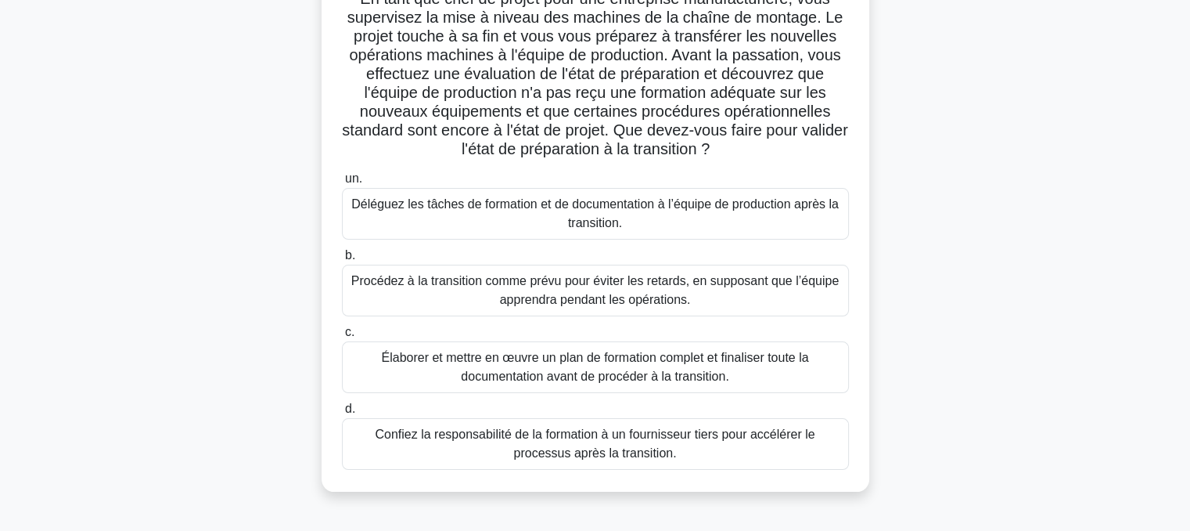
scroll to position [135, 0]
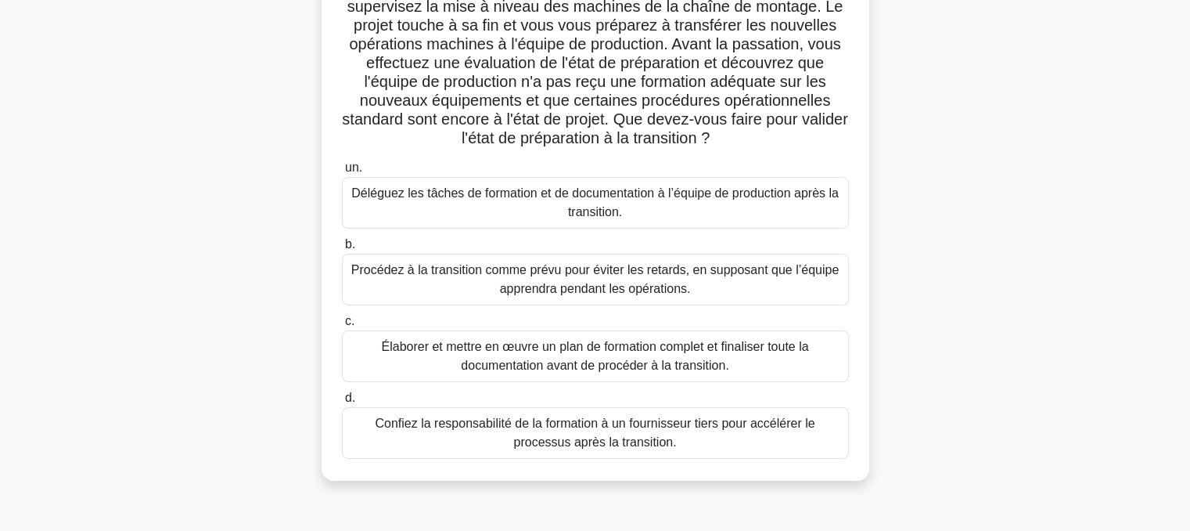
click at [581, 355] on font "Élaborer et mettre en œuvre un plan de formation complet et finaliser toute la …" at bounding box center [595, 356] width 493 height 38
click at [342, 326] on input "c. [PERSON_NAME] et mettre en œuvre un plan de formation complet et finaliser t…" at bounding box center [342, 321] width 0 height 10
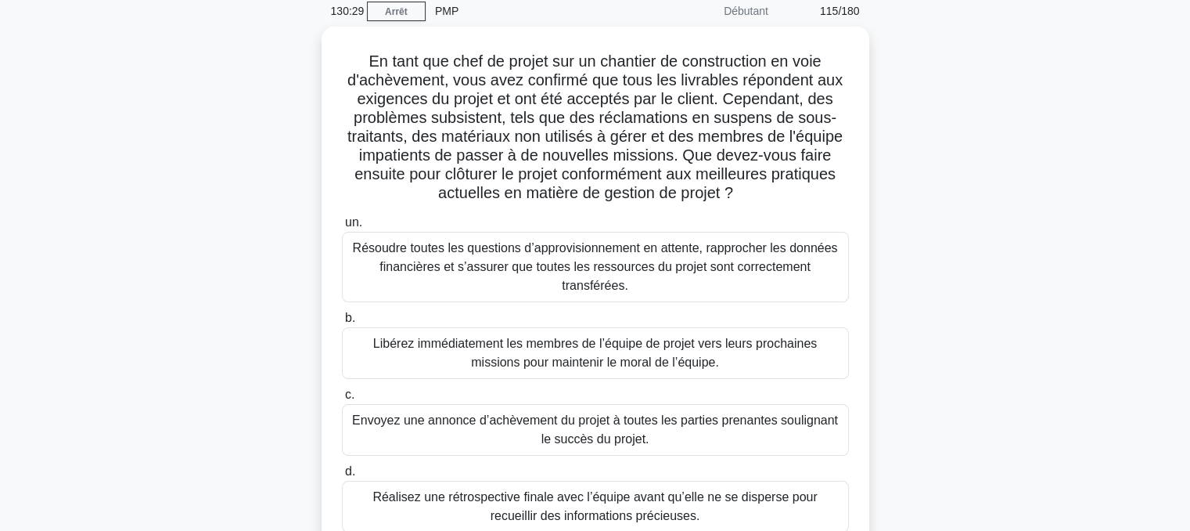
scroll to position [63, 0]
click at [593, 261] on font "Résoudre toutes les questions d’approvisionnement en attente, rapprocher les do…" at bounding box center [595, 264] width 485 height 51
click at [342, 226] on input "un. Résoudre toutes les questions d’approvisionnement en attente, rapprocher le…" at bounding box center [342, 221] width 0 height 10
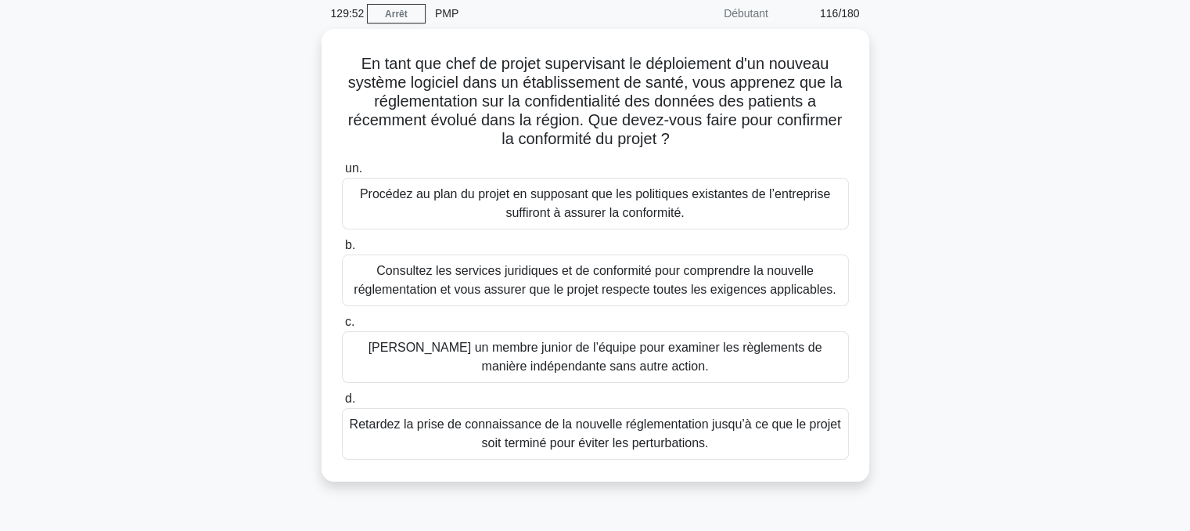
scroll to position [0, 0]
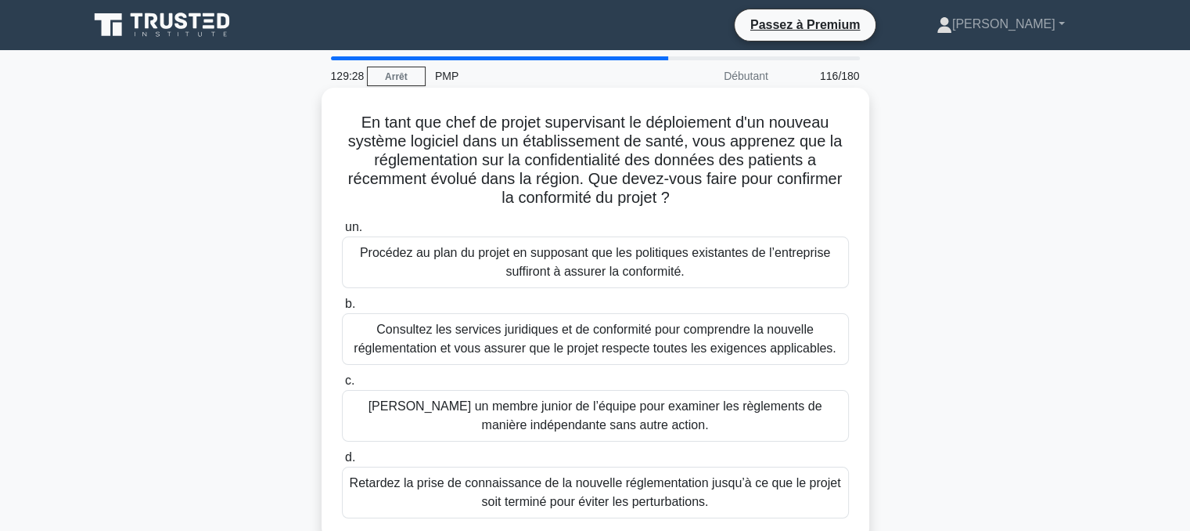
click at [596, 350] on font "Consultez les services juridiques et de conformité pour comprendre la nouvelle …" at bounding box center [595, 338] width 482 height 32
click at [342, 309] on input "b. Consultez les services juridiques et de conformité pour comprendre la nouvel…" at bounding box center [342, 304] width 0 height 10
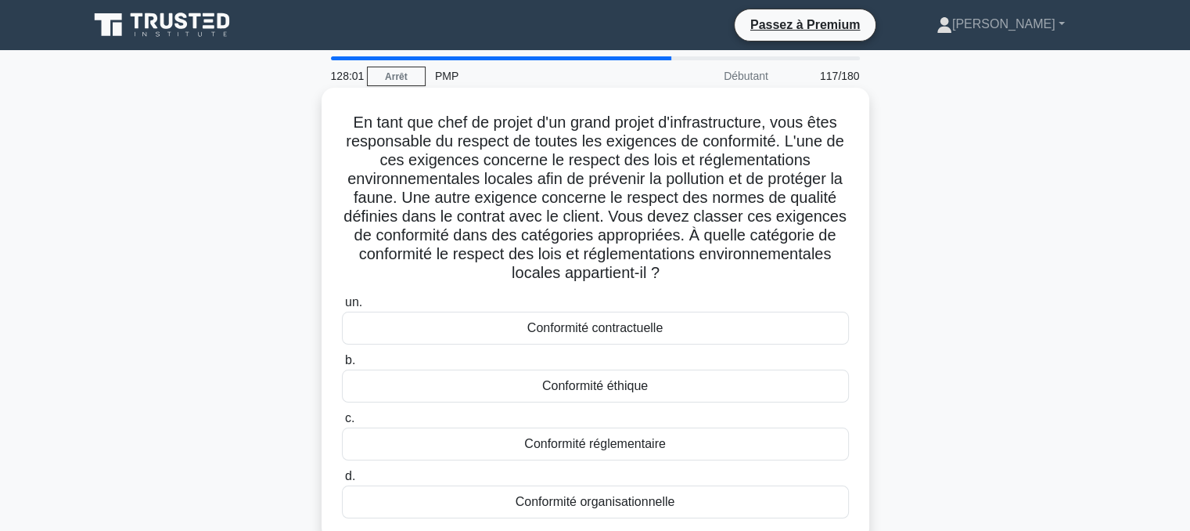
click at [578, 441] on font "Conformité réglementaire" at bounding box center [595, 443] width 142 height 13
click at [342, 423] on input "c. Conformité réglementaire" at bounding box center [342, 418] width 0 height 10
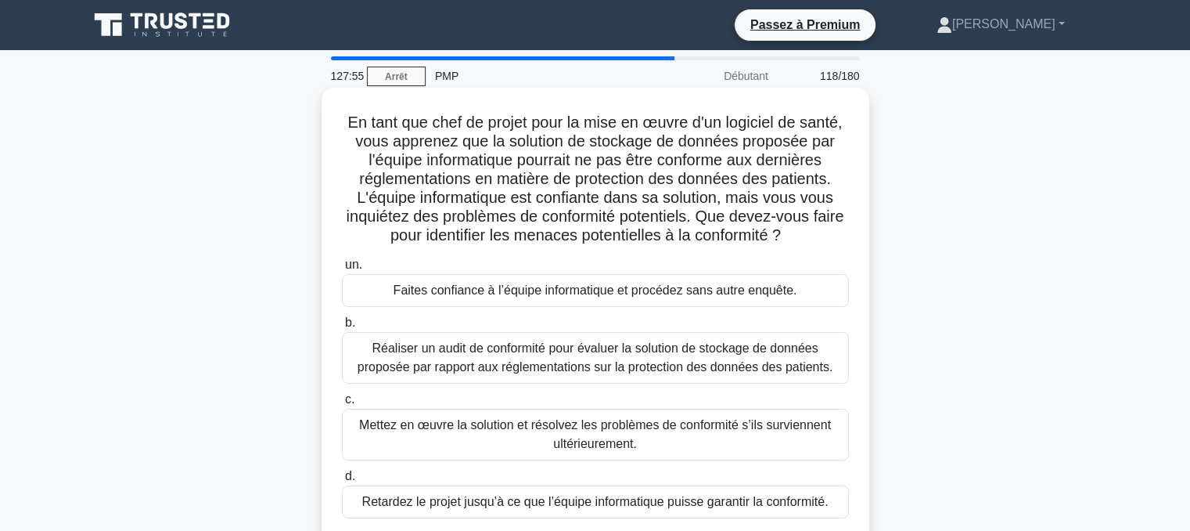
click at [610, 353] on font "Réaliser un audit de conformité pour évaluer la solution de stockage de données…" at bounding box center [596, 357] width 476 height 32
click at [342, 328] on input "b. Réaliser un audit de conformité pour évaluer la solution de stockage de donn…" at bounding box center [342, 323] width 0 height 10
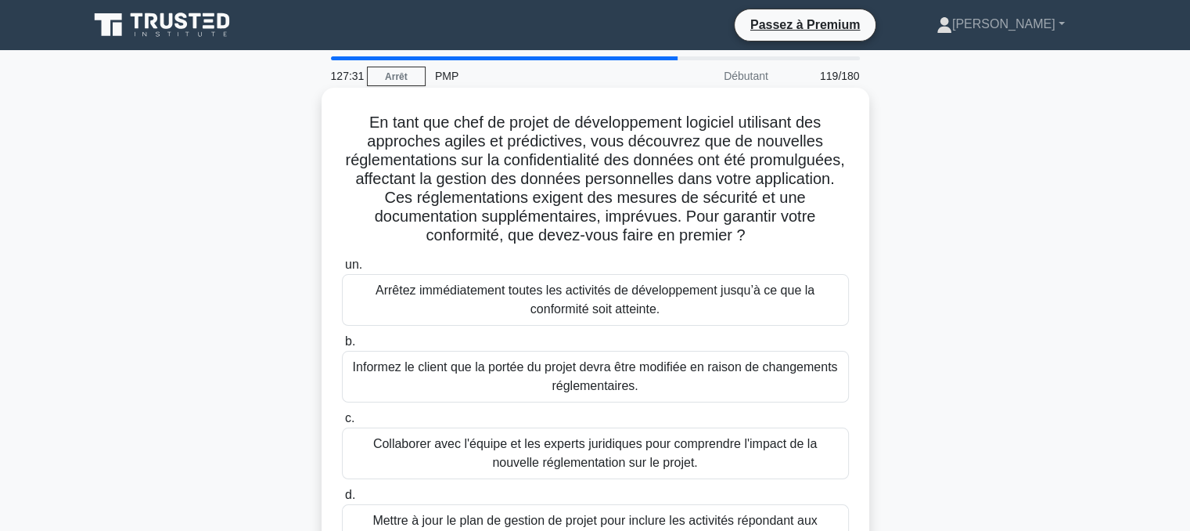
click at [579, 455] on font "Collaborer avec l'équipe et les experts juridiques pour comprendre l'impact de …" at bounding box center [595, 453] width 444 height 32
click at [342, 423] on input "c. Collaborer avec l'équipe et les experts juridiques pour comprendre l'impact …" at bounding box center [342, 418] width 0 height 10
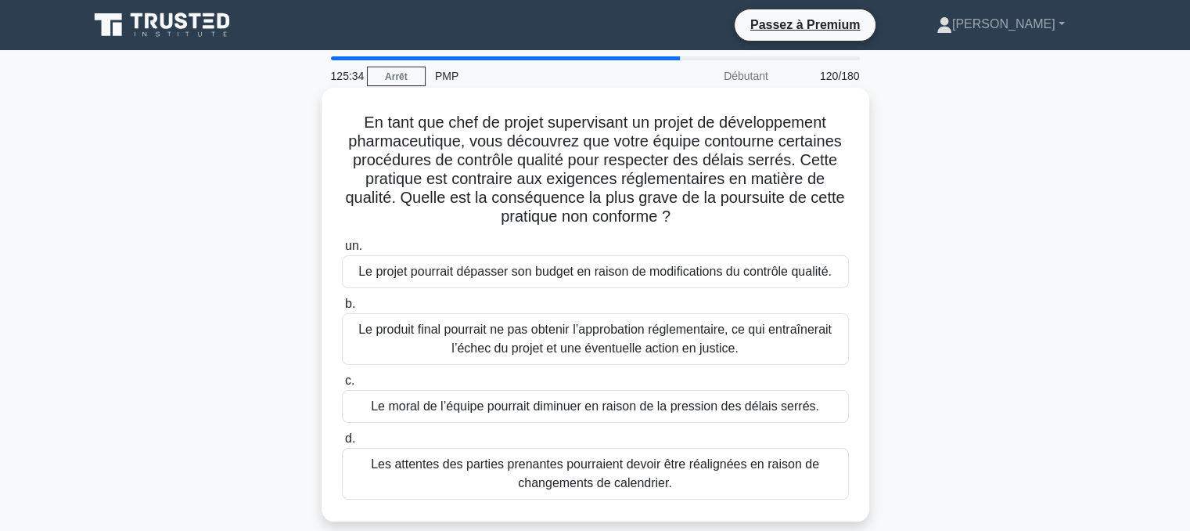
click at [520, 342] on font "Le produit final pourrait ne pas obtenir l’approbation réglementaire, ce qui en…" at bounding box center [594, 338] width 473 height 32
click at [342, 309] on input "b. Le produit final pourrait ne pas obtenir l’approbation réglementaire, ce qui…" at bounding box center [342, 304] width 0 height 10
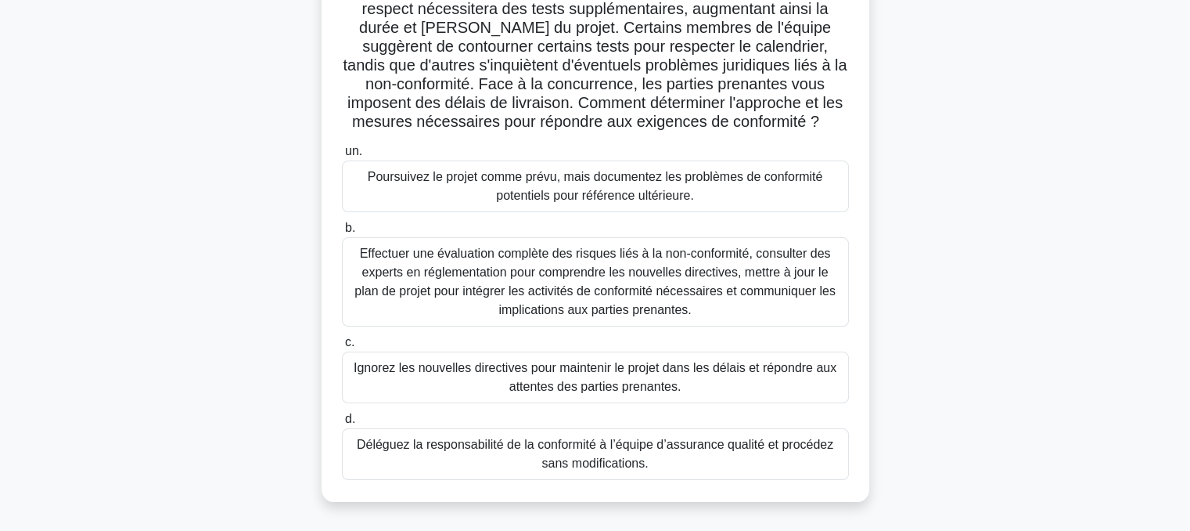
scroll to position [182, 0]
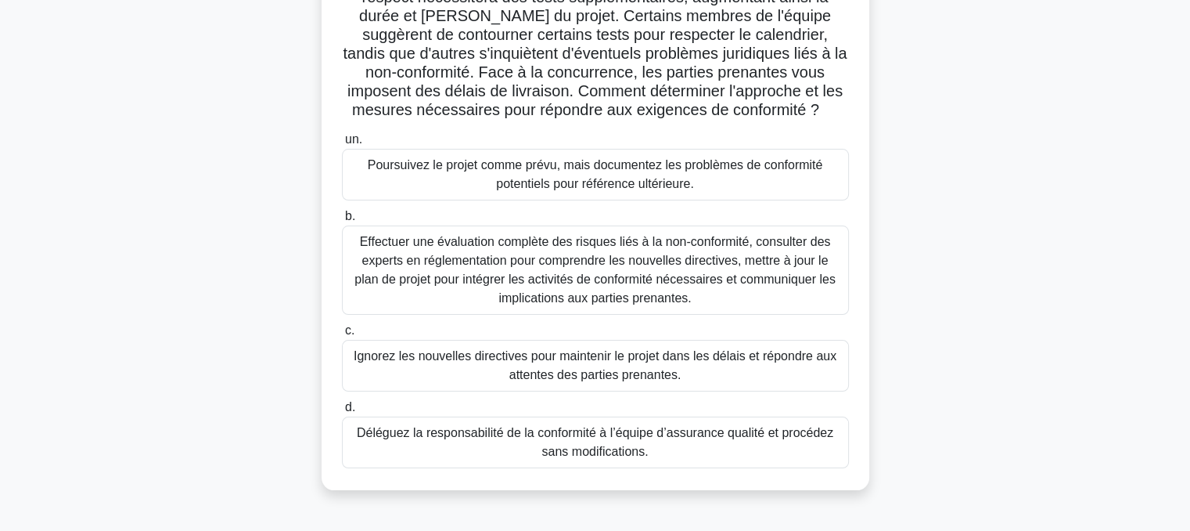
click at [593, 268] on font "Effectuer une évaluation complète des risques liés à la non-conformité, consult…" at bounding box center [594, 270] width 481 height 70
click at [342, 221] on input "b. Effectuer une évaluation complète des risques liés à la non-conformité, cons…" at bounding box center [342, 216] width 0 height 10
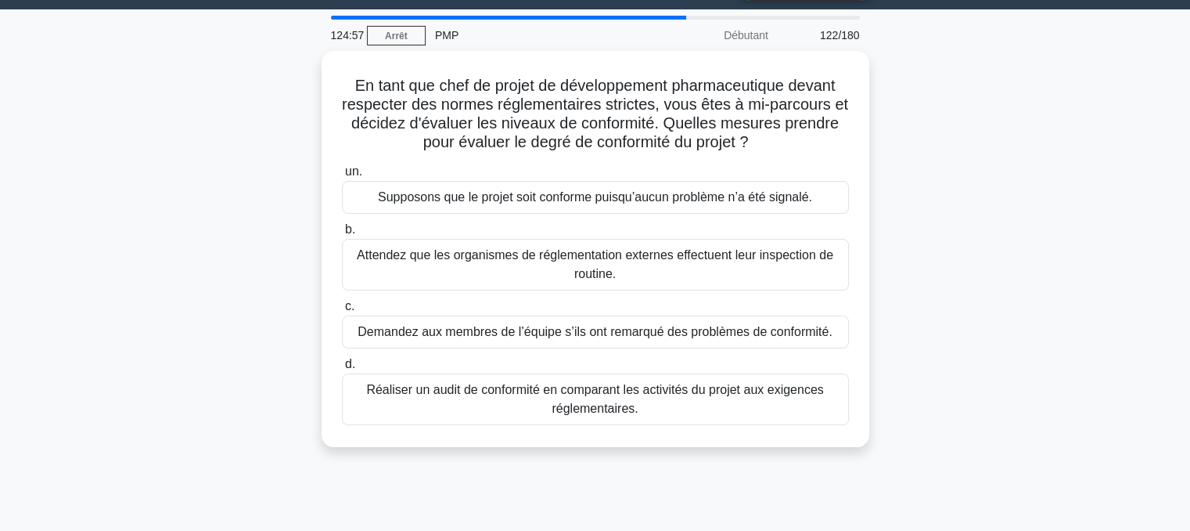
scroll to position [0, 0]
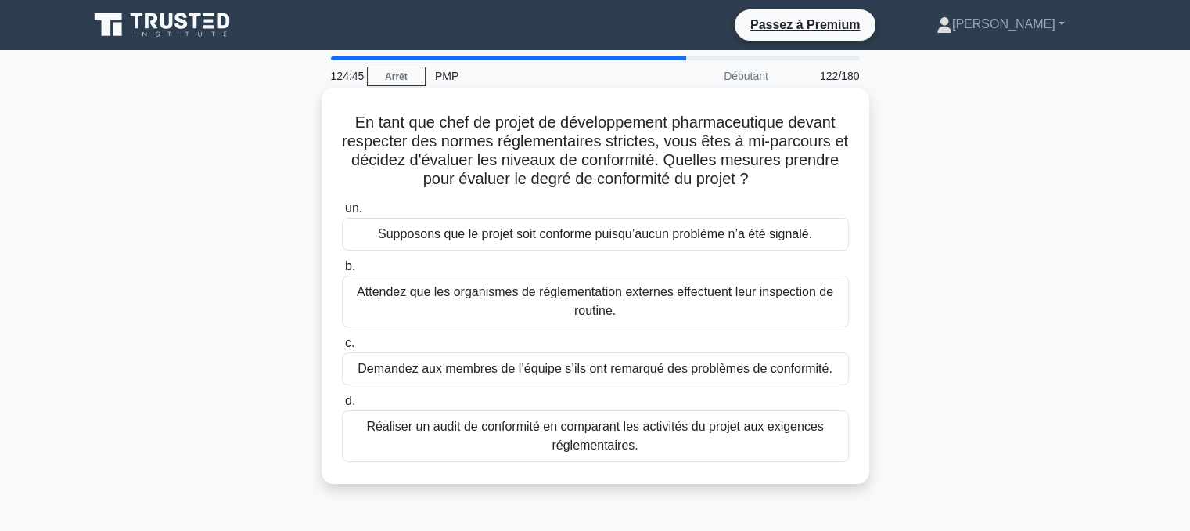
click at [643, 431] on font "Réaliser un audit de conformité en comparant les activités du projet aux exigen…" at bounding box center [594, 435] width 457 height 32
click at [342, 406] on input "d. Réaliser un audit de conformité en comparant les activités du projet aux exi…" at bounding box center [342, 401] width 0 height 10
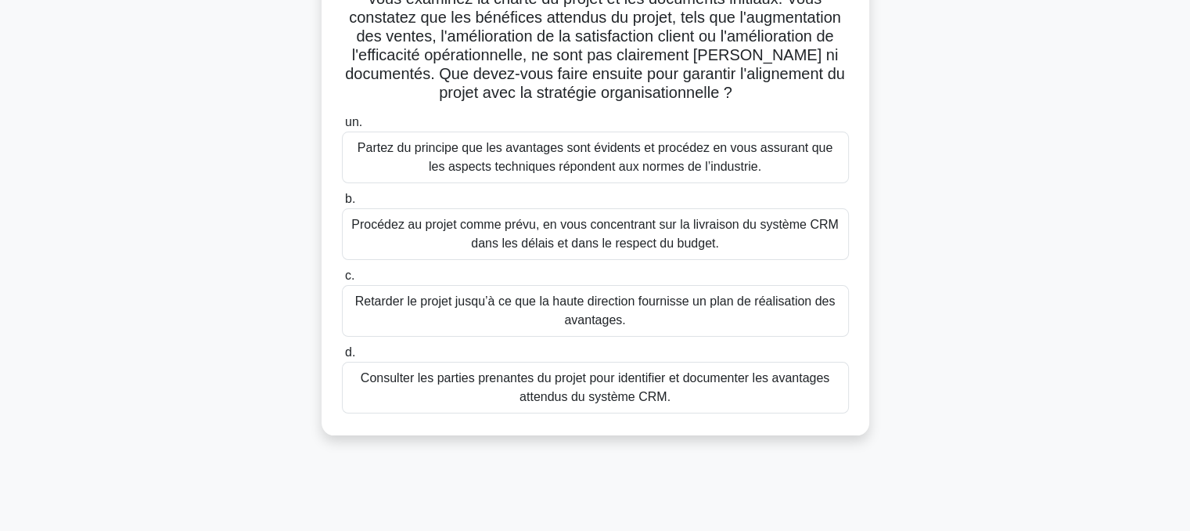
scroll to position [167, 0]
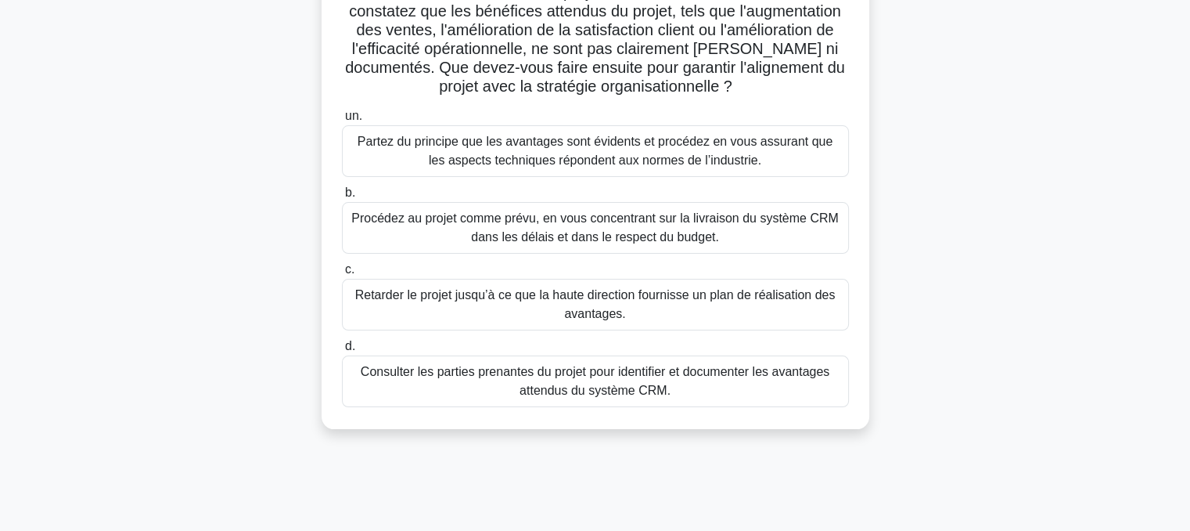
click at [620, 383] on font "Consulter les parties prenantes du projet pour identifier et documenter les ava…" at bounding box center [595, 381] width 469 height 32
click at [342, 351] on input "d. Consulter les parties prenantes du projet pour identifier et documenter les …" at bounding box center [342, 346] width 0 height 10
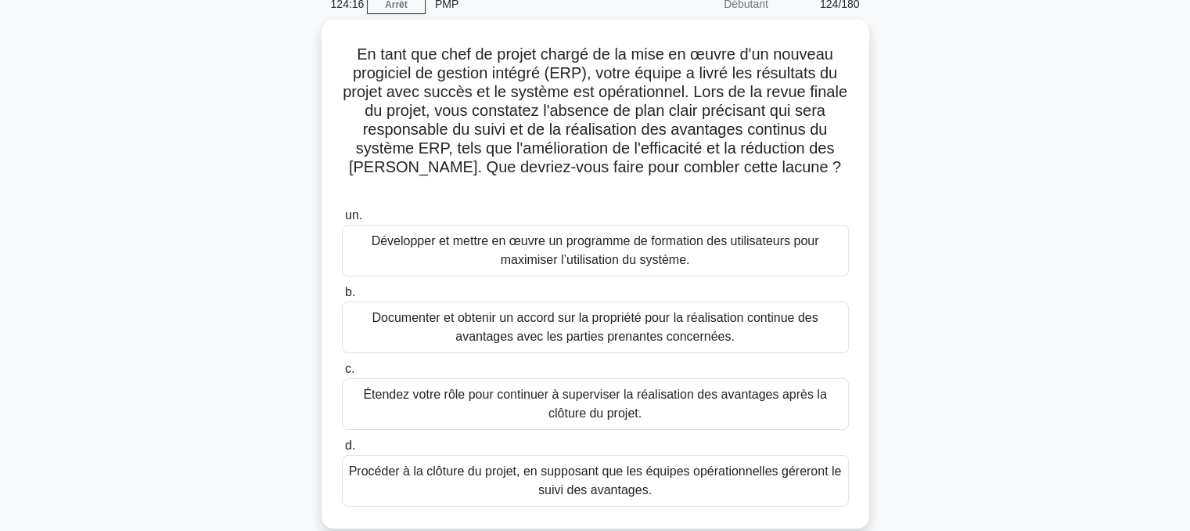
scroll to position [74, 0]
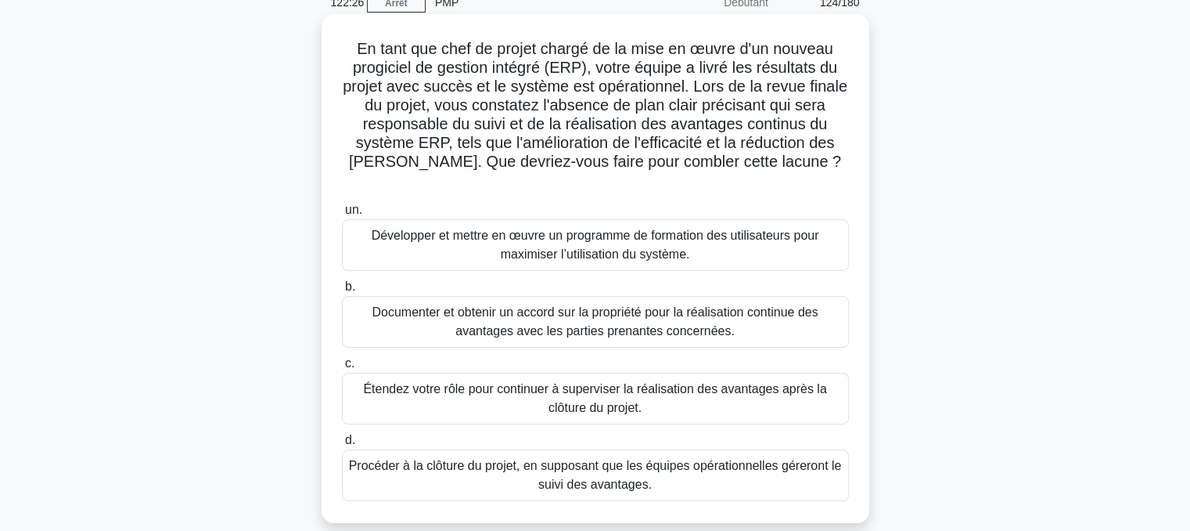
click at [604, 303] on font "Documenter et obtenir un accord sur la propriété pour la réalisation continue d…" at bounding box center [595, 322] width 493 height 38
click at [342, 292] on input "b. Documenter et obtenir un accord sur la propriété pour la réalisation continu…" at bounding box center [342, 287] width 0 height 10
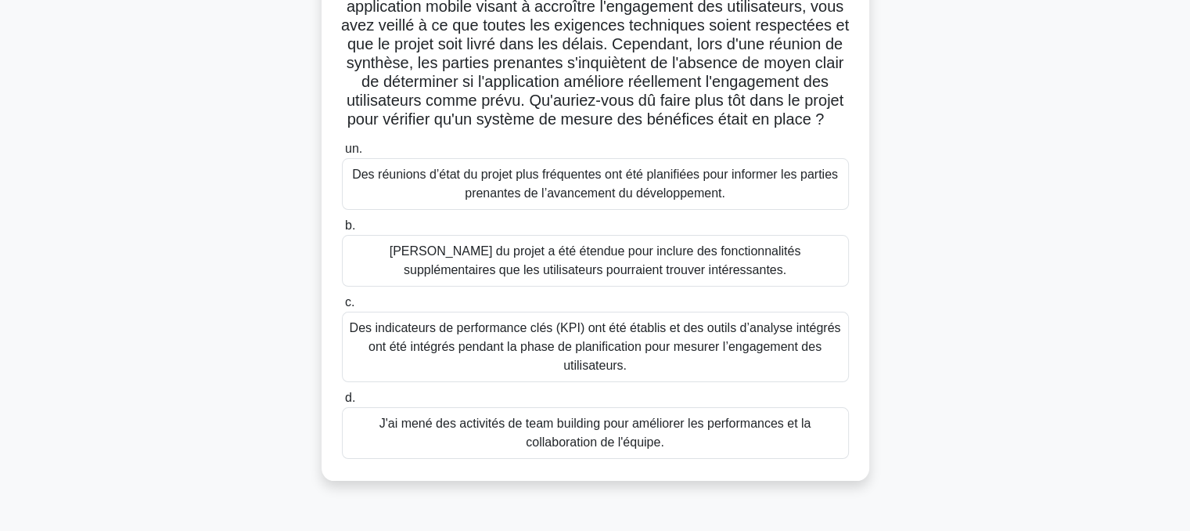
scroll to position [143, 0]
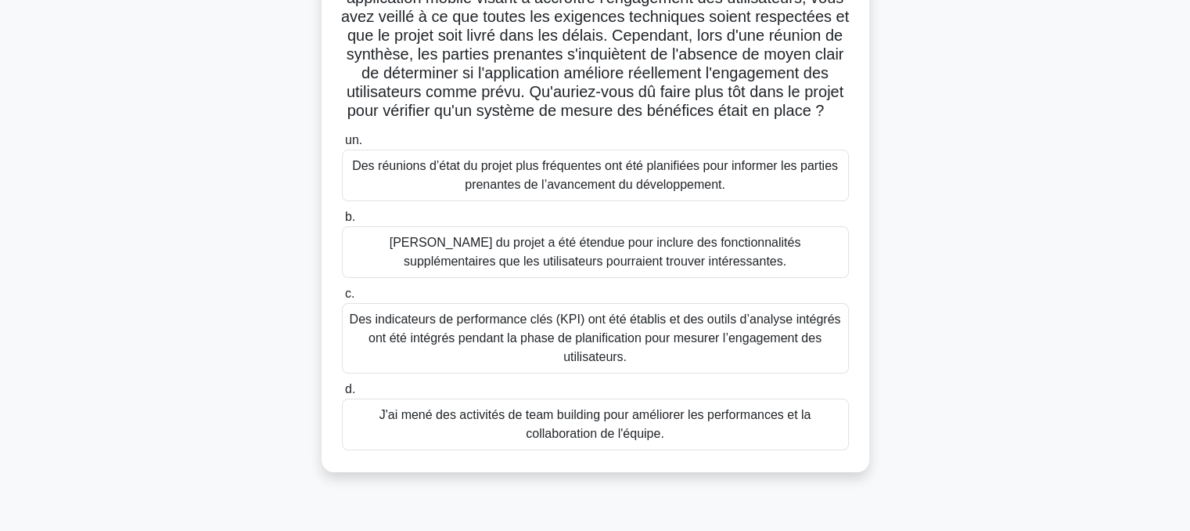
click at [620, 351] on font "Des indicateurs de performance clés (KPI) ont été établis et des outils d’analy…" at bounding box center [595, 337] width 491 height 51
click at [342, 299] on input "c. Des indicateurs de performance clés (KPI) ont été établis et des outils d’an…" at bounding box center [342, 294] width 0 height 10
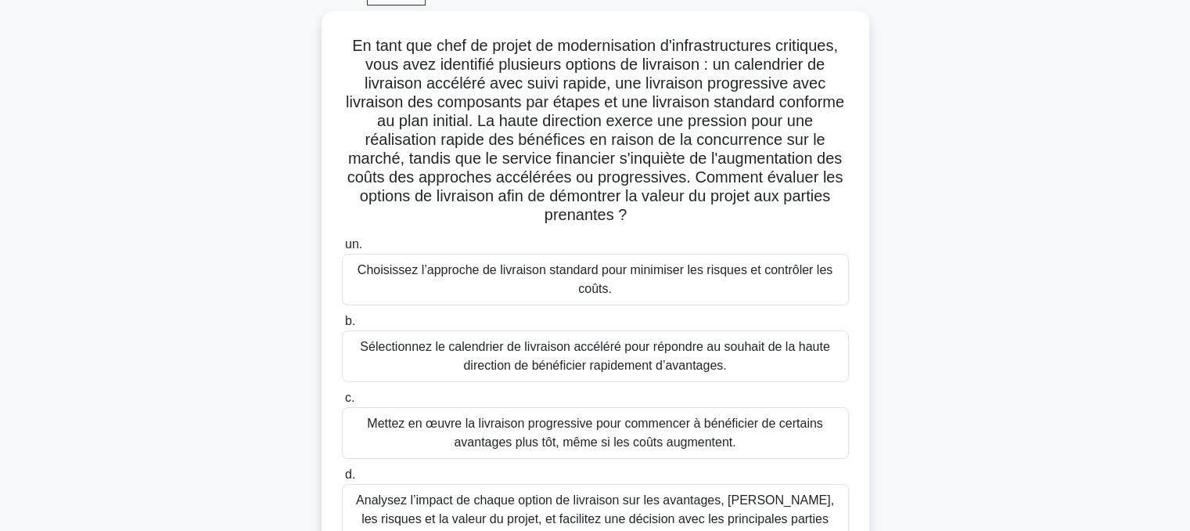
scroll to position [128, 0]
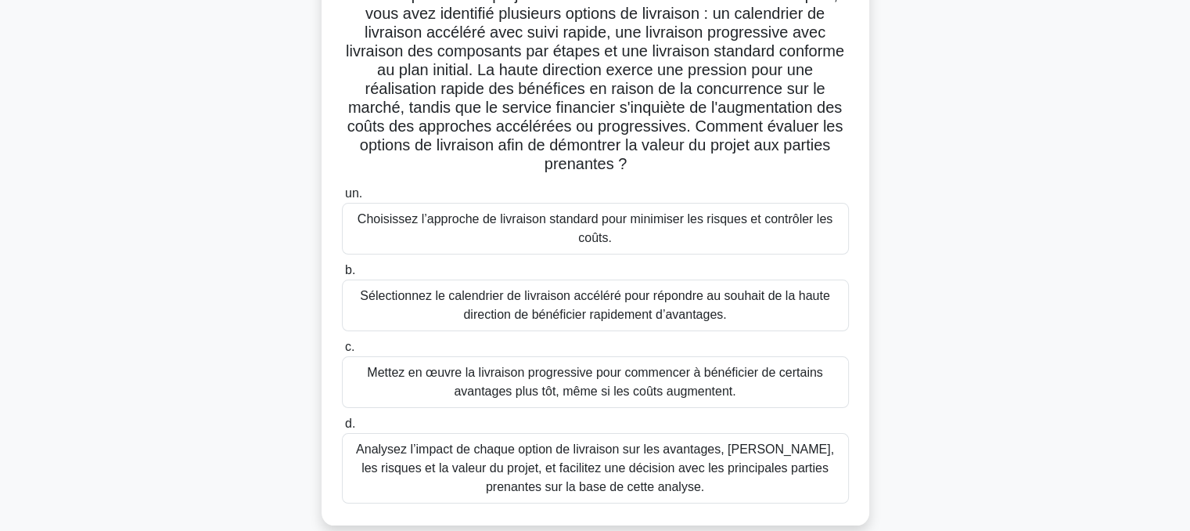
click at [634, 466] on font "Analysez l’impact de chaque option de livraison sur les avantages, [PERSON_NAME…" at bounding box center [595, 467] width 478 height 51
click at [342, 429] on input "d. Analysez l’impact de chaque option de livraison sur les avantages, [PERSON_N…" at bounding box center [342, 424] width 0 height 10
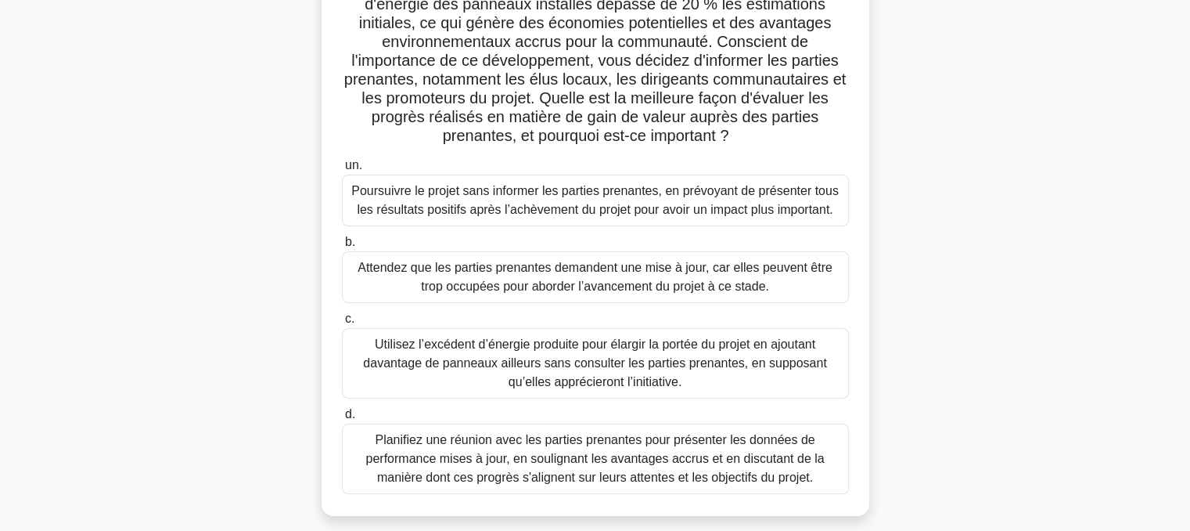
scroll to position [201, 0]
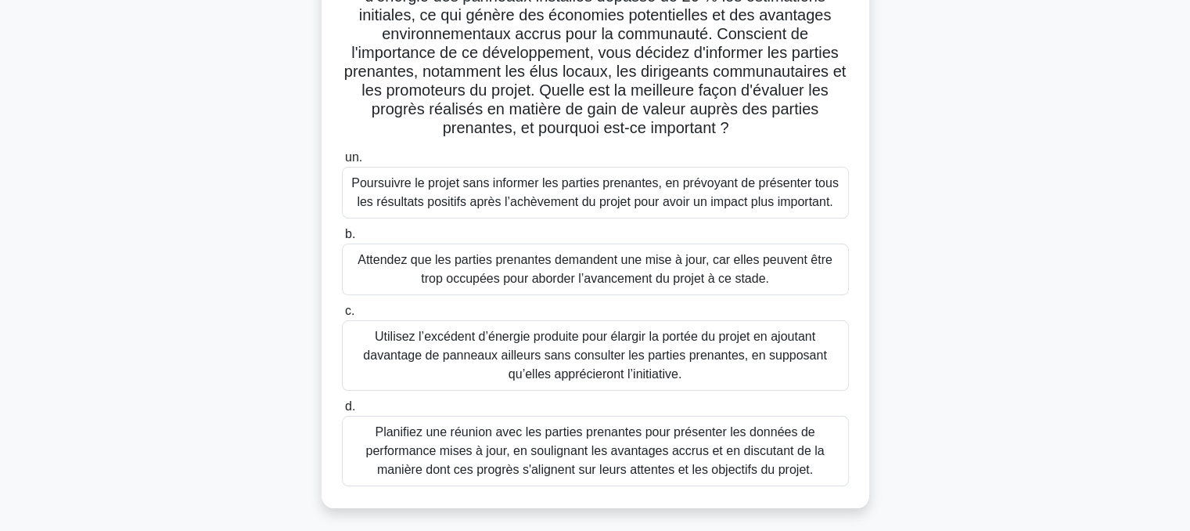
click at [603, 454] on font "Planifiez une réunion avec les parties prenantes pour présenter les données de …" at bounding box center [594, 450] width 459 height 51
click at [342, 412] on input "d. Planifiez une réunion avec les parties prenantes pour présenter les données …" at bounding box center [342, 406] width 0 height 10
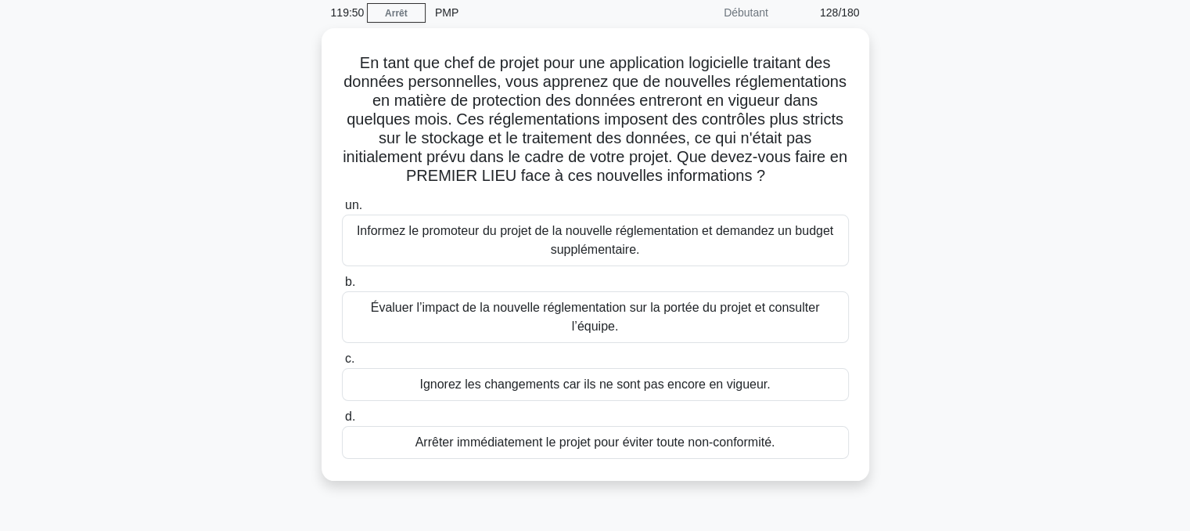
scroll to position [74, 0]
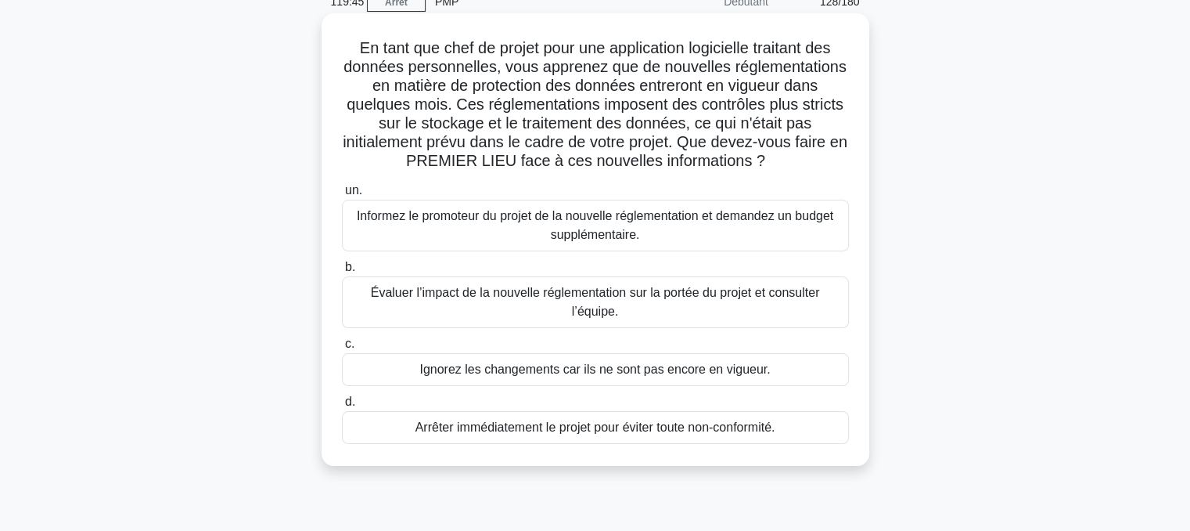
click at [596, 301] on font "Évaluer l’impact de la nouvelle réglementation sur la portée du projet et consu…" at bounding box center [595, 302] width 449 height 32
click at [342, 272] on input "b. Évaluer l’impact de la nouvelle réglementation sur [PERSON_NAME] du projet e…" at bounding box center [342, 267] width 0 height 10
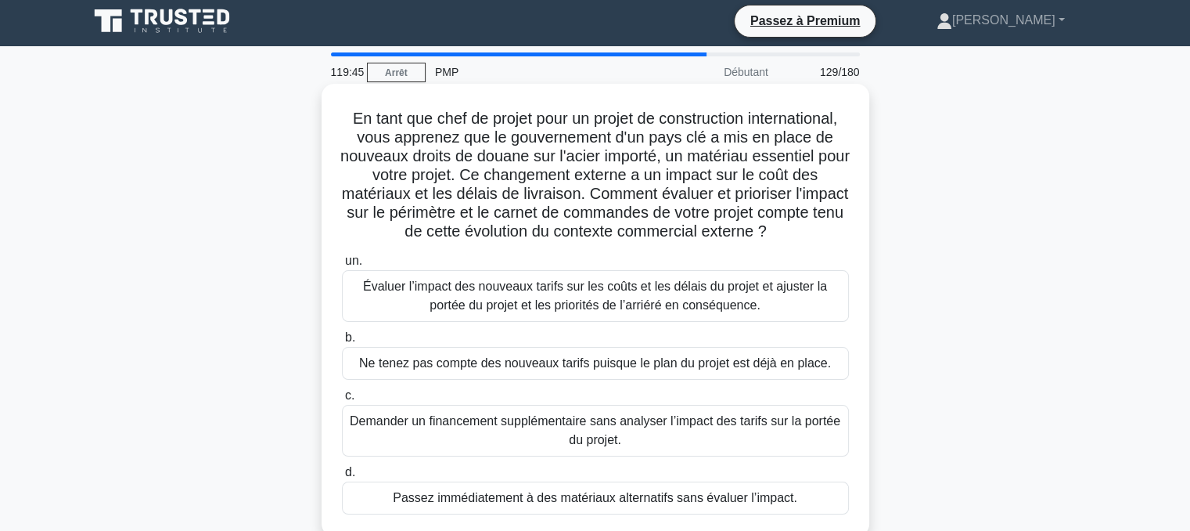
scroll to position [0, 0]
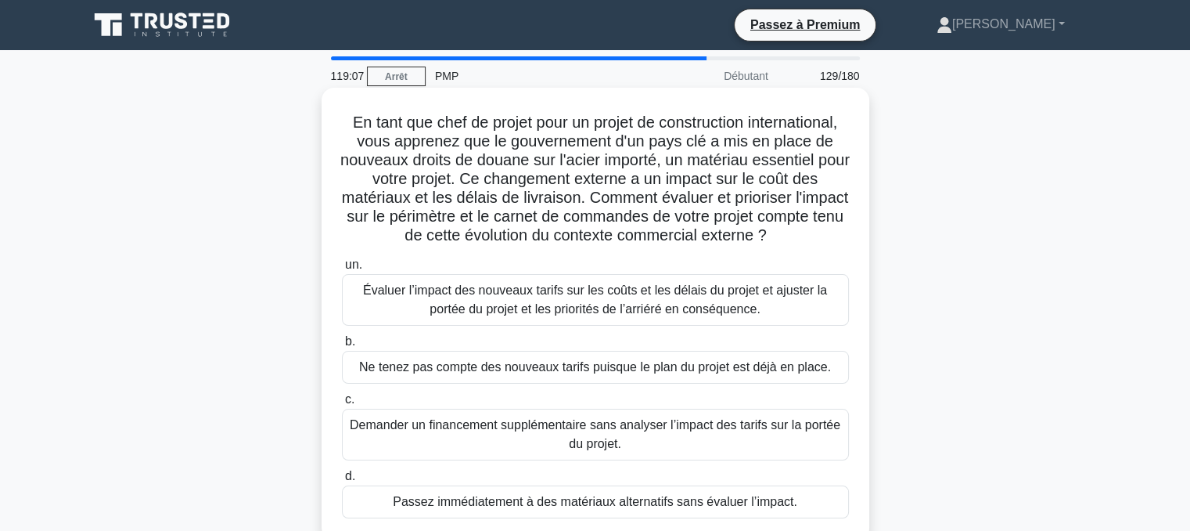
click at [613, 300] on font "Évaluer l’impact des nouveaux tarifs sur les coûts et les délais du projet et a…" at bounding box center [595, 300] width 493 height 38
click at [342, 270] on input "un. Évaluer l’impact des nouveaux tarifs sur [PERSON_NAME] et les délais du pro…" at bounding box center [342, 265] width 0 height 10
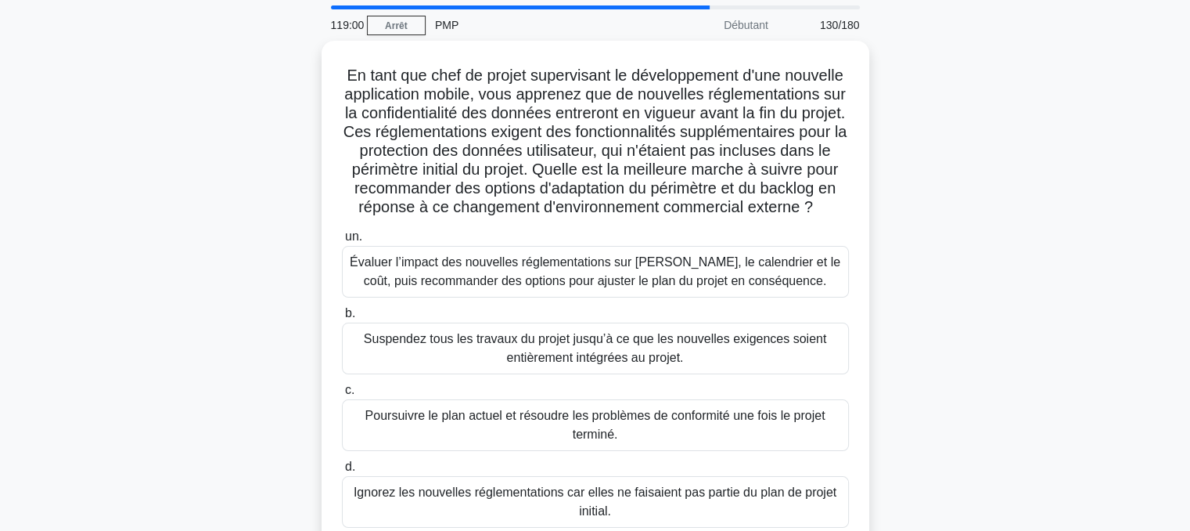
scroll to position [59, 0]
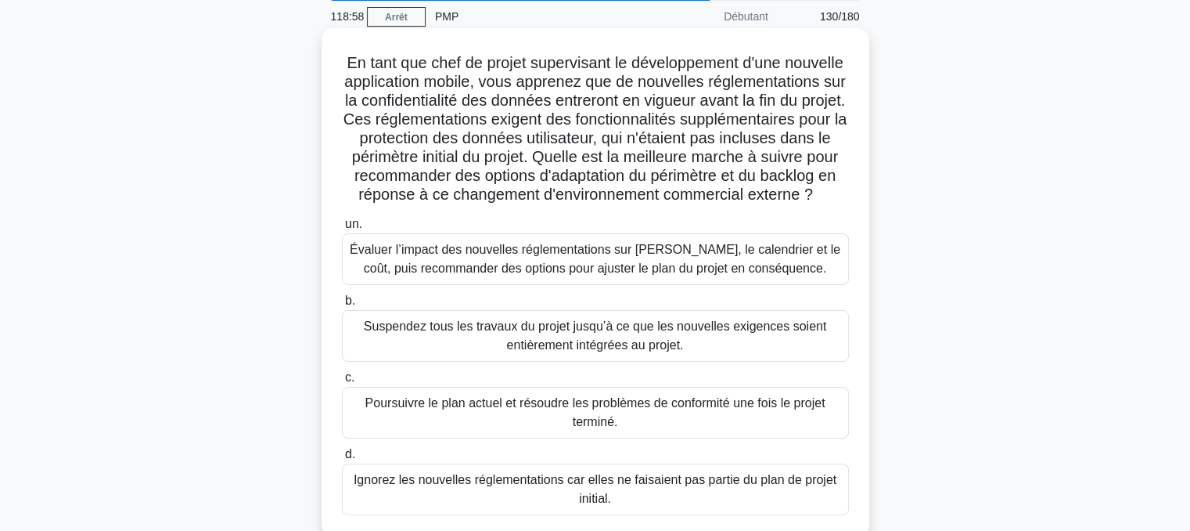
click at [590, 275] on font "Évaluer l’impact des nouvelles réglementations sur [PERSON_NAME], le calendrier…" at bounding box center [595, 259] width 491 height 32
click at [342, 229] on input "un. Évaluer l’impact des nouvelles réglementations sur la portée, le calendrier…" at bounding box center [342, 224] width 0 height 10
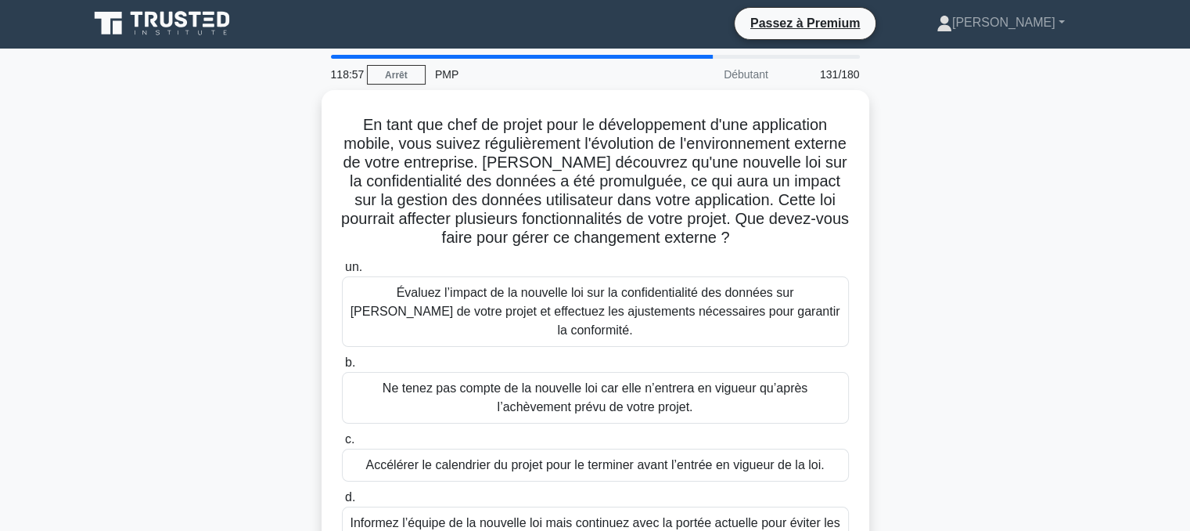
scroll to position [0, 0]
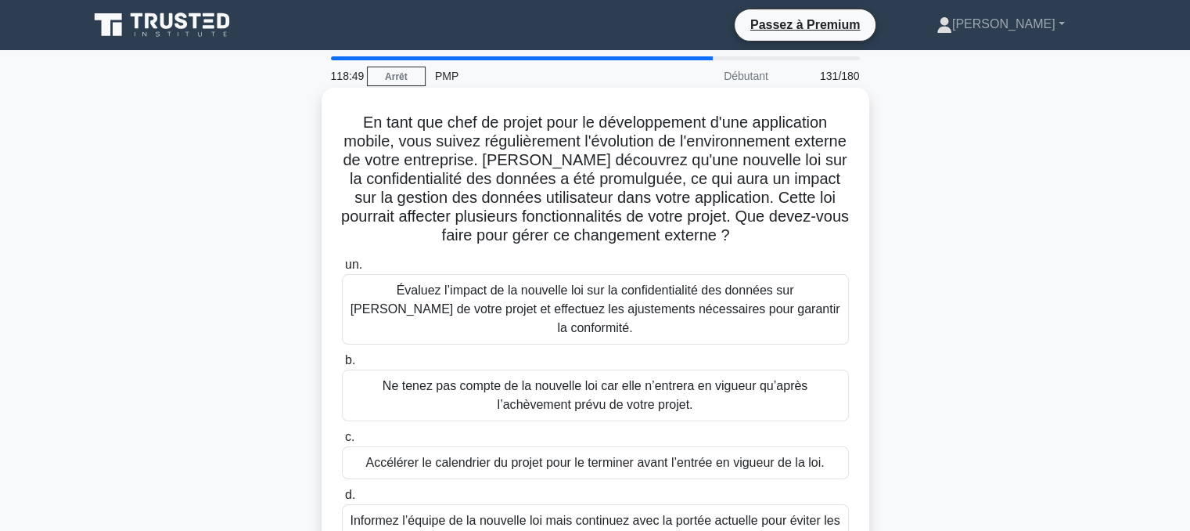
click at [572, 297] on font "Évaluez l’impact de la nouvelle loi sur la confidentialité des données sur [PER…" at bounding box center [596, 308] width 490 height 51
click at [342, 270] on input "un. Évaluez l’impact de la nouvelle loi sur la confidentialité des données sur …" at bounding box center [342, 265] width 0 height 10
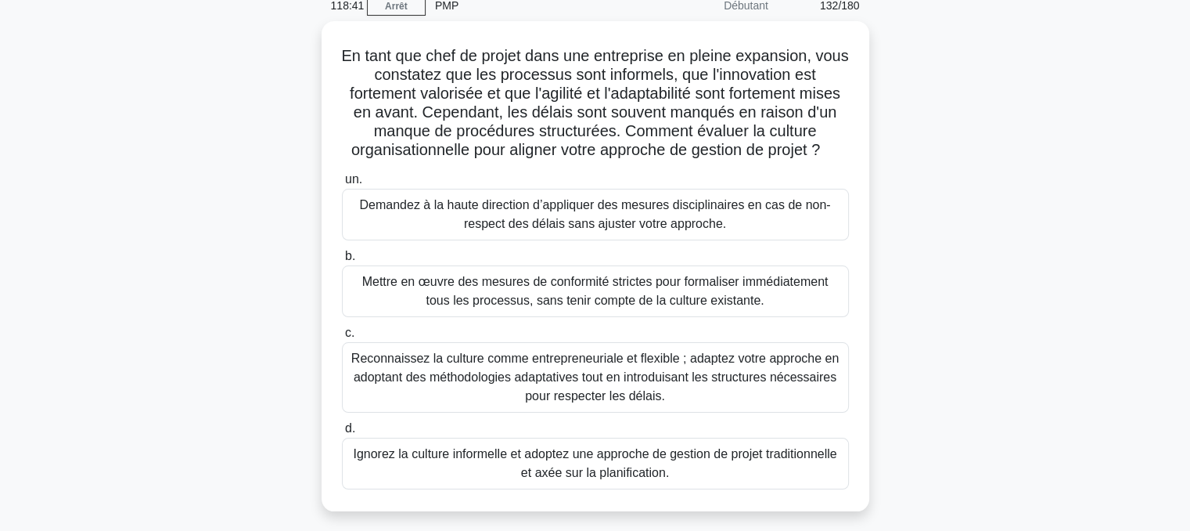
scroll to position [72, 0]
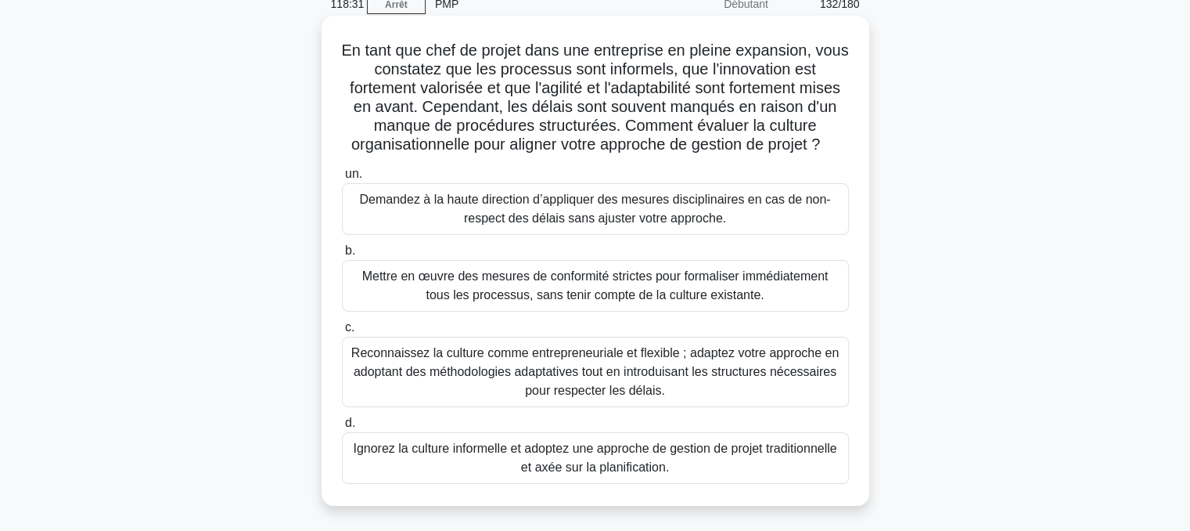
click at [596, 283] on font "Mettre en œuvre des mesures de conformité strictes pour formaliser immédiatemen…" at bounding box center [595, 285] width 466 height 32
click at [342, 256] on input "b. Mettre en œuvre des mesures de conformité strictes pour formaliser immédiate…" at bounding box center [342, 251] width 0 height 10
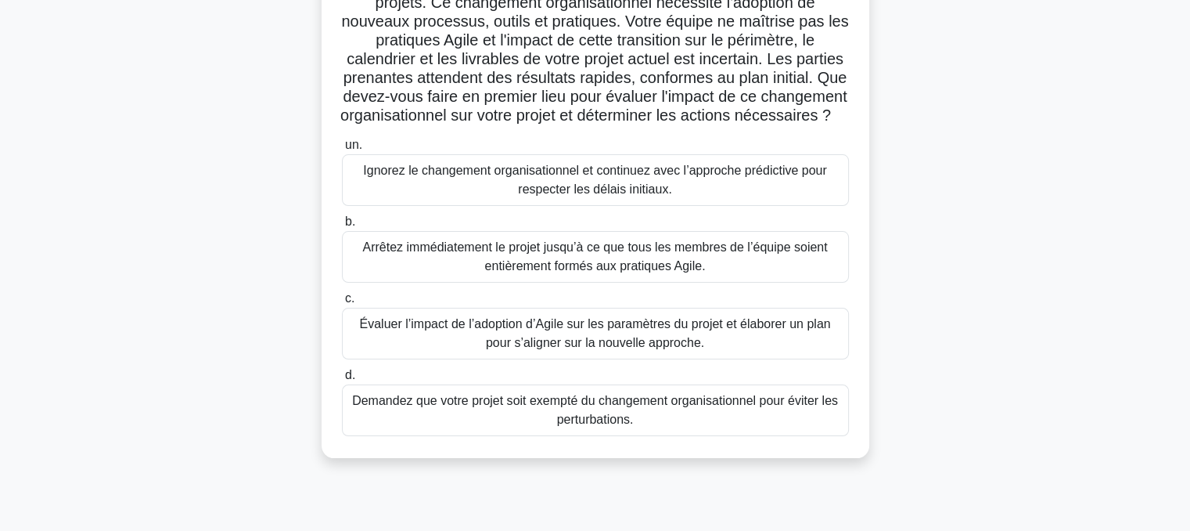
scroll to position [182, 0]
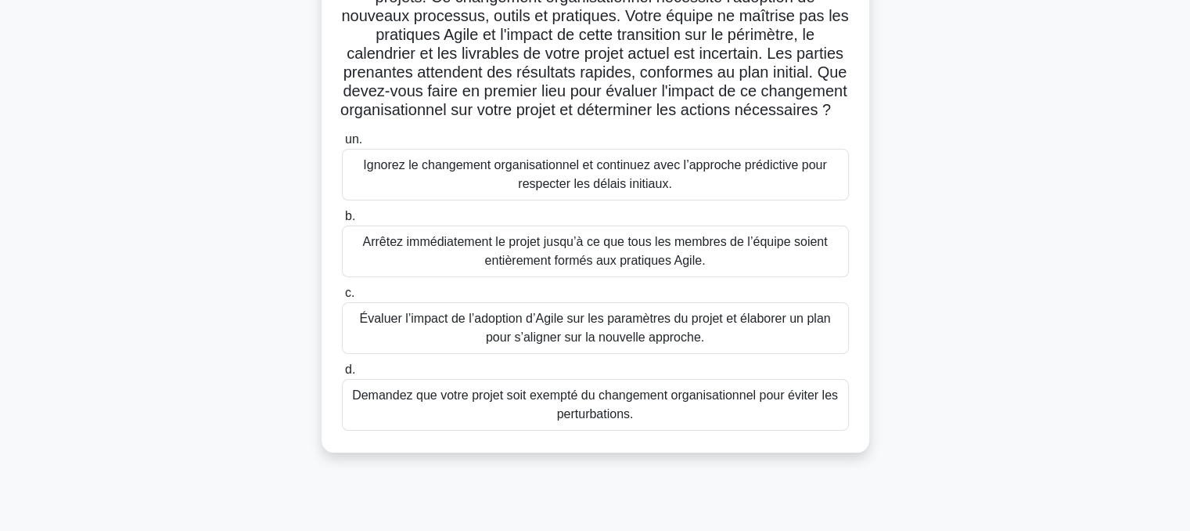
click at [568, 344] on font "Évaluer l’impact de l’adoption d’Agile sur les paramètres du projet et élaborer…" at bounding box center [594, 327] width 471 height 32
click at [342, 298] on input "c. Évaluer l’impact de l’adoption d’Agile sur les paramètres du projet et élabo…" at bounding box center [342, 293] width 0 height 10
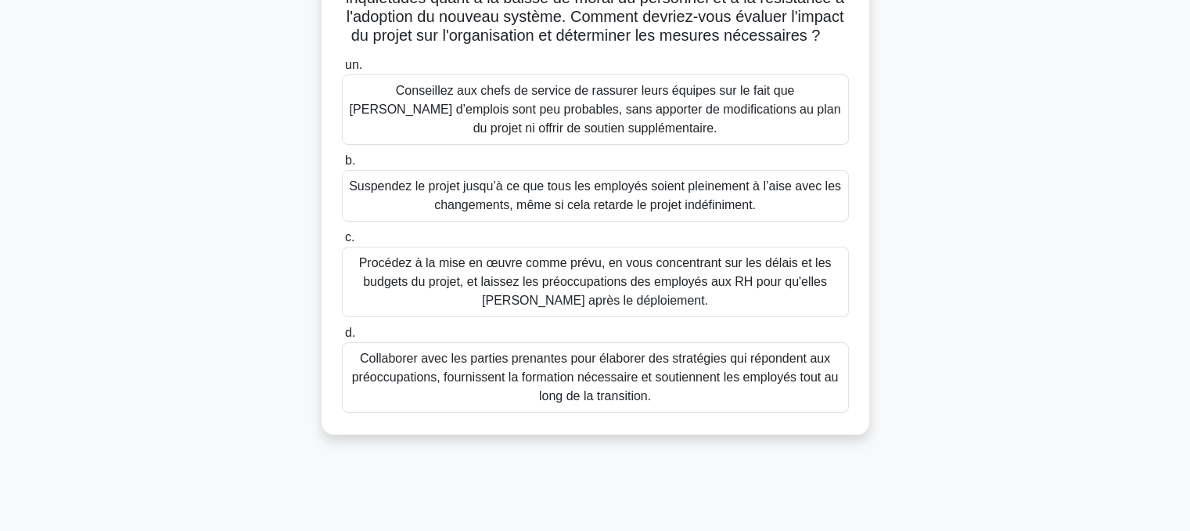
scroll to position [279, 0]
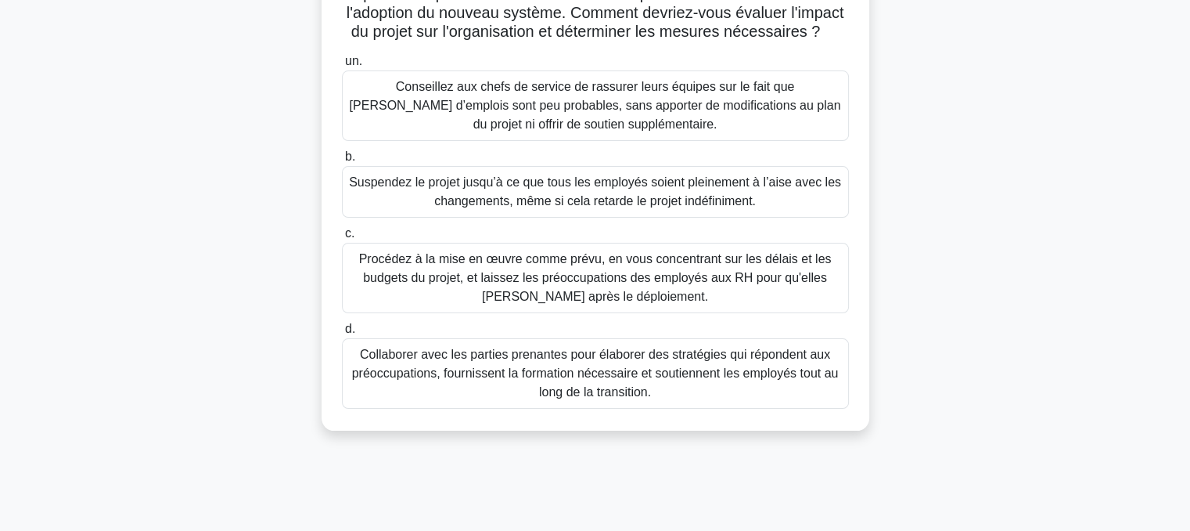
click at [606, 373] on font "Collaborer avec les parties prenantes pour élaborer des stratégies qui réponden…" at bounding box center [595, 372] width 487 height 51
click at [342, 334] on input "d. Collaborer avec les parties prenantes pour élaborer des stratégies qui répon…" at bounding box center [342, 329] width 0 height 10
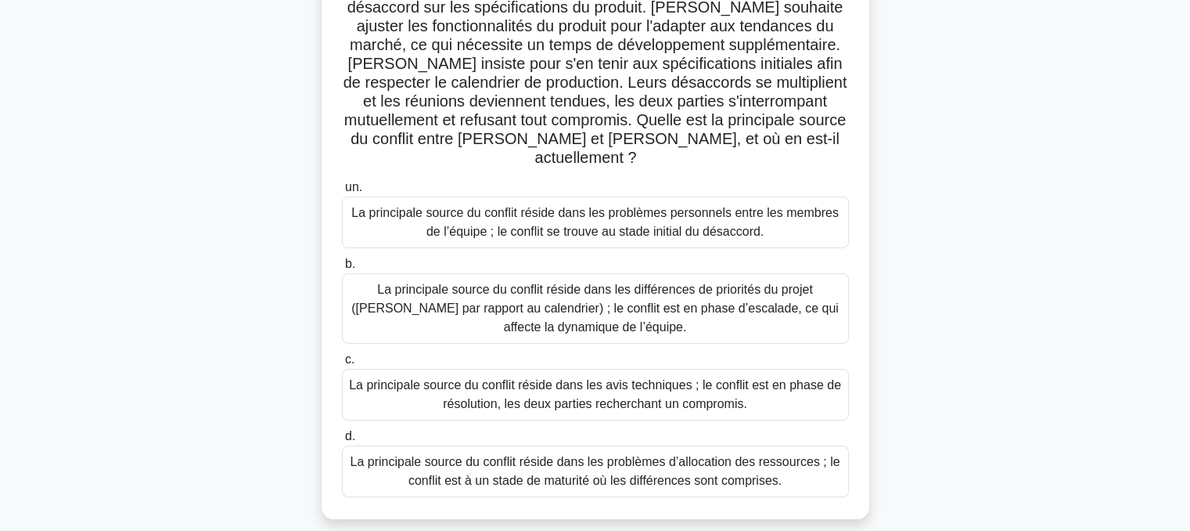
scroll to position [185, 0]
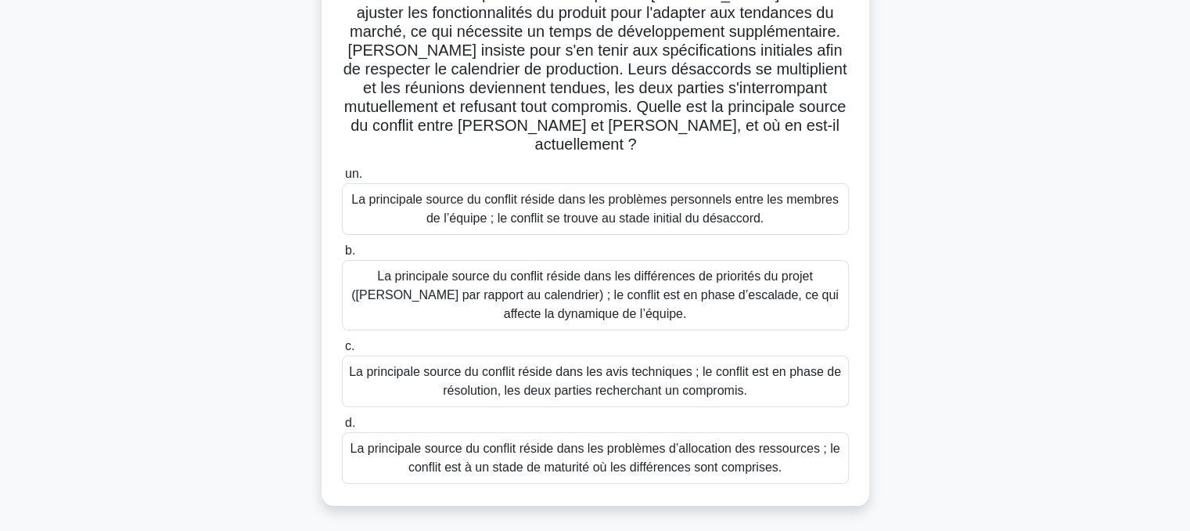
click at [611, 269] on font "La principale source du conflit réside dans les différences de priorités du pro…" at bounding box center [595, 294] width 488 height 51
click at [342, 256] on input "b. La principale source du conflit réside dans les différences de priorités du …" at bounding box center [342, 251] width 0 height 10
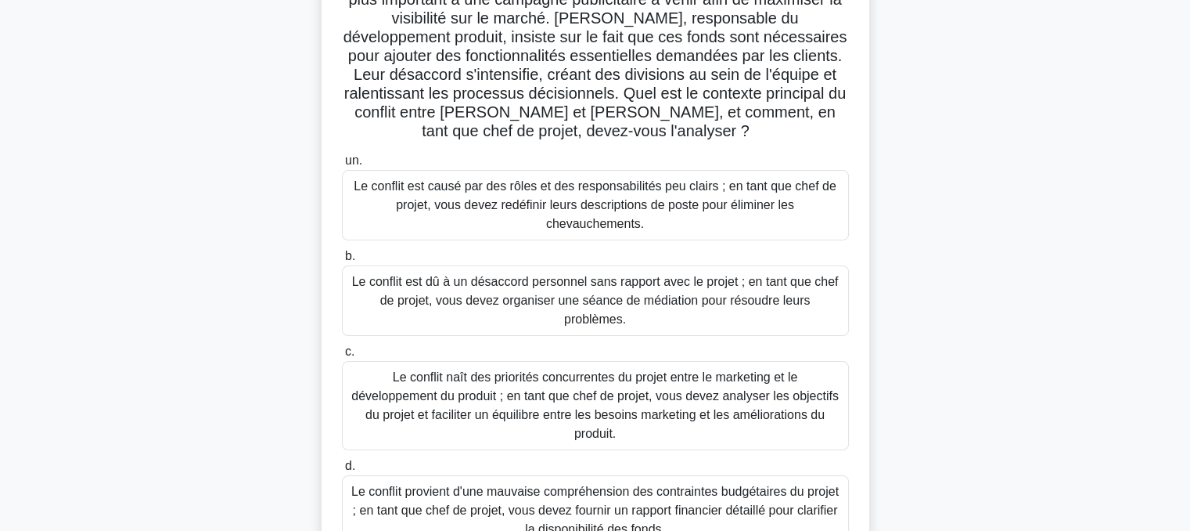
scroll to position [203, 0]
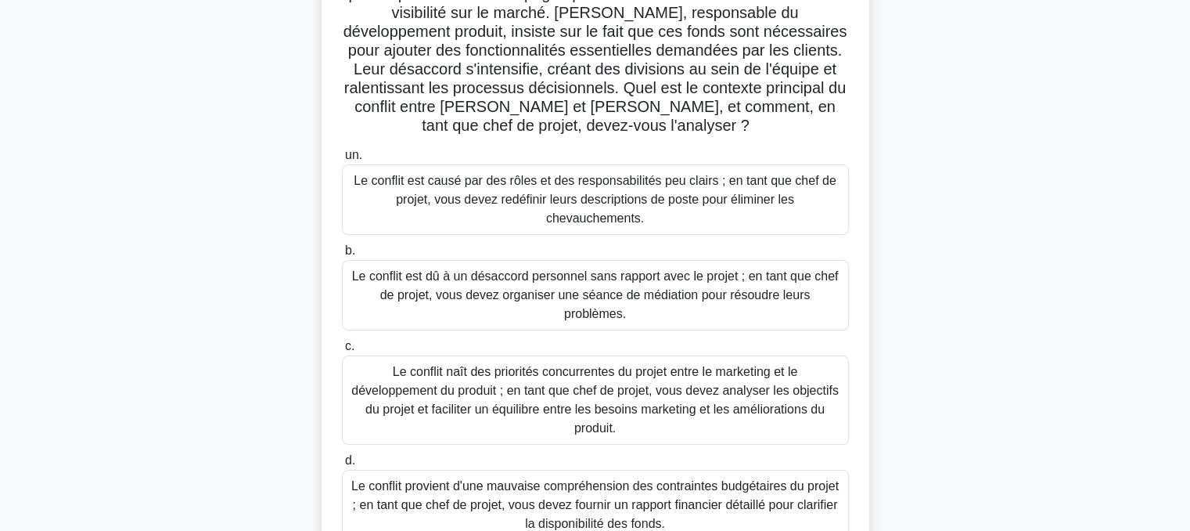
click at [581, 362] on font "Le conflit naît des priorités concurrentes du projet entre le marketing et le d…" at bounding box center [595, 399] width 493 height 75
click at [342, 351] on input "c. Le conflit naît des priorités concurrentes du projet entre le marketing et l…" at bounding box center [342, 346] width 0 height 10
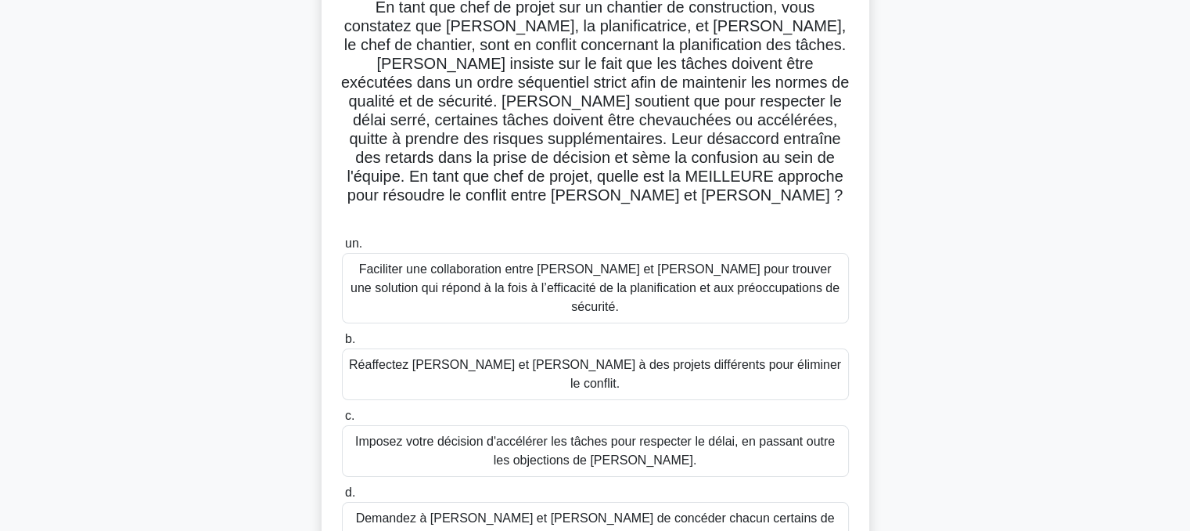
scroll to position [146, 0]
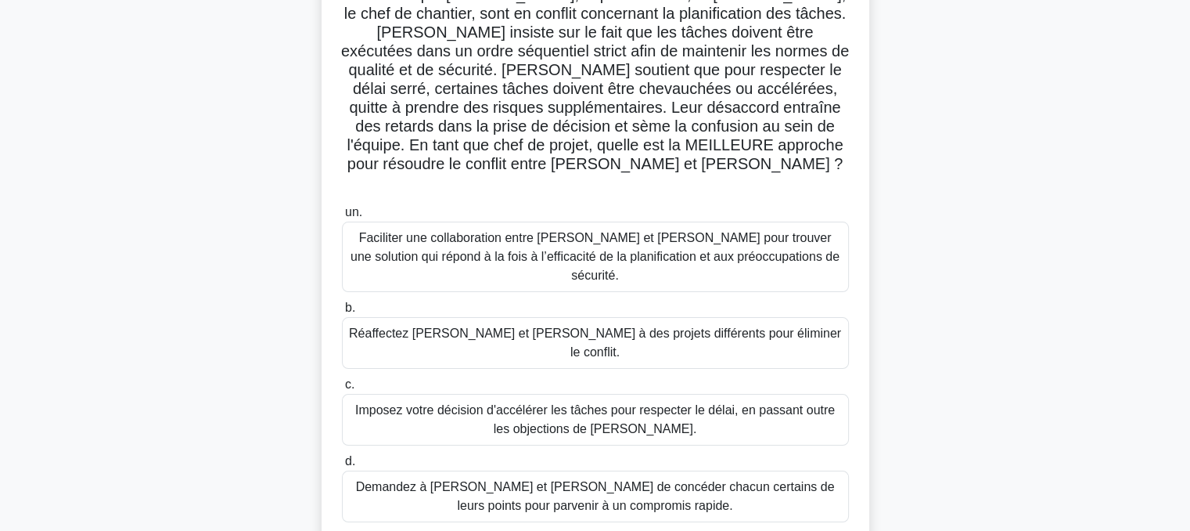
click at [542, 232] on font "Faciliter une collaboration entre [PERSON_NAME] et [PERSON_NAME] pour trouver u…" at bounding box center [595, 256] width 489 height 51
click at [342, 218] on input "un. Faciliter une collaboration entre [PERSON_NAME] et [PERSON_NAME] pour trouv…" at bounding box center [342, 212] width 0 height 10
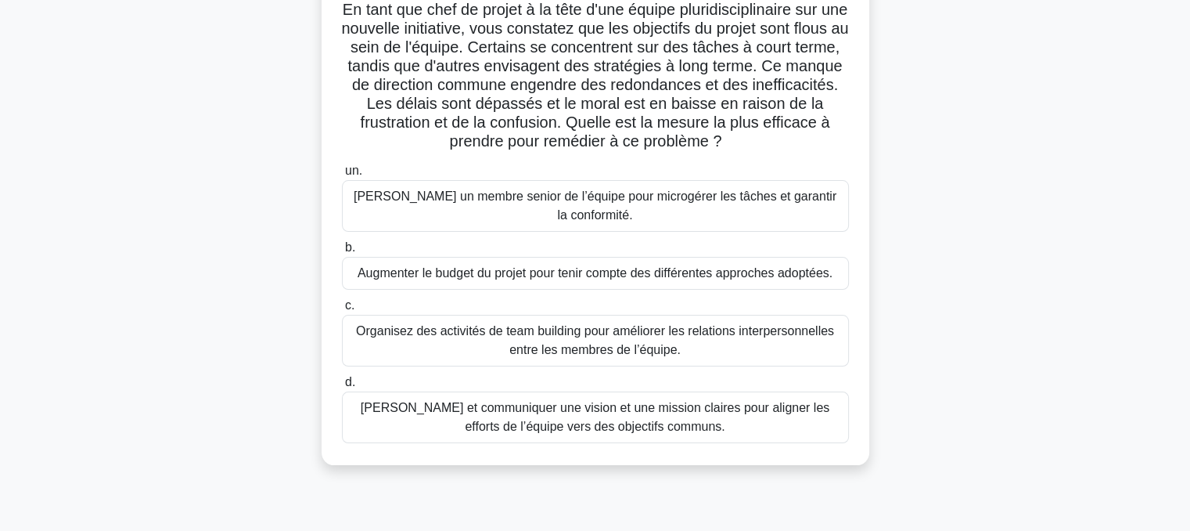
scroll to position [123, 0]
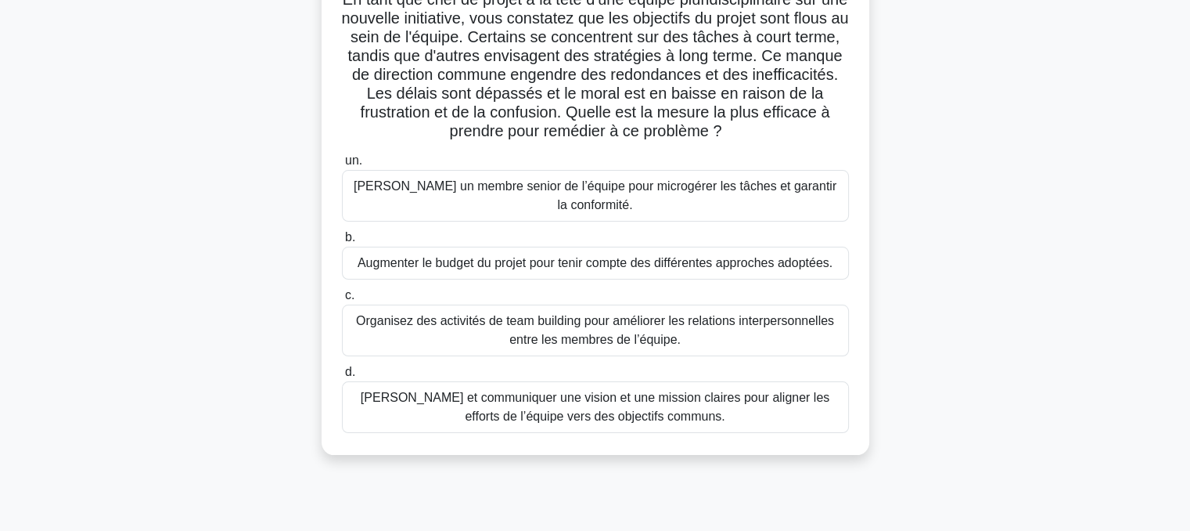
click at [639, 412] on font "[PERSON_NAME] et communiquer une vision et une mission claires pour aligner les…" at bounding box center [595, 406] width 469 height 32
click at [342, 377] on input "d. [PERSON_NAME] et communiquer une vision et une mission claires pour aligner …" at bounding box center [342, 372] width 0 height 10
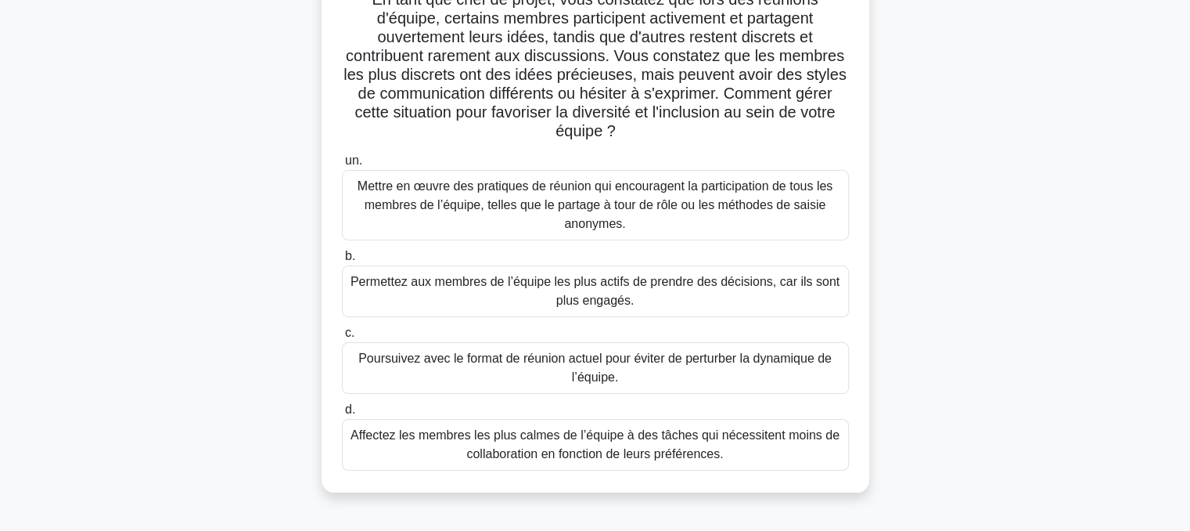
click at [580, 201] on font "Mettre en œuvre des pratiques de réunion qui encouragent la participation de to…" at bounding box center [595, 204] width 475 height 51
click at [342, 166] on input "un. Mettre en œuvre des pratiques de réunion qui encouragent la participation d…" at bounding box center [342, 161] width 0 height 10
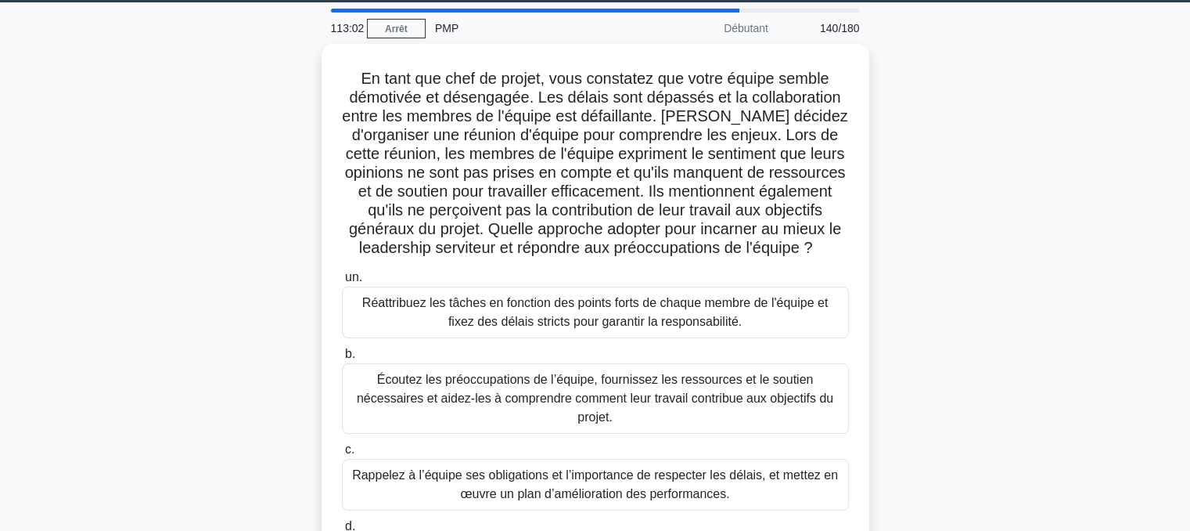
scroll to position [47, 0]
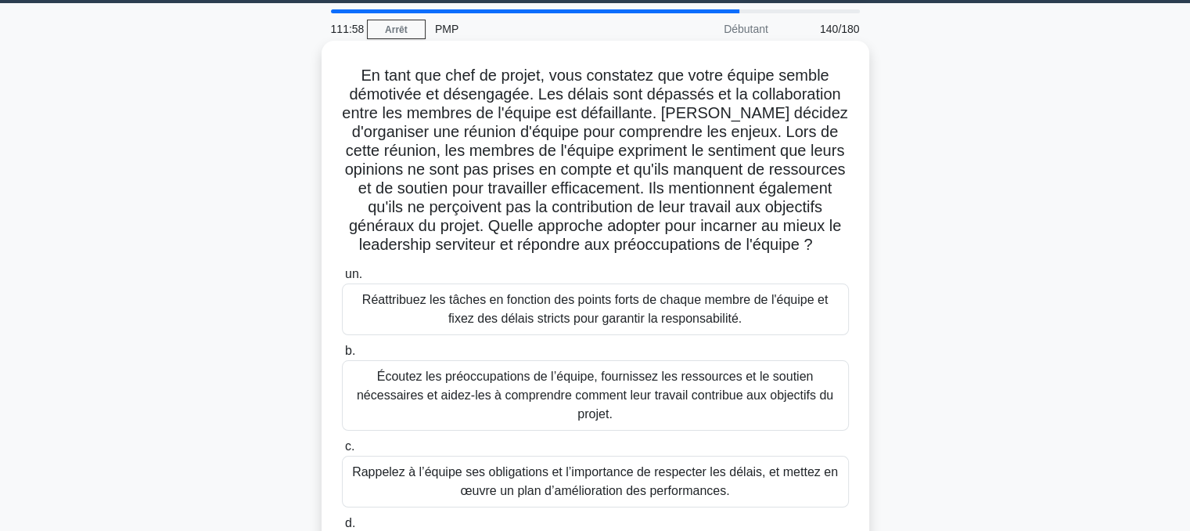
click at [516, 376] on font "Écoutez les préoccupations de l’équipe, fournissez les ressources et le soutien…" at bounding box center [595, 394] width 477 height 51
click at [342, 356] on input "b. Écoutez les préoccupations de l’équipe, fournissez les ressources et le sout…" at bounding box center [342, 351] width 0 height 10
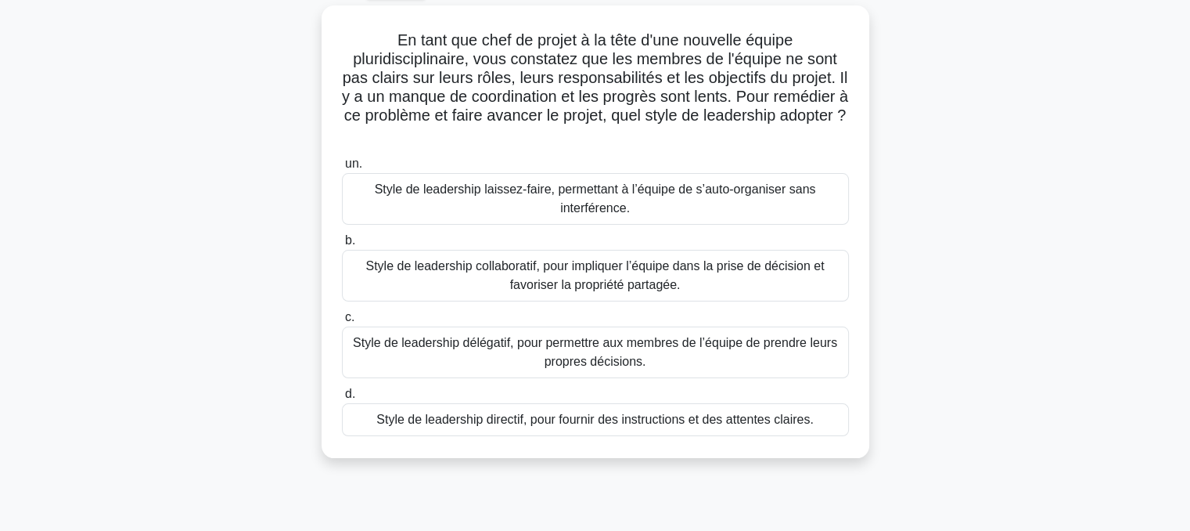
scroll to position [88, 0]
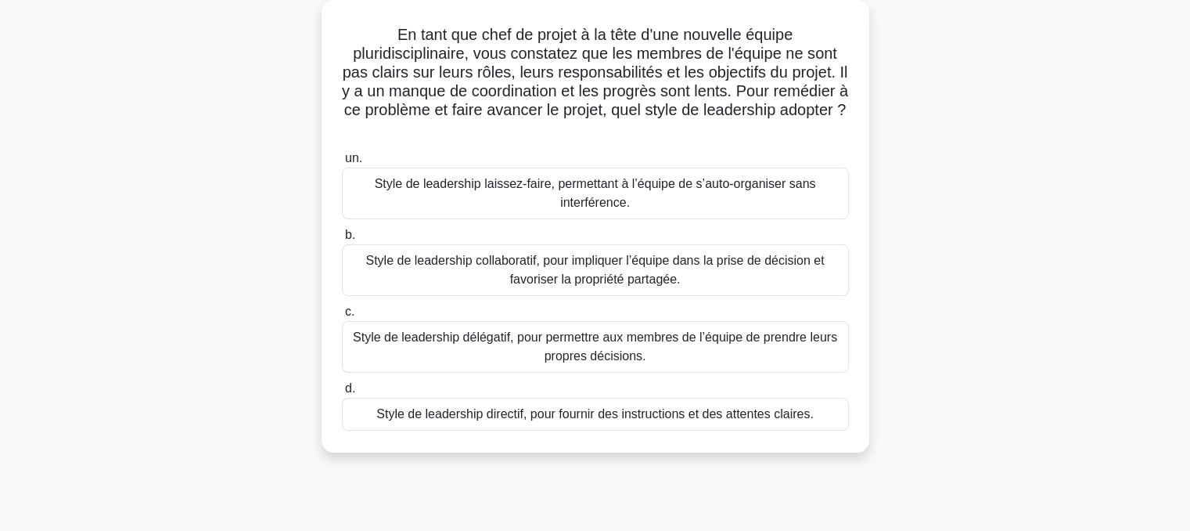
click at [547, 417] on font "Style de leadership directif, pour fournir des instructions et des attentes cla…" at bounding box center [594, 413] width 437 height 13
click at [342, 394] on input "d. Style de leadership directif, pour fournir des instructions et des attentes …" at bounding box center [342, 388] width 0 height 10
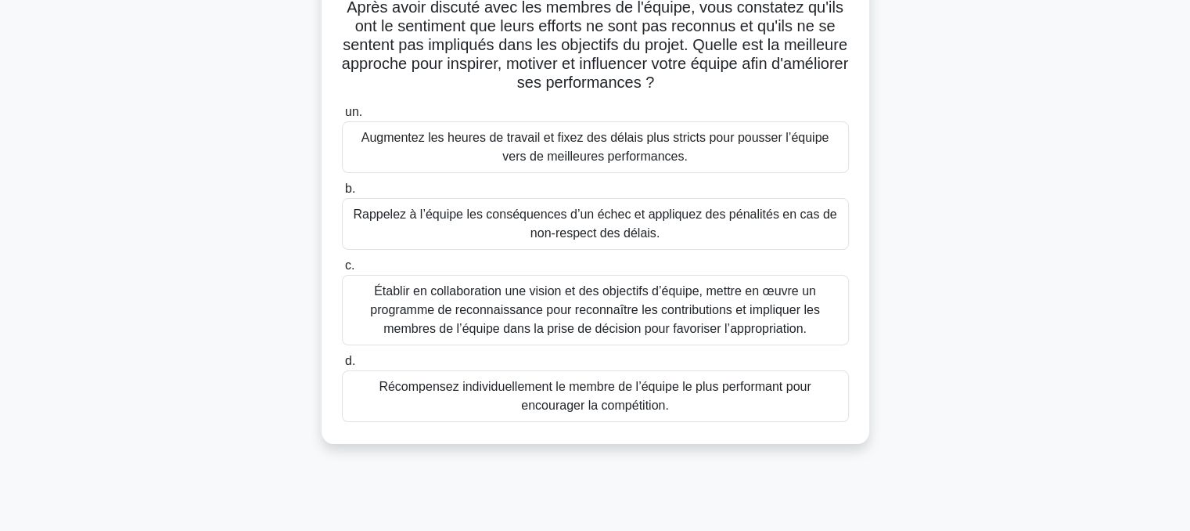
scroll to position [182, 0]
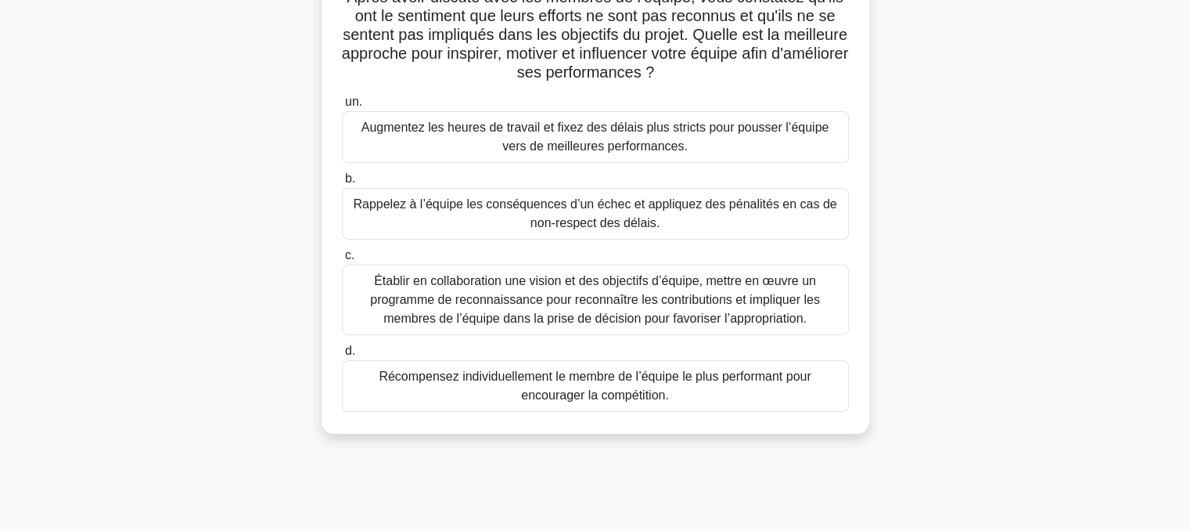
click at [557, 296] on font "Établir en collaboration une vision et des objectifs d’équipe, mettre en œuvre …" at bounding box center [595, 299] width 450 height 51
click at [342, 261] on input "c. Établir en collaboration une vision et des objectifs d’équipe, mettre en œuv…" at bounding box center [342, 255] width 0 height 10
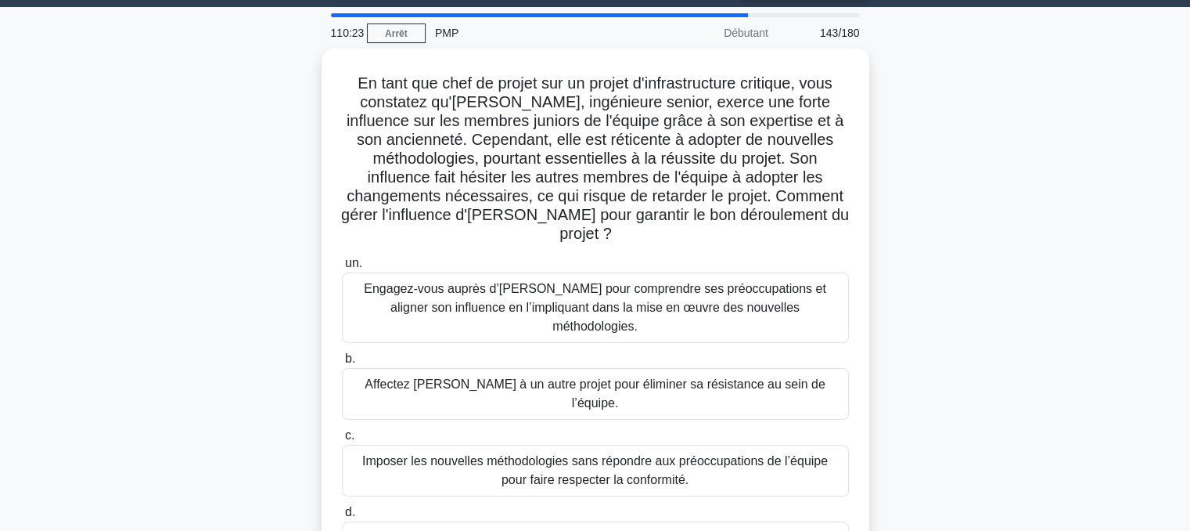
scroll to position [45, 0]
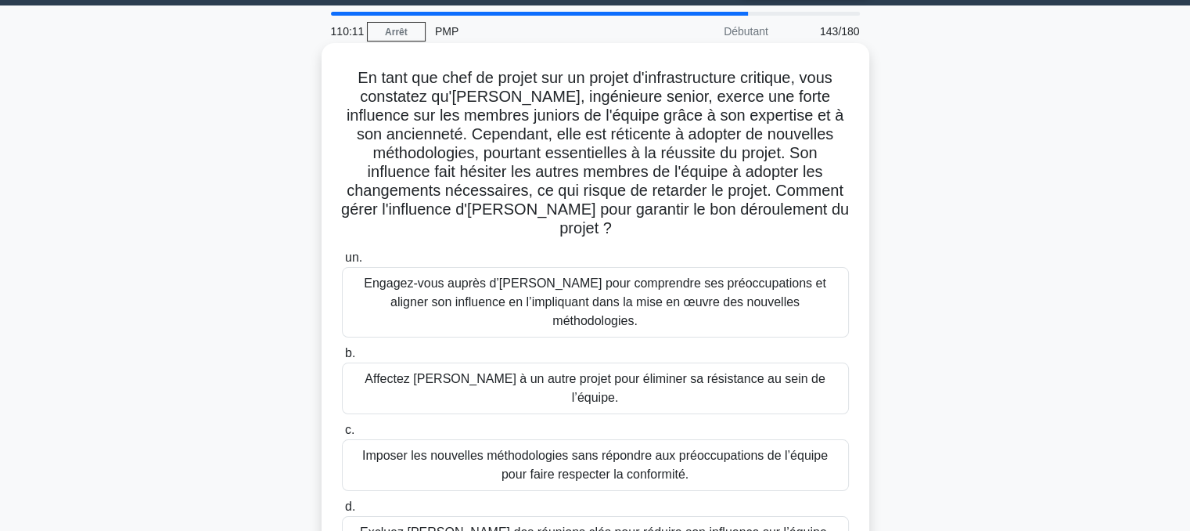
click at [557, 274] on font "Engagez-vous auprès d’[PERSON_NAME] pour comprendre ses préoccupations et align…" at bounding box center [595, 302] width 493 height 56
click at [342, 263] on input "un. Engagez-vous auprès d’[PERSON_NAME] pour comprendre ses préoccupations et a…" at bounding box center [342, 258] width 0 height 10
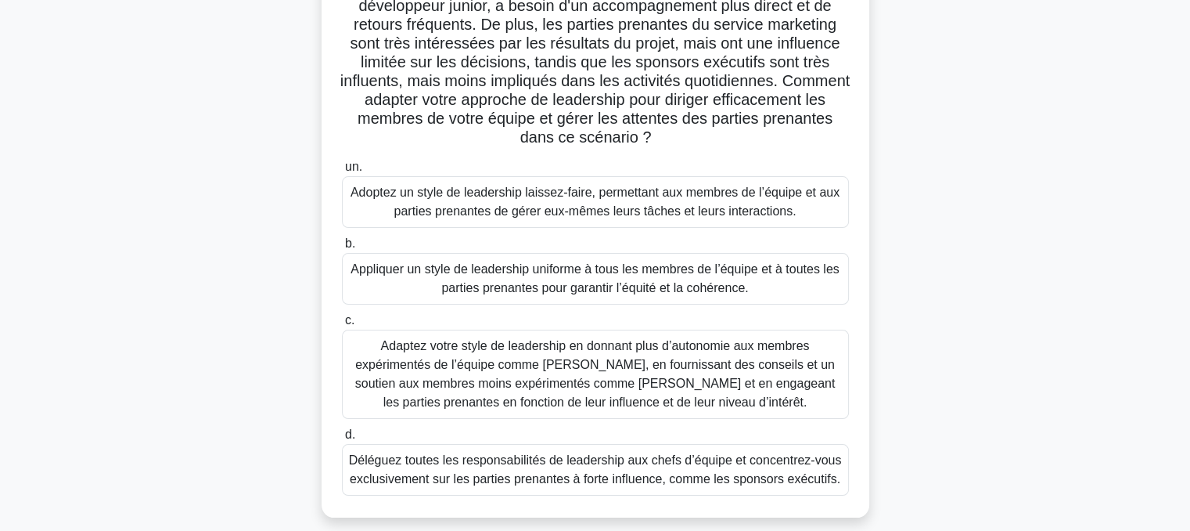
scroll to position [219, 0]
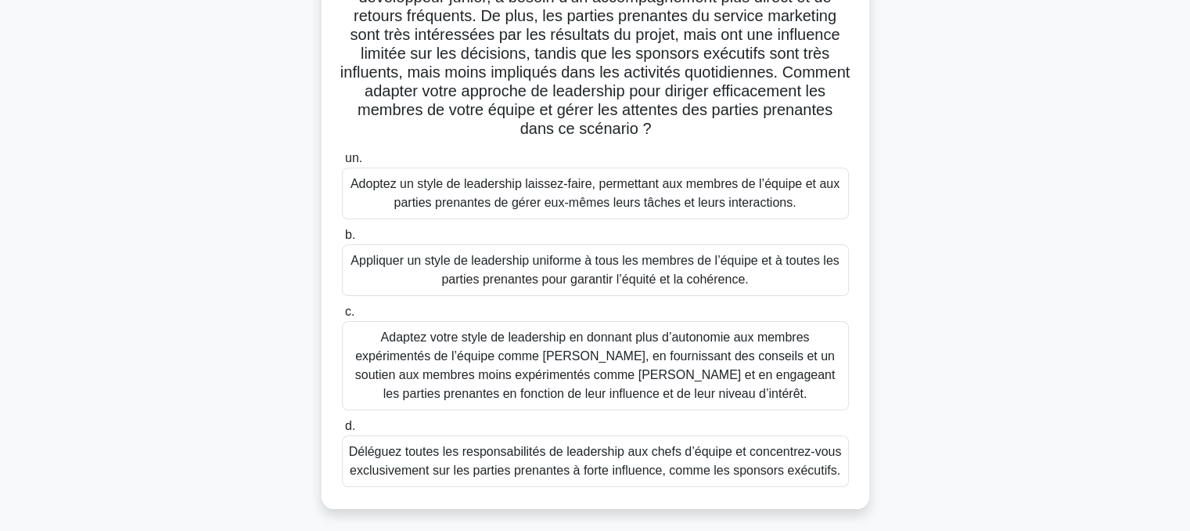
click at [577, 358] on font "Adaptez votre style de leadership en donnant plus d’autonomie aux membres expér…" at bounding box center [595, 365] width 480 height 70
click at [342, 317] on input "c. Adaptez votre style de leadership en donnant plus d’autonomie aux membres ex…" at bounding box center [342, 312] width 0 height 10
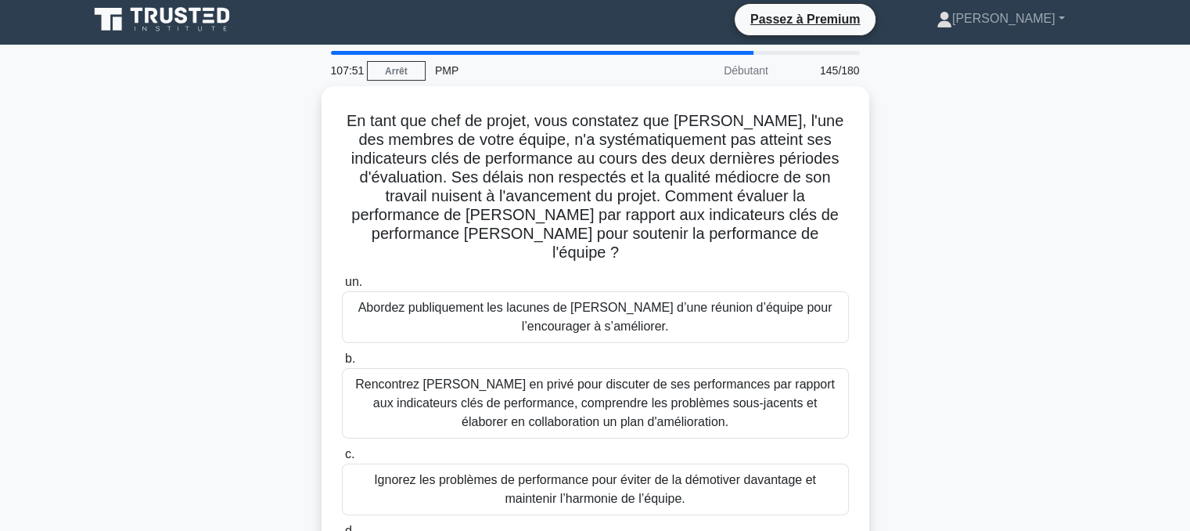
scroll to position [0, 0]
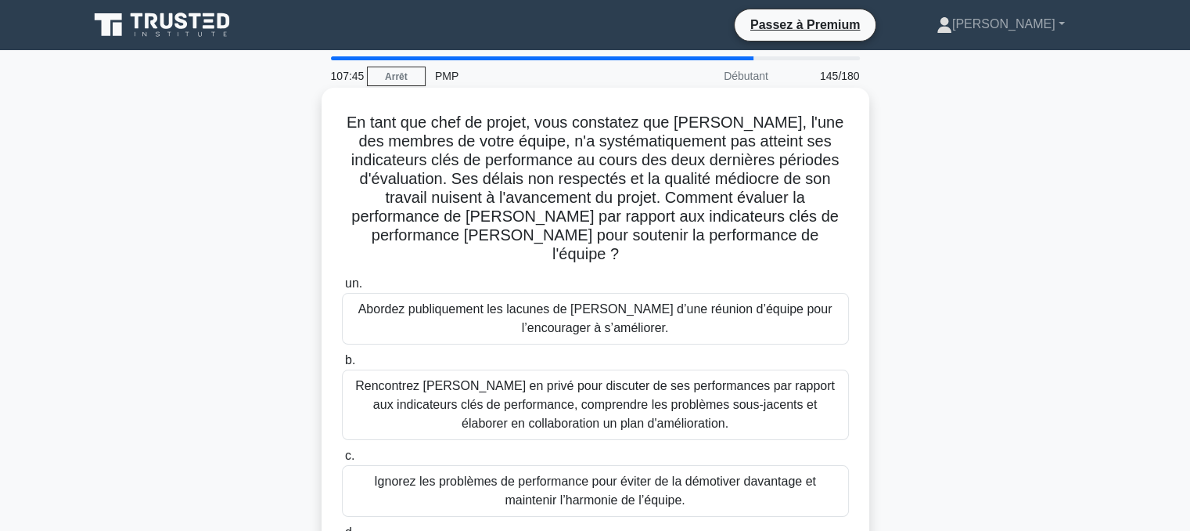
click at [556, 386] on font "Rencontrez [PERSON_NAME] en privé pour discuter de ses performances par rapport…" at bounding box center [595, 404] width 480 height 51
click at [342, 365] on input "b. Rencontrez [PERSON_NAME] en privé pour discuter de ses performances par rapp…" at bounding box center [342, 360] width 0 height 10
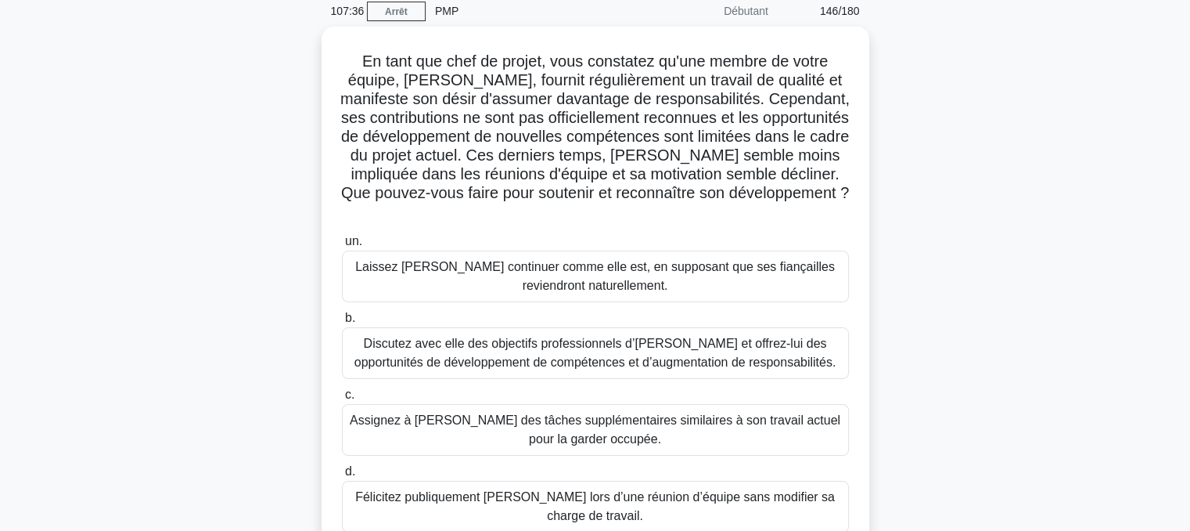
scroll to position [66, 0]
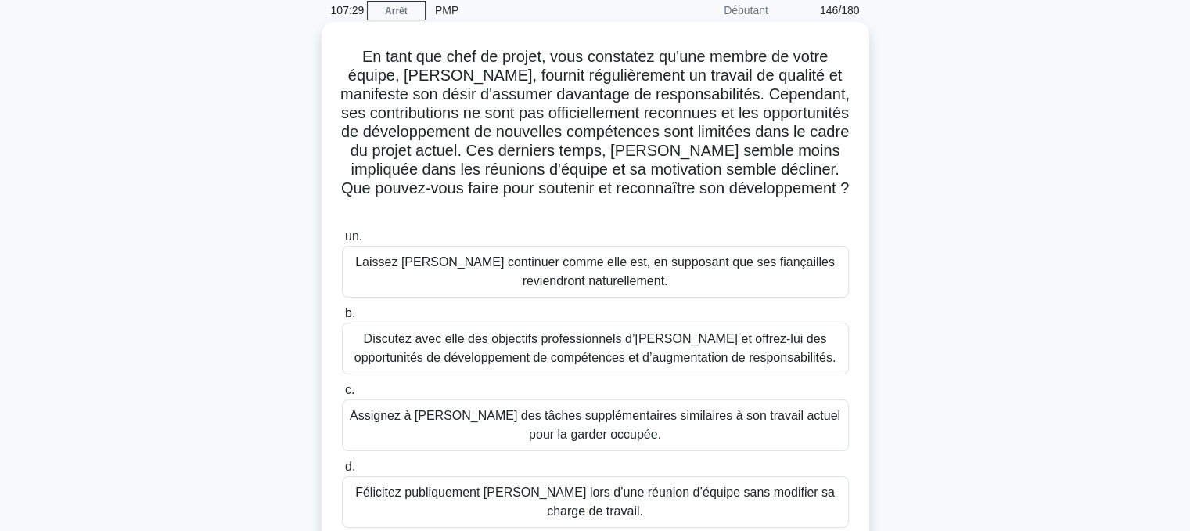
click at [531, 350] on font "Discutez avec elle des objectifs professionnels d’[PERSON_NAME] et offrez-lui d…" at bounding box center [595, 348] width 482 height 32
click at [342, 319] on input "b. Discutez avec elle des objectifs professionnels d’[PERSON_NAME] et offrez-lu…" at bounding box center [342, 313] width 0 height 10
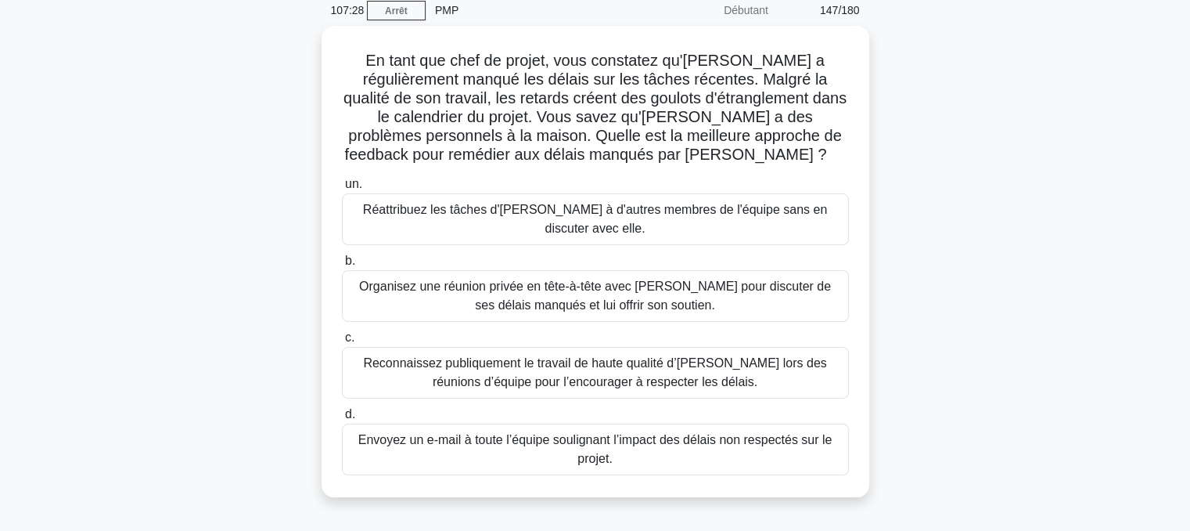
scroll to position [0, 0]
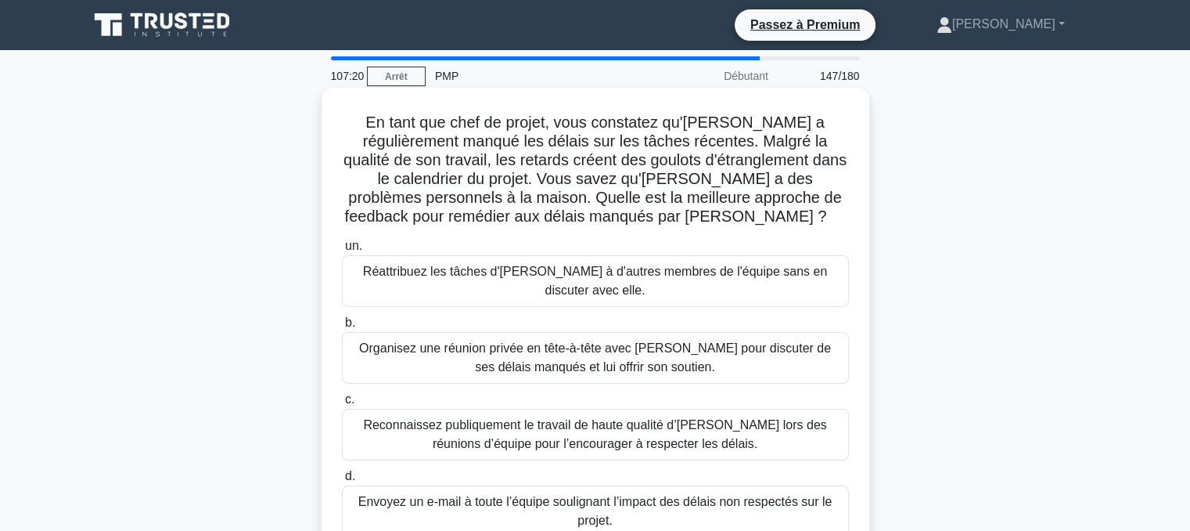
click at [538, 341] on font "Organisez une réunion privée en tête-à-tête avec [PERSON_NAME] pour discuter de…" at bounding box center [595, 357] width 472 height 32
click at [342, 328] on input "b. Organisez une réunion privée en tête-à-tête avec [PERSON_NAME] pour discuter…" at bounding box center [342, 323] width 0 height 10
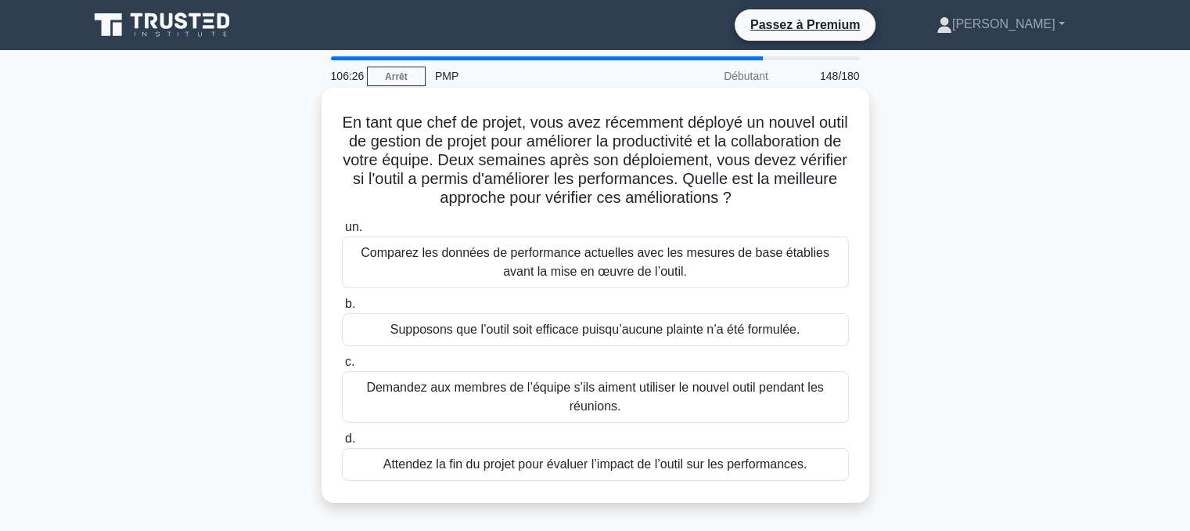
click at [564, 267] on font "Comparez les données de performance actuelles avec les mesures de base établies…" at bounding box center [595, 262] width 469 height 32
click at [342, 232] on input "un. Comparez les données de performance actuelles avec les mesures de base étab…" at bounding box center [342, 227] width 0 height 10
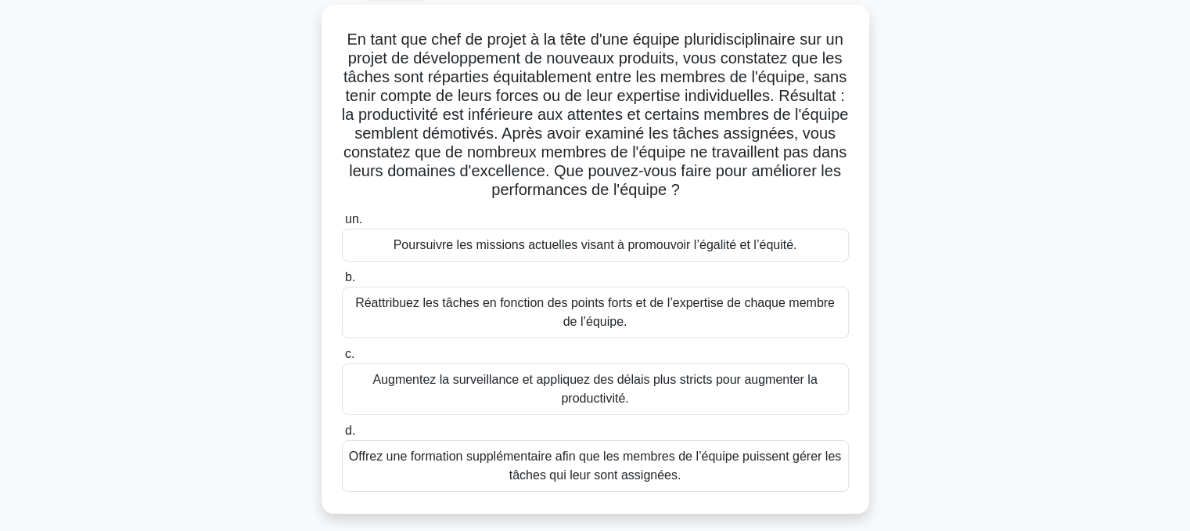
scroll to position [82, 0]
click at [602, 319] on font "Réattribuez les tâches en fonction des points forts et de l’expertise de chaque…" at bounding box center [595, 313] width 480 height 32
click at [342, 283] on input "b. Réattribuez les tâches en fonction des points forts et de l’expertise de cha…" at bounding box center [342, 278] width 0 height 10
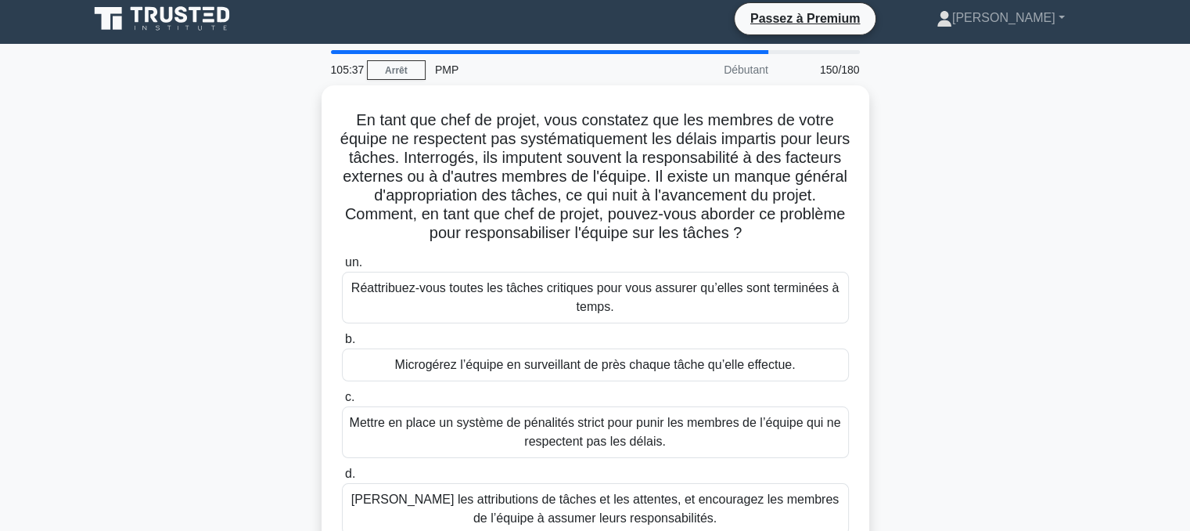
scroll to position [0, 0]
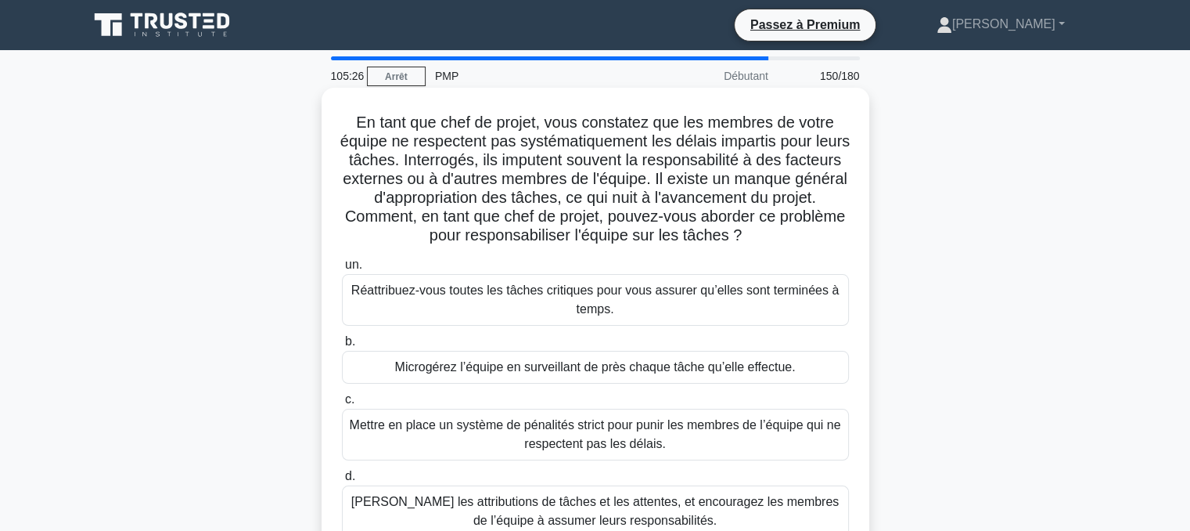
click at [606, 506] on font "[PERSON_NAME] les attributions de tâches et les attentes, et encouragez les mem…" at bounding box center [595, 511] width 488 height 32
click at [342, 481] on input "d. [PERSON_NAME] les attributions de tâches et les attentes, et encouragez les …" at bounding box center [342, 476] width 0 height 10
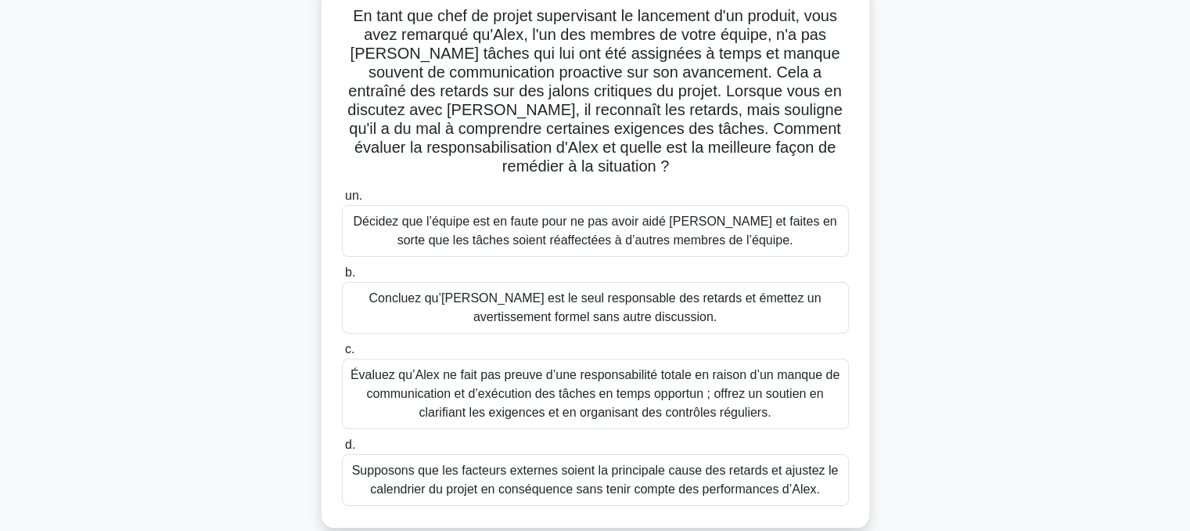
scroll to position [111, 0]
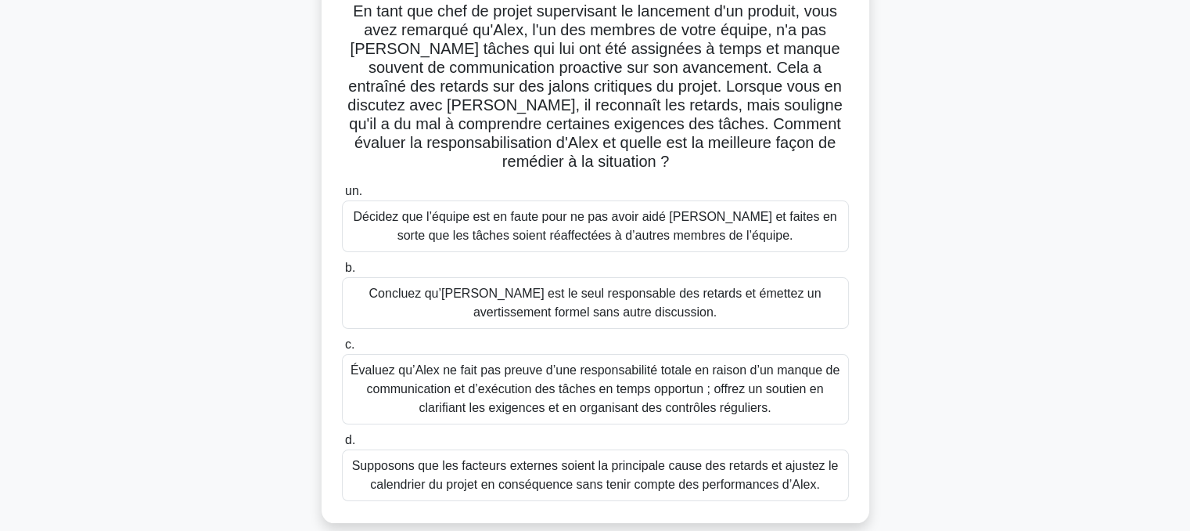
click at [526, 376] on font "Évaluez qu’Alex ne fait pas preuve d’une responsabilité totale en raison d’un m…" at bounding box center [595, 388] width 489 height 51
click at [342, 350] on input "c. Évaluez qu’Alex ne fait pas preuve d’une responsabilité totale en raison d’u…" at bounding box center [342, 345] width 0 height 10
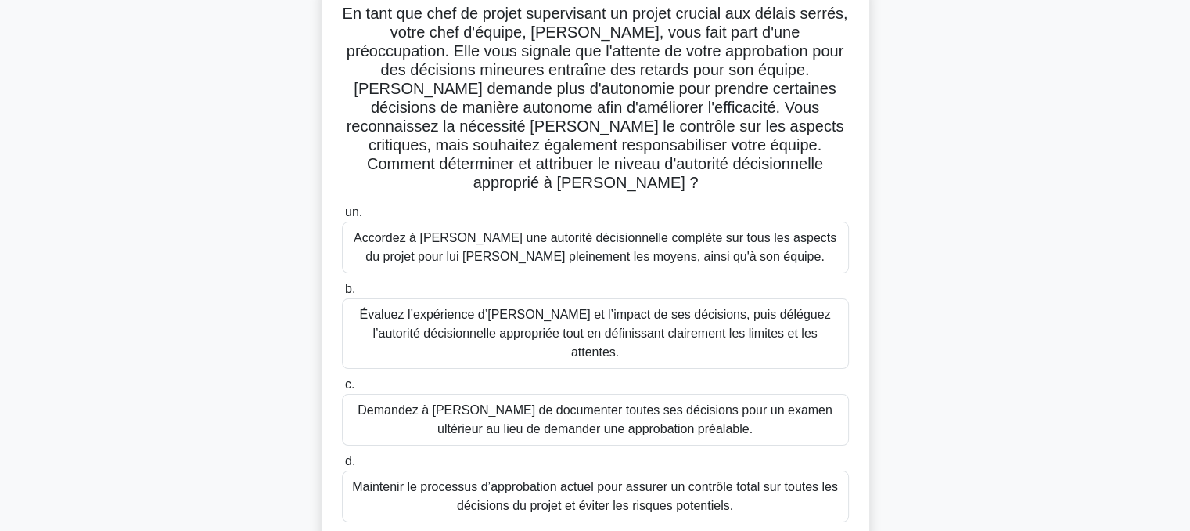
scroll to position [114, 0]
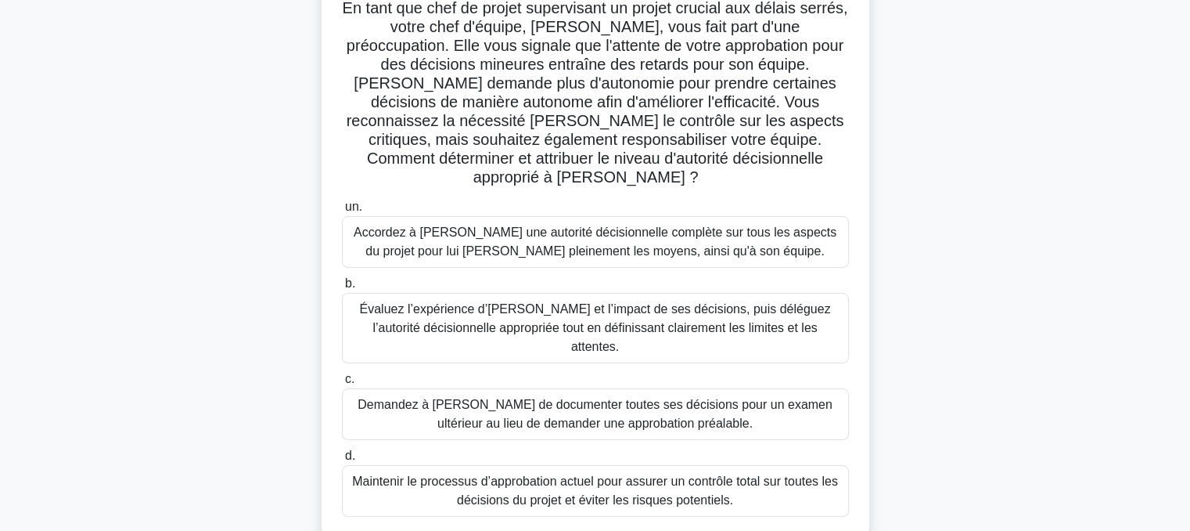
click at [596, 302] on font "Évaluez l’expérience d’[PERSON_NAME] et l’impact de ses décisions, puis délégue…" at bounding box center [594, 327] width 471 height 51
click at [342, 289] on input "b. Évaluez l’expérience d’[PERSON_NAME] et l’impact de ses décisions, puis délé…" at bounding box center [342, 284] width 0 height 10
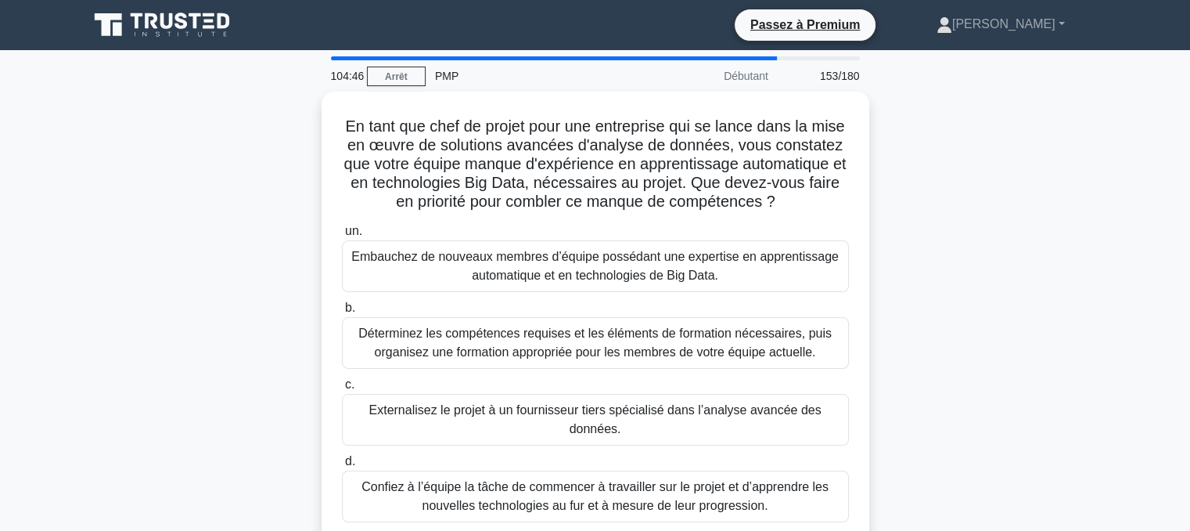
scroll to position [0, 0]
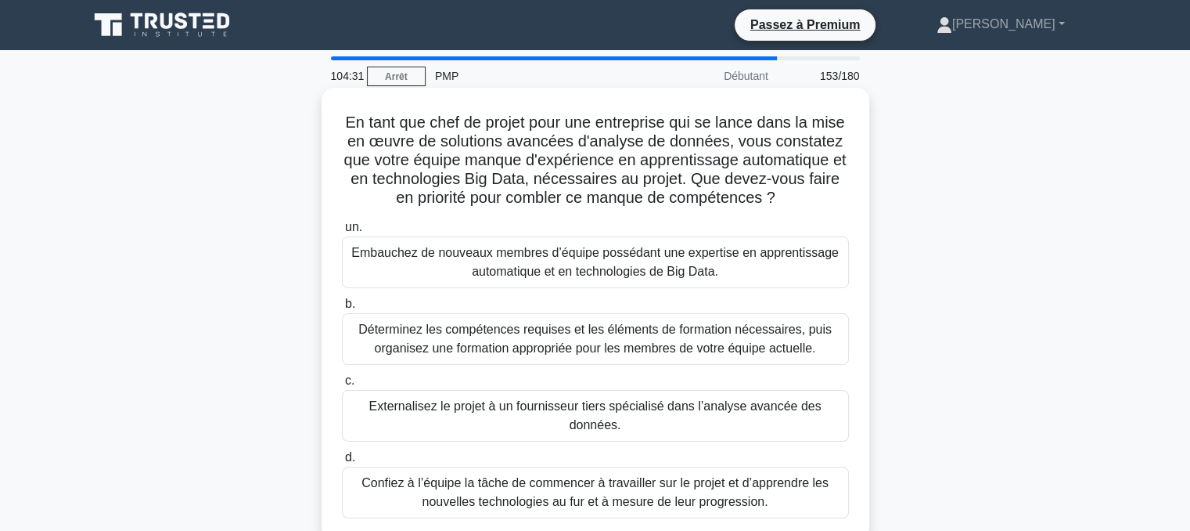
click at [567, 345] on font "Déterminez les compétences requises et les éléments de formation nécessaires, p…" at bounding box center [594, 338] width 473 height 32
click at [342, 309] on input "b. Déterminez les compétences requises et les éléments de formation nécessaires…" at bounding box center [342, 304] width 0 height 10
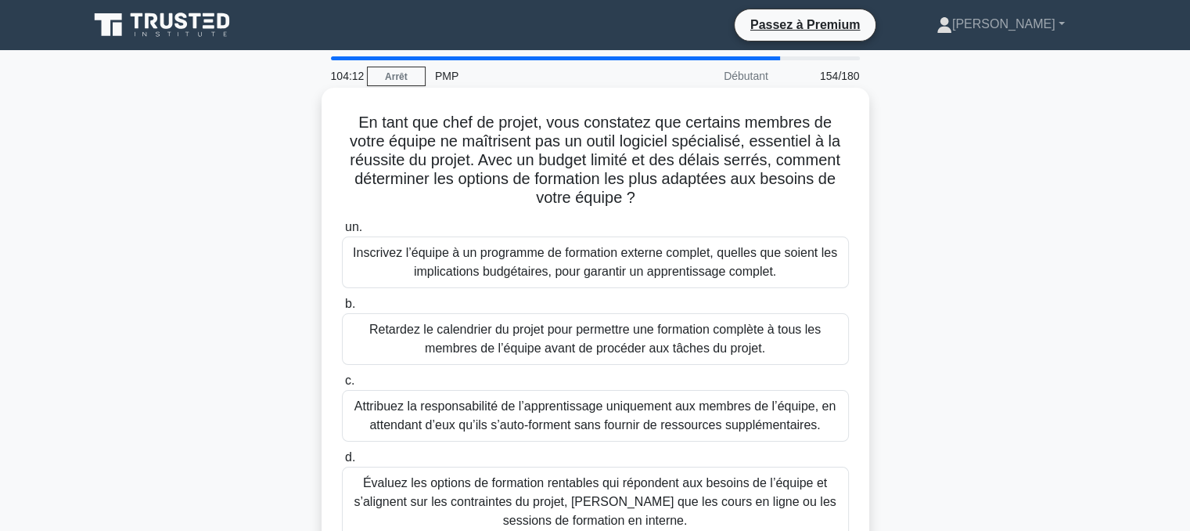
click at [573, 493] on font "Évaluez les options de formation rentables qui répondent aux besoins de l’équip…" at bounding box center [595, 501] width 482 height 51
click at [342, 462] on input "d. Évaluez les options de formation rentables qui répondent aux besoins de l’éq…" at bounding box center [342, 457] width 0 height 10
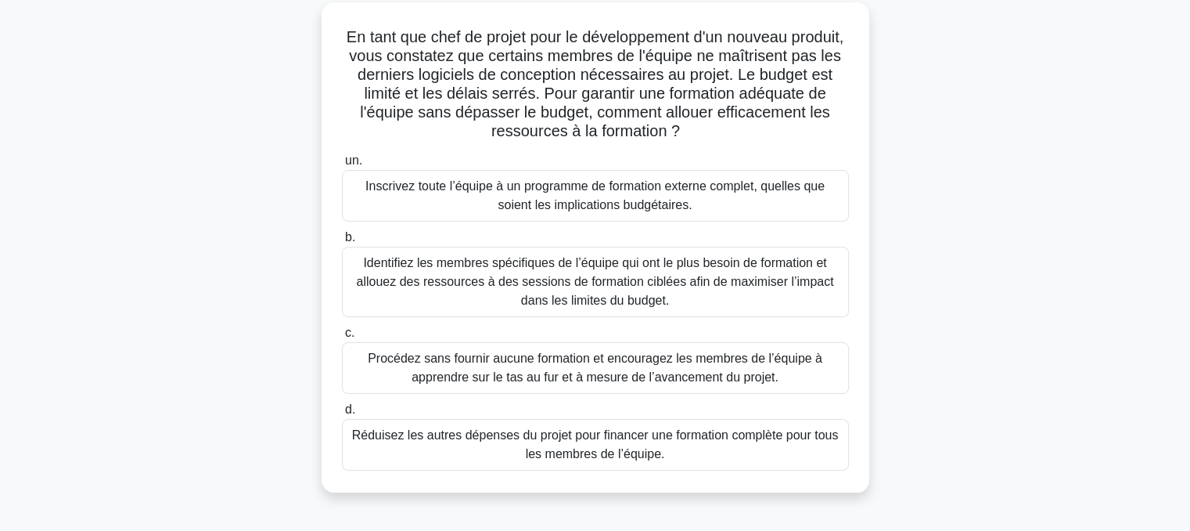
scroll to position [92, 0]
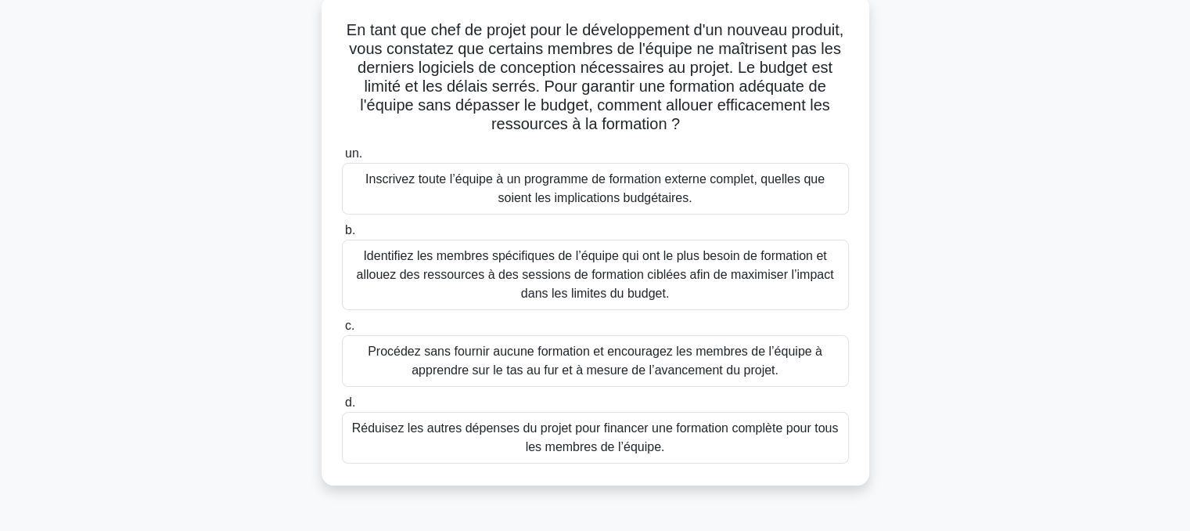
click at [603, 270] on font "Identifiez les membres spécifiques de l’équipe qui ont le plus besoin de format…" at bounding box center [594, 274] width 477 height 51
click at [342, 236] on input "b. Identifiez les membres spécifiques de l’équipe qui ont le plus besoin de for…" at bounding box center [342, 230] width 0 height 10
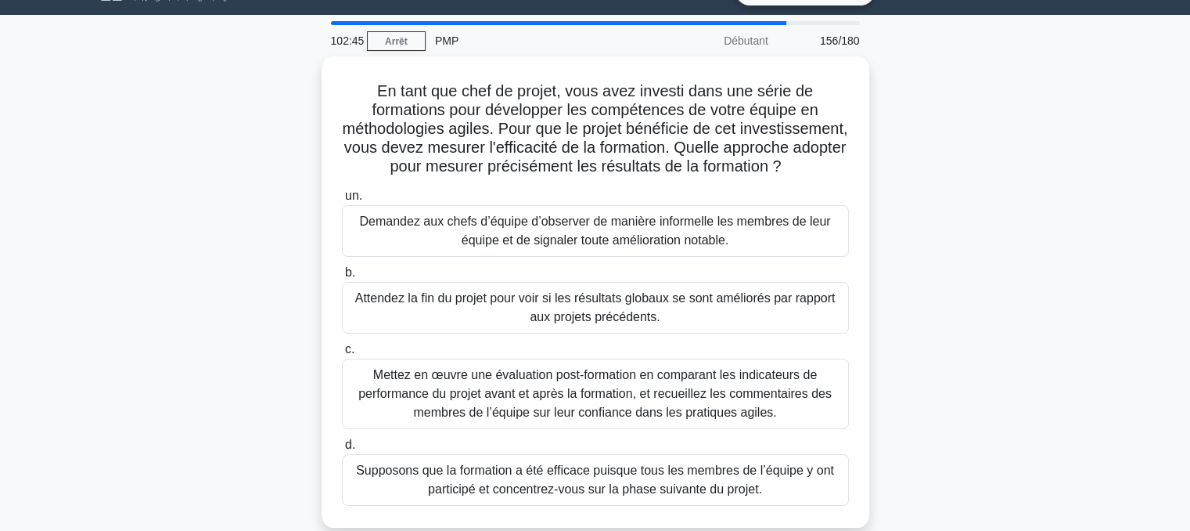
scroll to position [32, 0]
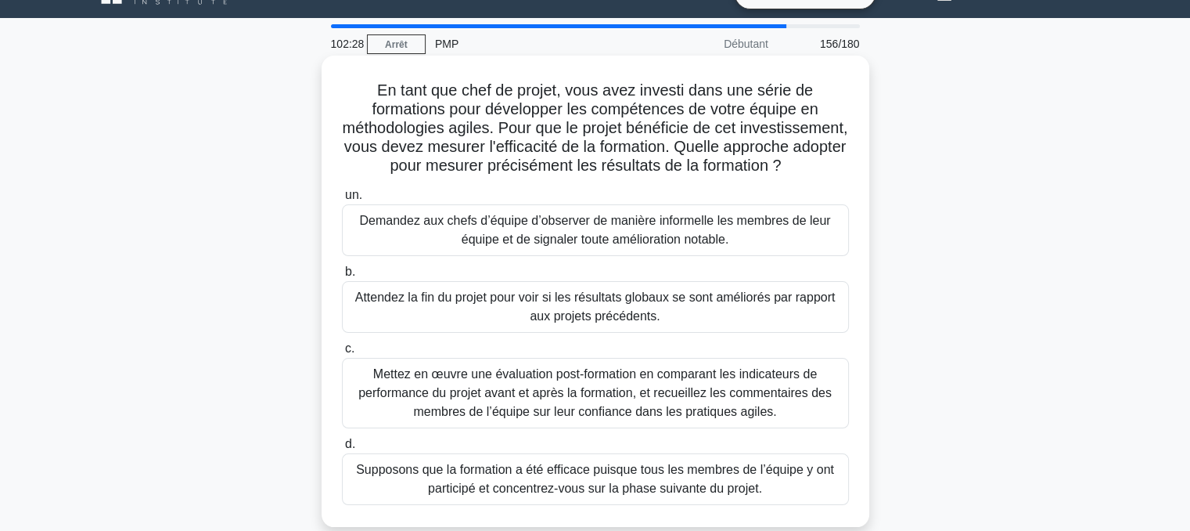
click at [610, 414] on font "Mettez en œuvre une évaluation post-formation en comparant les indicateurs de p…" at bounding box center [594, 392] width 473 height 51
click at [342, 354] on input "c. Mettez en œuvre une évaluation post-formation en comparant les indicateurs d…" at bounding box center [342, 349] width 0 height 10
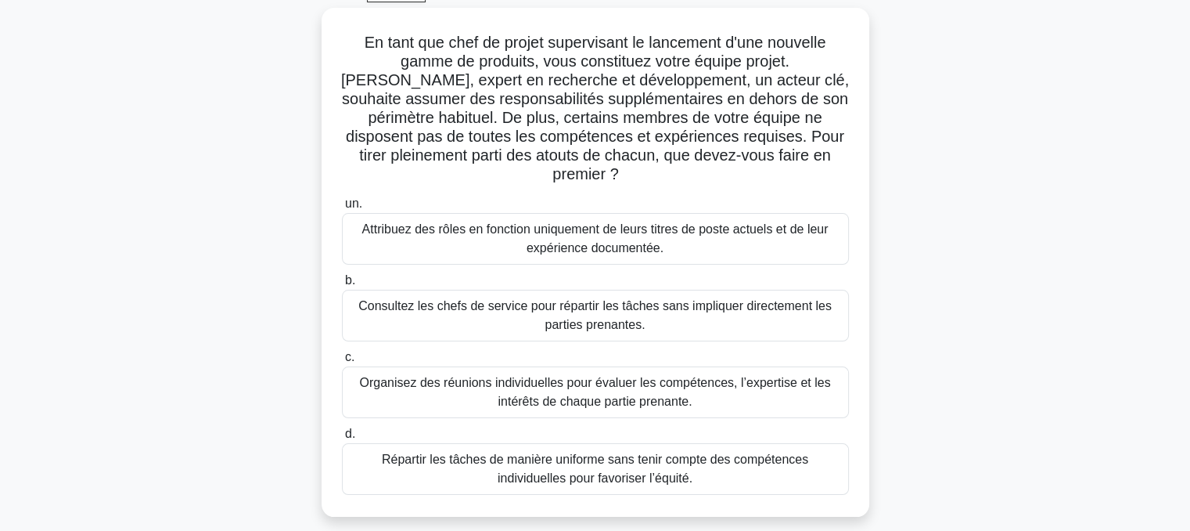
scroll to position [91, 0]
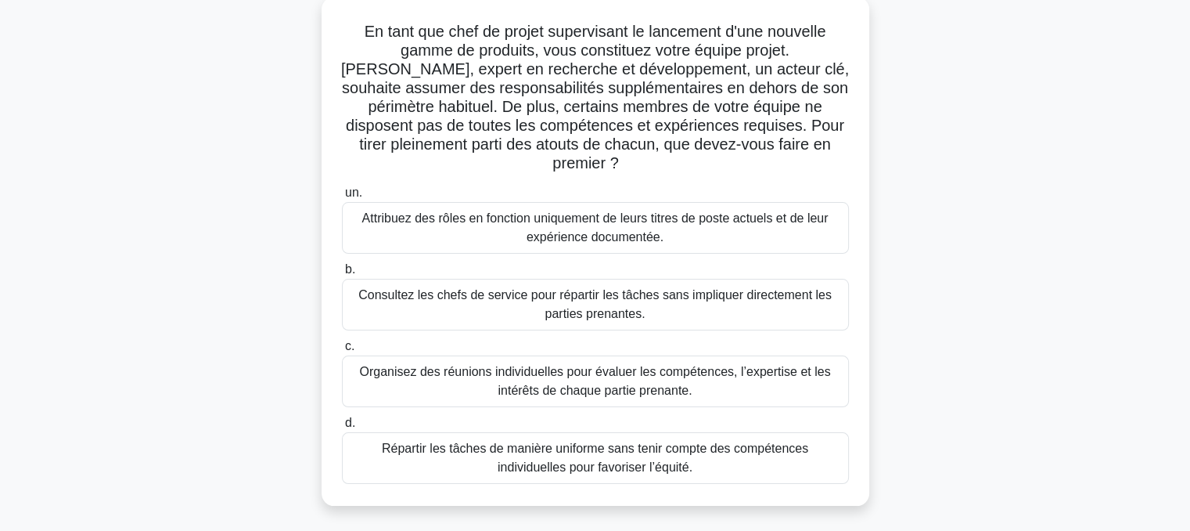
click at [592, 365] on font "Organisez des réunions individuelles pour évaluer les compétences, l’expertise …" at bounding box center [594, 381] width 471 height 32
click at [342, 351] on input "c. Organisez des réunions individuelles pour évaluer les compétences, l’experti…" at bounding box center [342, 346] width 0 height 10
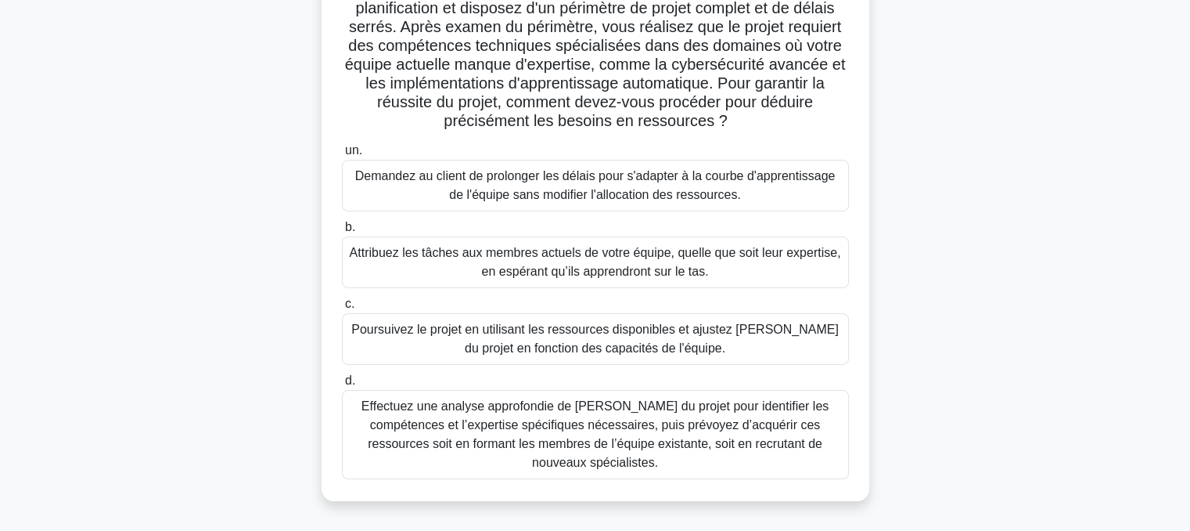
scroll to position [138, 0]
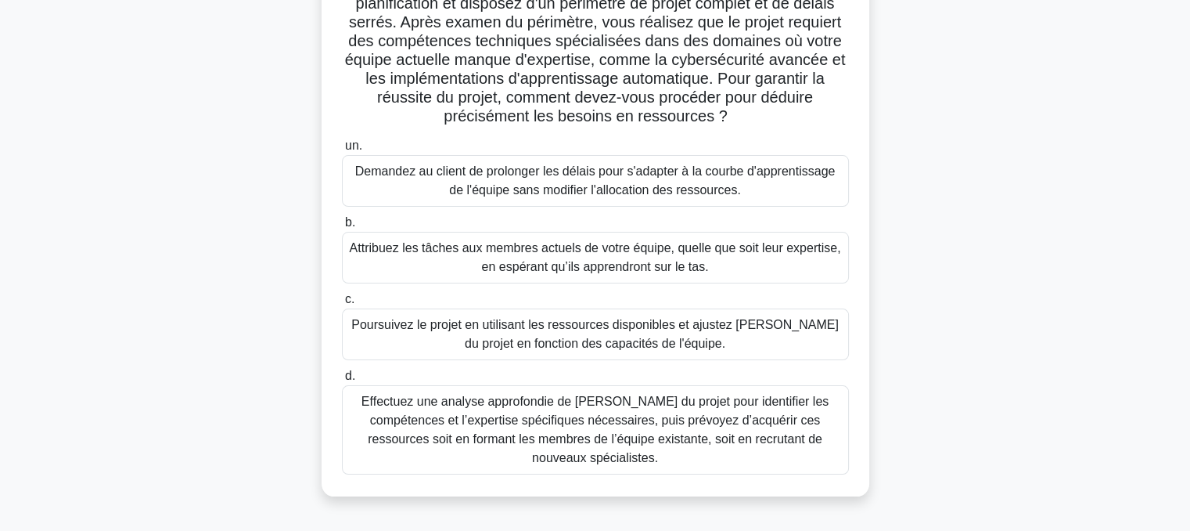
click at [625, 414] on font "Effectuez une analyse approfondie de [PERSON_NAME] du projet pour identifier le…" at bounding box center [595, 429] width 467 height 70
click at [342, 381] on input "d. Effectuez une analyse approfondie de la portée du projet pour identifier les…" at bounding box center [342, 376] width 0 height 10
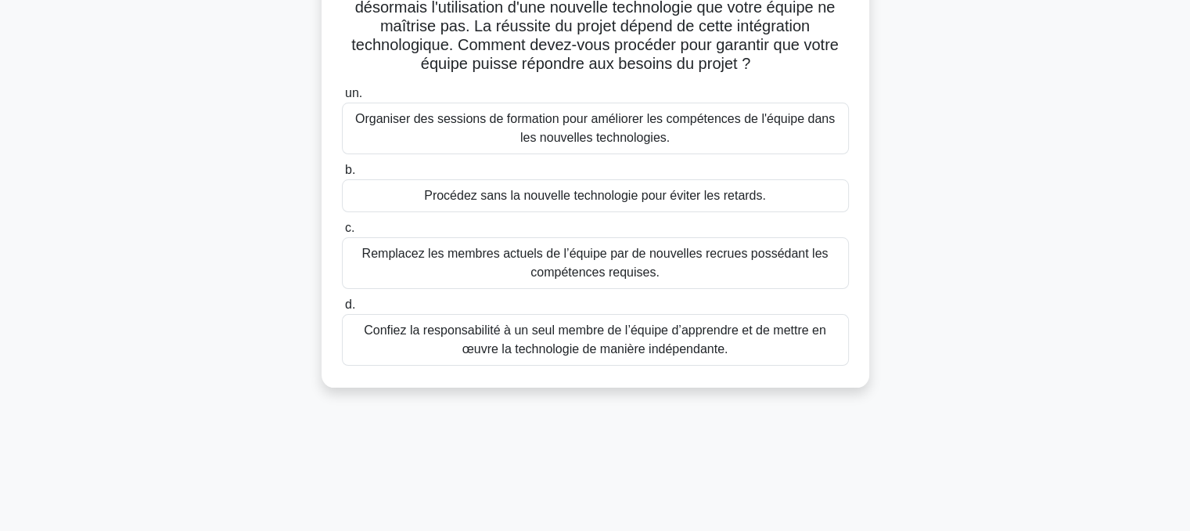
scroll to position [0, 0]
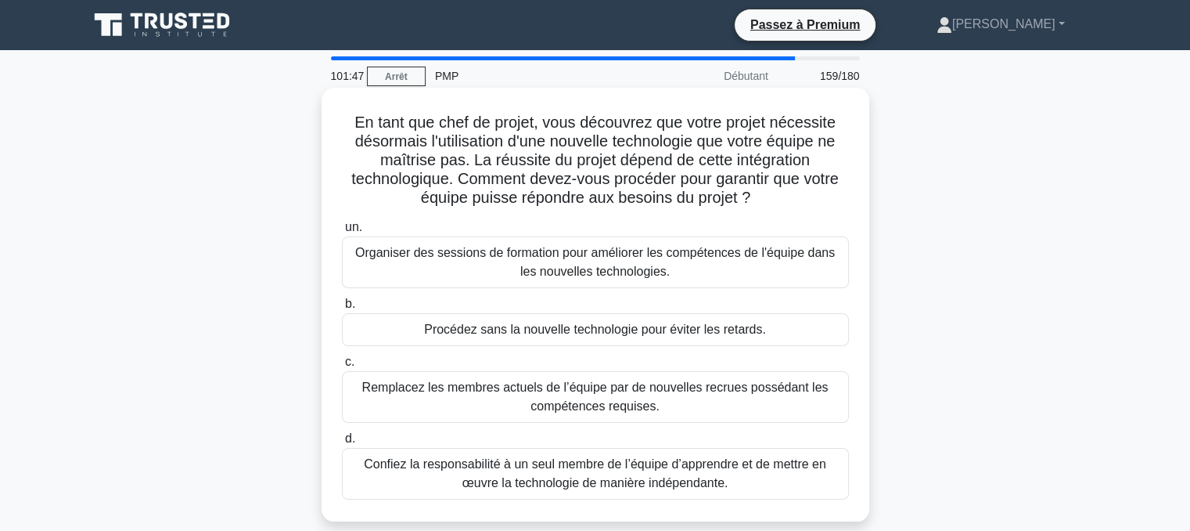
click at [590, 261] on font "Organiser des sessions de formation pour améliorer les compétences de l'équipe …" at bounding box center [595, 262] width 480 height 32
click at [342, 232] on input "un. Organiser des sessions de formation pour améliorer les compétences de l'équ…" at bounding box center [342, 227] width 0 height 10
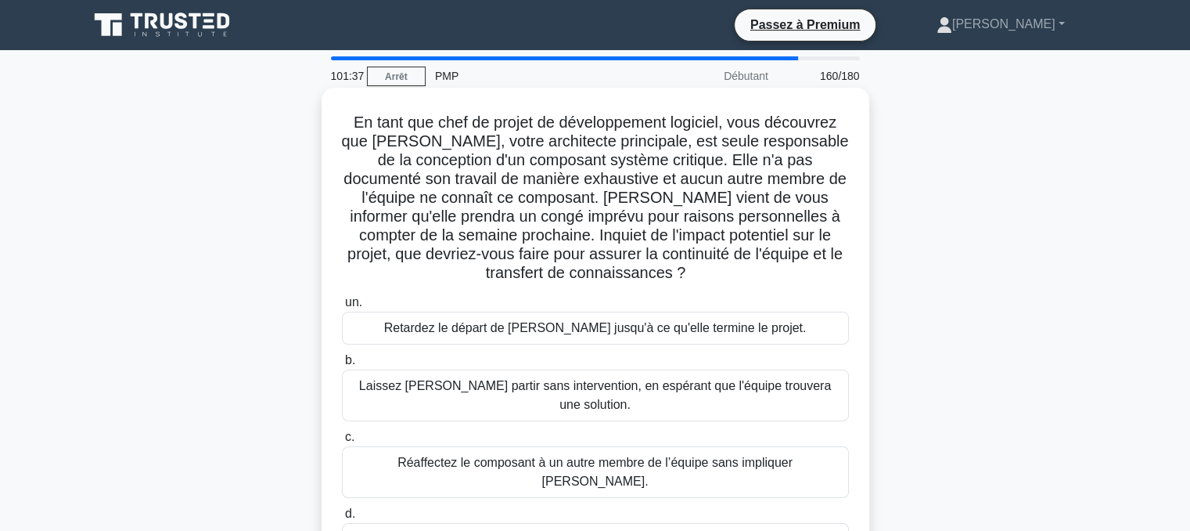
click at [342, 514] on input "d. Demandez à [PERSON_NAME] d’organiser des séances de transfert de connaissanc…" at bounding box center [342, 514] width 0 height 10
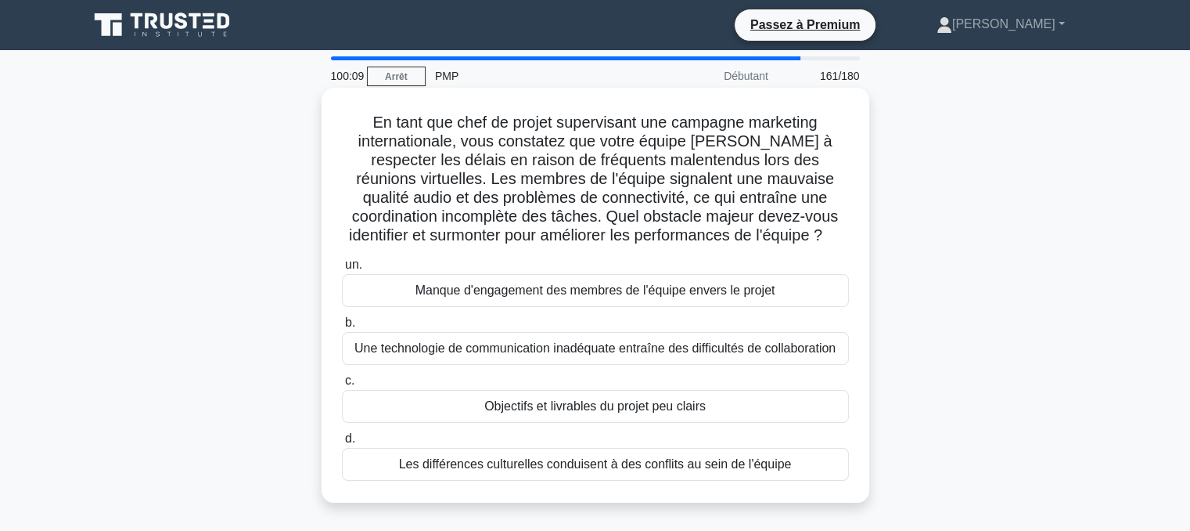
click at [581, 351] on font "Une technologie de communication inadéquate entraîne des difficultés de collabo…" at bounding box center [594, 347] width 481 height 13
click at [342, 328] on input "b. Une technologie de communication inadéquate entraîne des difficultés de coll…" at bounding box center [342, 323] width 0 height 10
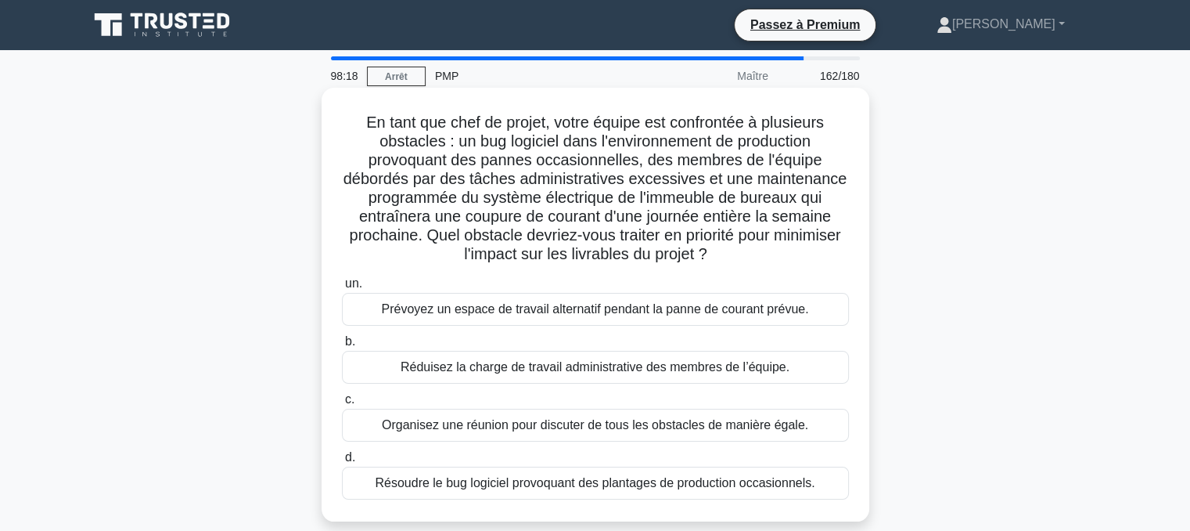
click at [502, 425] on font "Organisez une réunion pour discuter de tous les obstacles de manière égale." at bounding box center [595, 424] width 426 height 13
click at [342, 405] on input "c. Organisez une réunion pour discuter de tous les obstacles de manière égale." at bounding box center [342, 399] width 0 height 10
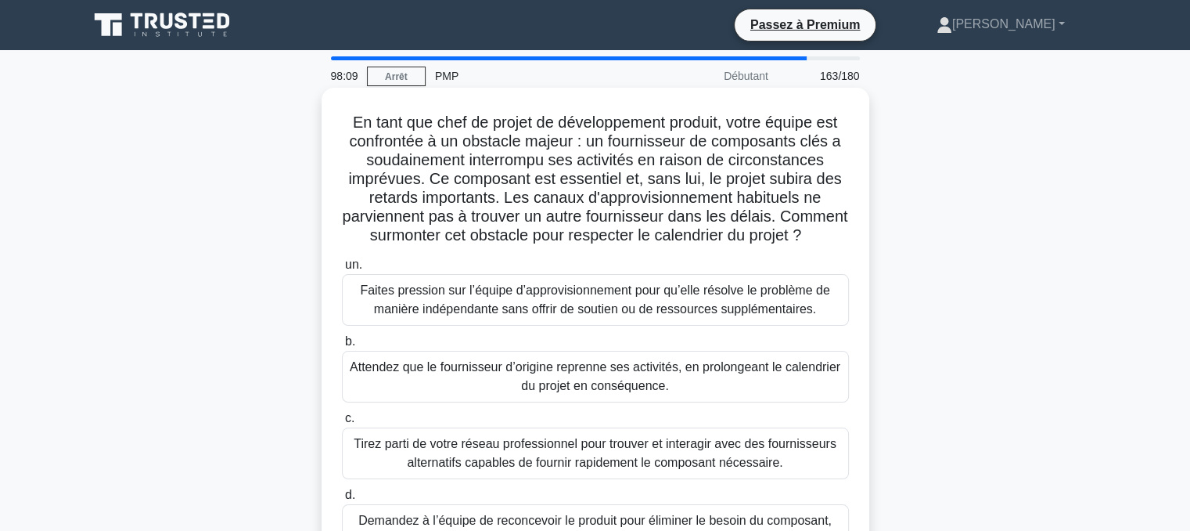
click at [617, 469] on font "Tirez parti de votre réseau professionnel pour trouver et interagir avec des fo…" at bounding box center [595, 453] width 483 height 32
click at [342, 423] on input "c. Tirez parti de votre réseau professionnel pour trouver et interagir avec des…" at bounding box center [342, 418] width 0 height 10
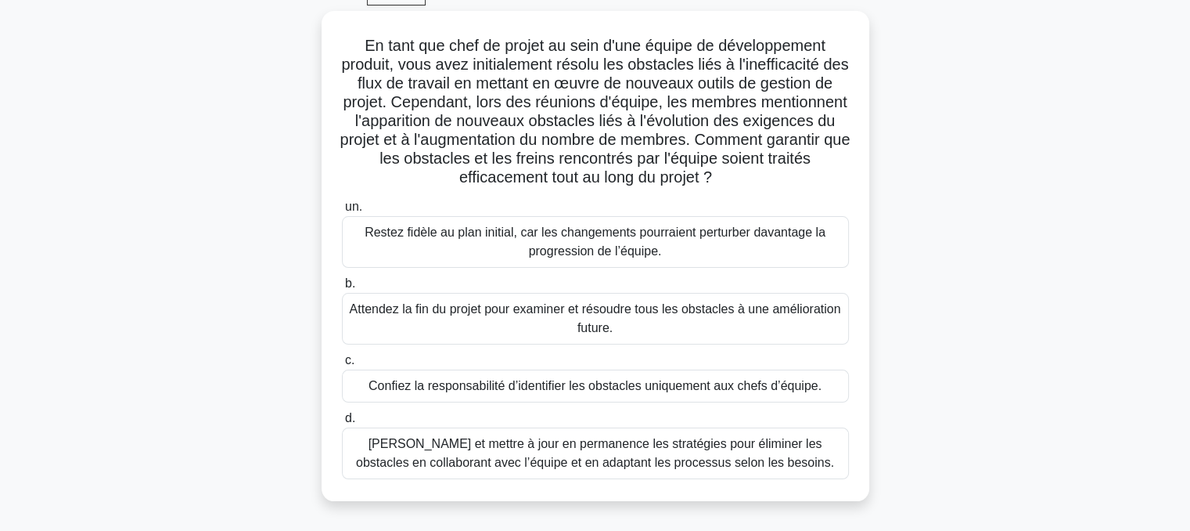
scroll to position [92, 0]
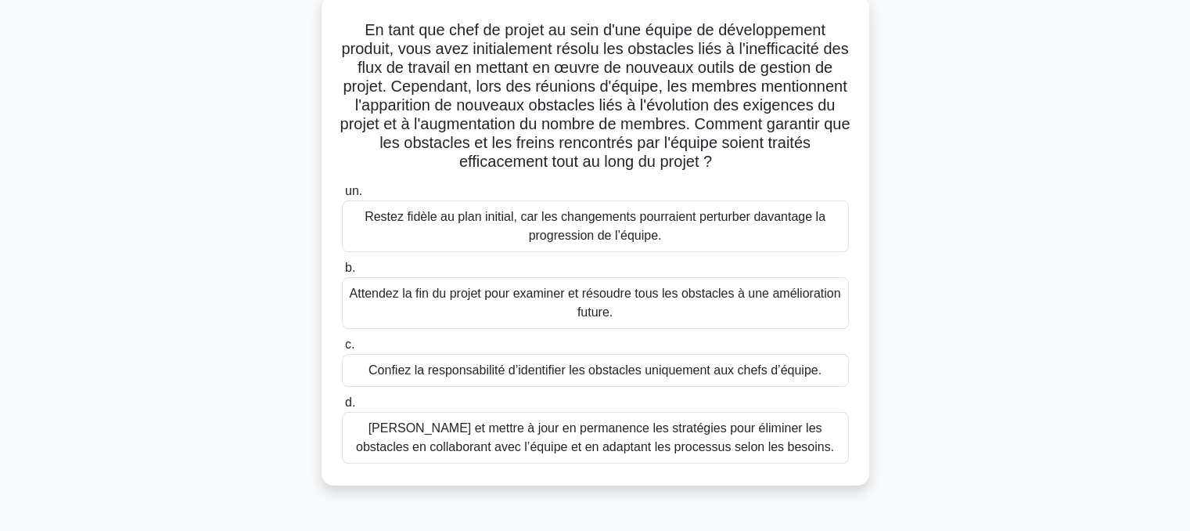
click at [606, 443] on font "[PERSON_NAME] et mettre à jour en permanence les stratégies pour éliminer les o…" at bounding box center [595, 437] width 478 height 32
click at [342, 408] on input "d. [PERSON_NAME] et mettre à jour en permanence les stratégies pour éliminer le…" at bounding box center [342, 403] width 0 height 10
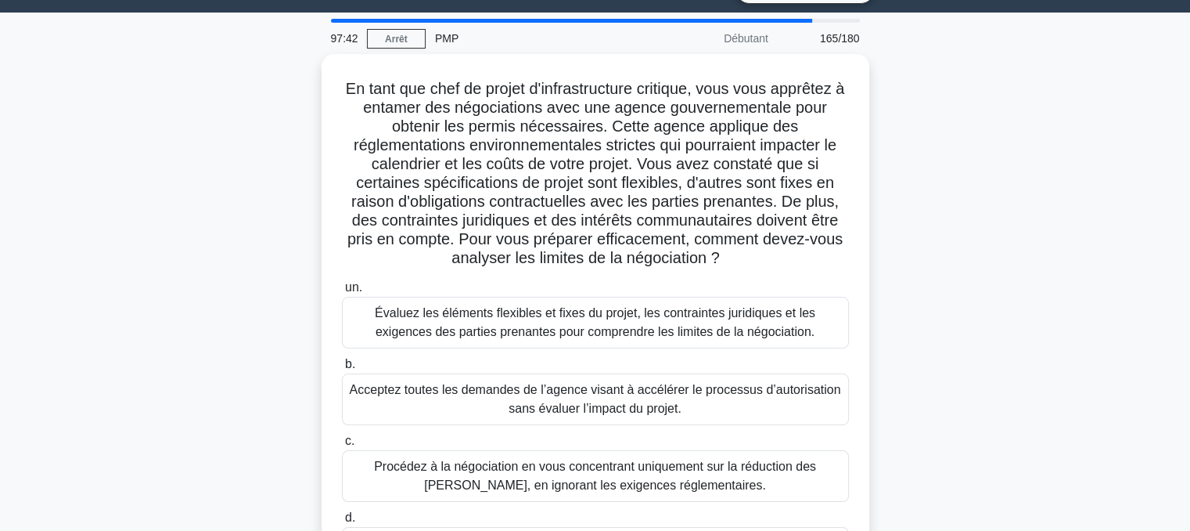
scroll to position [37, 0]
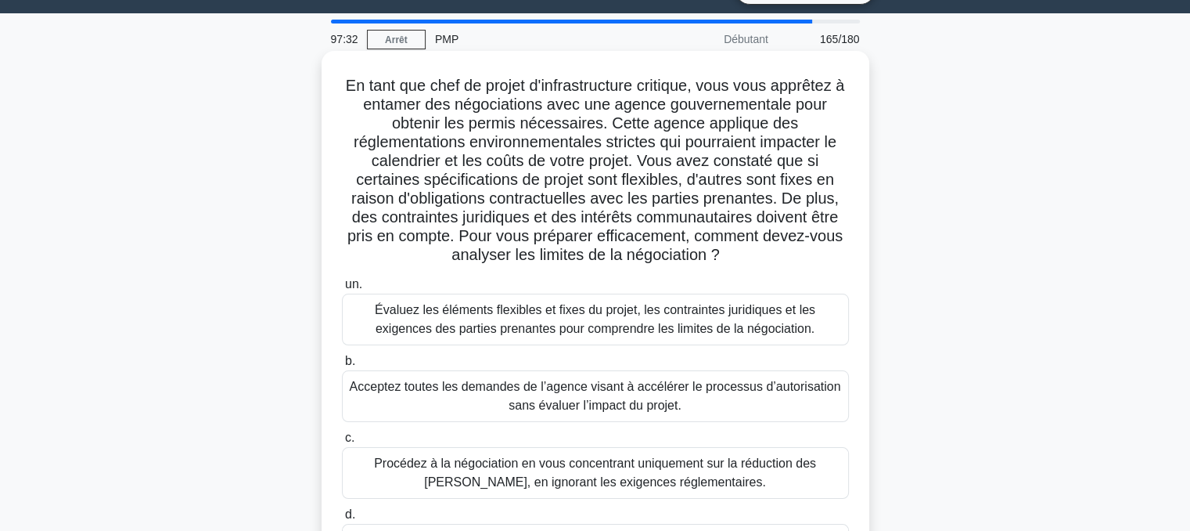
click at [597, 325] on font "Évaluez les éléments flexibles et fixes du projet, les contraintes juridiques e…" at bounding box center [595, 319] width 441 height 32
click at [342, 290] on input "un. Évaluez les éléments flexibles et fixes du projet, les contraintes juridiqu…" at bounding box center [342, 284] width 0 height 10
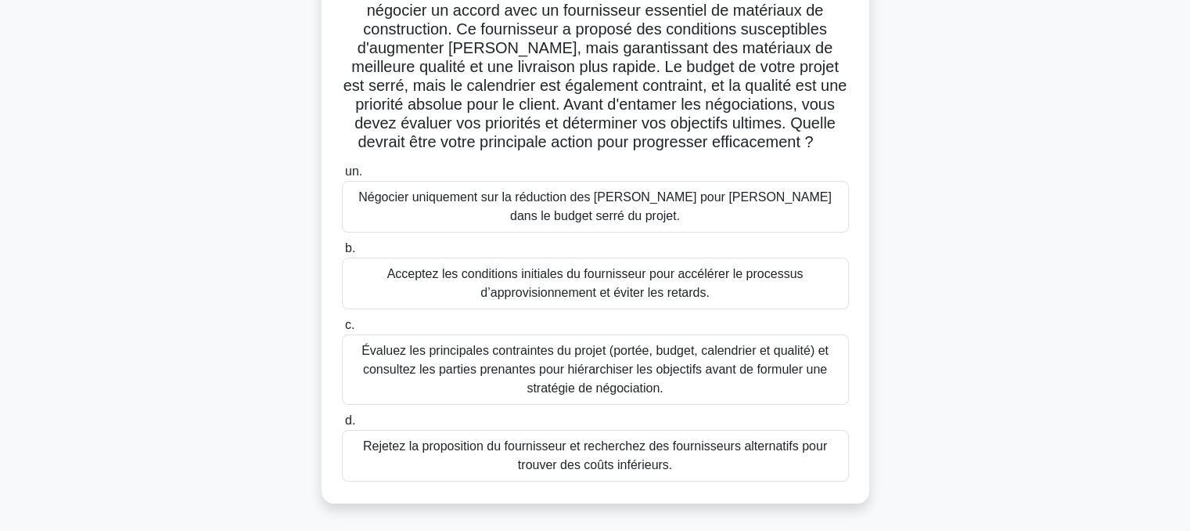
scroll to position [153, 0]
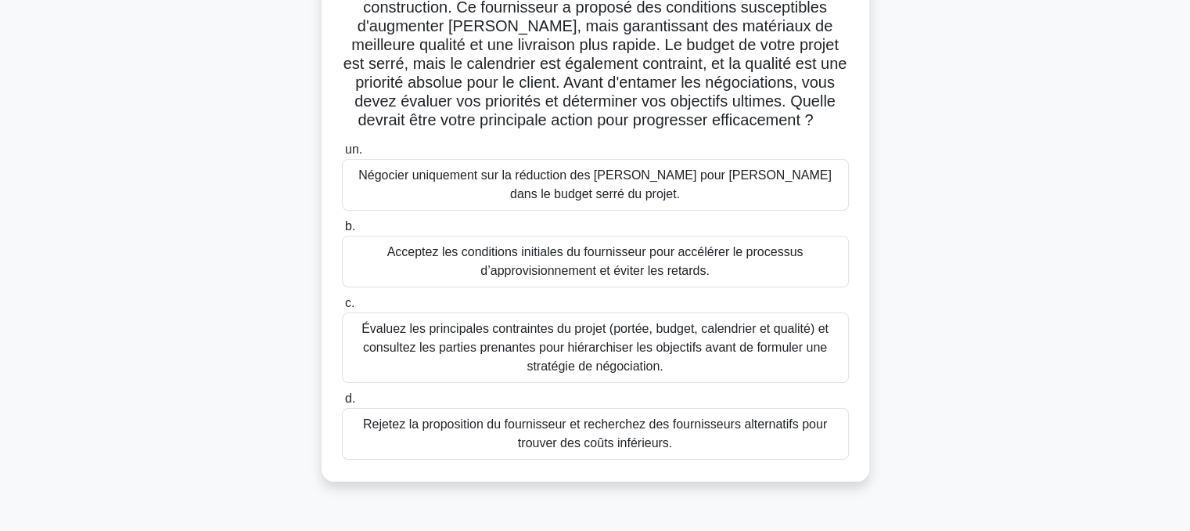
click at [604, 340] on font "Évaluez les principales contraintes du projet (portée, budget, calendrier et qu…" at bounding box center [595, 347] width 467 height 51
click at [342, 308] on input "c. Évaluez les principales contraintes du projet ([PERSON_NAME], budget, calend…" at bounding box center [342, 303] width 0 height 10
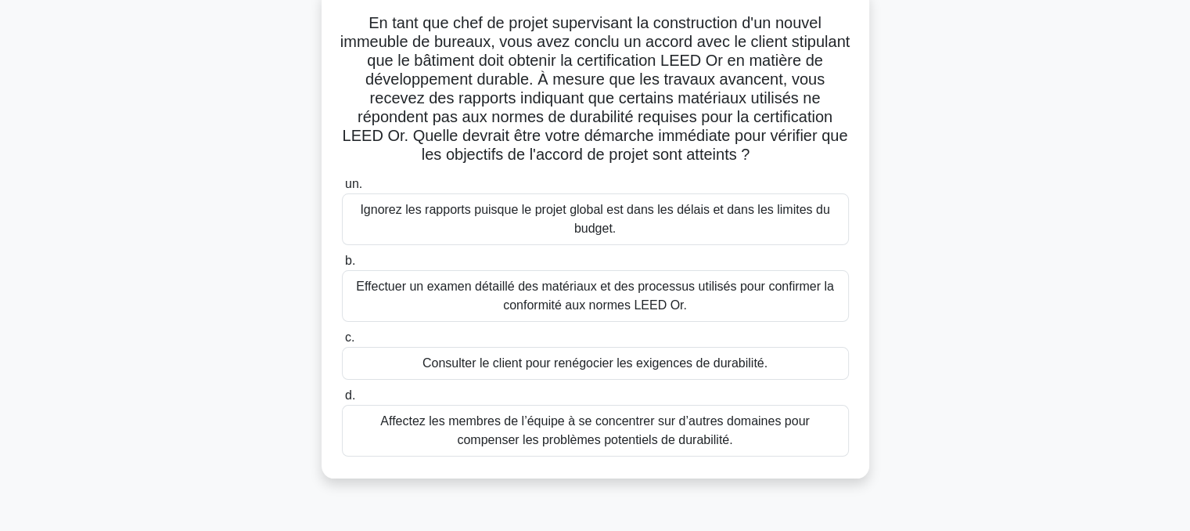
scroll to position [105, 0]
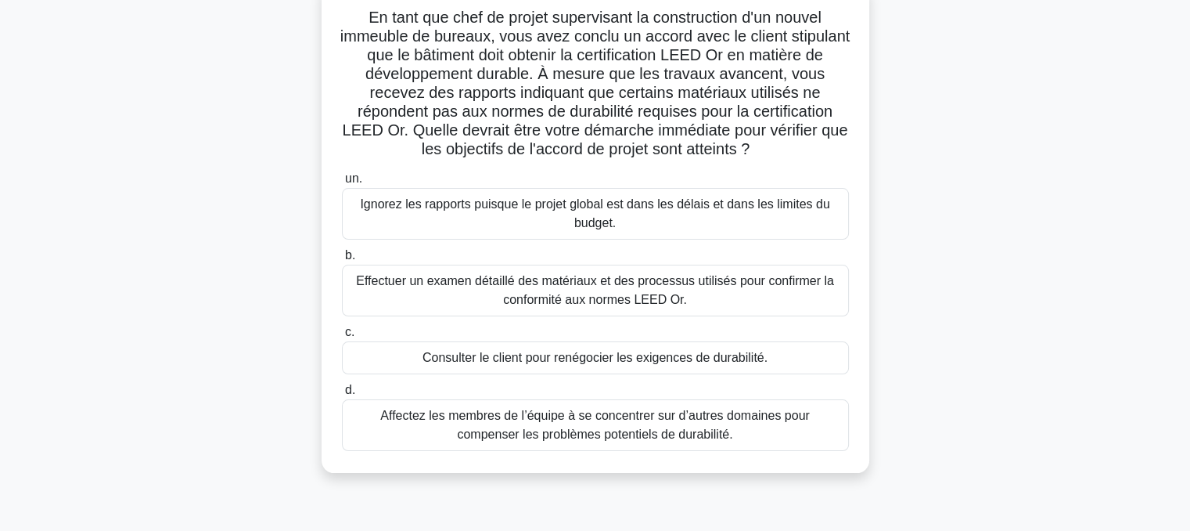
click at [552, 291] on font "Effectuer un examen détaillé des matériaux et des processus utilisés pour confi…" at bounding box center [595, 290] width 478 height 32
click at [342, 261] on input "b. Effectuer un examen détaillé des matériaux et des processus utilisés pour co…" at bounding box center [342, 255] width 0 height 10
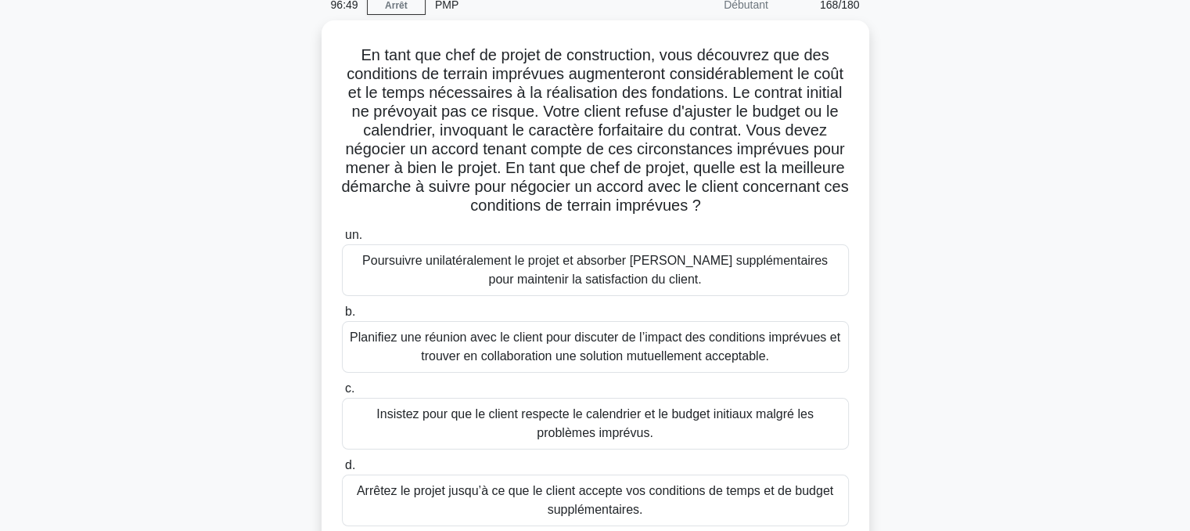
scroll to position [74, 0]
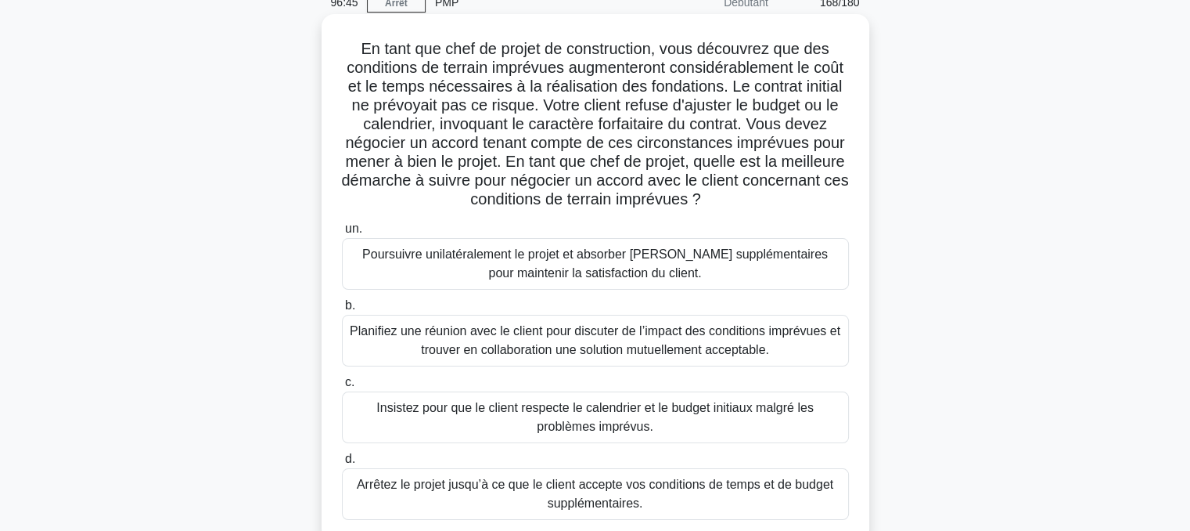
click at [620, 340] on font "Planifiez une réunion avec le client pour discuter de l’impact des conditions i…" at bounding box center [595, 341] width 493 height 38
click at [342, 311] on input "b. Planifiez une réunion avec le client pour discuter de l’impact des condition…" at bounding box center [342, 306] width 0 height 10
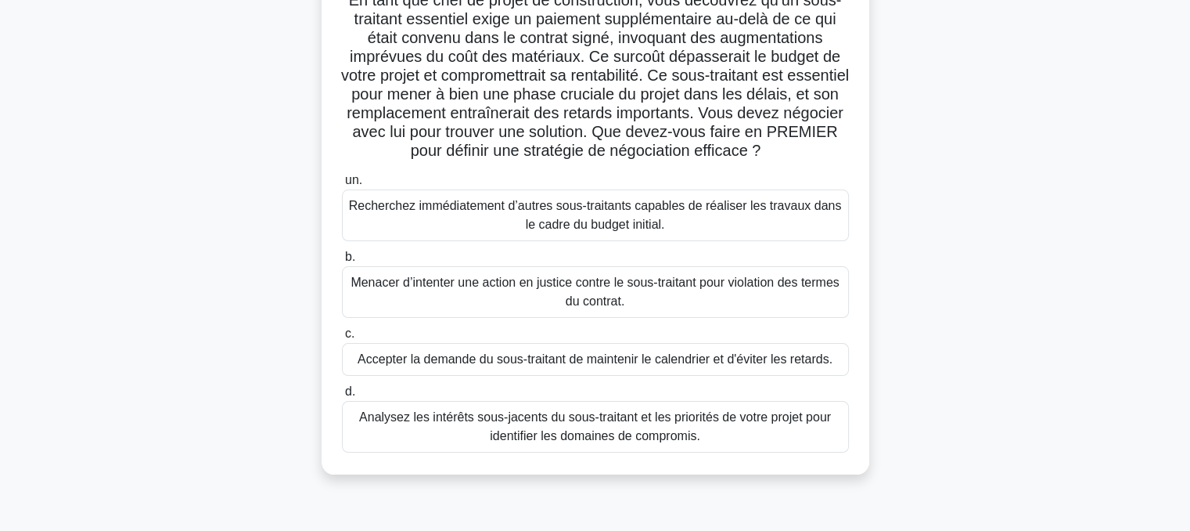
scroll to position [128, 0]
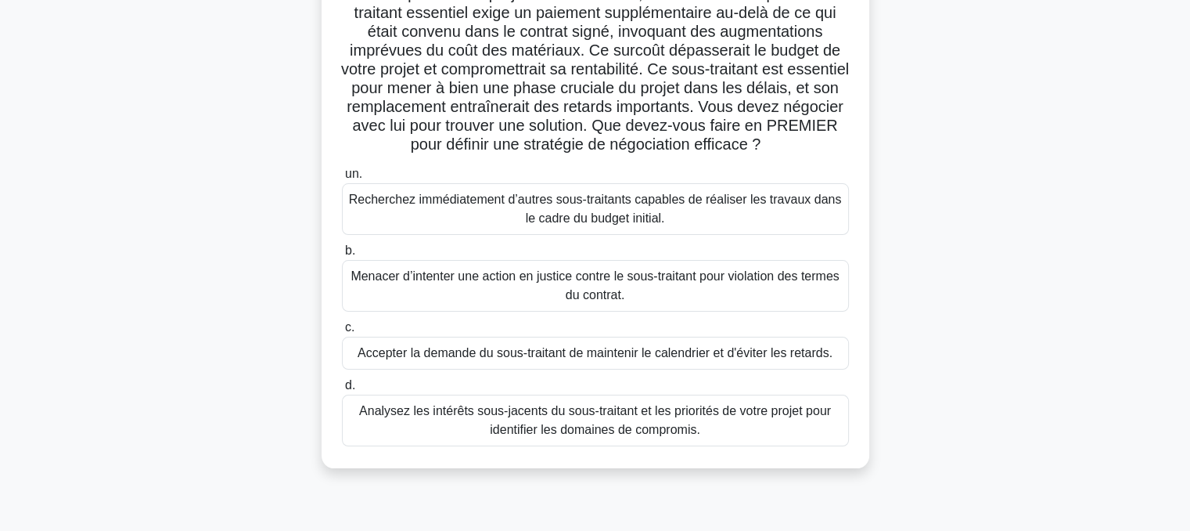
click at [646, 426] on font "Analysez les intérêts sous-jacents du sous-traitant et les priorités de votre p…" at bounding box center [595, 420] width 472 height 32
click at [342, 390] on input "d. Analysez les intérêts sous-jacents du sous-traitant et les priorités de votr…" at bounding box center [342, 385] width 0 height 10
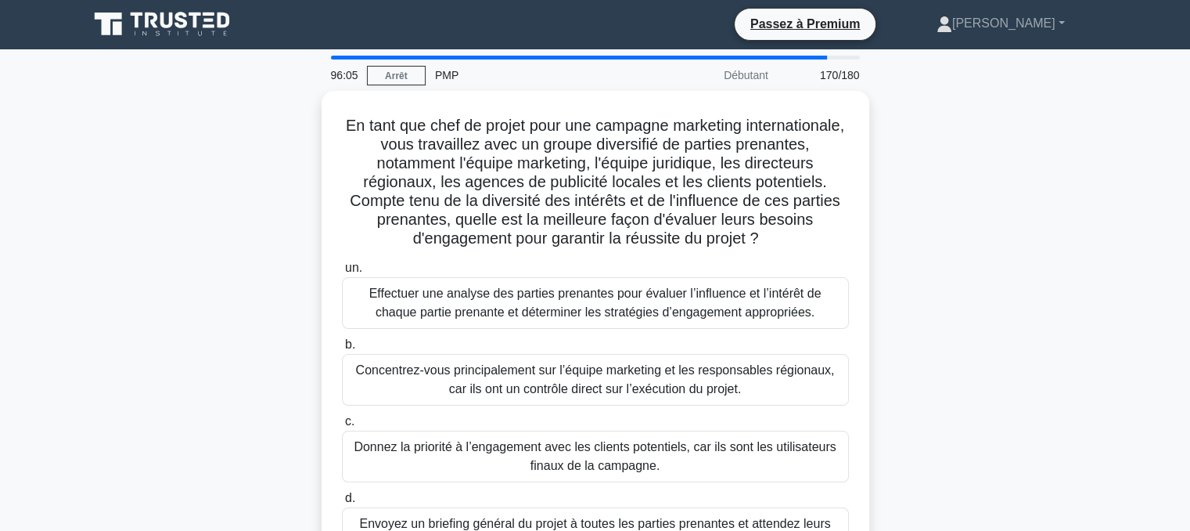
scroll to position [0, 0]
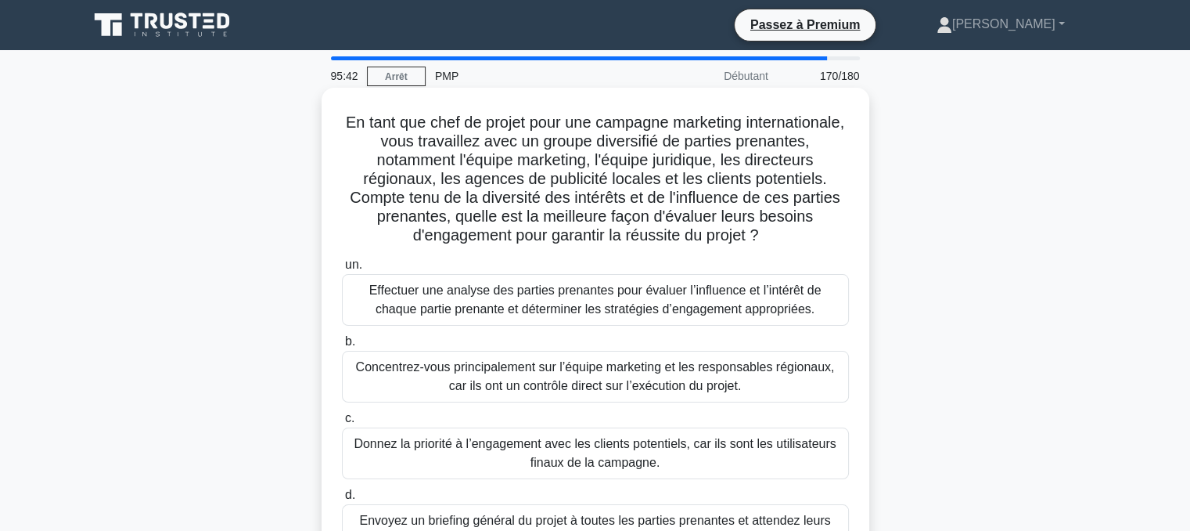
click at [621, 308] on font "Effectuer une analyse des parties prenantes pour évaluer l’influence et l’intér…" at bounding box center [595, 299] width 452 height 32
click at [342, 270] on input "un. Effectuer une analyse des parties prenantes pour évaluer l’influence et l’i…" at bounding box center [342, 265] width 0 height 10
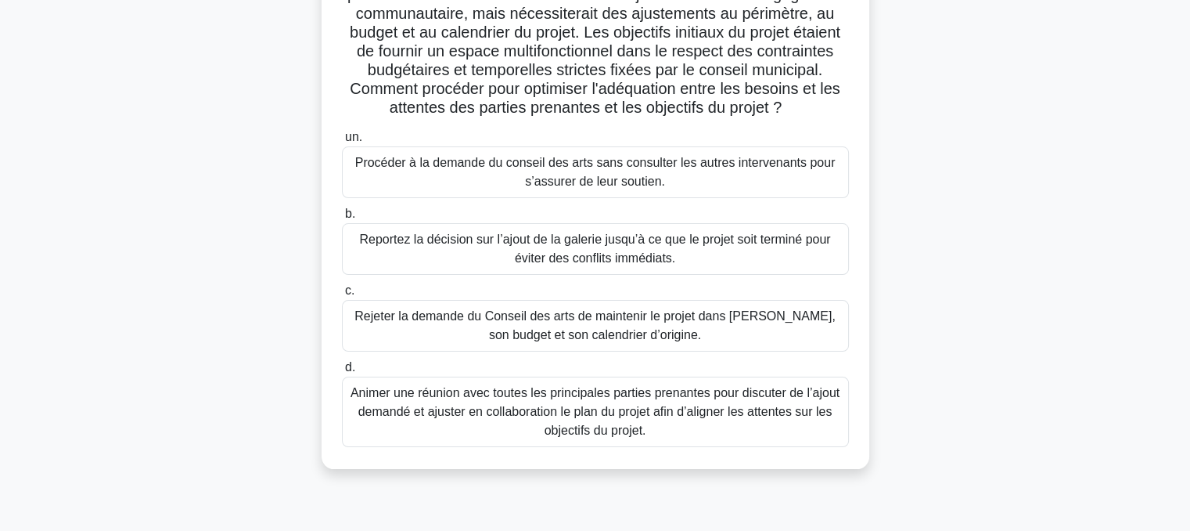
scroll to position [194, 0]
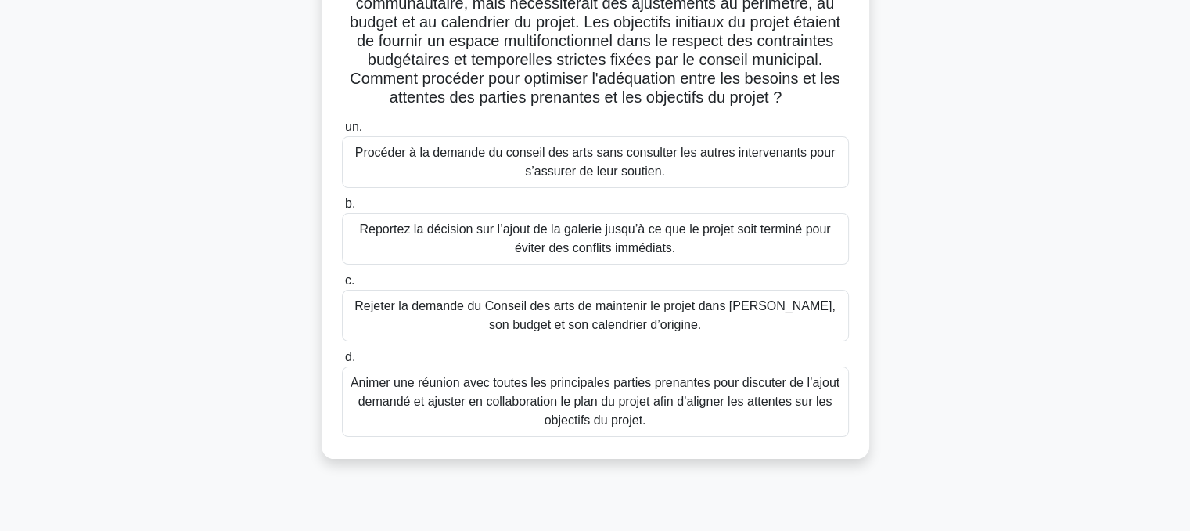
click at [596, 412] on font "Animer une réunion avec toutes les principales parties prenantes pour discuter …" at bounding box center [595, 401] width 489 height 51
click at [342, 362] on input "d. Animer une réunion avec toutes les principales parties prenantes pour discut…" at bounding box center [342, 357] width 0 height 10
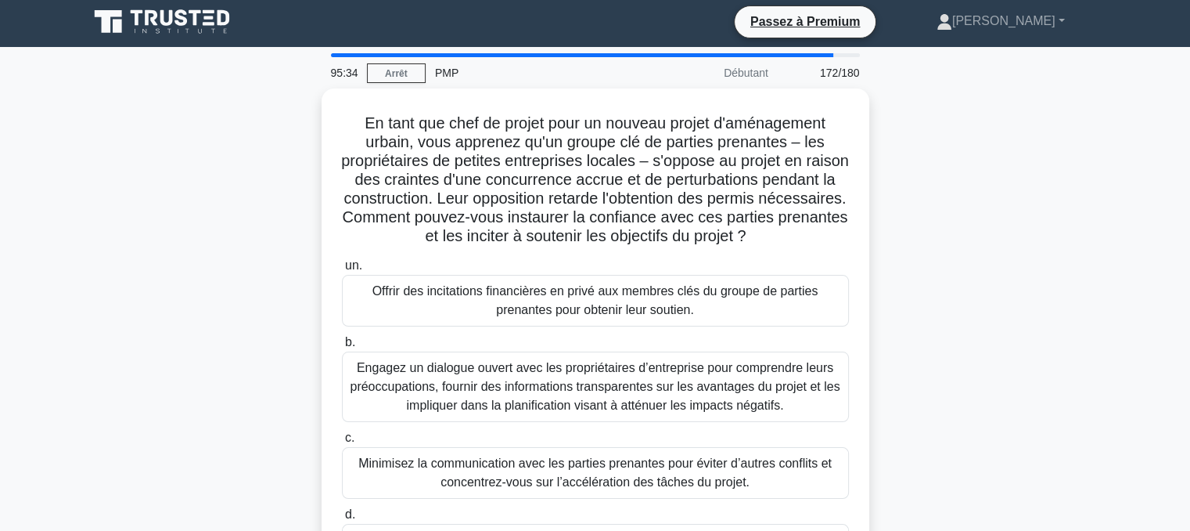
scroll to position [0, 0]
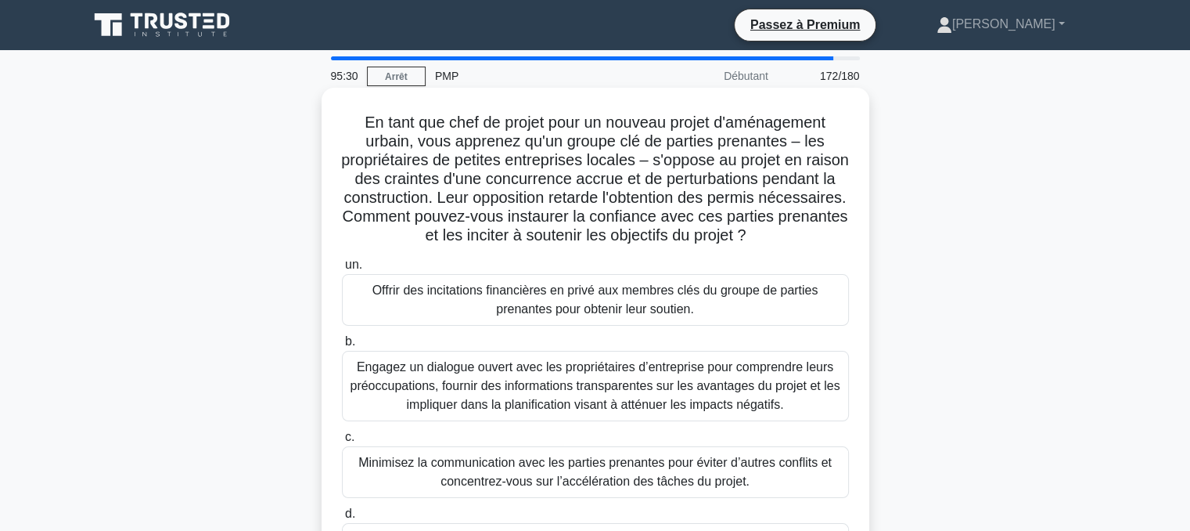
click at [603, 387] on font "Engagez un dialogue ouvert avec les propriétaires d’entreprise pour comprendre …" at bounding box center [595, 385] width 490 height 51
click at [342, 347] on input "b. Engagez un dialogue ouvert avec les propriétaires d’entreprise pour comprend…" at bounding box center [342, 342] width 0 height 10
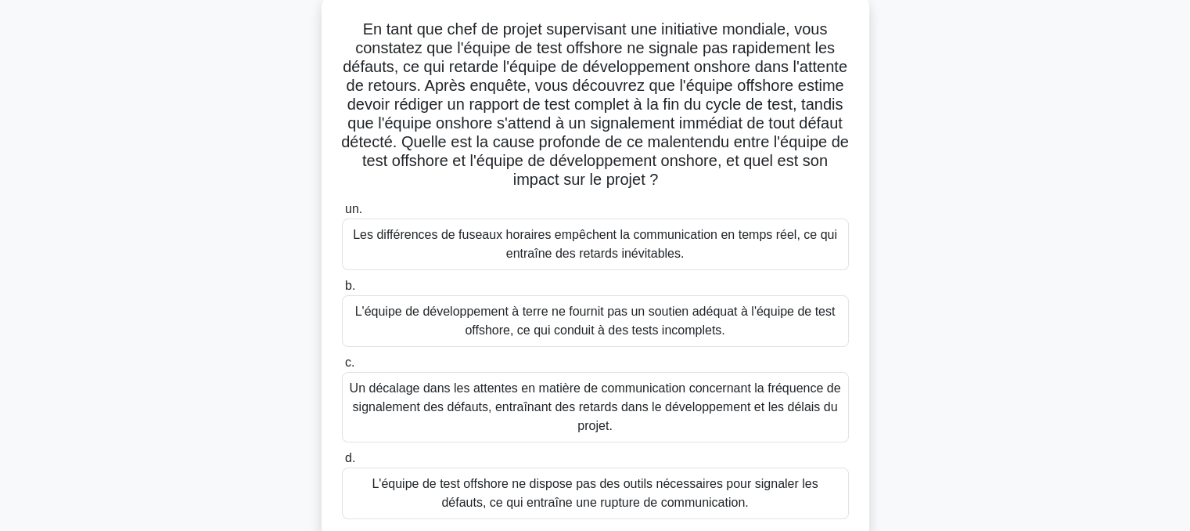
scroll to position [85, 0]
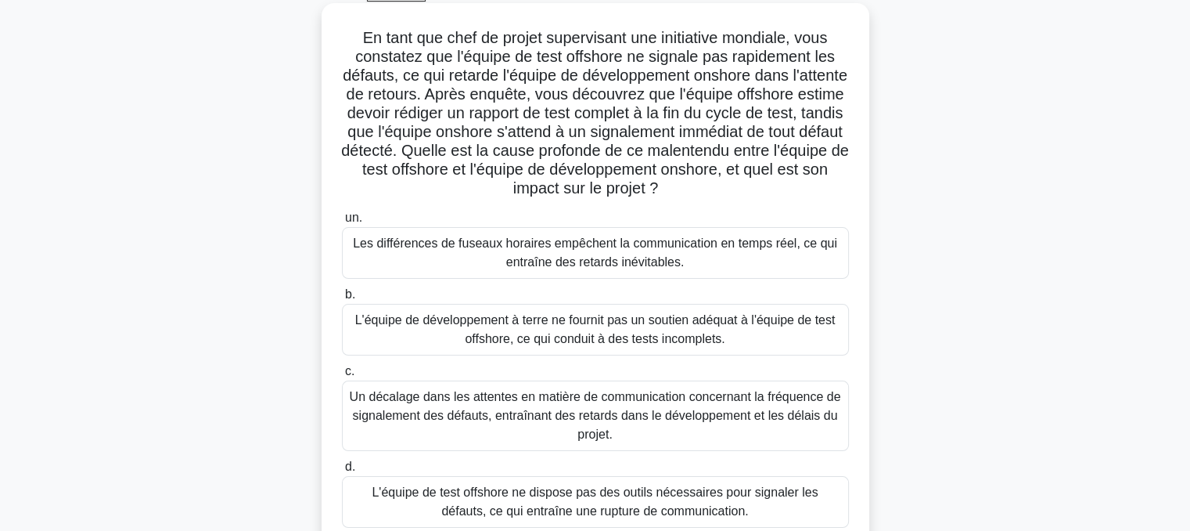
click at [576, 413] on font "Un décalage dans les attentes en matière de communication concernant la fréquen…" at bounding box center [595, 415] width 491 height 51
click at [342, 376] on input "c. Un décalage dans les attentes en matière de communication concernant la fréq…" at bounding box center [342, 371] width 0 height 10
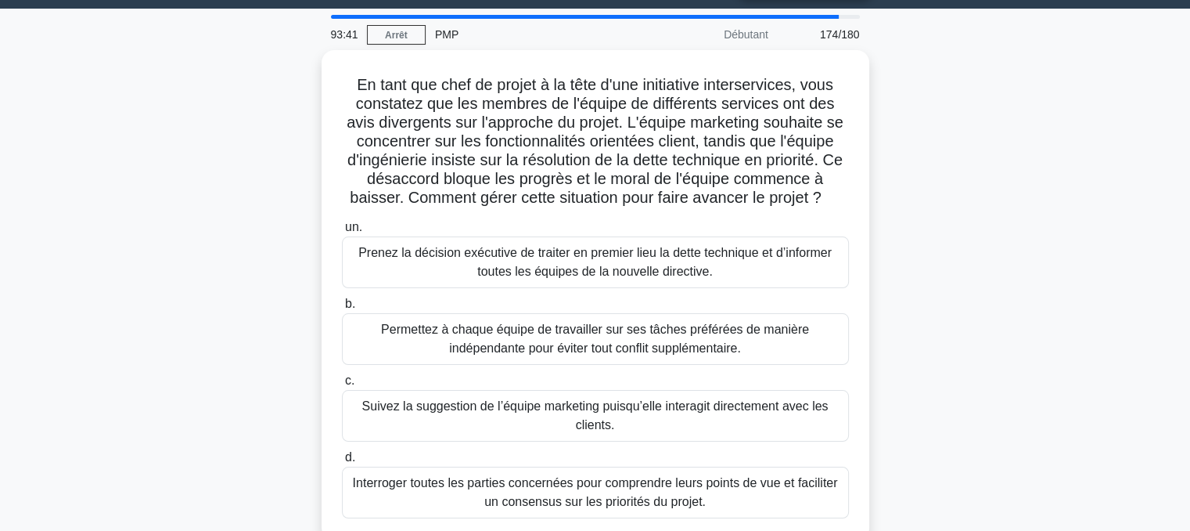
scroll to position [62, 0]
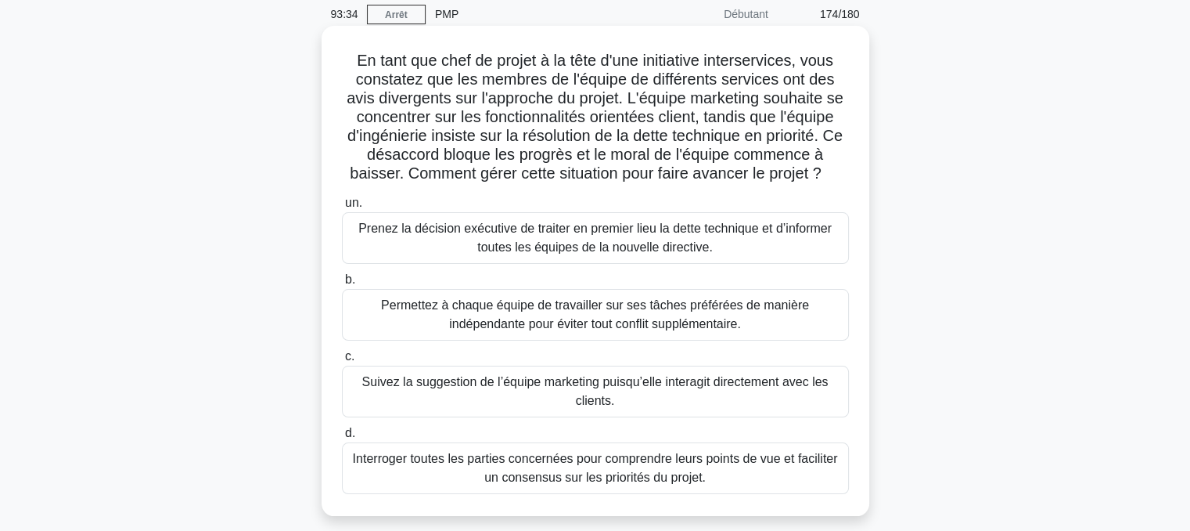
click at [628, 470] on font "Interroger toutes les parties concernées pour comprendre leurs points de vue et…" at bounding box center [595, 468] width 485 height 32
click at [342, 438] on input "d. Interroger toutes les parties concernées pour comprendre leurs points de vue…" at bounding box center [342, 433] width 0 height 10
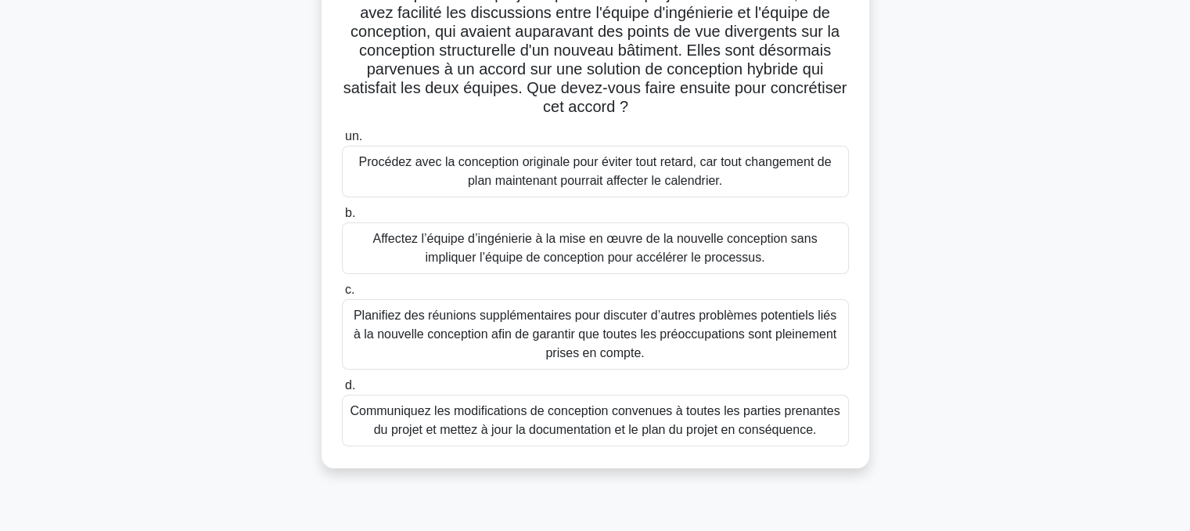
scroll to position [137, 0]
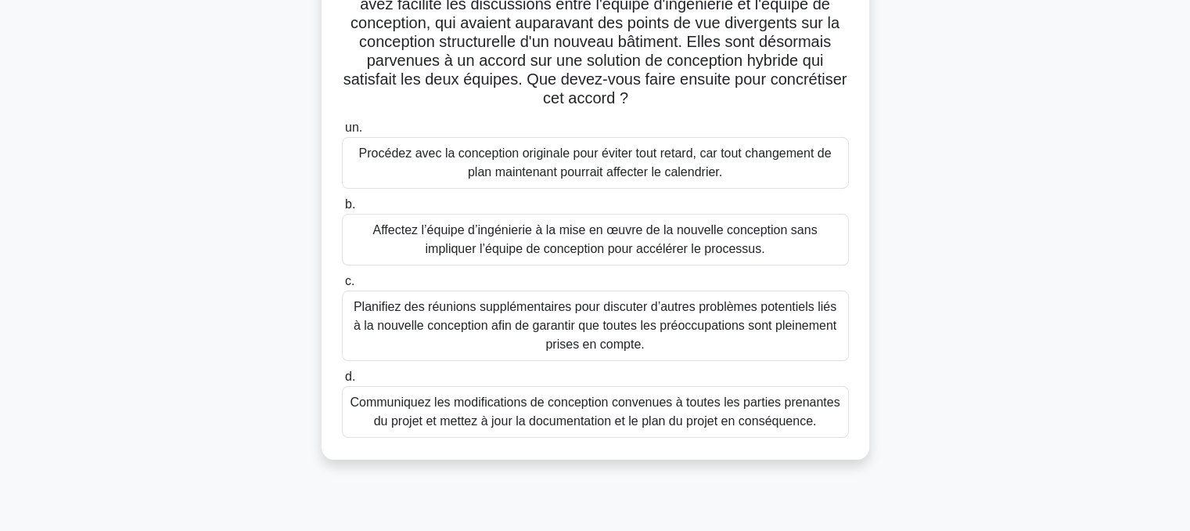
click at [610, 414] on font "Communiquez les modifications de conception convenues à toutes les parties pren…" at bounding box center [595, 411] width 490 height 32
click at [342, 382] on input "d. Communiquez les modifications de conception convenues à toutes les parties p…" at bounding box center [342, 377] width 0 height 10
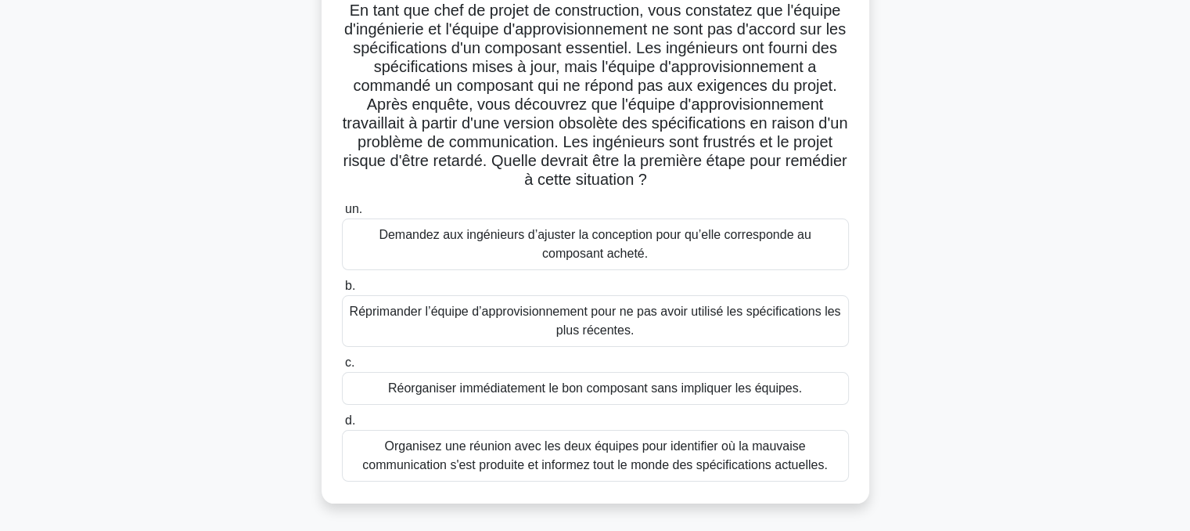
scroll to position [121, 0]
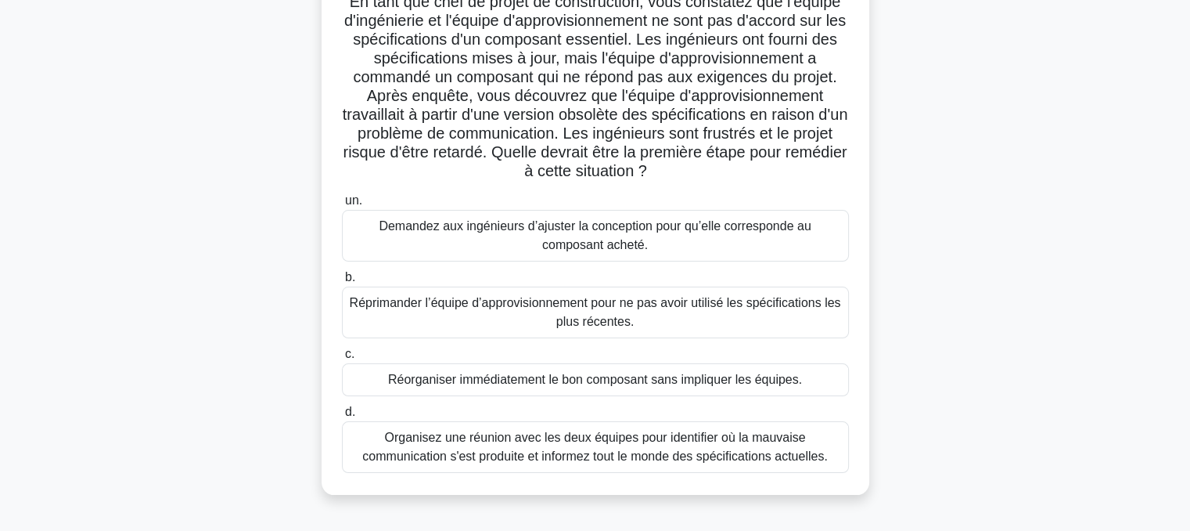
click at [600, 441] on font "Organisez une réunion avec les deux équipes pour identifier où la mauvaise comm…" at bounding box center [594, 446] width 465 height 32
click at [342, 417] on input "d. Organisez une réunion avec les deux équipes pour identifier où la mauvaise c…" at bounding box center [342, 412] width 0 height 10
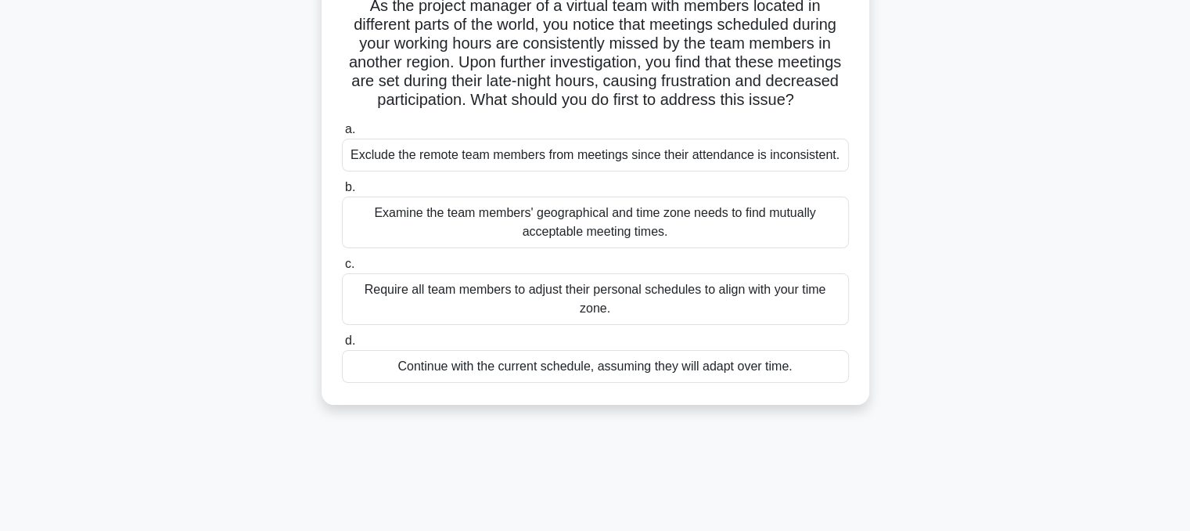
scroll to position [0, 0]
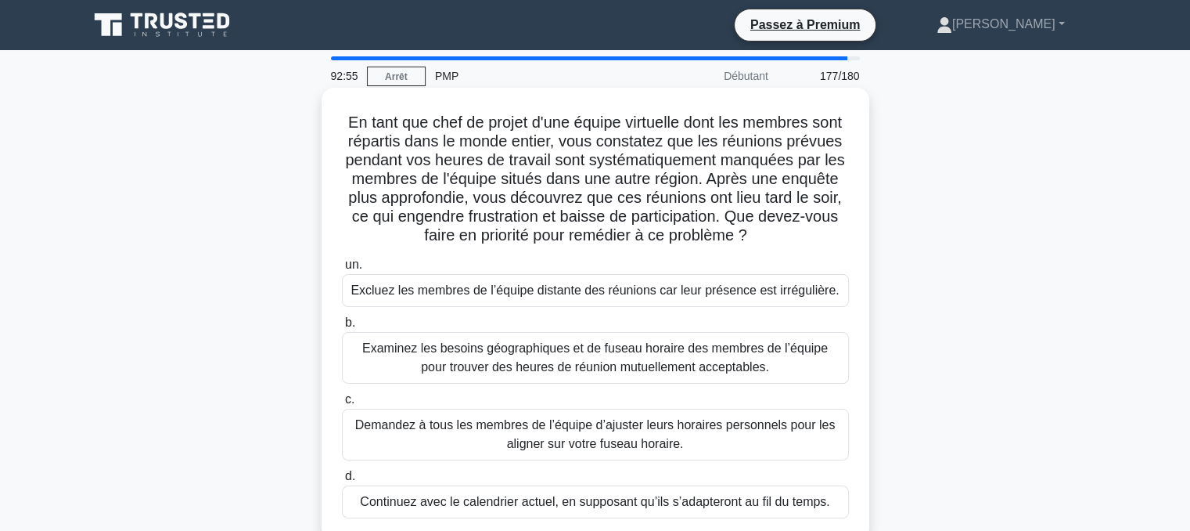
click at [589, 376] on font "Examinez les besoins géographiques et de fuseau horaire des membres de l’équipe…" at bounding box center [595, 358] width 493 height 38
click at [342, 328] on input "b. Examinez les besoins géographiques et de fuseau horaire des membres de l’équ…" at bounding box center [342, 323] width 0 height 10
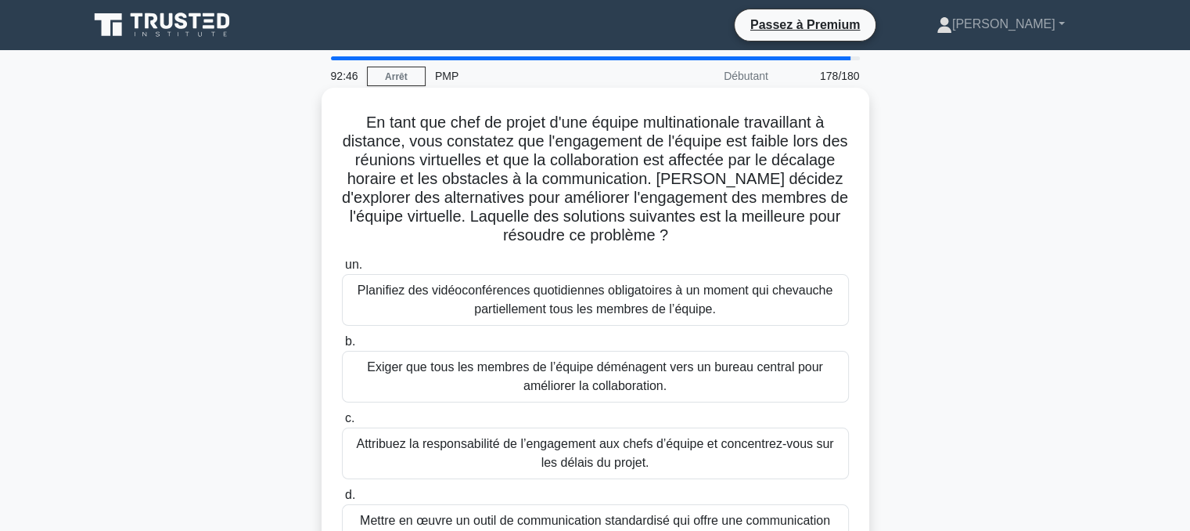
click at [666, 522] on font "Mettre en œuvre un outil de communication standardisé qui offre une communicati…" at bounding box center [595, 529] width 470 height 32
click at [342, 500] on input "d. Mettre en œuvre un outil de communication standardisé qui offre une communic…" at bounding box center [342, 495] width 0 height 10
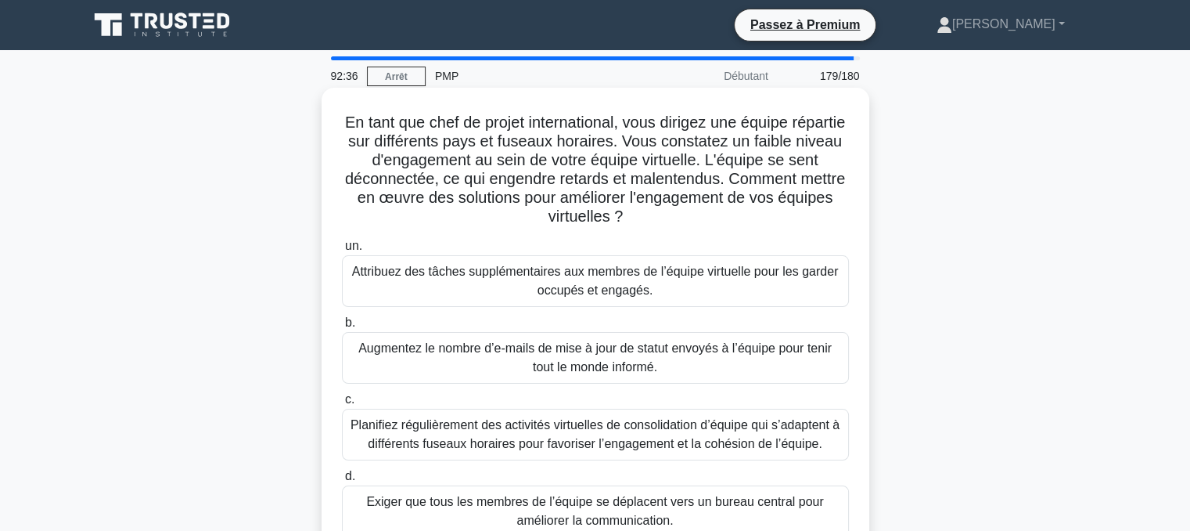
click at [607, 434] on font "Planifiez régulièrement des activités virtuelles de consolidation d’équipe qui …" at bounding box center [595, 435] width 493 height 38
click at [342, 405] on input "c. Planifiez régulièrement des activités virtuelles de consolidation d’équipe q…" at bounding box center [342, 399] width 0 height 10
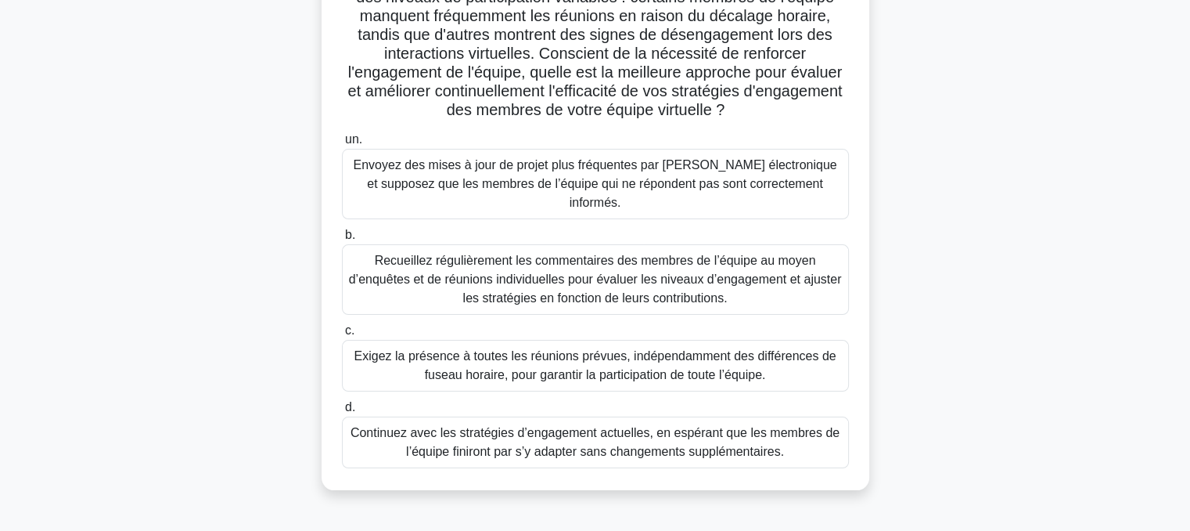
scroll to position [231, 0]
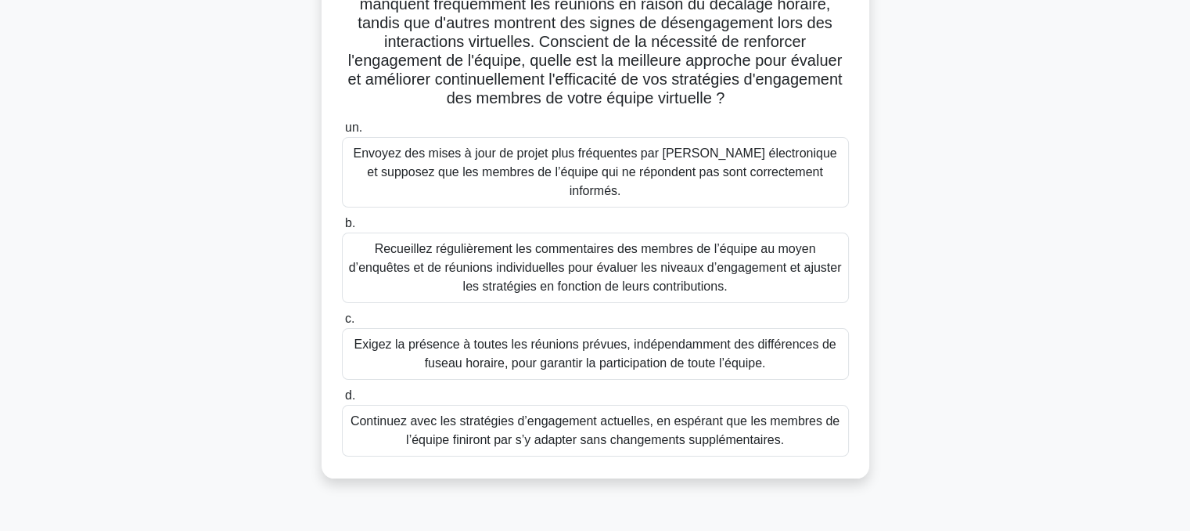
click at [570, 261] on font "Recueillez régulièrement les commentaires des membres de l’équipe au moyen d’en…" at bounding box center [595, 267] width 493 height 51
click at [342, 229] on input "b. Recueillez régulièrement les commentaires des membres de l’équipe au moyen d…" at bounding box center [342, 223] width 0 height 10
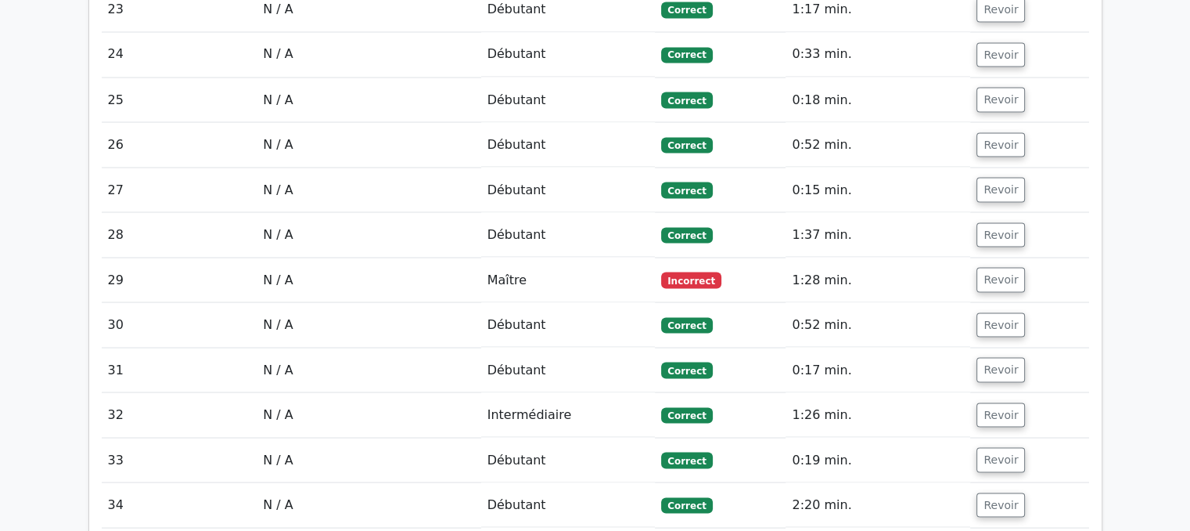
scroll to position [2964, 0]
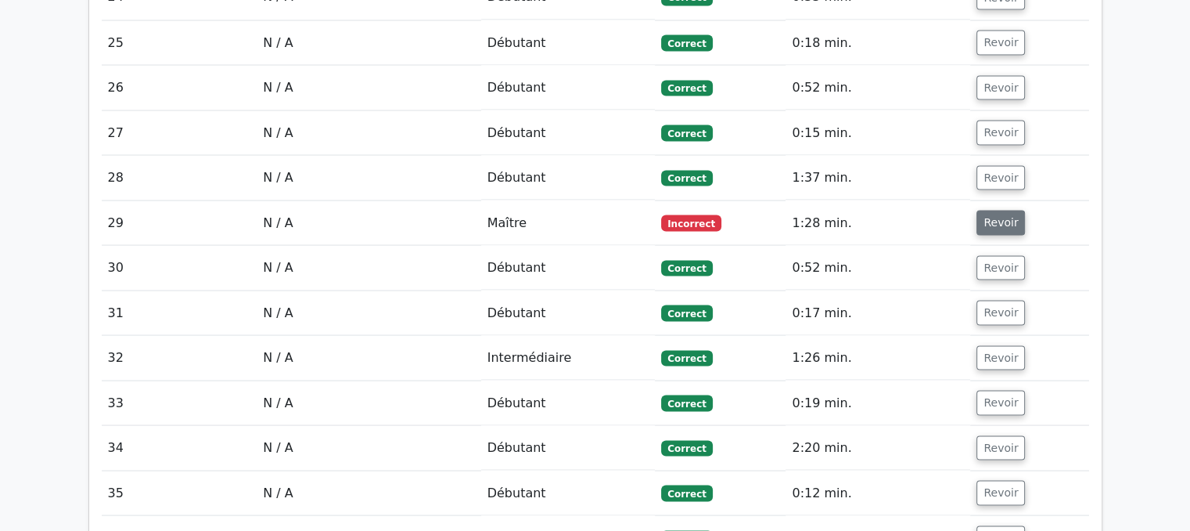
click at [992, 216] on font "Revoir" at bounding box center [1001, 222] width 34 height 13
